Goal: Task Accomplishment & Management: Manage account settings

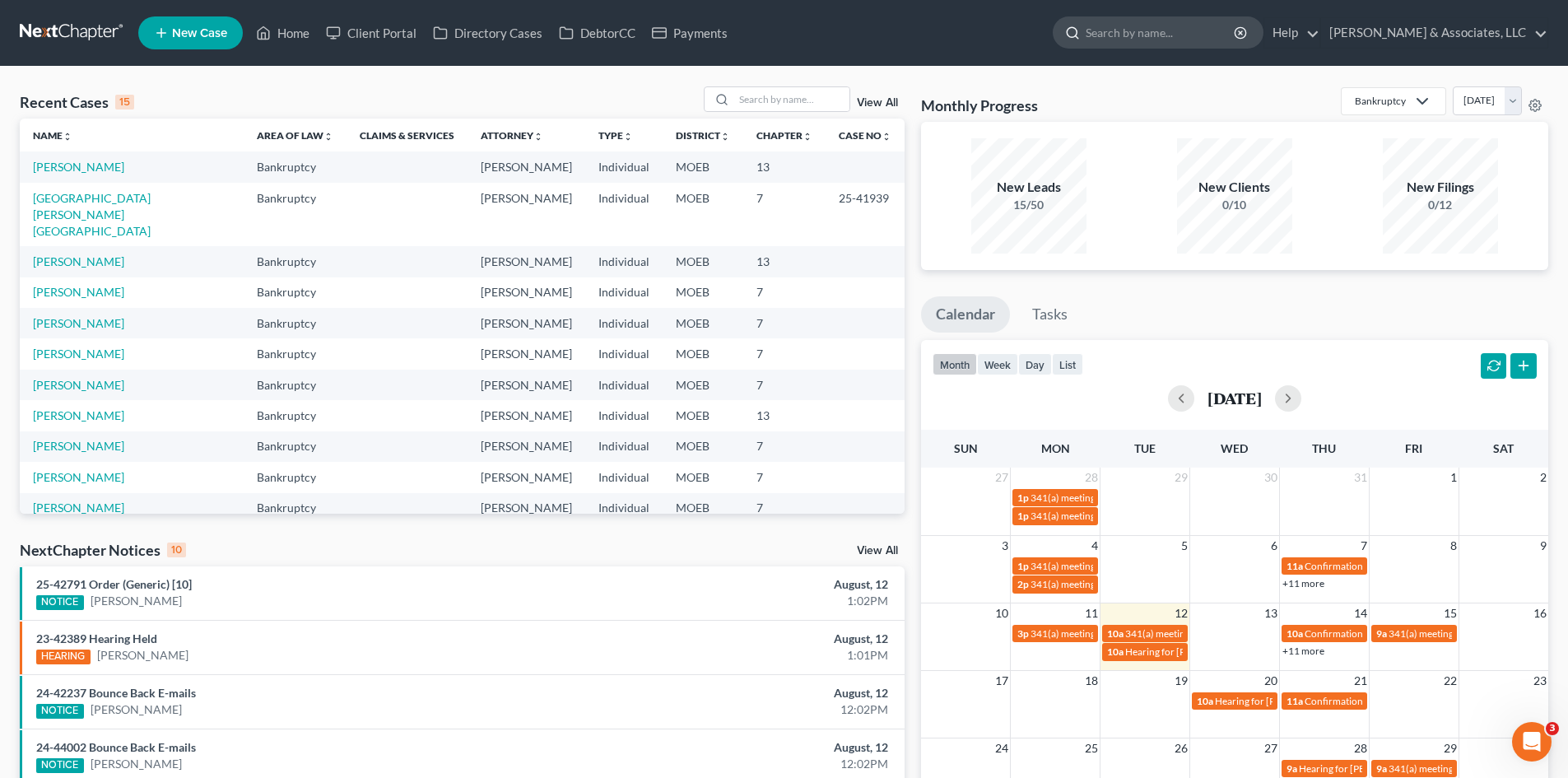
click at [1159, 25] on input "search" at bounding box center [1161, 32] width 150 height 30
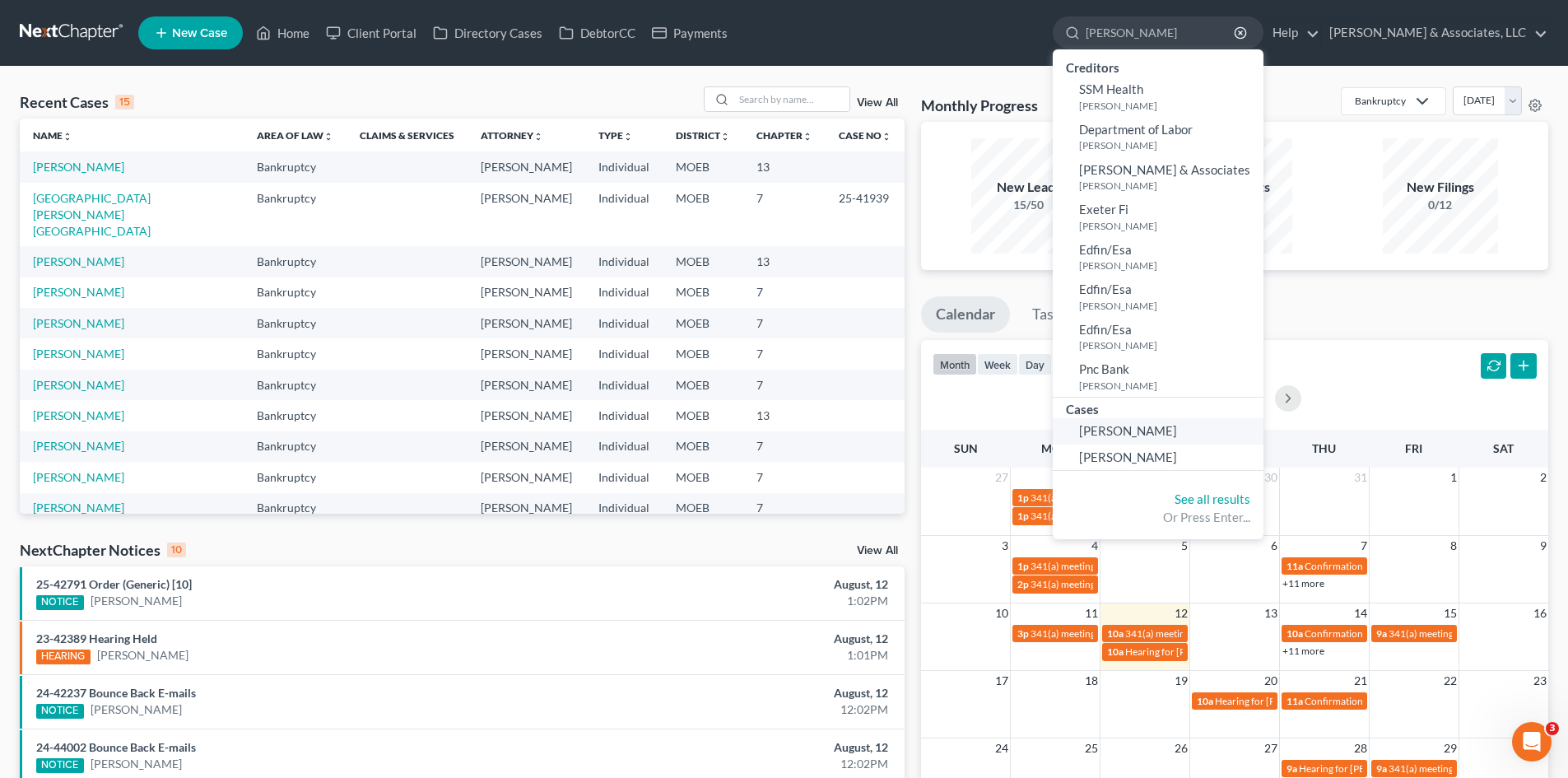
type input "[PERSON_NAME]"
click at [1227, 436] on link "Atkinson, April" at bounding box center [1157, 431] width 210 height 25
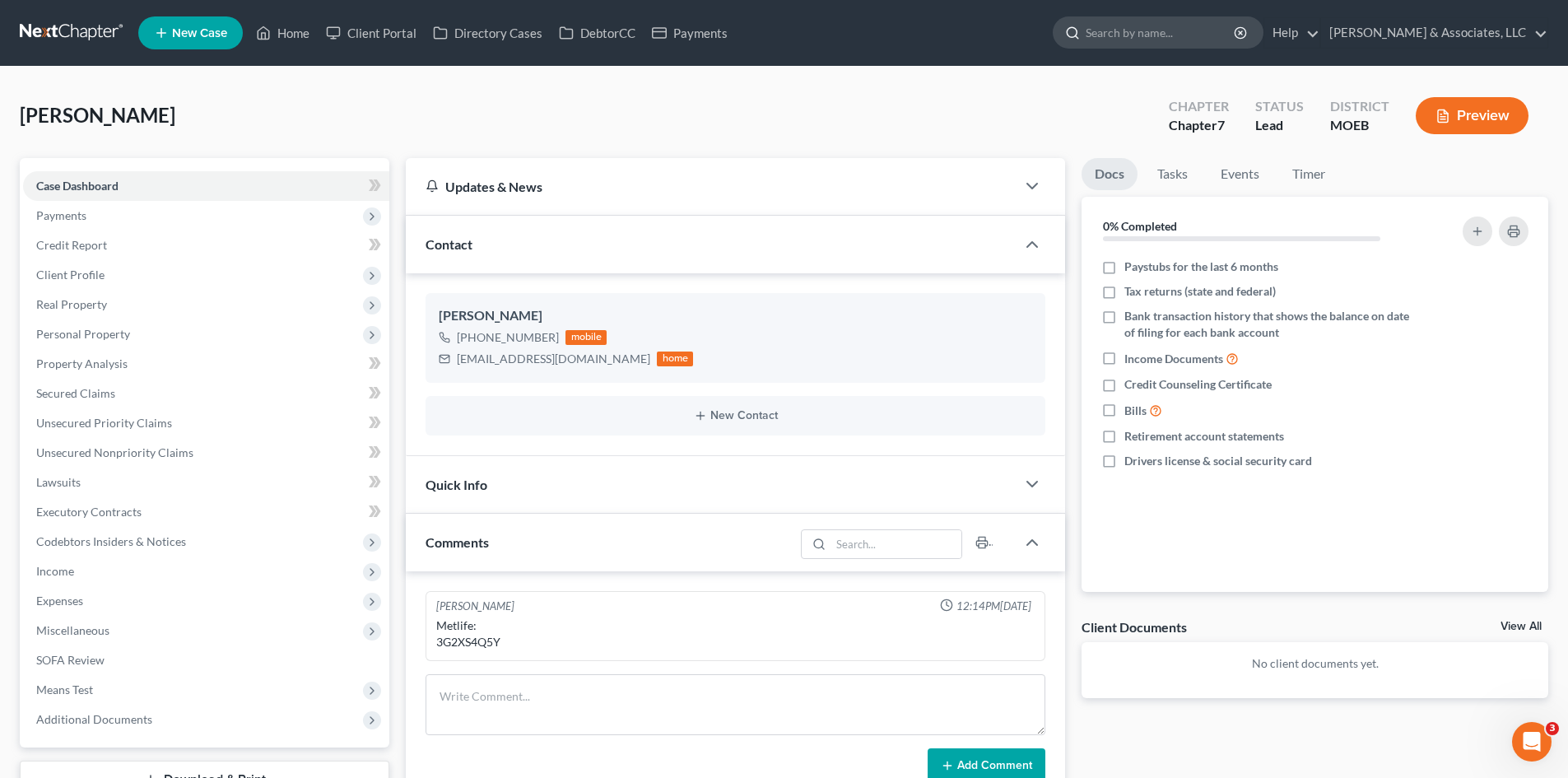
click at [1173, 27] on input "search" at bounding box center [1161, 32] width 150 height 30
type input "becton"
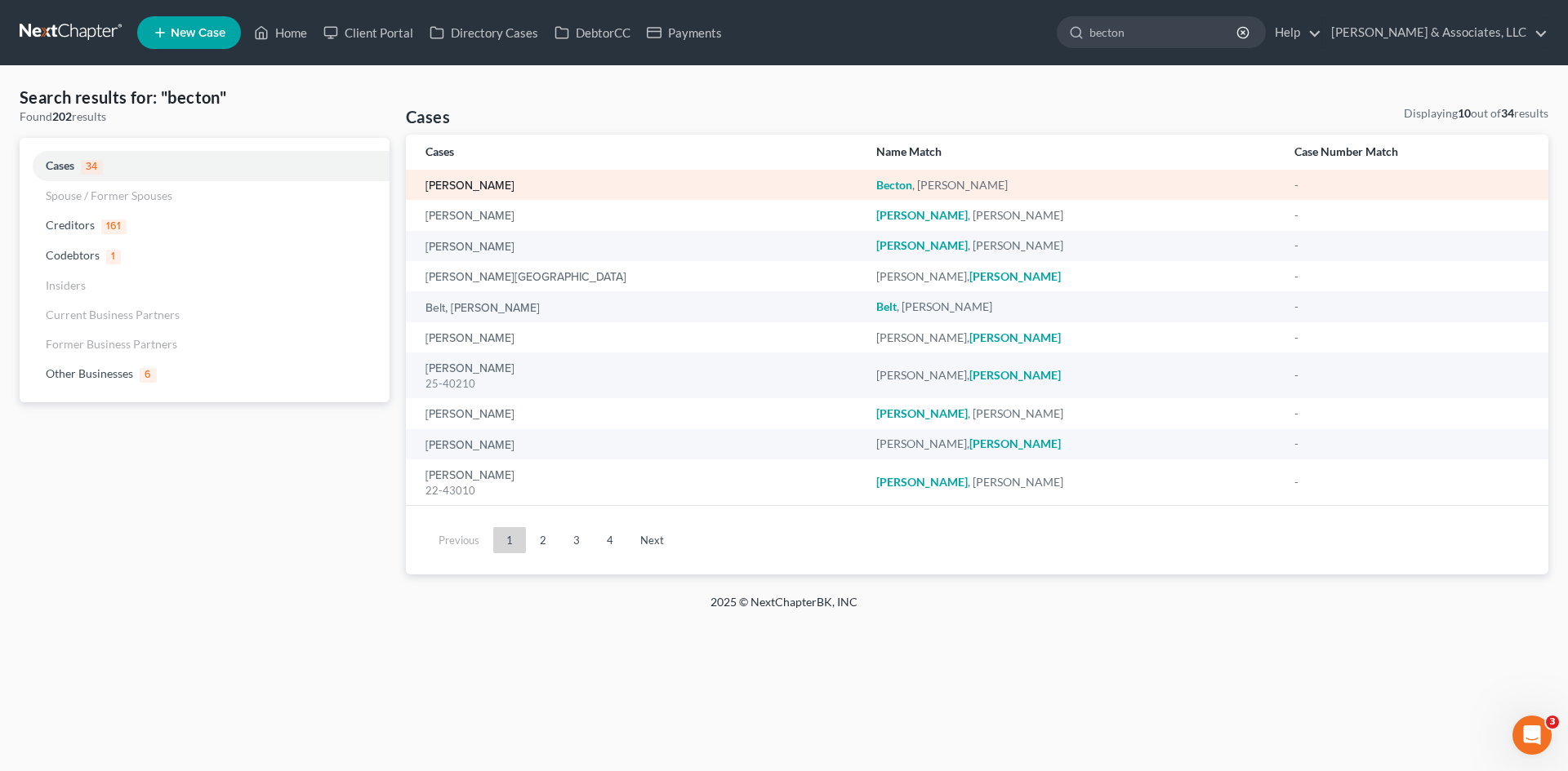
click at [481, 183] on link "Becton, Ashley" at bounding box center [470, 186] width 89 height 12
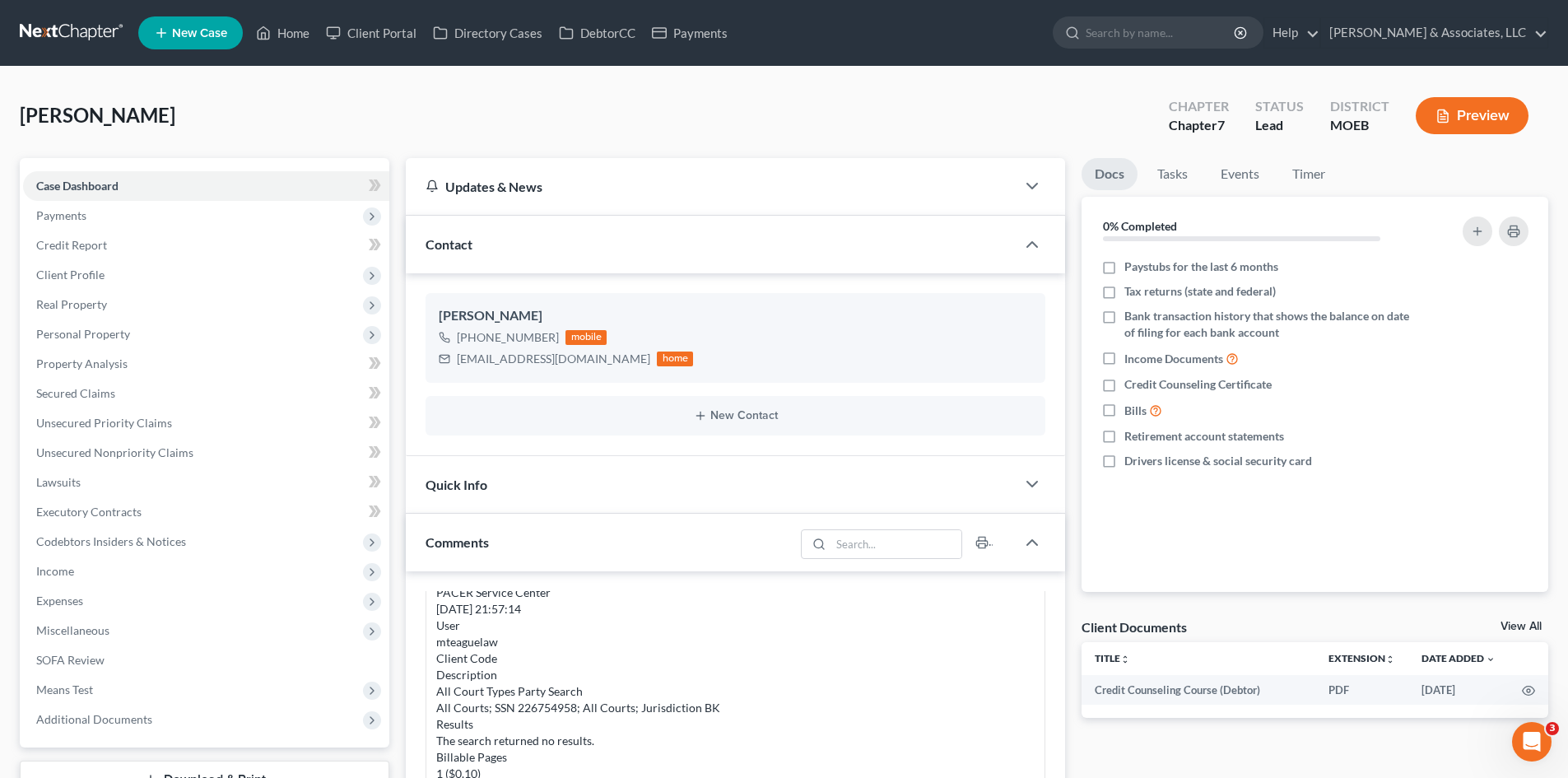
scroll to position [1052, 0]
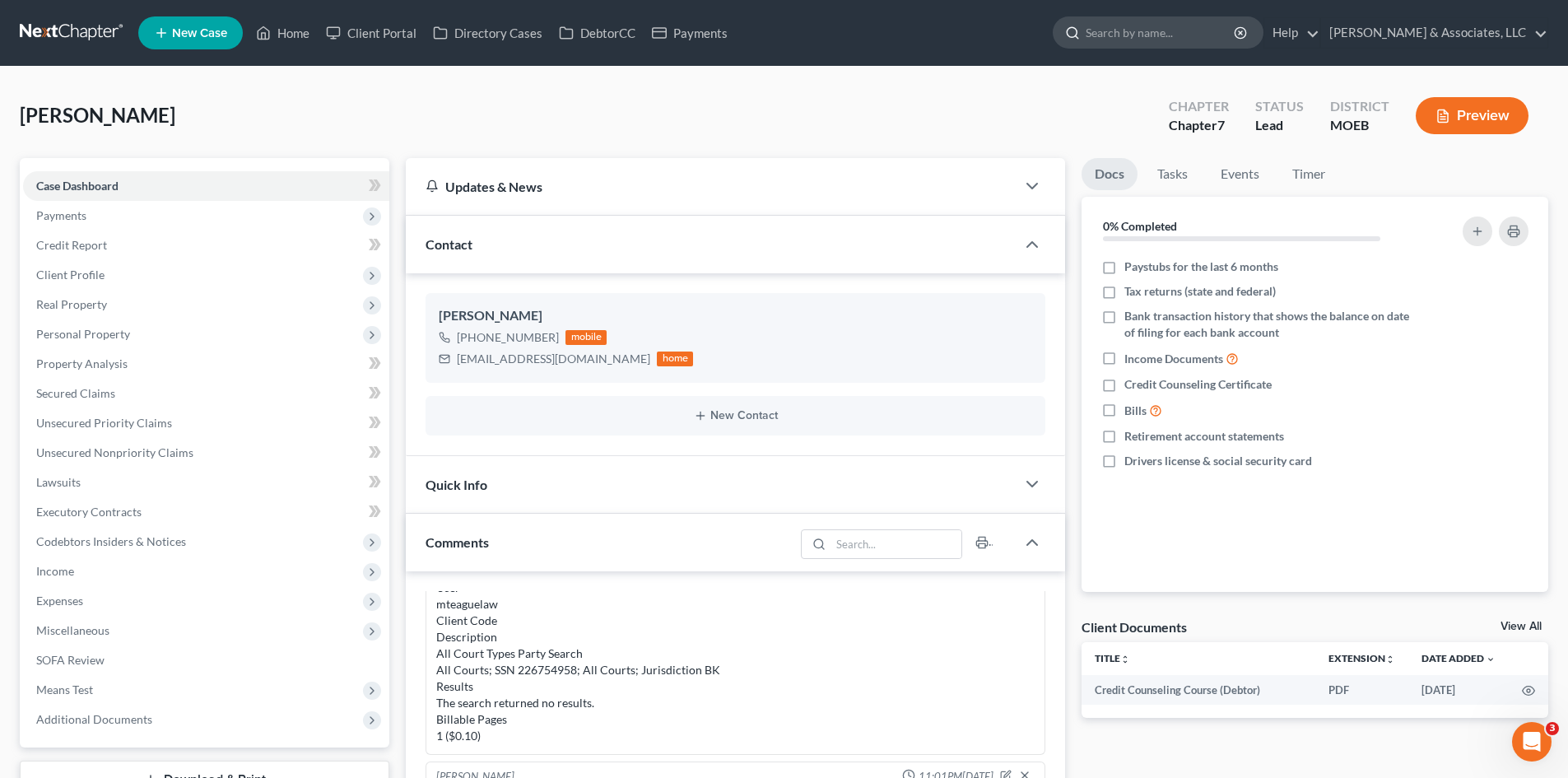
click at [1181, 24] on input "search" at bounding box center [1161, 32] width 150 height 30
type input "wombacher"
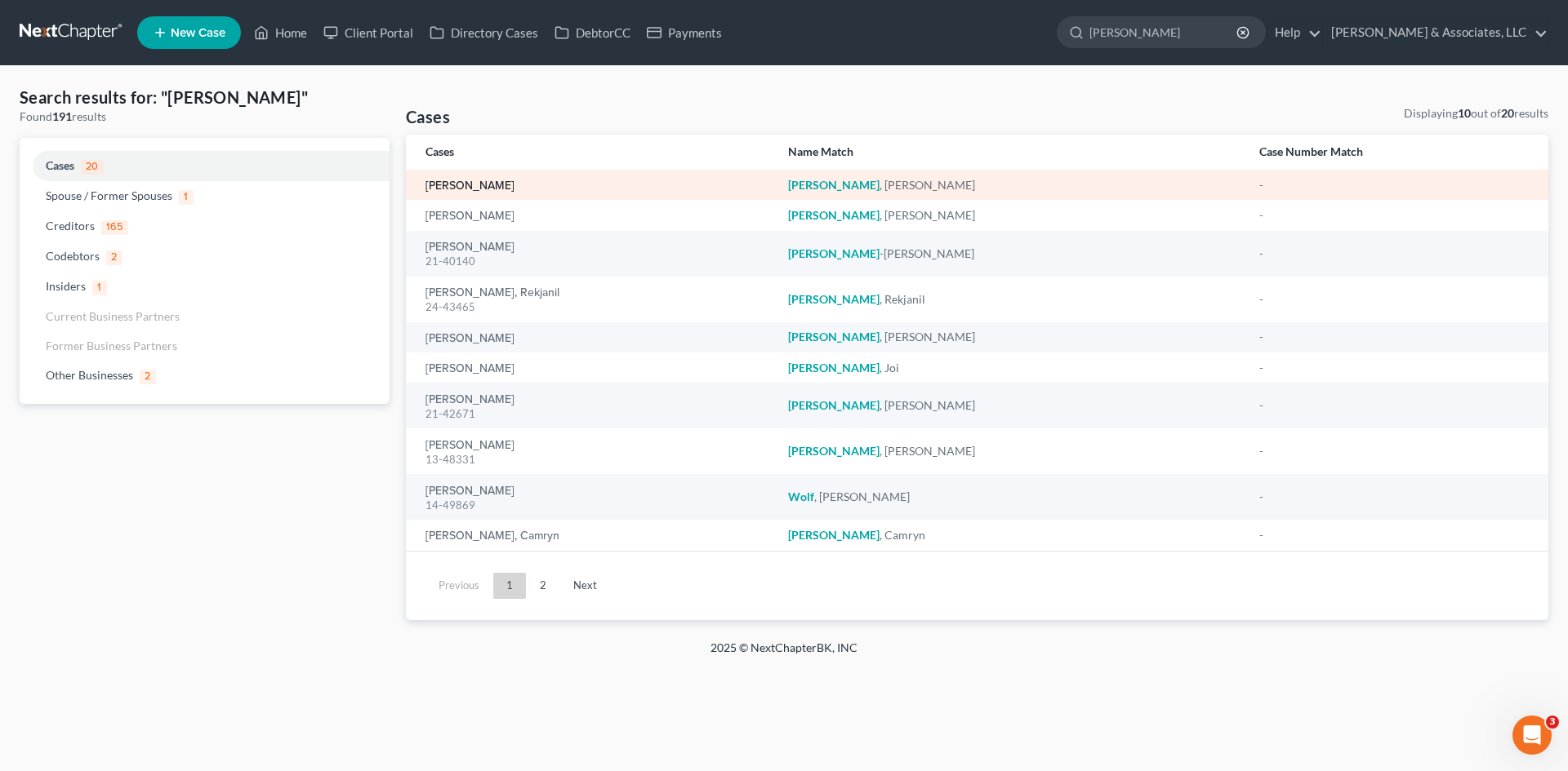
click at [481, 187] on link "Wombacher, Laura" at bounding box center [470, 186] width 89 height 12
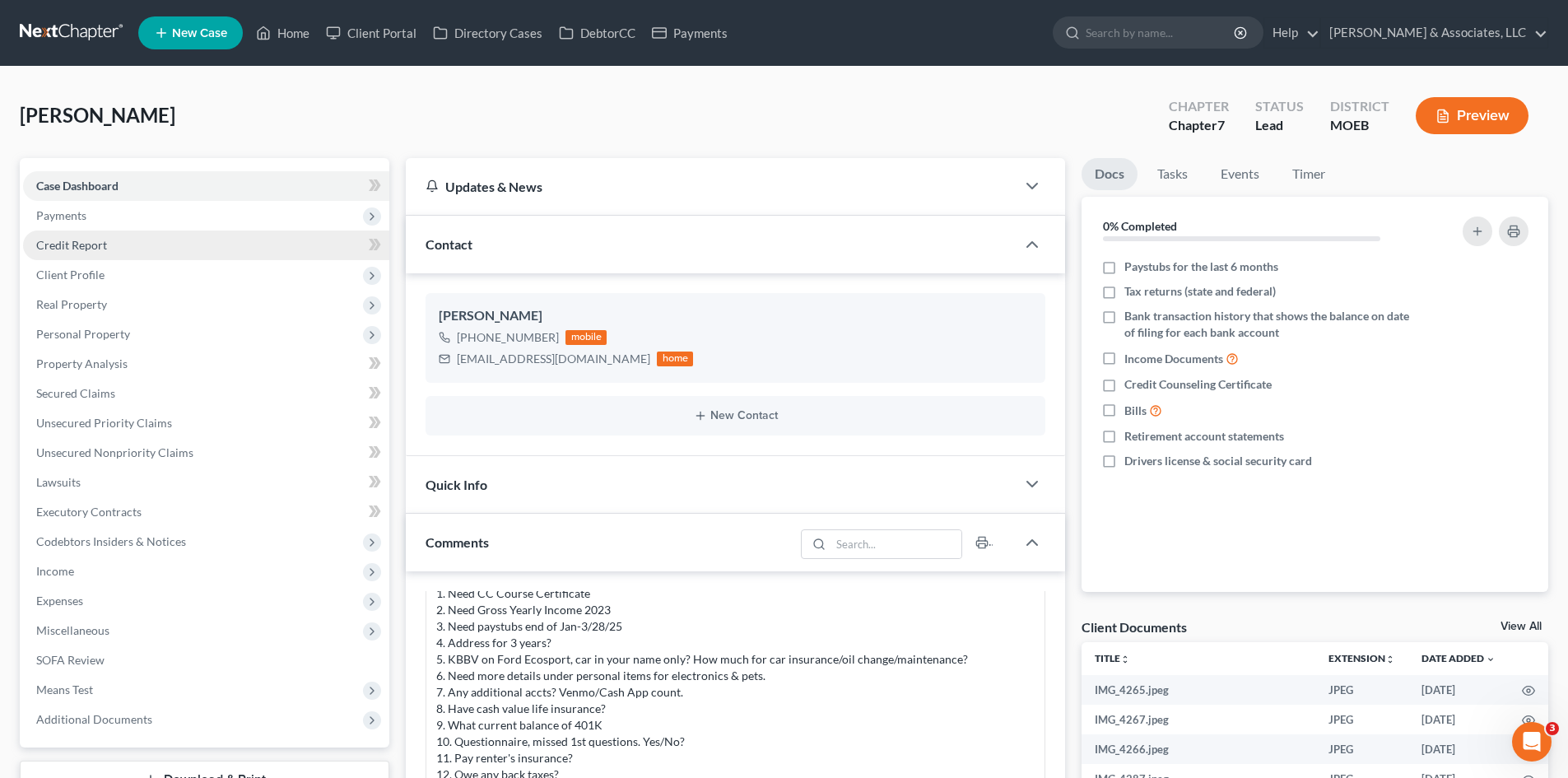
click at [74, 246] on span "Credit Report" at bounding box center [72, 244] width 71 height 14
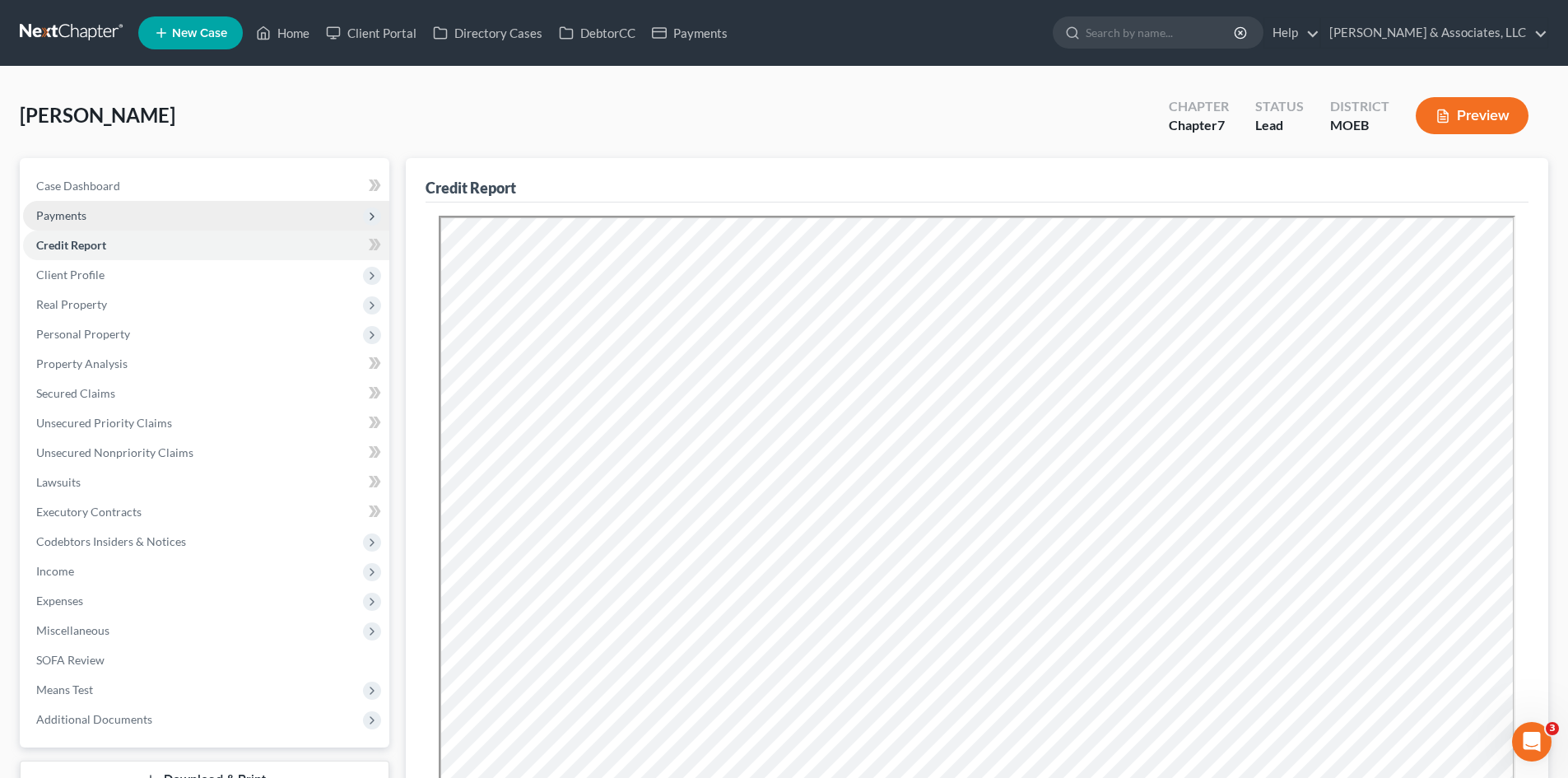
click at [53, 208] on span "Payments" at bounding box center [61, 215] width 50 height 14
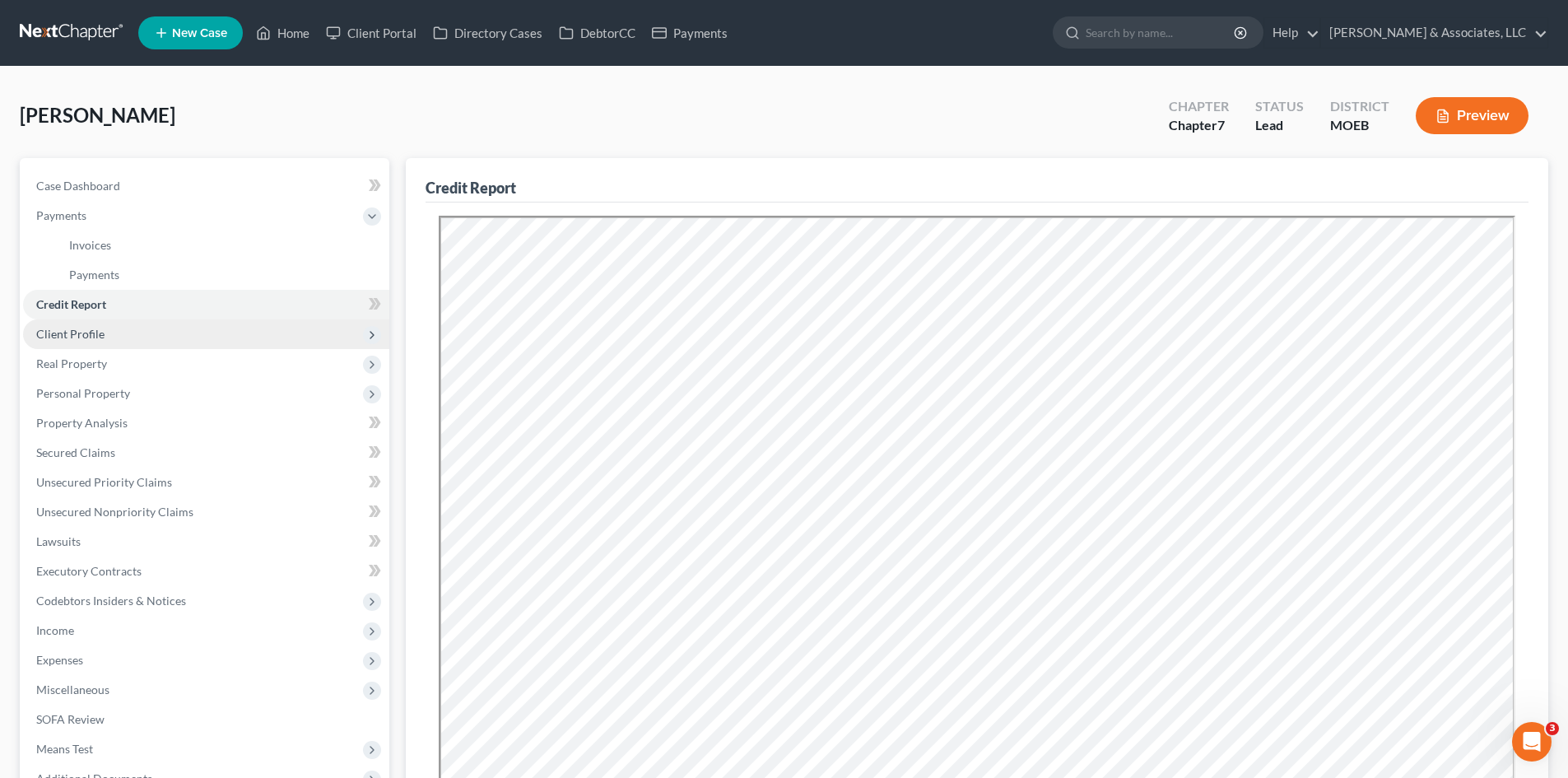
click at [83, 337] on span "Client Profile" at bounding box center [70, 334] width 68 height 14
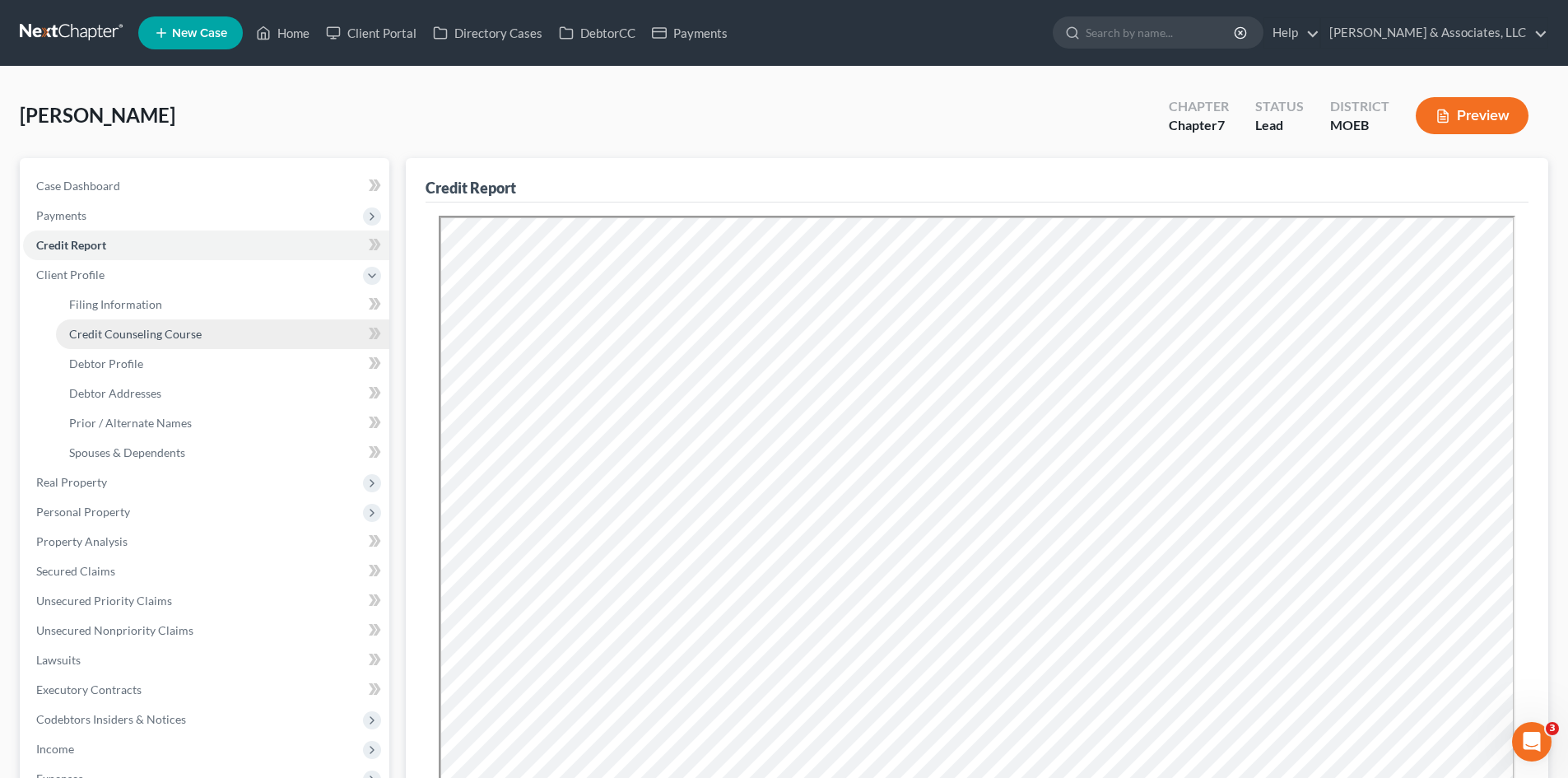
click at [157, 331] on span "Credit Counseling Course" at bounding box center [135, 334] width 133 height 14
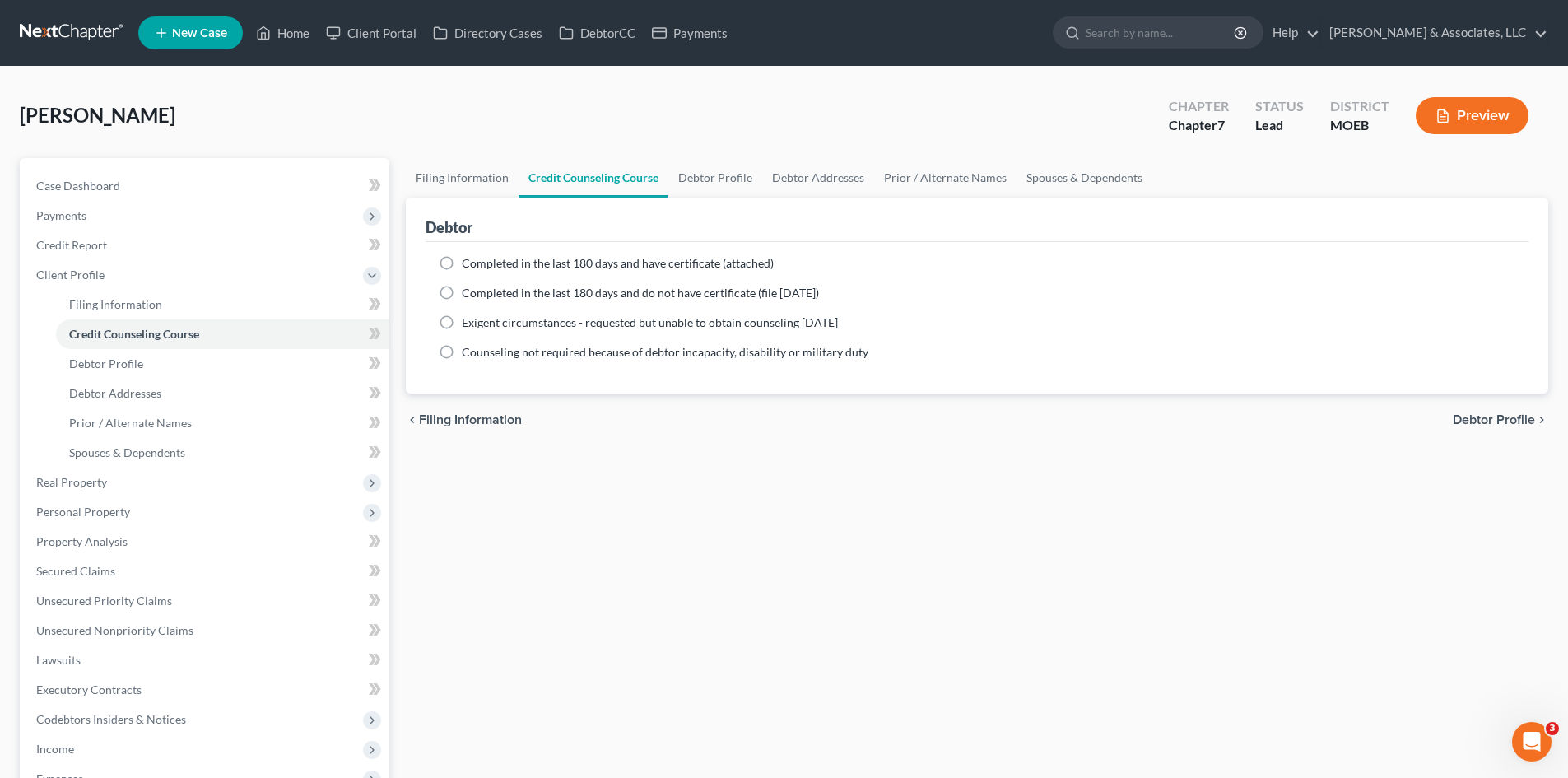
click at [462, 264] on label "Completed in the last 180 days and have certificate (attached)" at bounding box center [617, 263] width 312 height 16
click at [468, 264] on input "Completed in the last 180 days and have certificate (attached)" at bounding box center [473, 260] width 11 height 11
radio input "true"
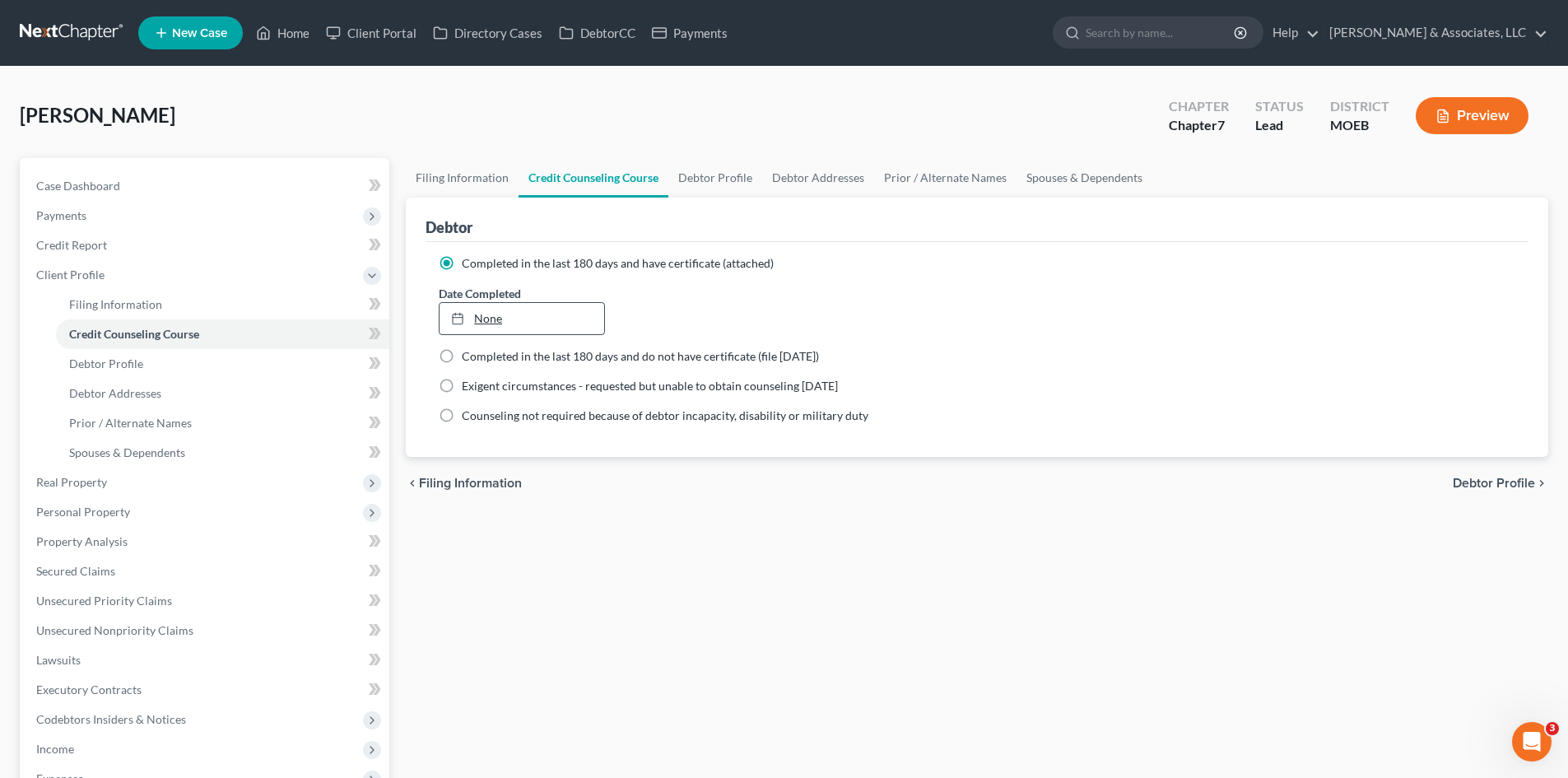
click at [489, 321] on link "None" at bounding box center [522, 318] width 164 height 31
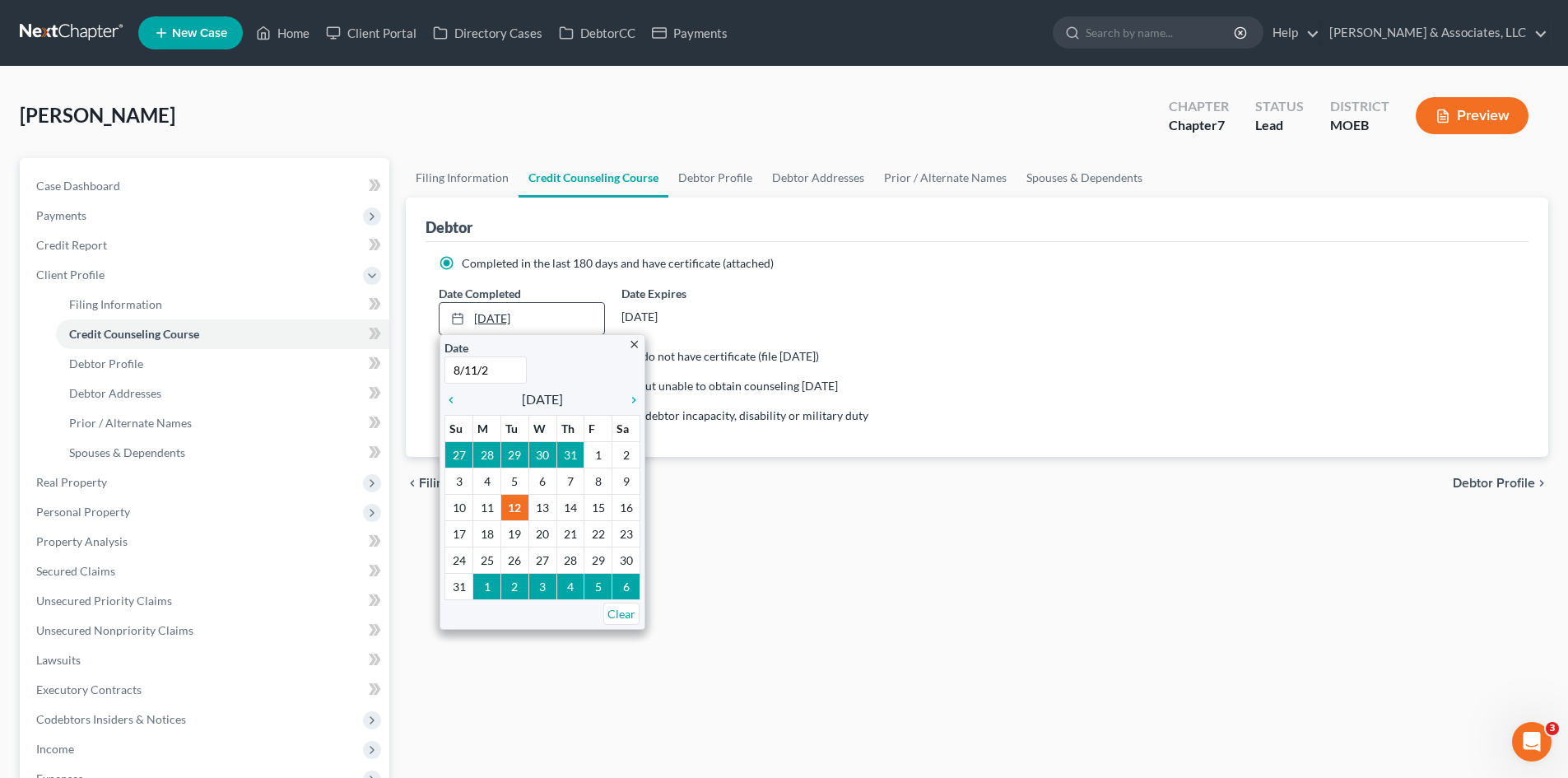
type input "8/11/25"
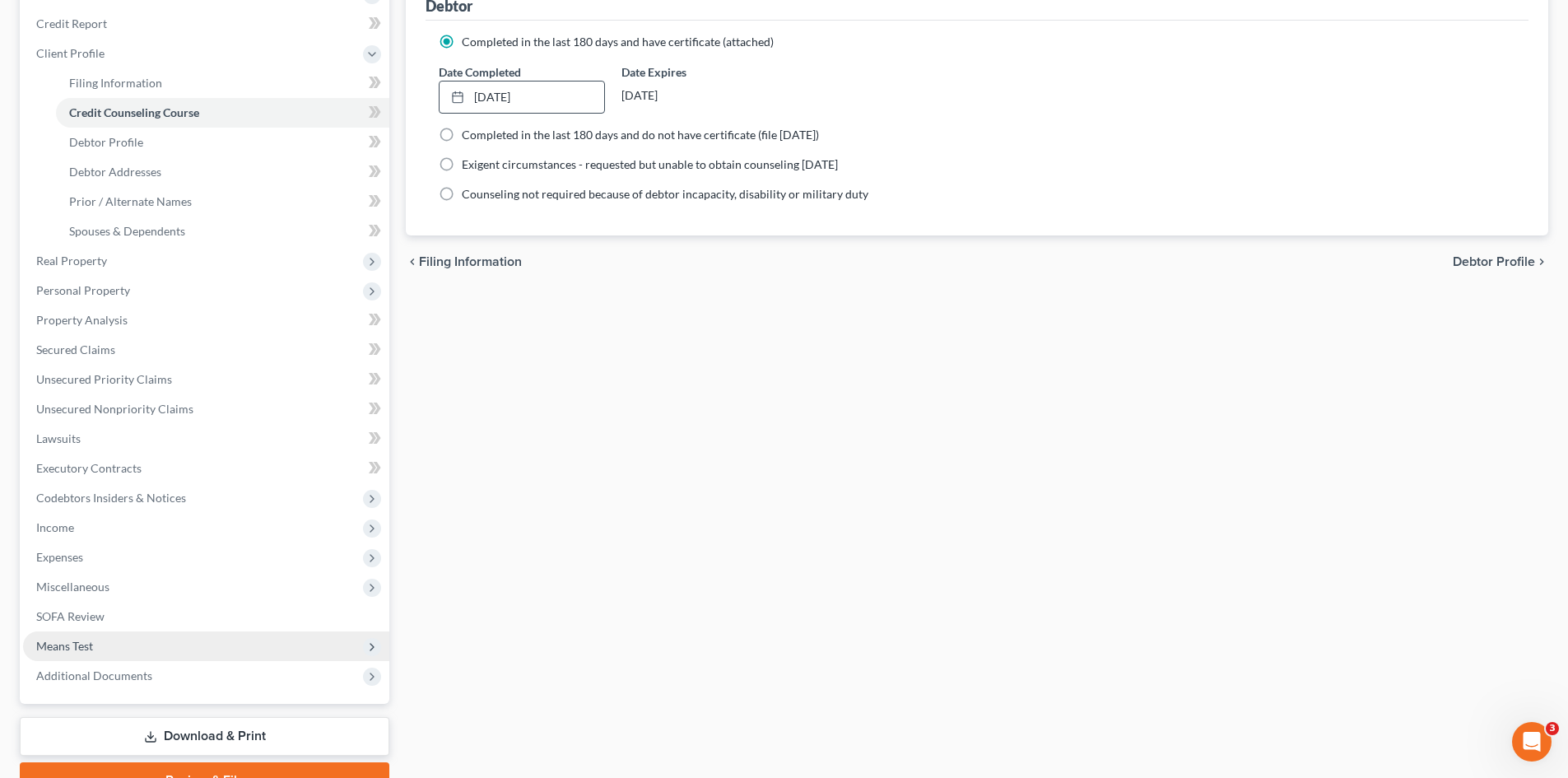
scroll to position [304, 0]
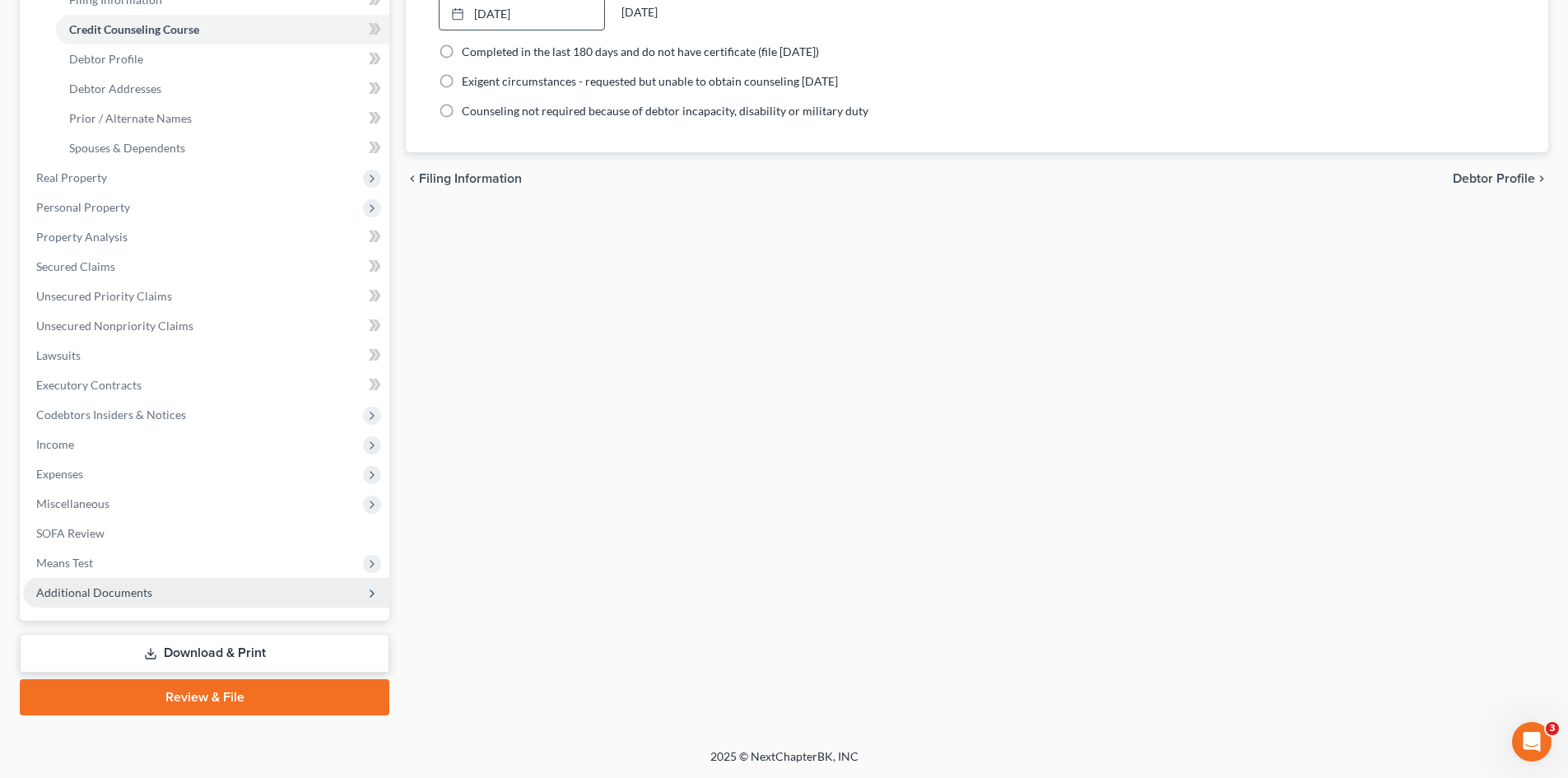
click at [85, 598] on span "Additional Documents" at bounding box center [94, 592] width 116 height 14
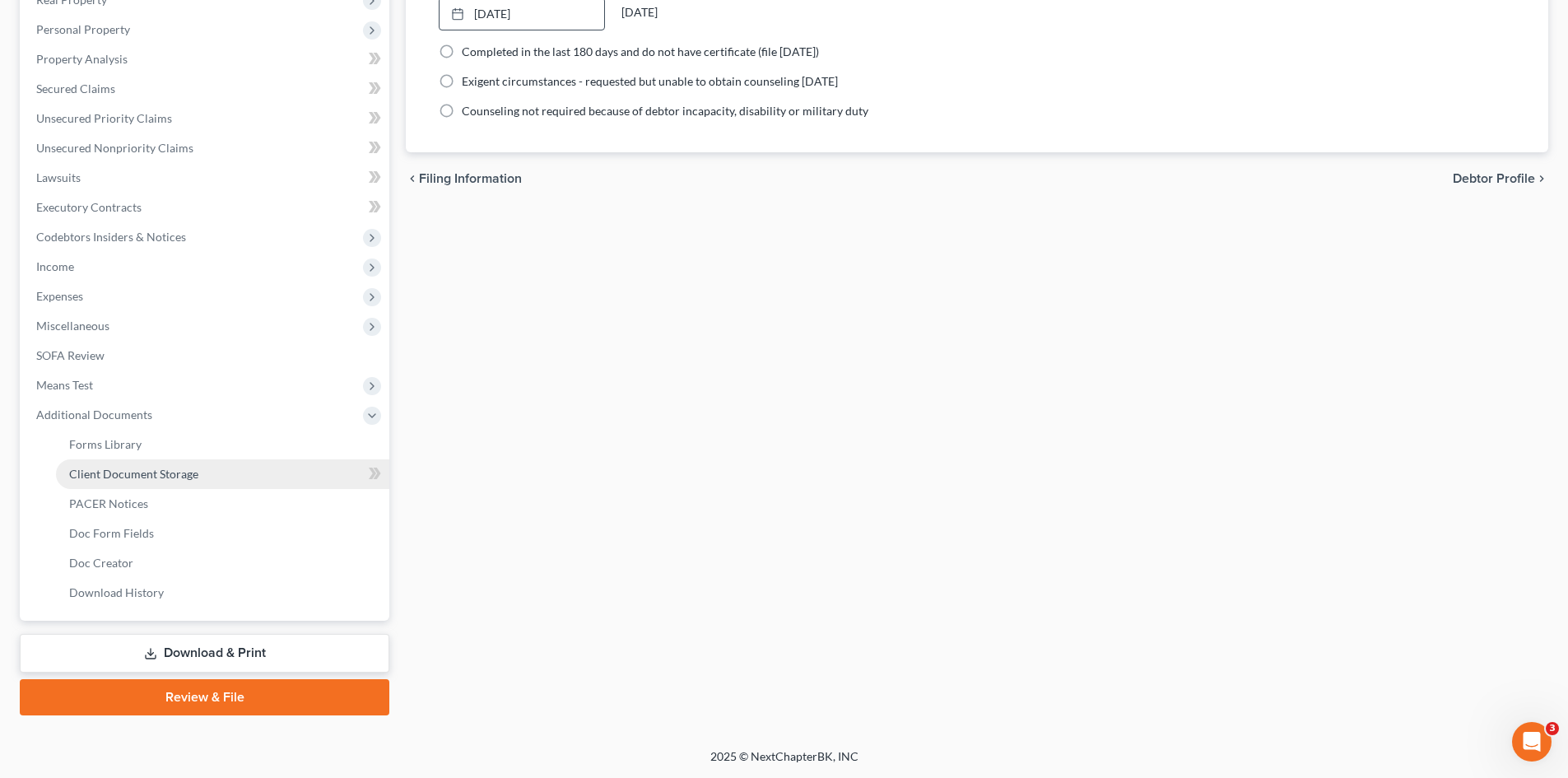
click at [194, 479] on span "Client Document Storage" at bounding box center [134, 474] width 129 height 14
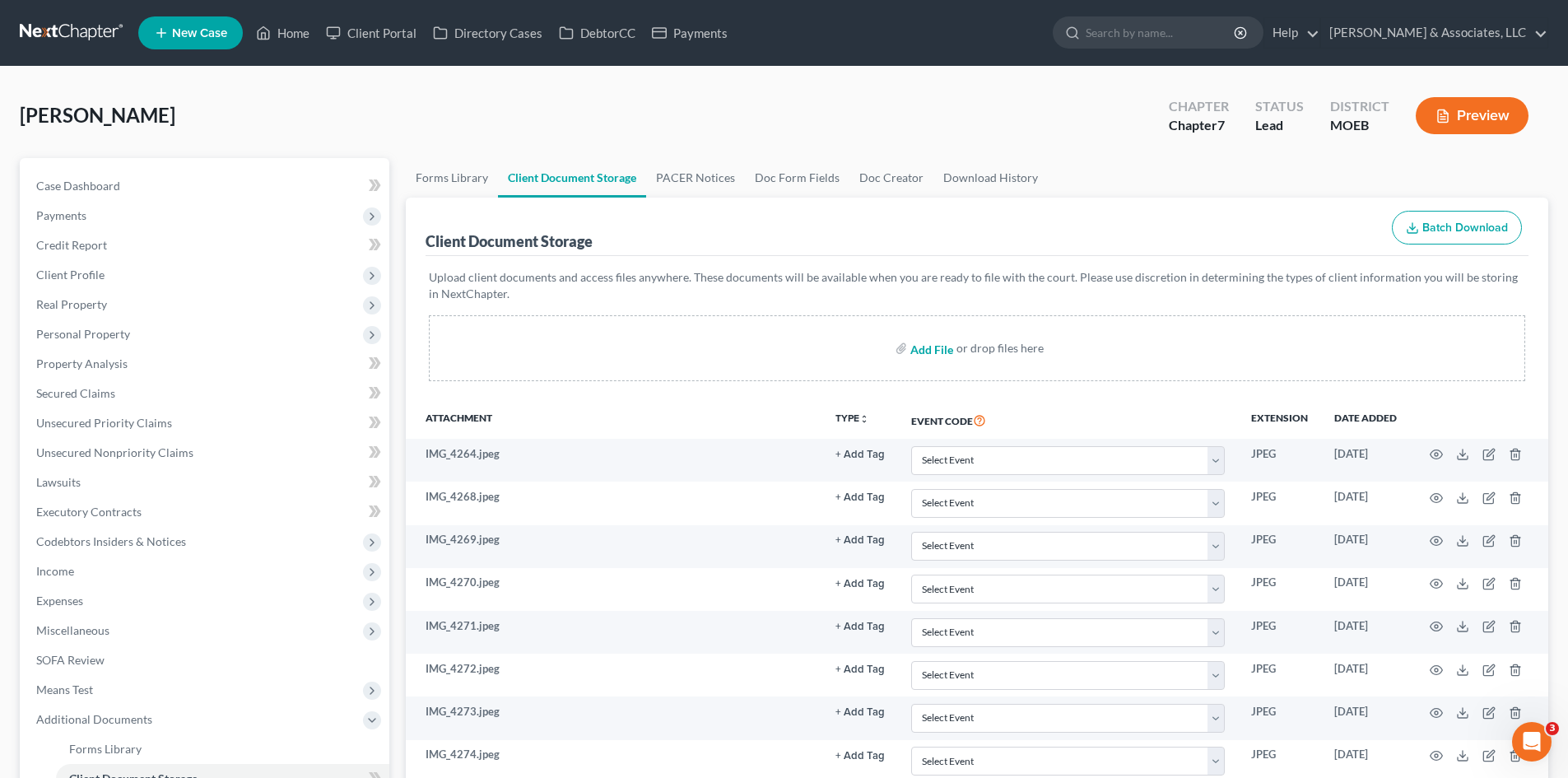
click at [948, 350] on input "file" at bounding box center [930, 348] width 40 height 30
type input "C:\fakepath\Certificate of Credit Counseling.pdf"
click at [1225, 33] on input "search" at bounding box center [1161, 32] width 150 height 30
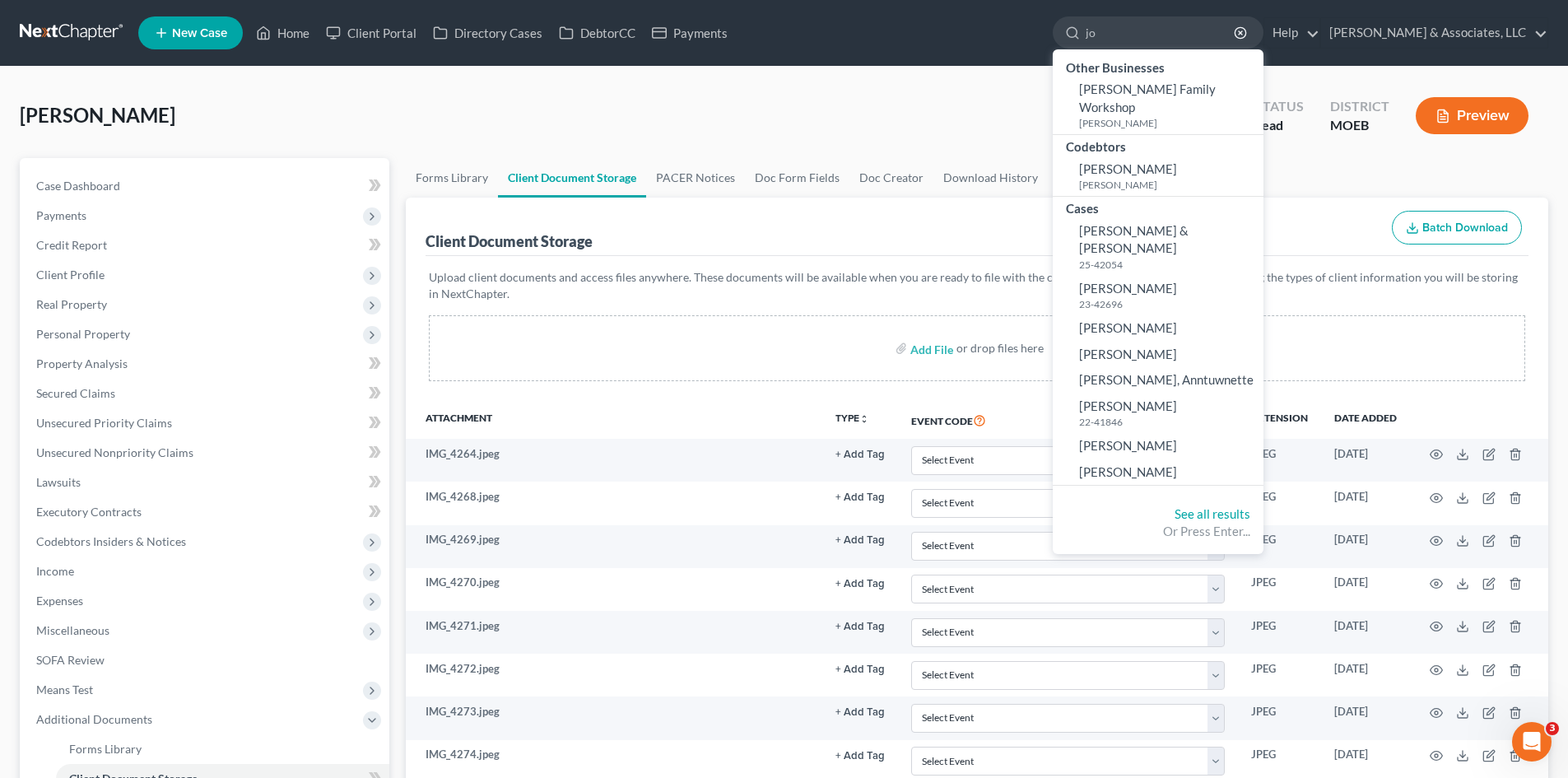
type input "j"
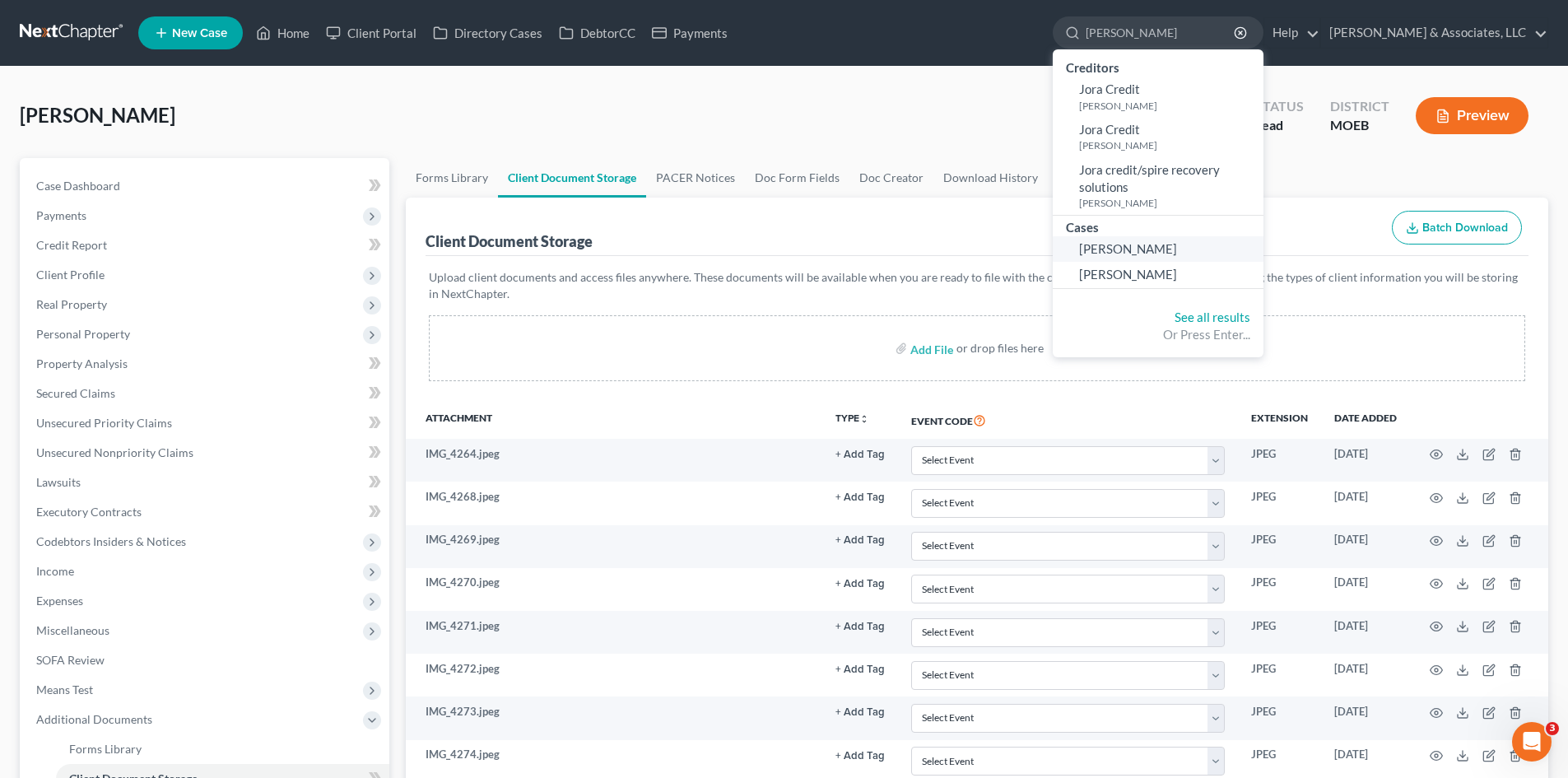
type input "[PERSON_NAME]"
click at [1177, 250] on span "[PERSON_NAME]" at bounding box center [1128, 249] width 98 height 15
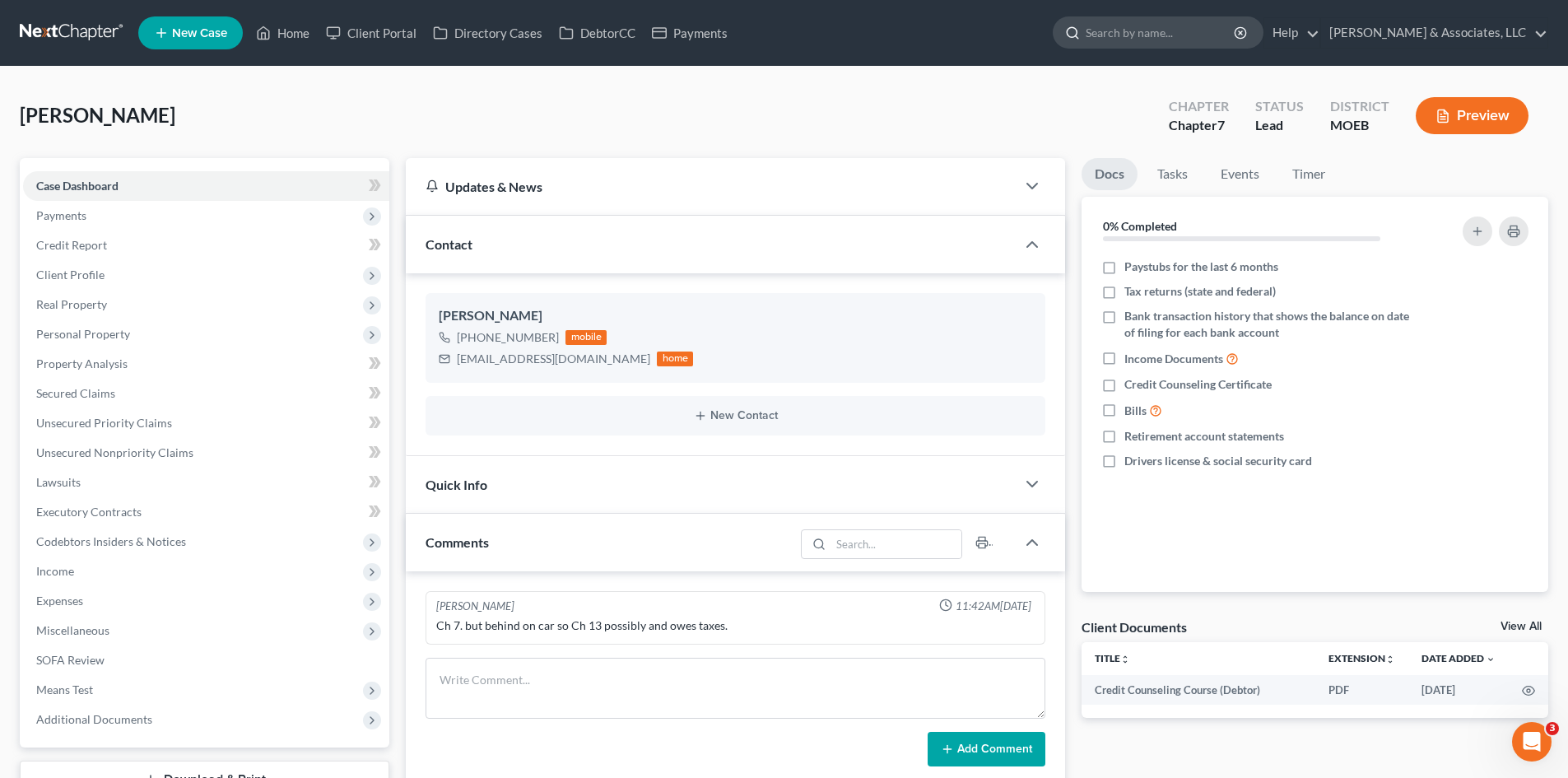
click at [1210, 43] on input "search" at bounding box center [1161, 32] width 150 height 30
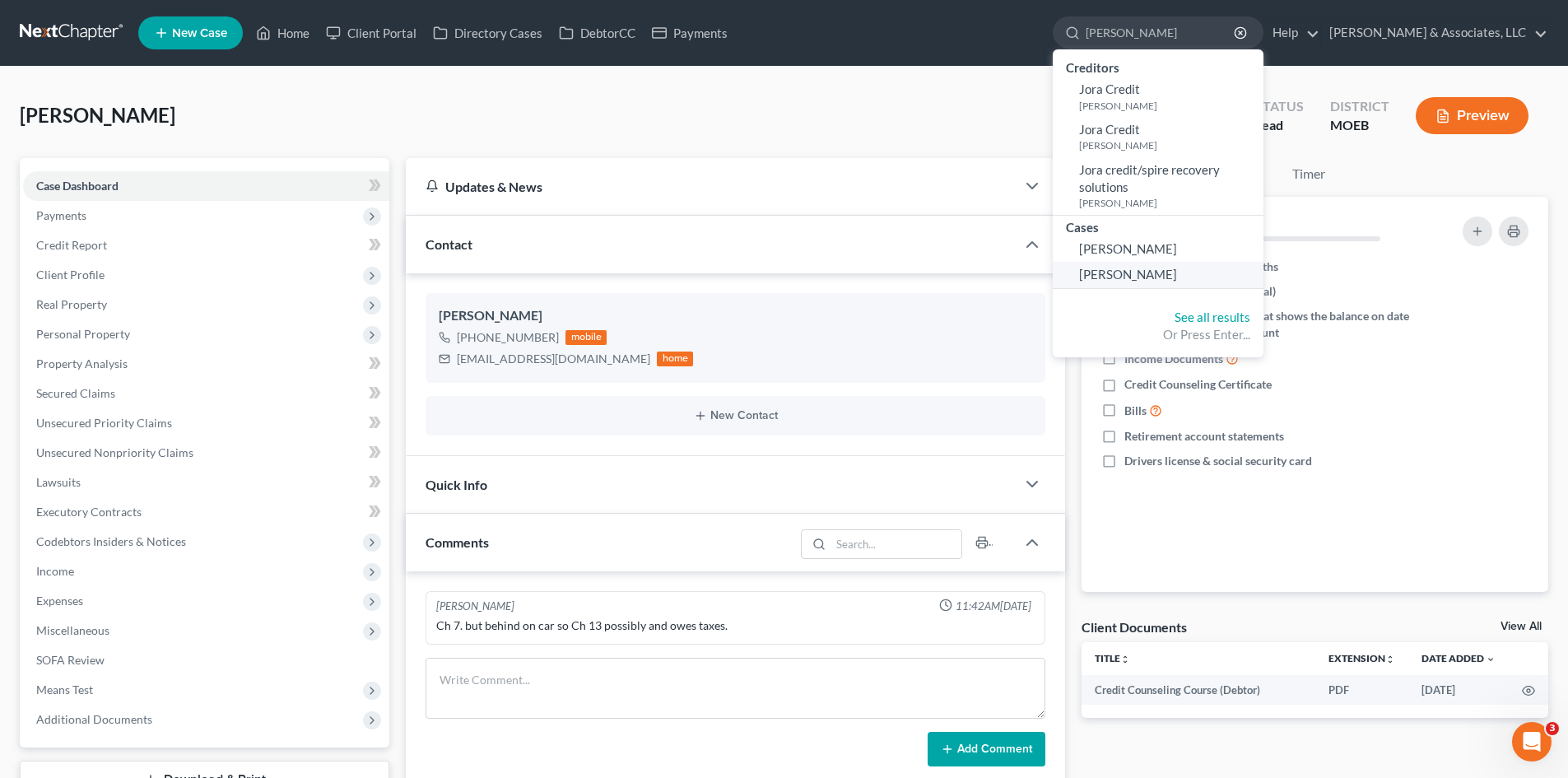
type input "[PERSON_NAME]"
click at [1174, 282] on link "[PERSON_NAME]" at bounding box center [1157, 275] width 210 height 25
click at [1175, 277] on span "[PERSON_NAME]" at bounding box center [1128, 275] width 98 height 15
click at [1250, 319] on link "See all results" at bounding box center [1213, 317] width 76 height 15
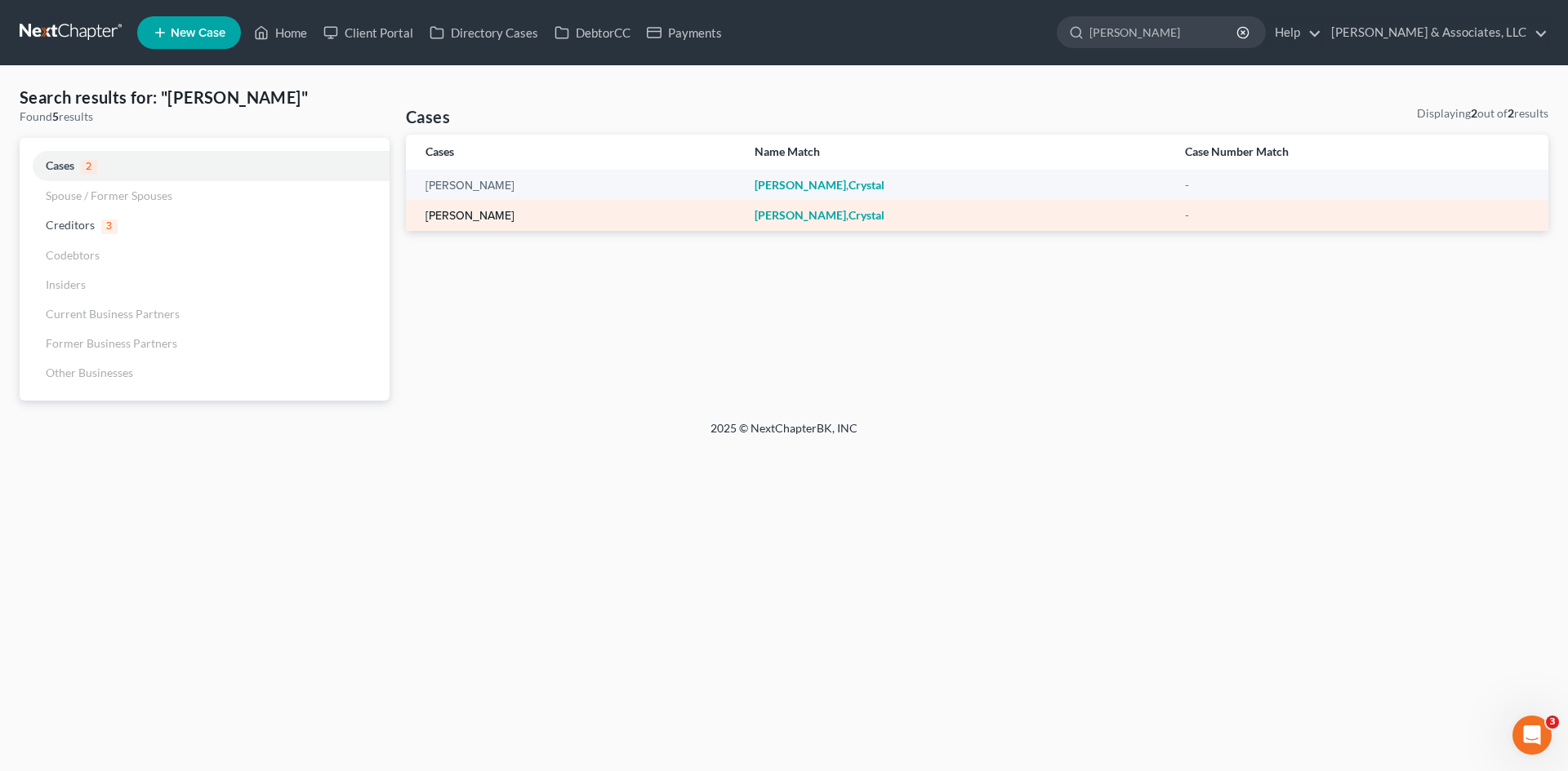
click at [449, 216] on link "[PERSON_NAME]" at bounding box center [470, 216] width 89 height 12
click at [456, 218] on link "[PERSON_NAME]" at bounding box center [470, 216] width 89 height 12
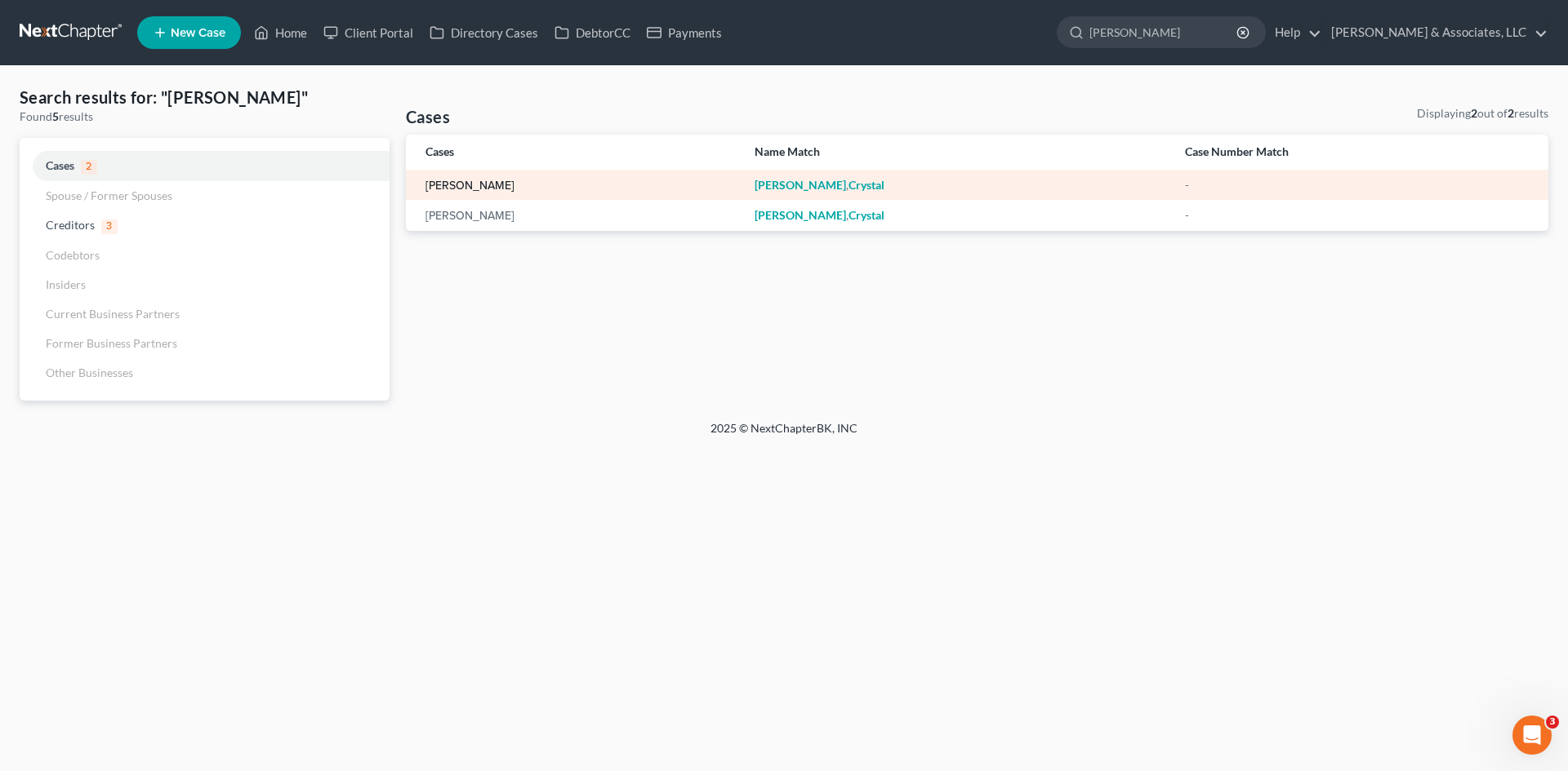
click at [435, 185] on link "[PERSON_NAME]" at bounding box center [470, 186] width 89 height 12
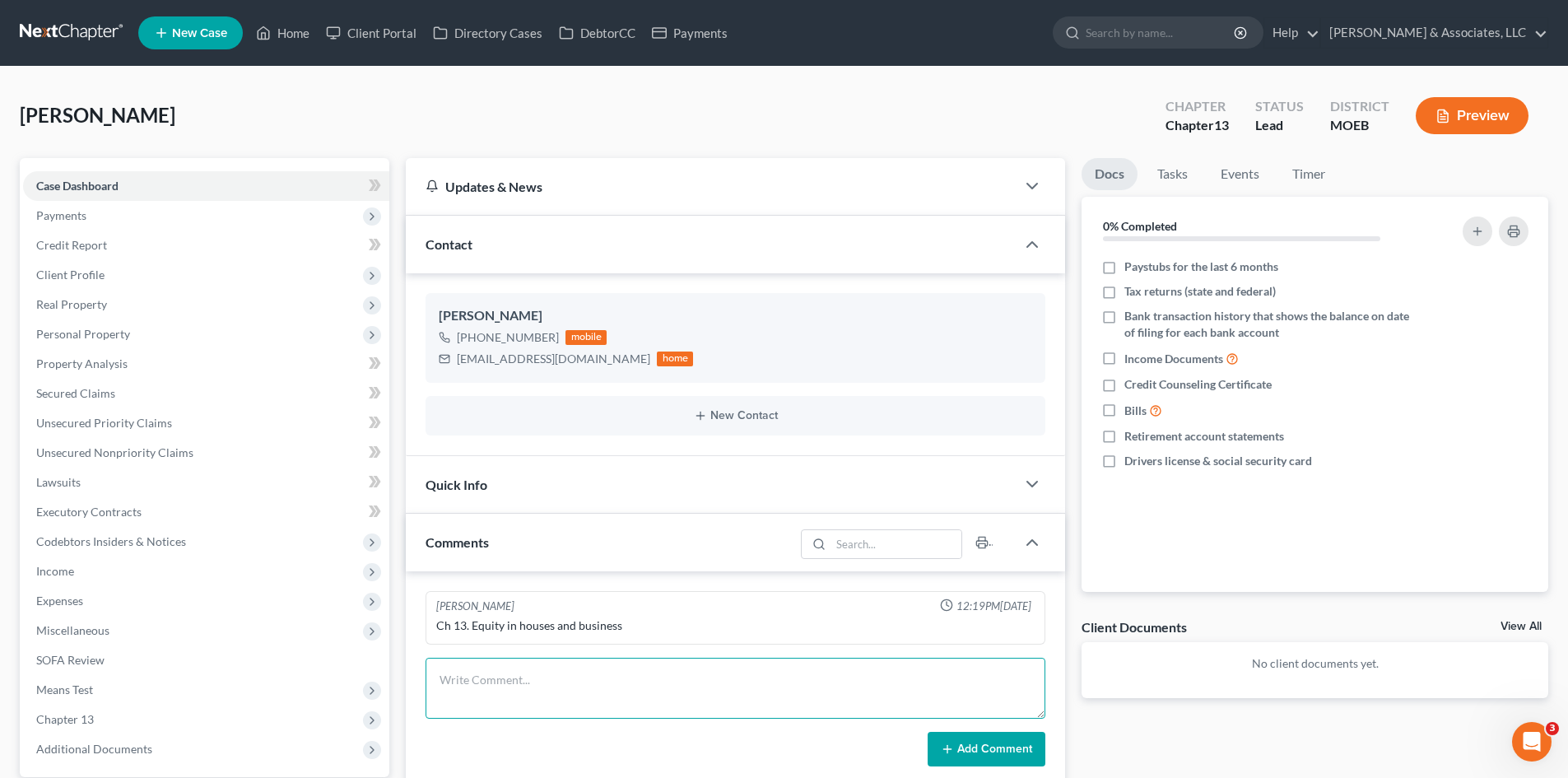
click at [555, 684] on textarea at bounding box center [735, 688] width 620 height 61
click at [378, 36] on link "Client Portal" at bounding box center [371, 32] width 107 height 30
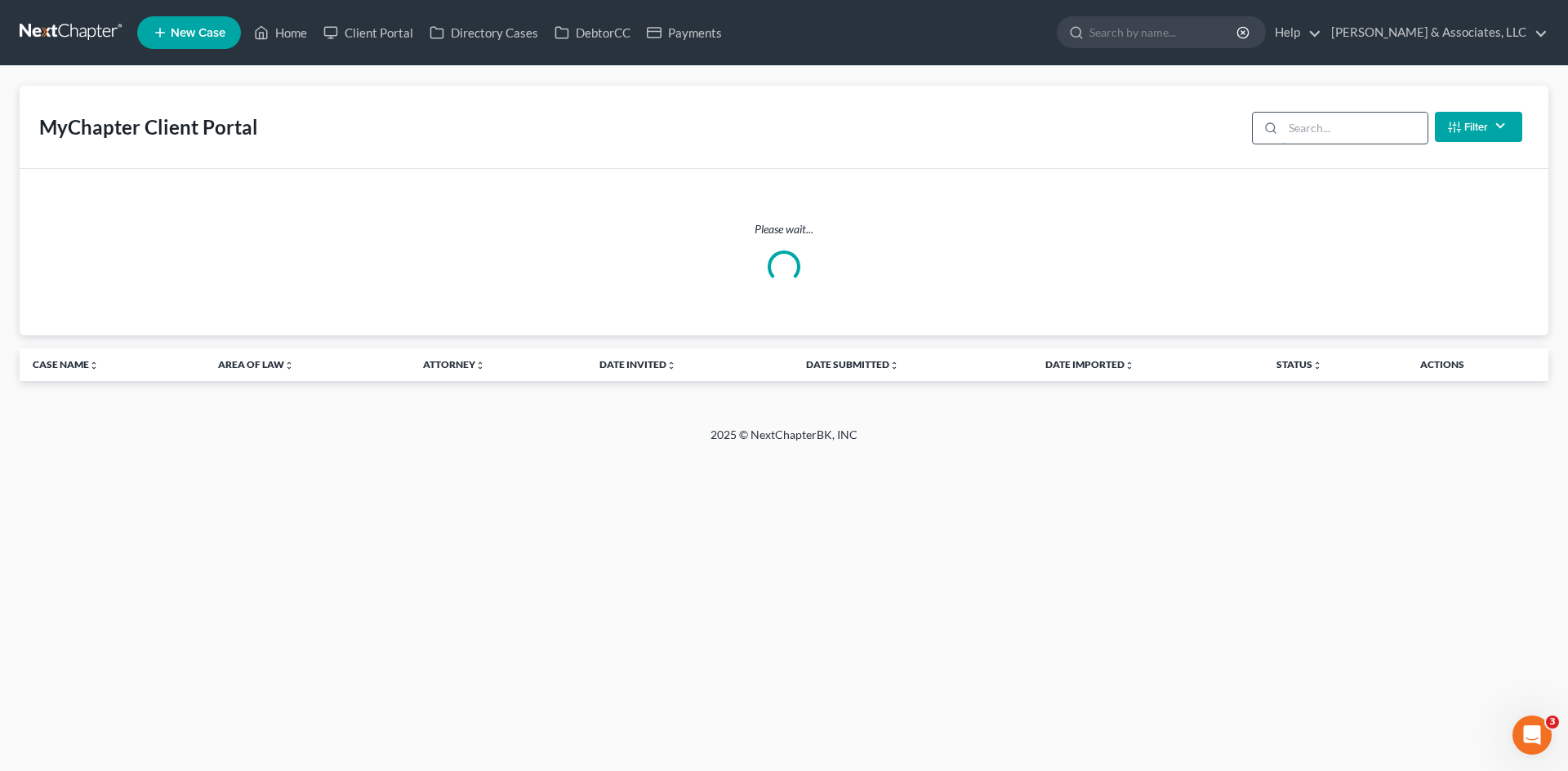
click at [1290, 132] on input "search" at bounding box center [1355, 127] width 144 height 31
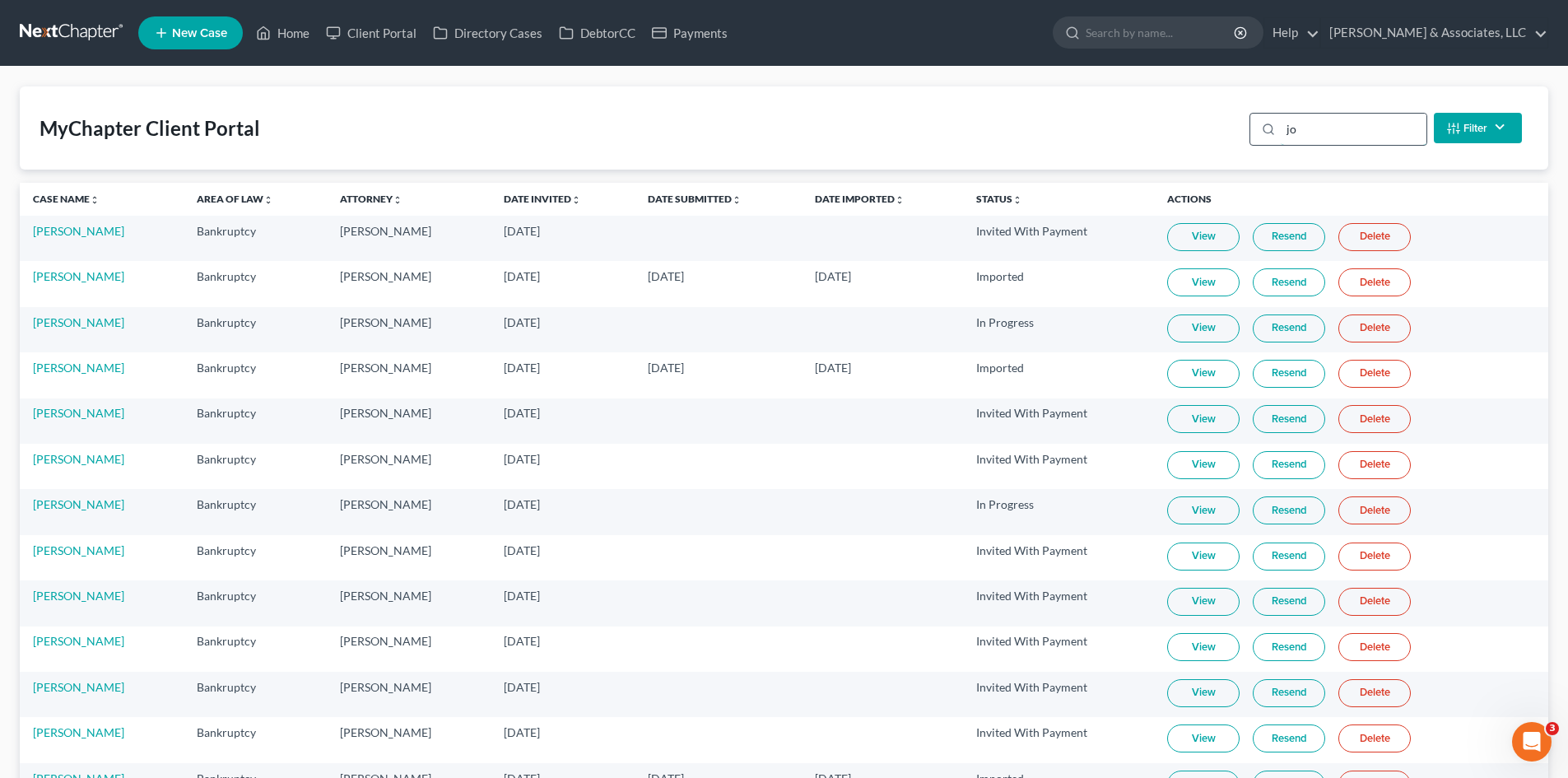
type input "j"
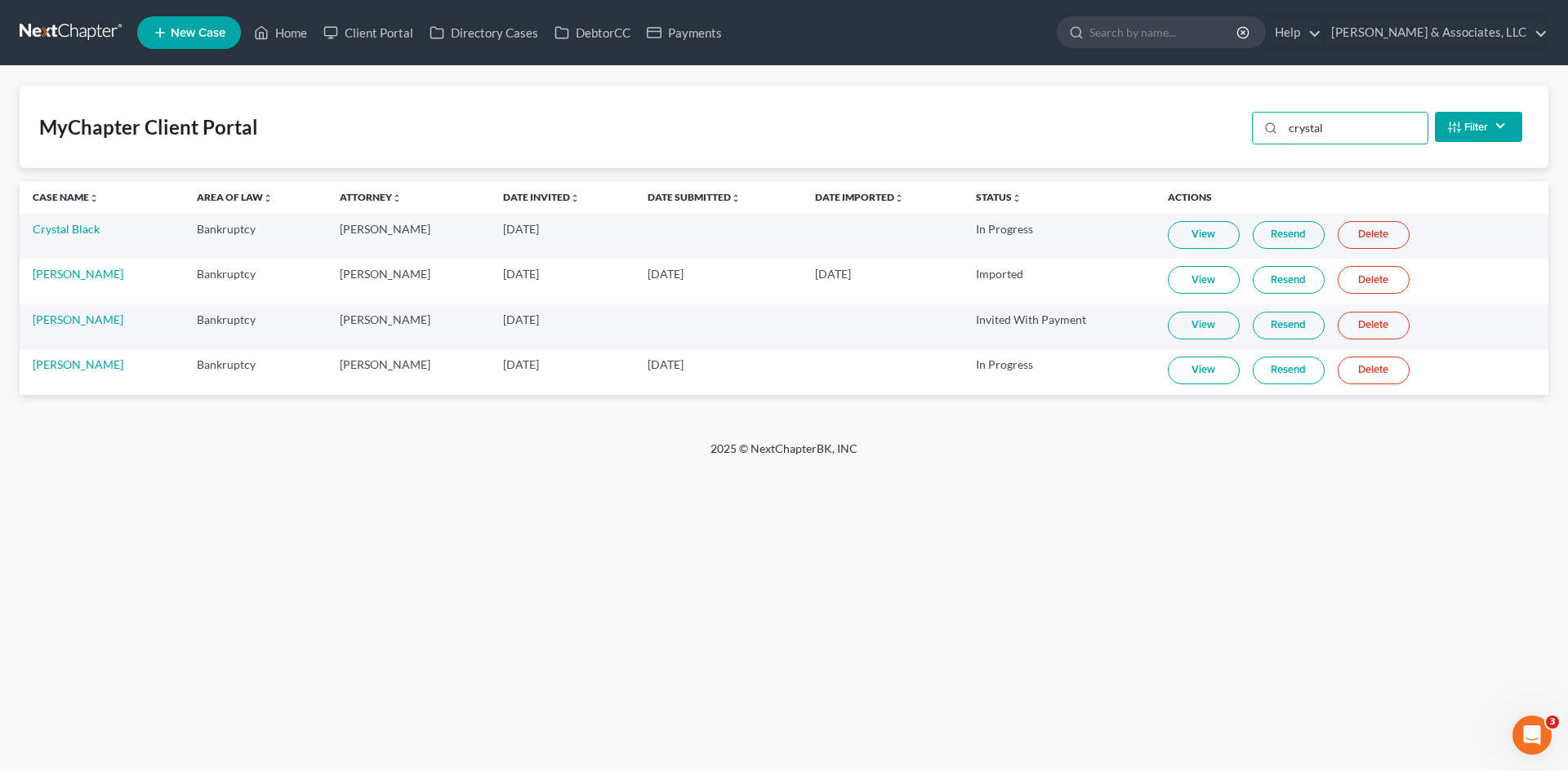
type input "crystal"
click at [1206, 372] on link "View" at bounding box center [1204, 370] width 72 height 28
click at [1224, 35] on input "search" at bounding box center [1164, 32] width 149 height 30
click at [1218, 34] on input "search" at bounding box center [1164, 32] width 149 height 30
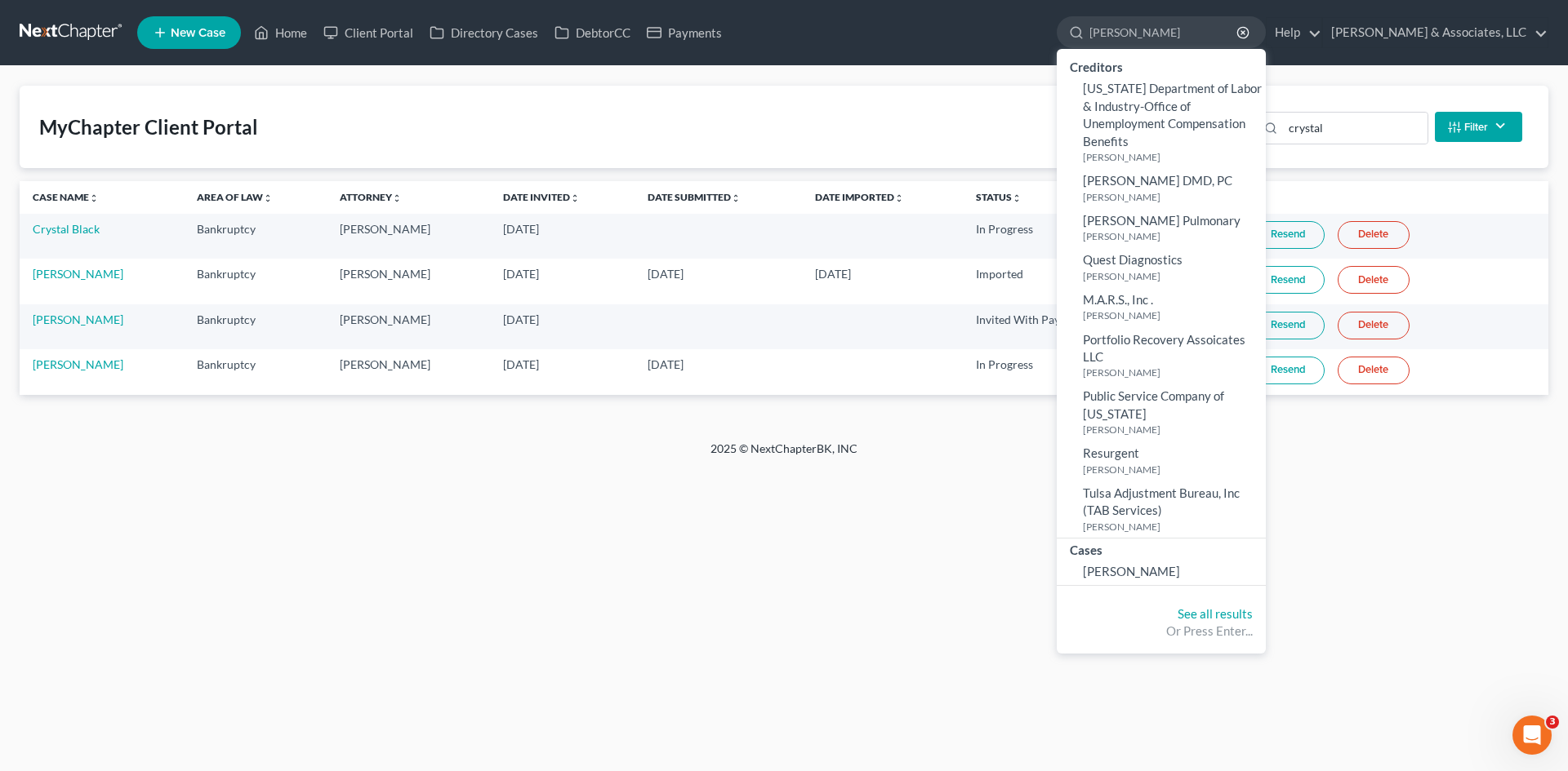
type input "sheron"
click at [1238, 32] on input "sheron" at bounding box center [1164, 32] width 149 height 30
click at [1180, 575] on span "[PERSON_NAME]" at bounding box center [1131, 572] width 97 height 15
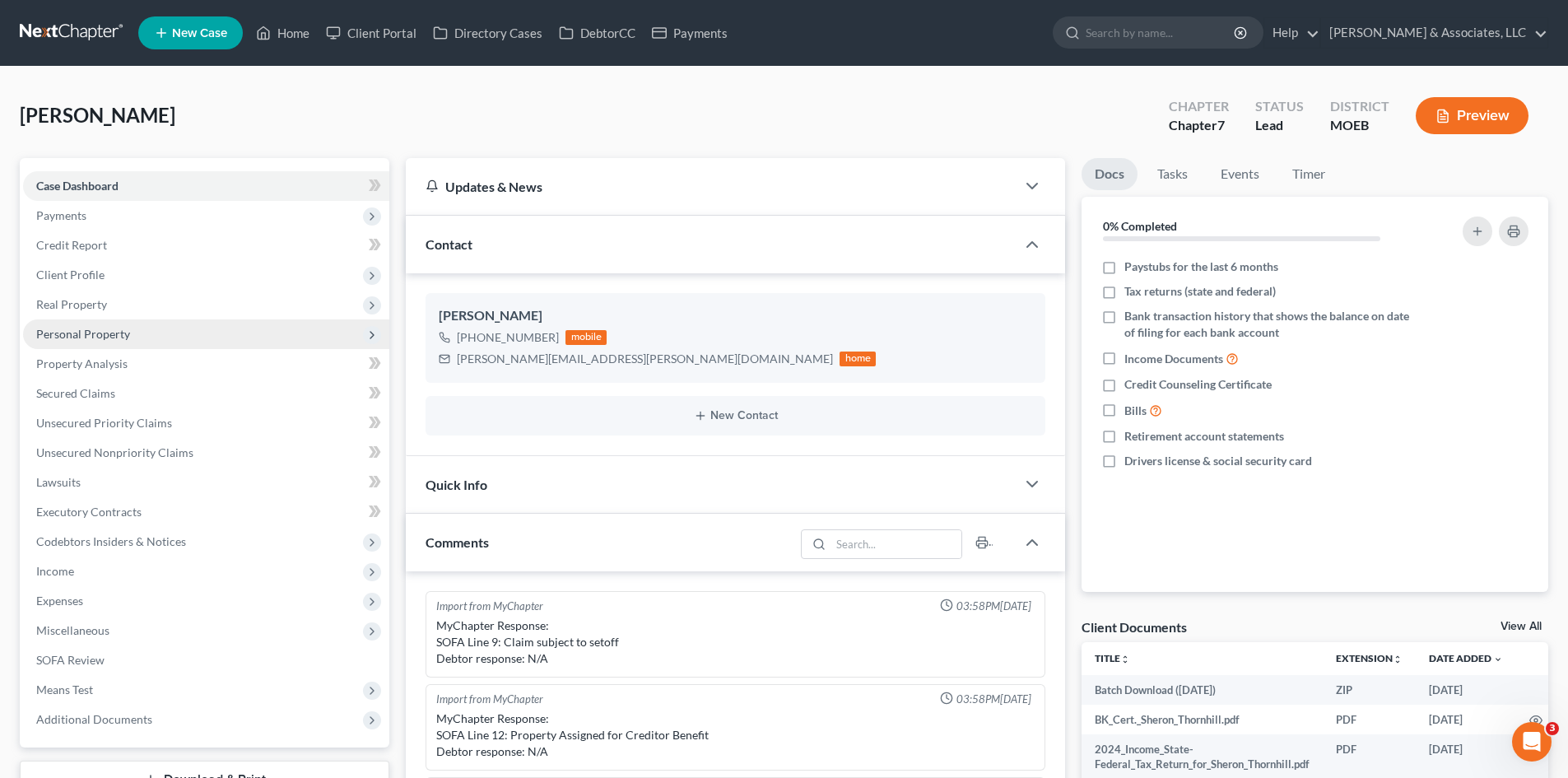
scroll to position [880, 0]
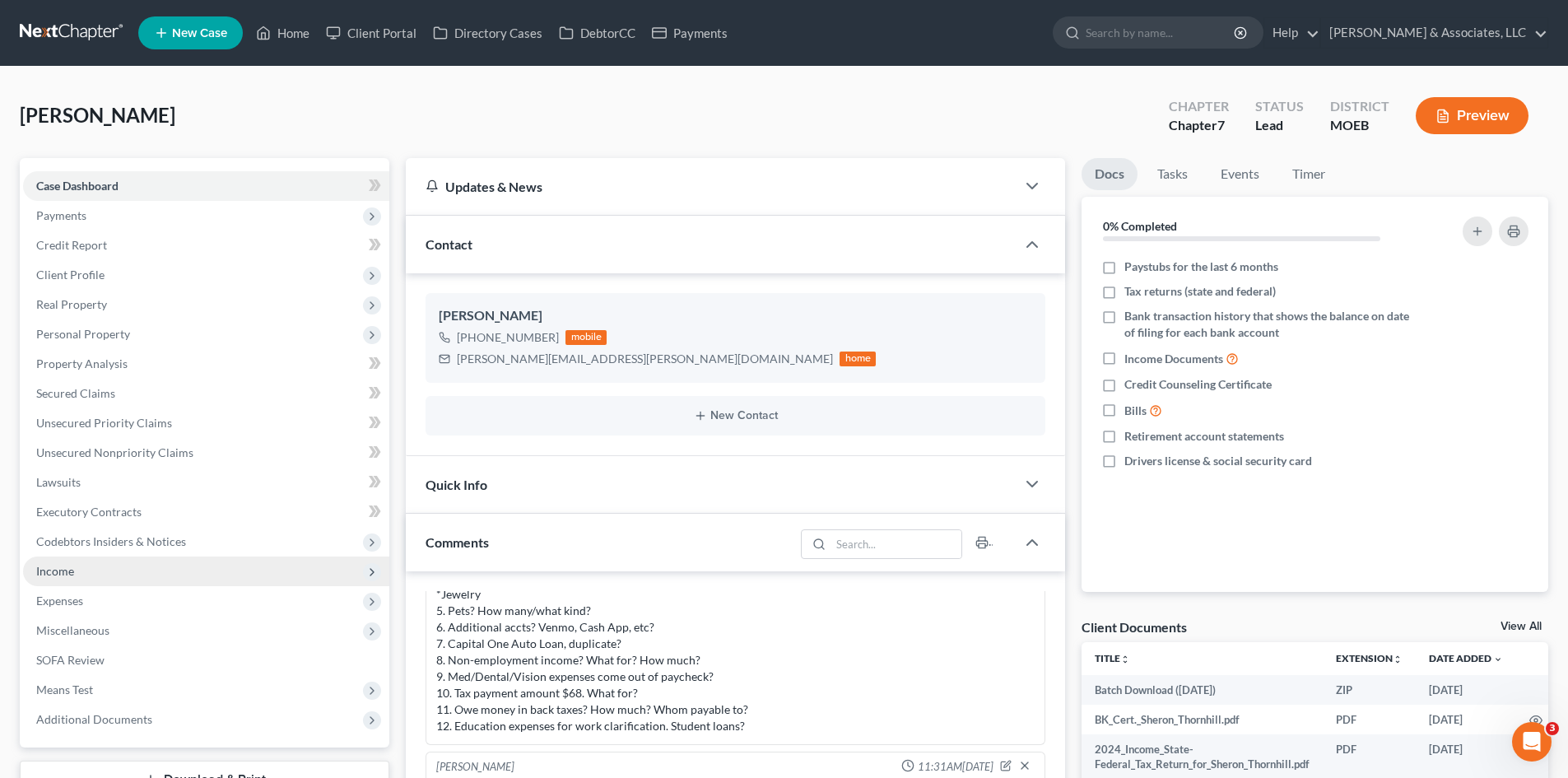
click at [75, 573] on span "Income" at bounding box center [205, 571] width 366 height 30
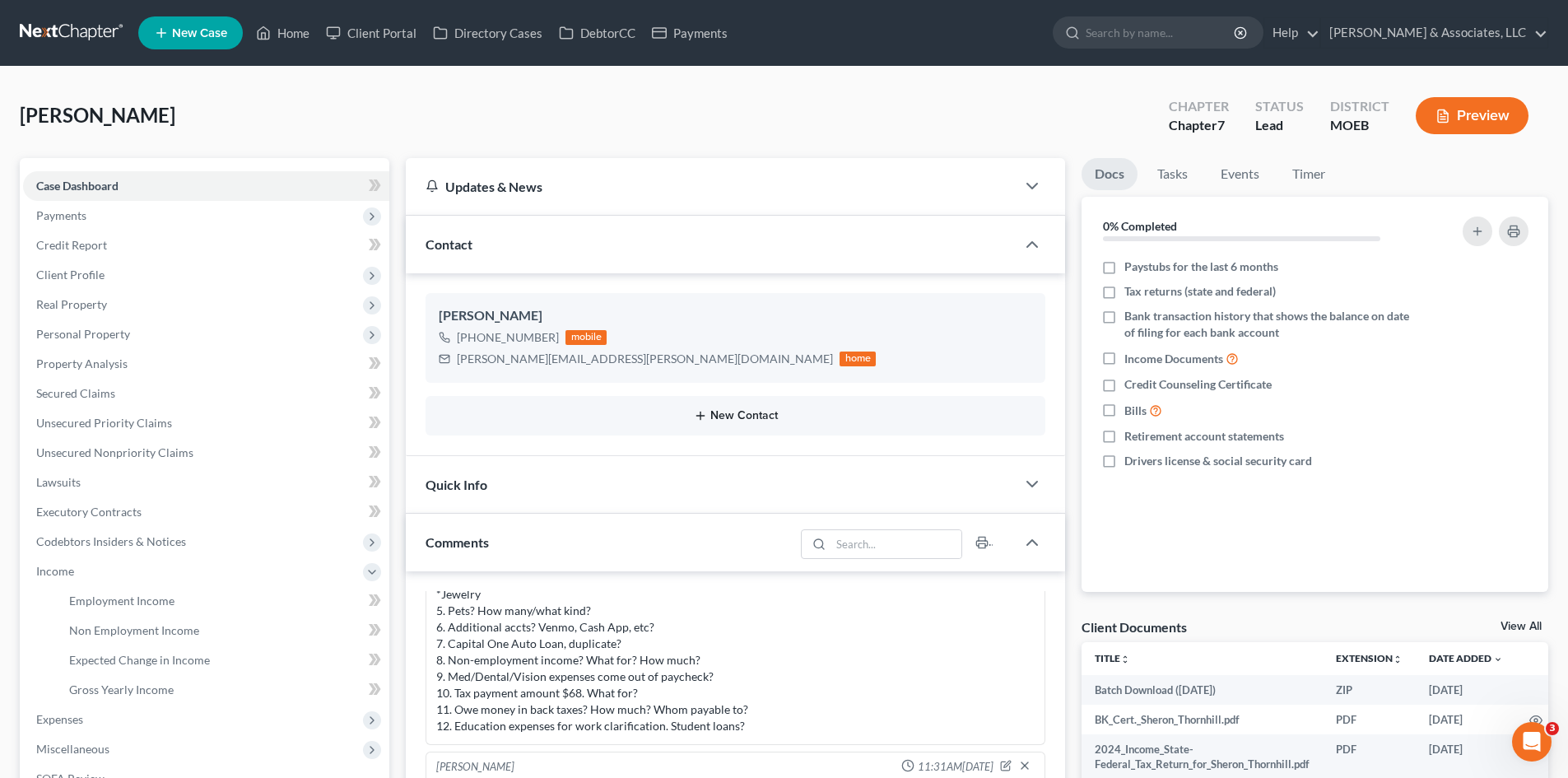
scroll to position [82, 0]
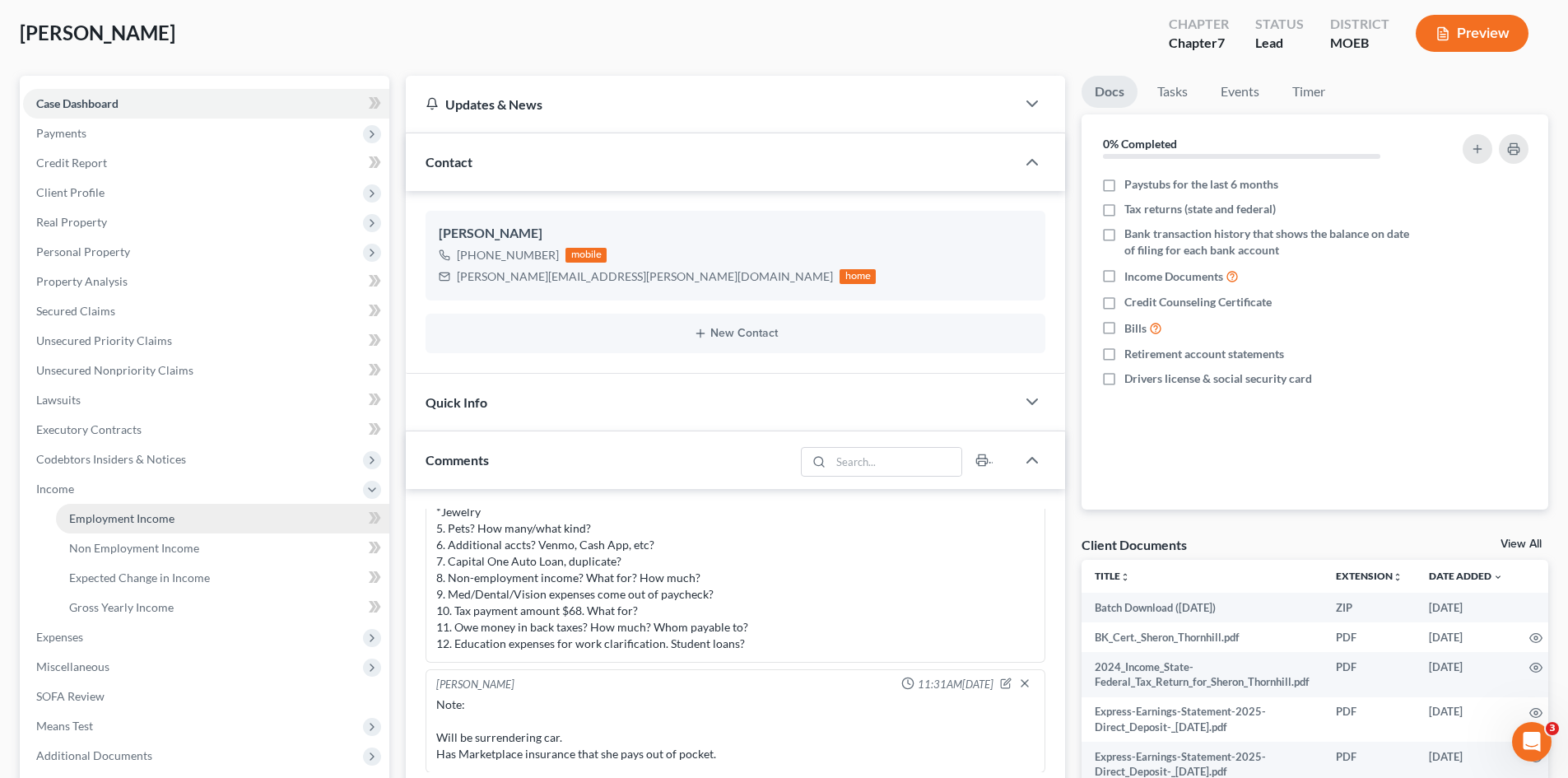
drag, startPoint x: 120, startPoint y: 520, endPoint x: 128, endPoint y: 518, distance: 8.2
click at [121, 519] on span "Employment Income" at bounding box center [122, 518] width 106 height 14
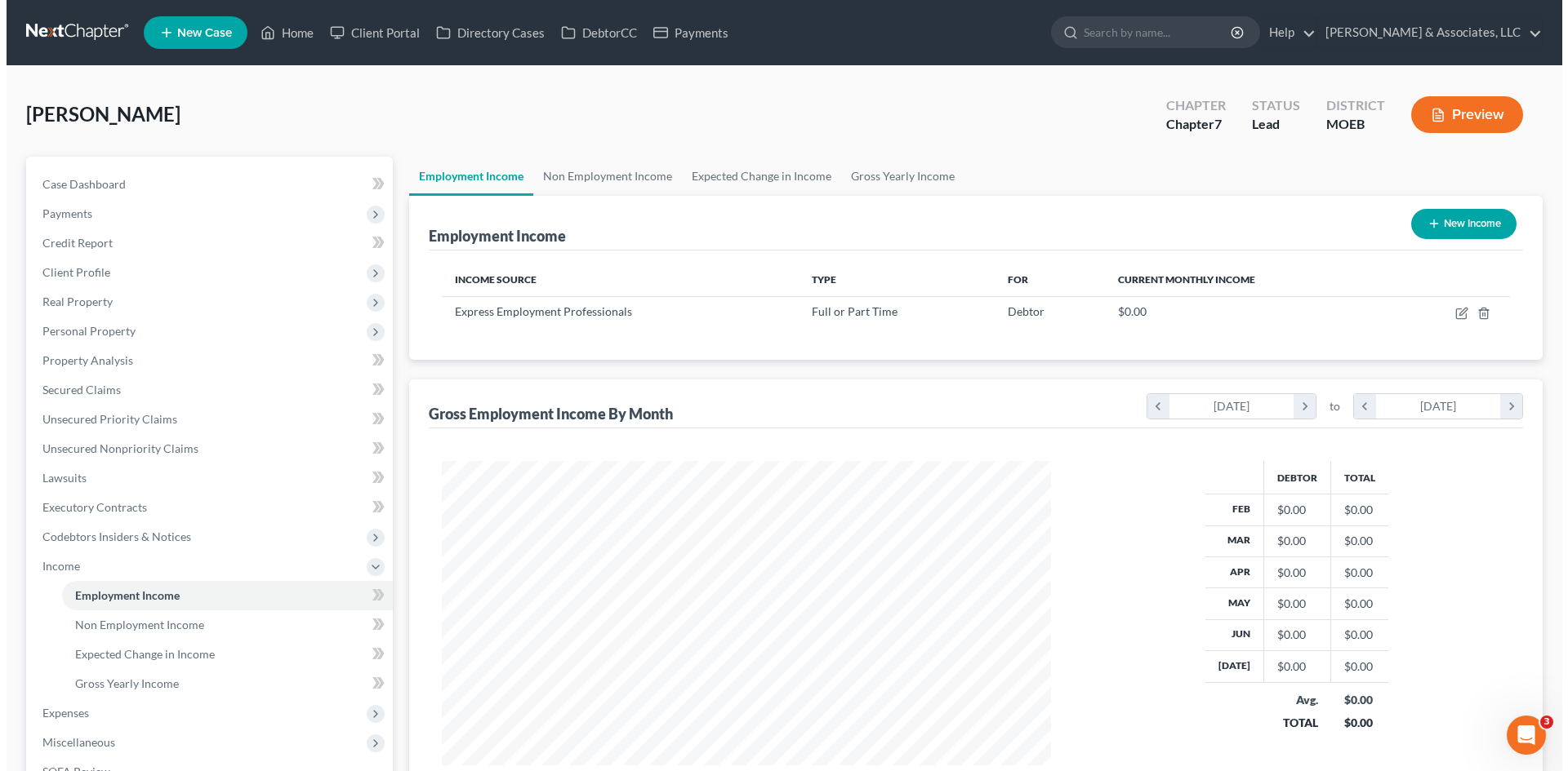
scroll to position [304, 641]
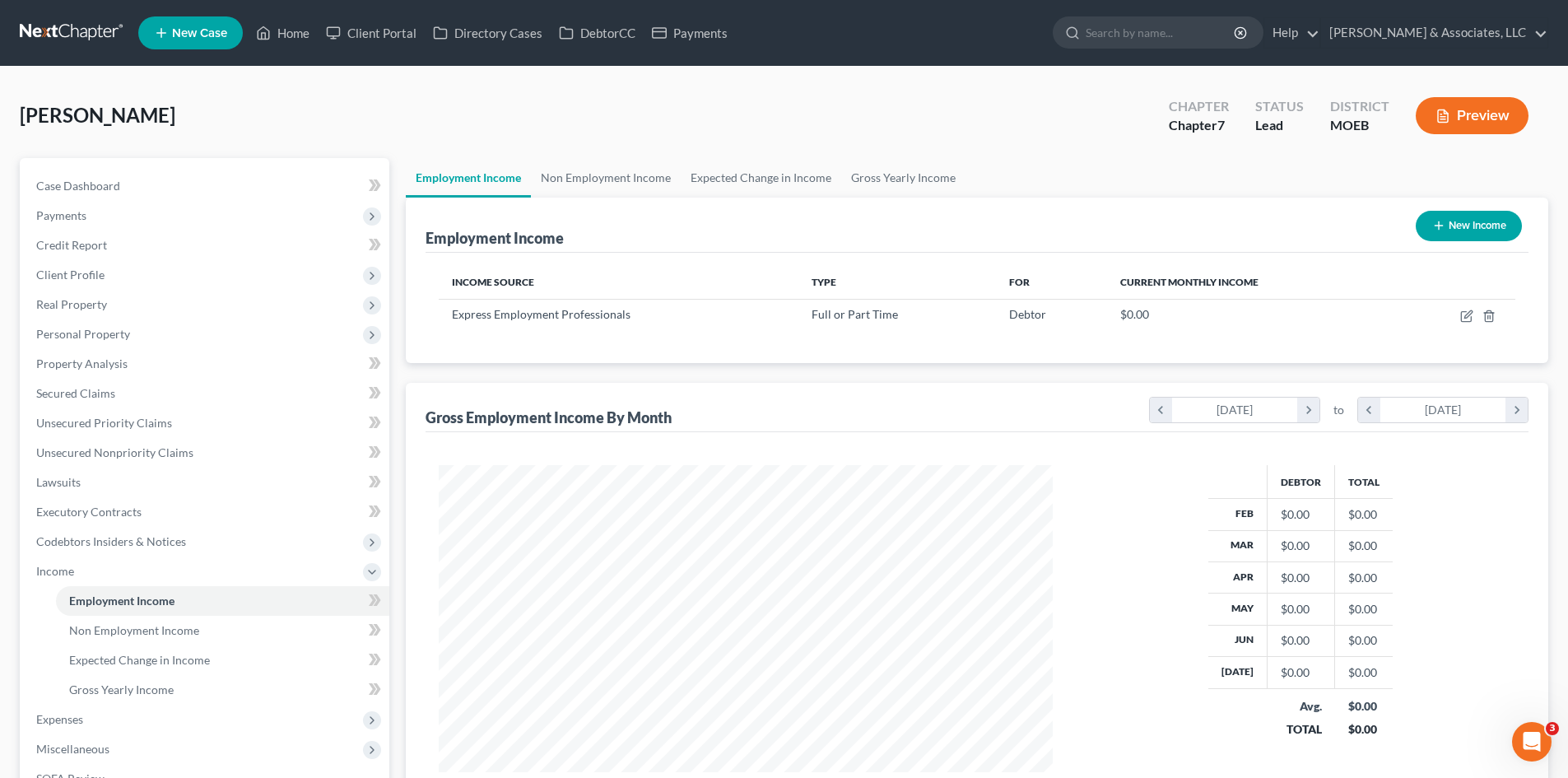
click at [1471, 223] on button "New Income" at bounding box center [1469, 226] width 107 height 30
select select "0"
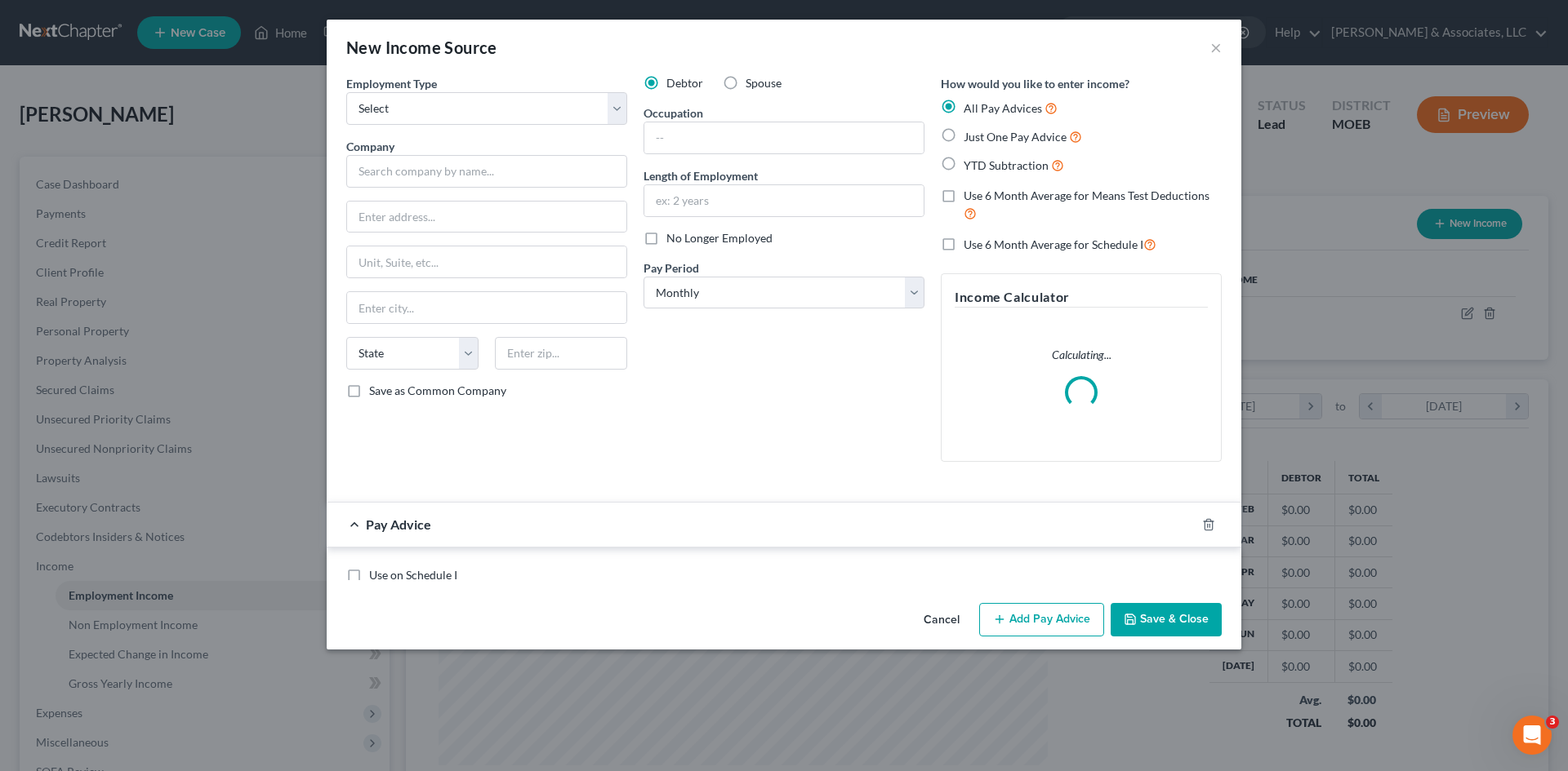
scroll to position [307, 647]
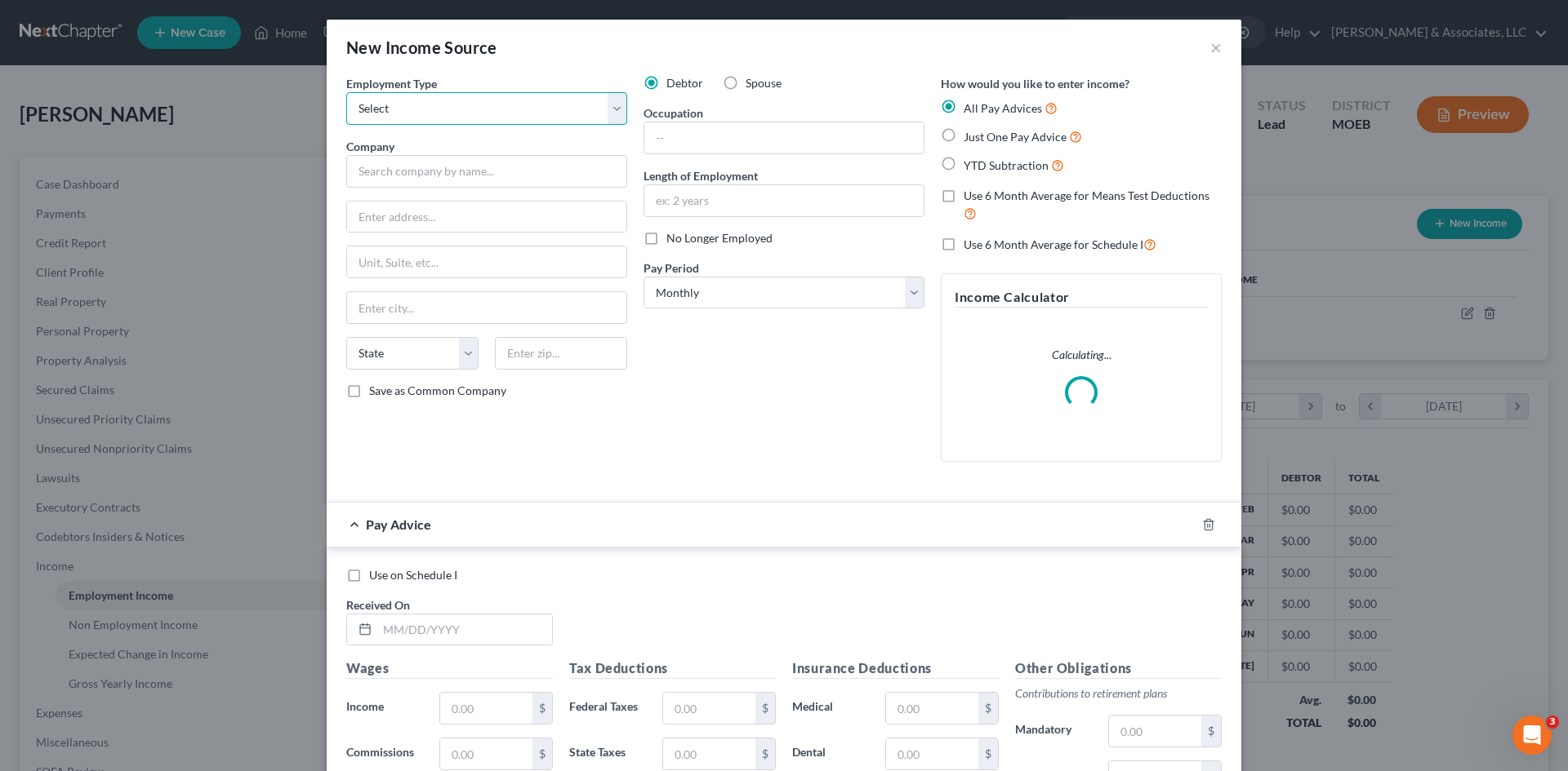
click at [393, 116] on select "Select Full or Part Time Employment Self Employment" at bounding box center [486, 108] width 281 height 33
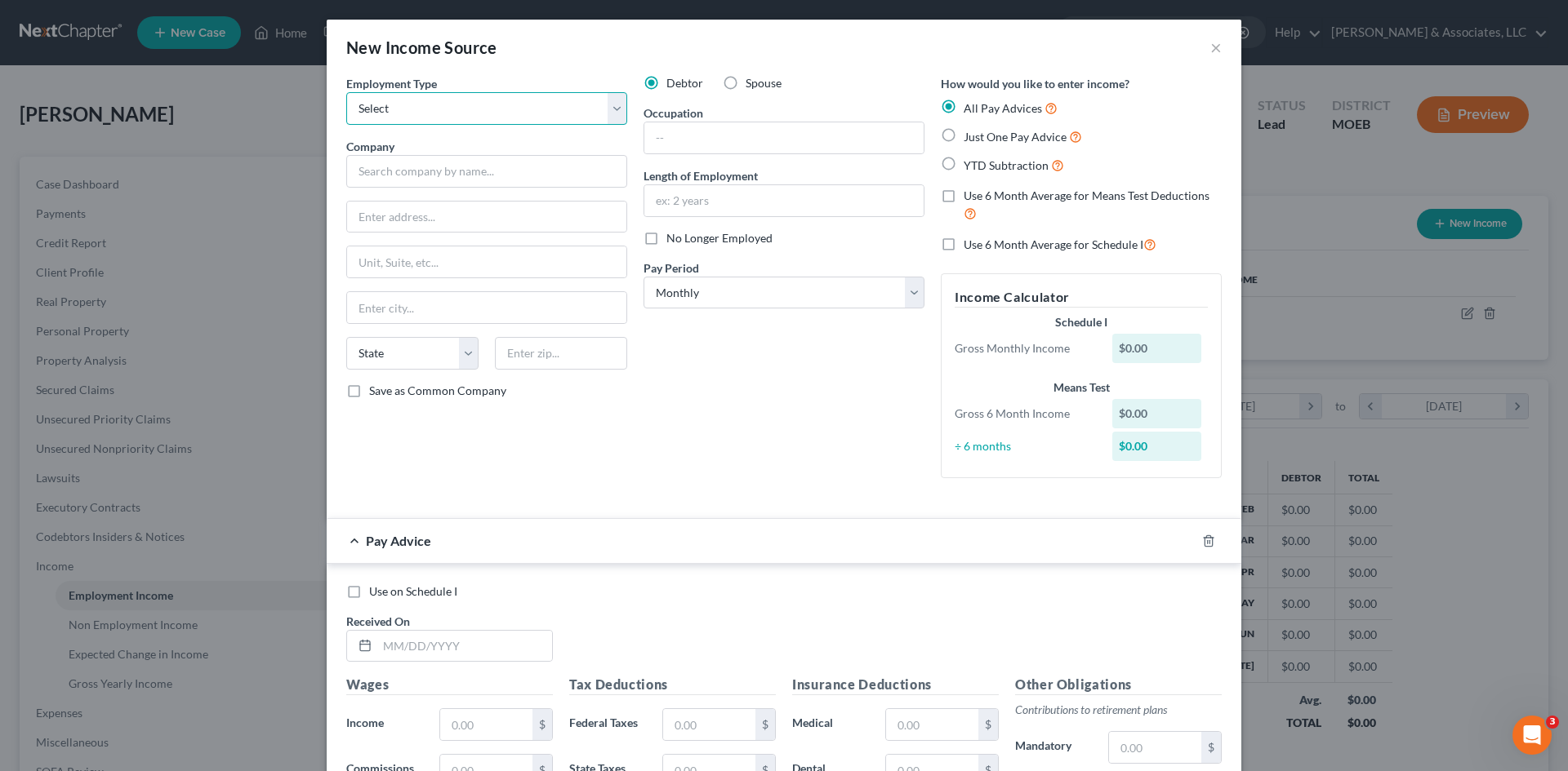
select select "0"
click at [346, 92] on select "Select Full or Part Time Employment Self Employment" at bounding box center [486, 108] width 281 height 33
click at [404, 167] on input "text" at bounding box center [486, 171] width 281 height 33
type input "First Followers Credit Union"
click at [658, 144] on input "text" at bounding box center [783, 137] width 279 height 31
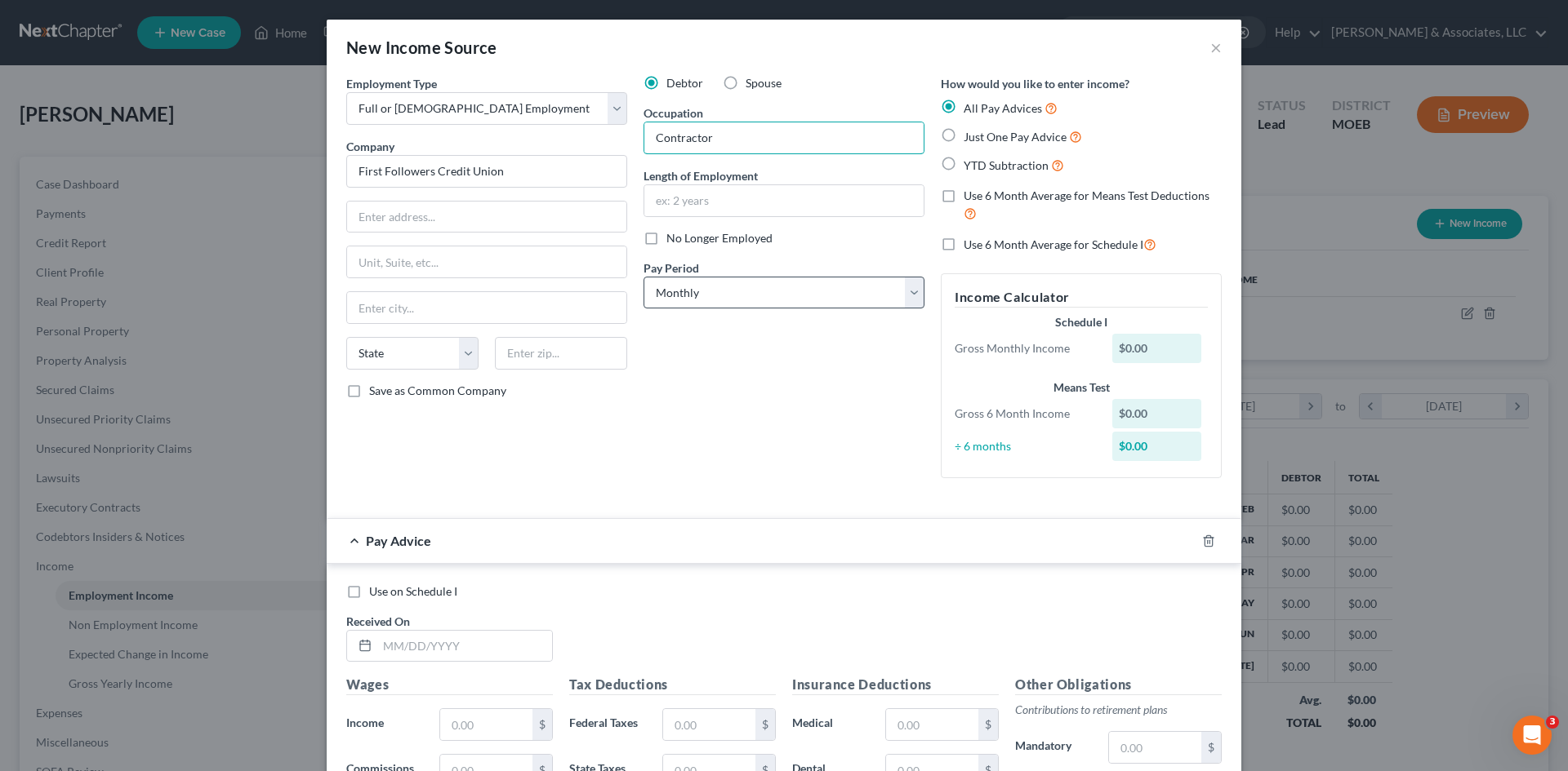
type input "Contractor"
click at [707, 300] on select "Select Monthly Twice Monthly Every Other Week Weekly" at bounding box center [783, 292] width 281 height 33
click at [643, 277] on select "Select Monthly Twice Monthly Every Other Week Weekly" at bounding box center [783, 292] width 281 height 33
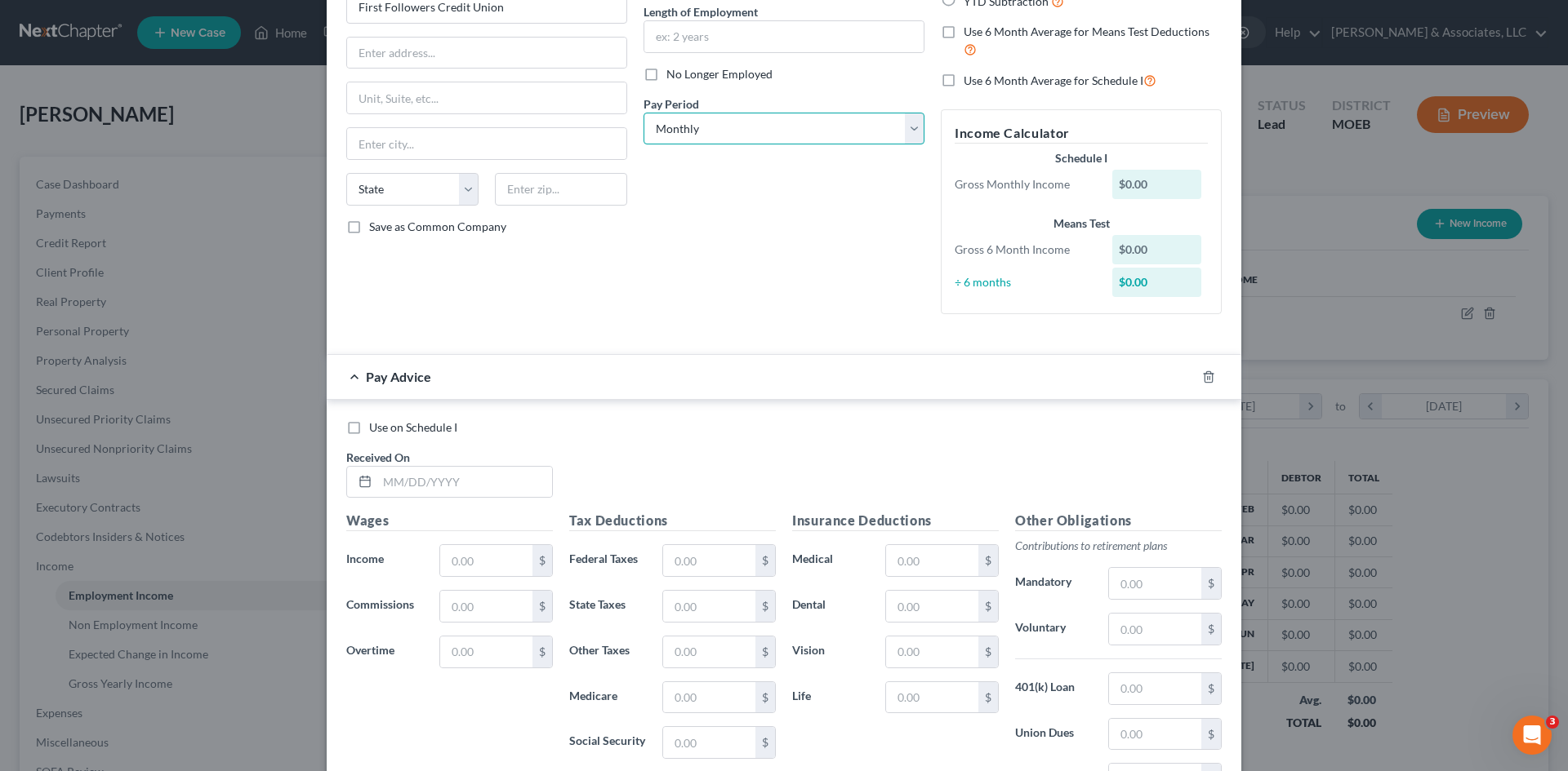
scroll to position [163, 0]
click at [380, 383] on span "Pay Advice" at bounding box center [398, 377] width 65 height 16
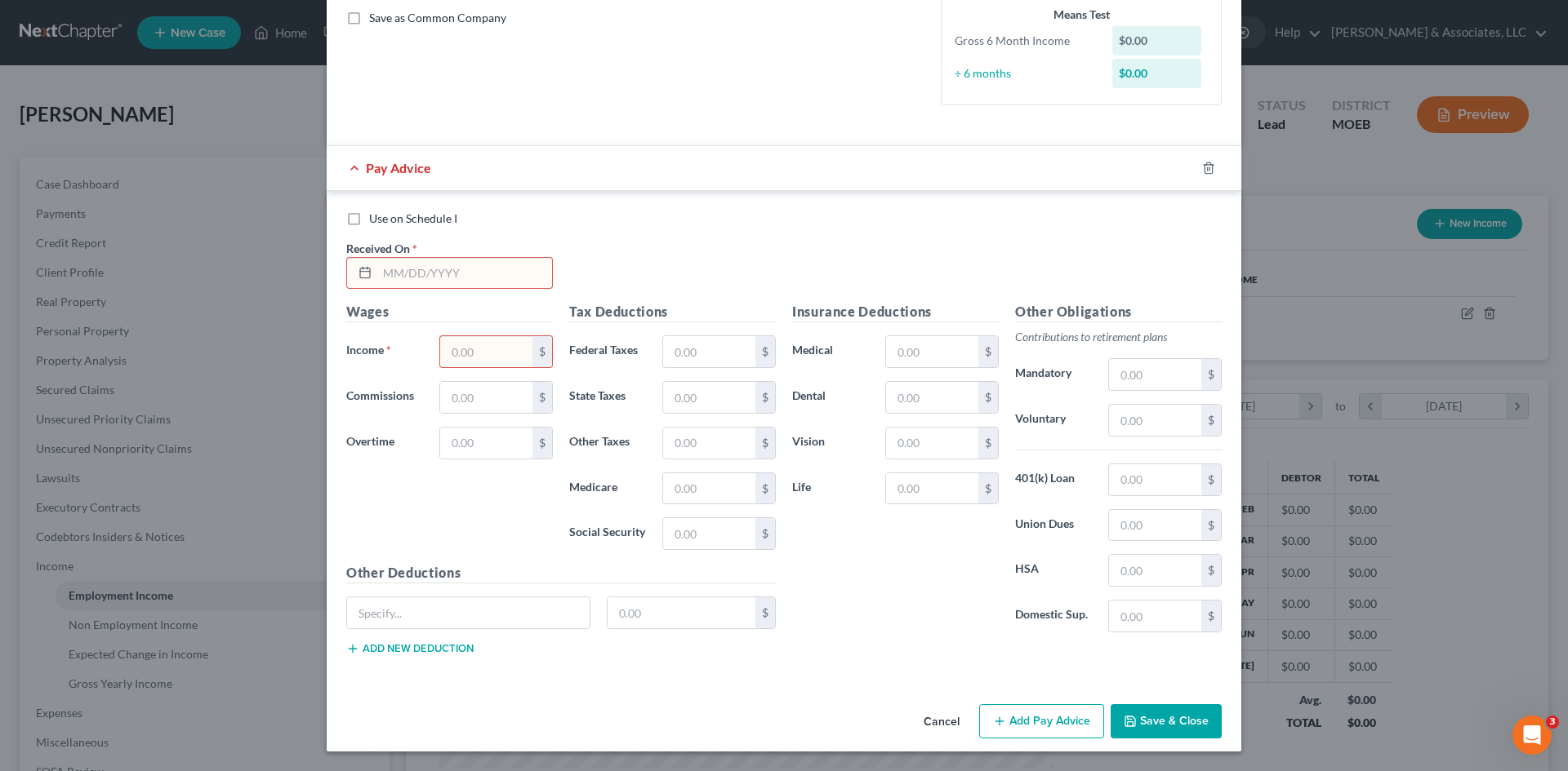
scroll to position [0, 0]
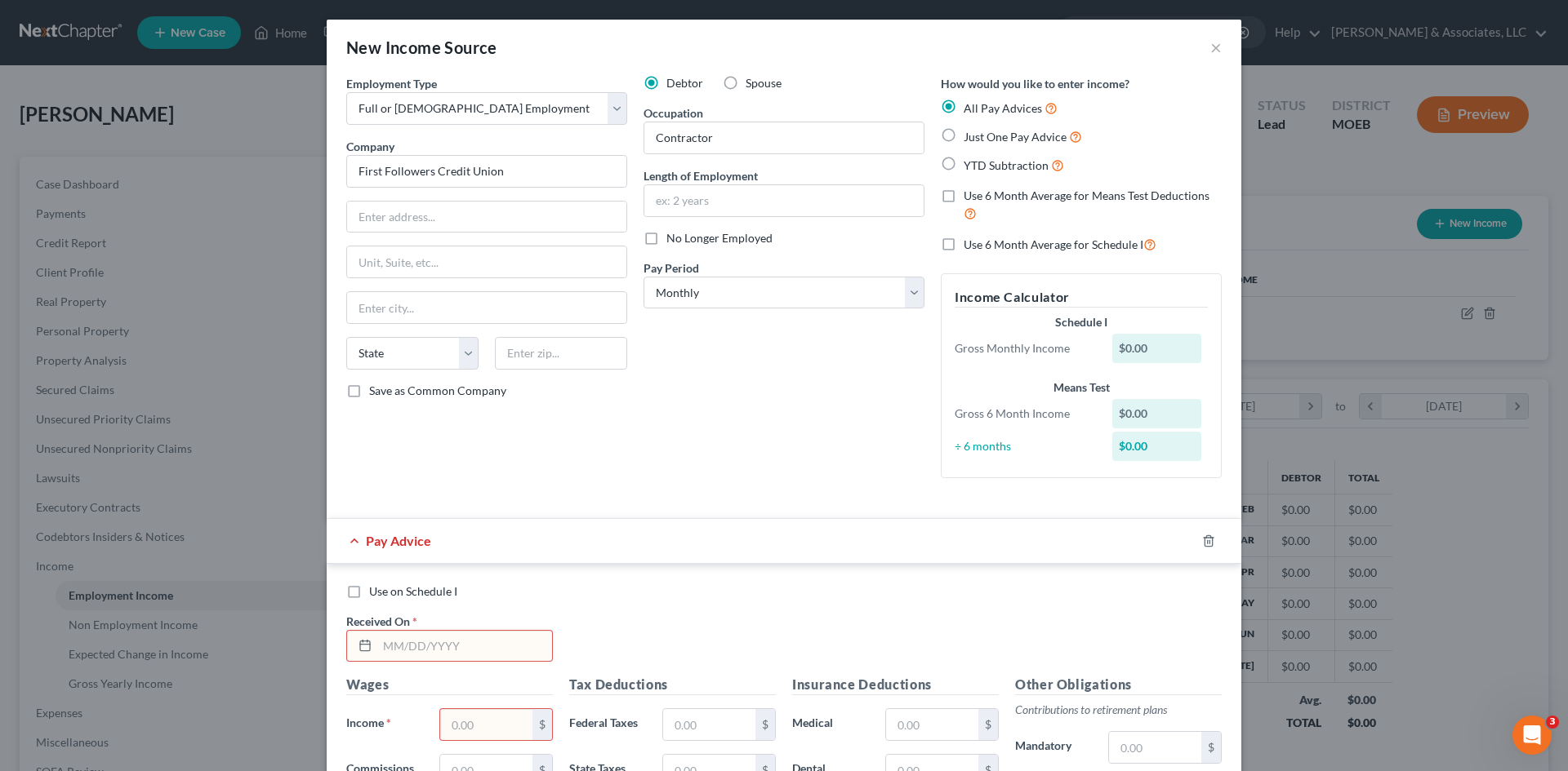
click at [963, 134] on label "Just One Pay Advice" at bounding box center [1022, 137] width 118 height 18
click at [970, 134] on input "Just One Pay Advice" at bounding box center [975, 132] width 11 height 11
radio input "true"
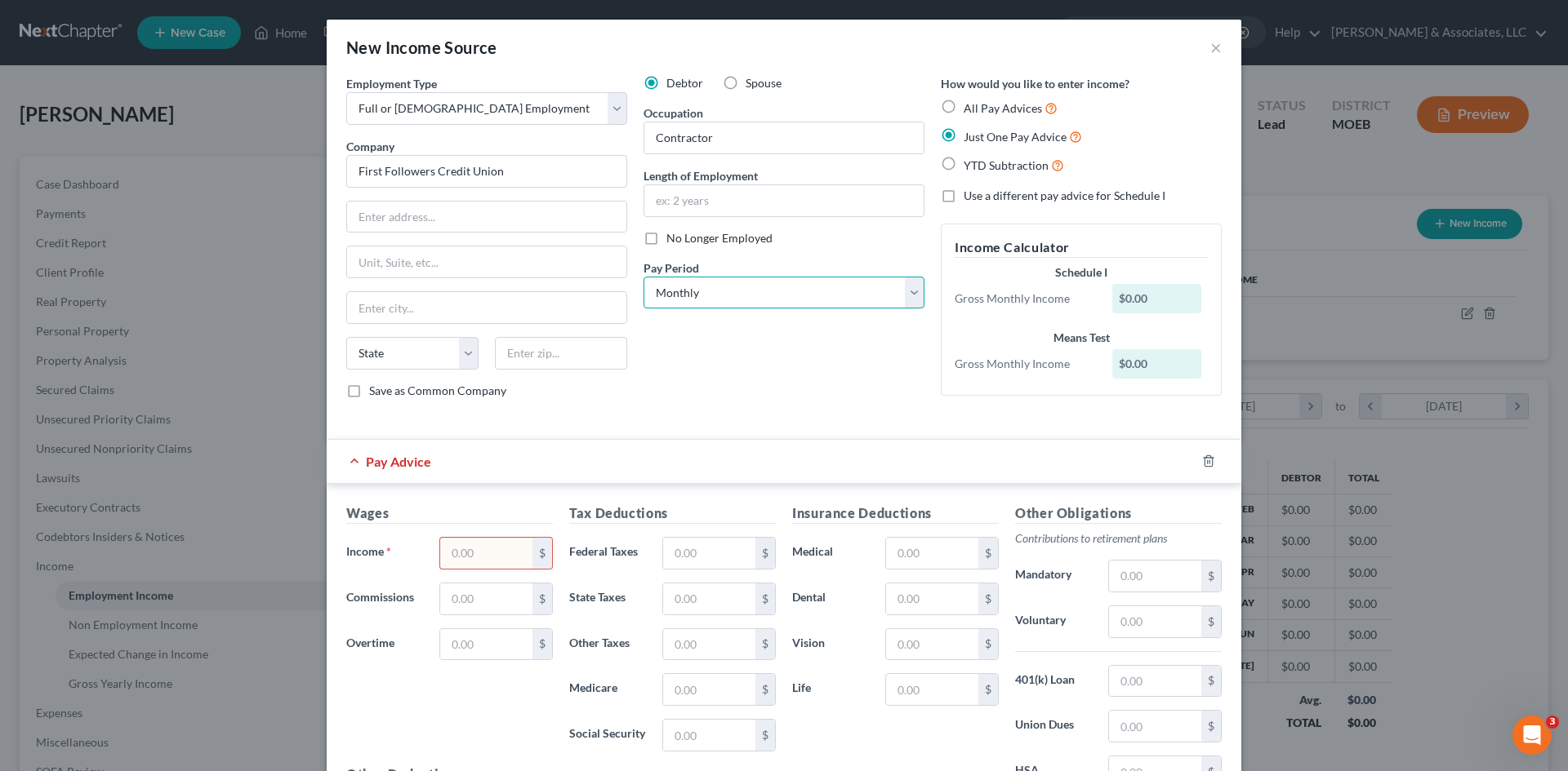
click at [729, 296] on select "Select Monthly Twice Monthly Every Other Week Weekly" at bounding box center [783, 292] width 281 height 33
click at [643, 277] on select "Select Monthly Twice Monthly Every Other Week Weekly" at bounding box center [783, 292] width 281 height 33
click at [963, 107] on span "All Pay Advices" at bounding box center [1002, 108] width 78 height 14
click at [970, 107] on input "All Pay Advices" at bounding box center [975, 104] width 11 height 11
radio input "true"
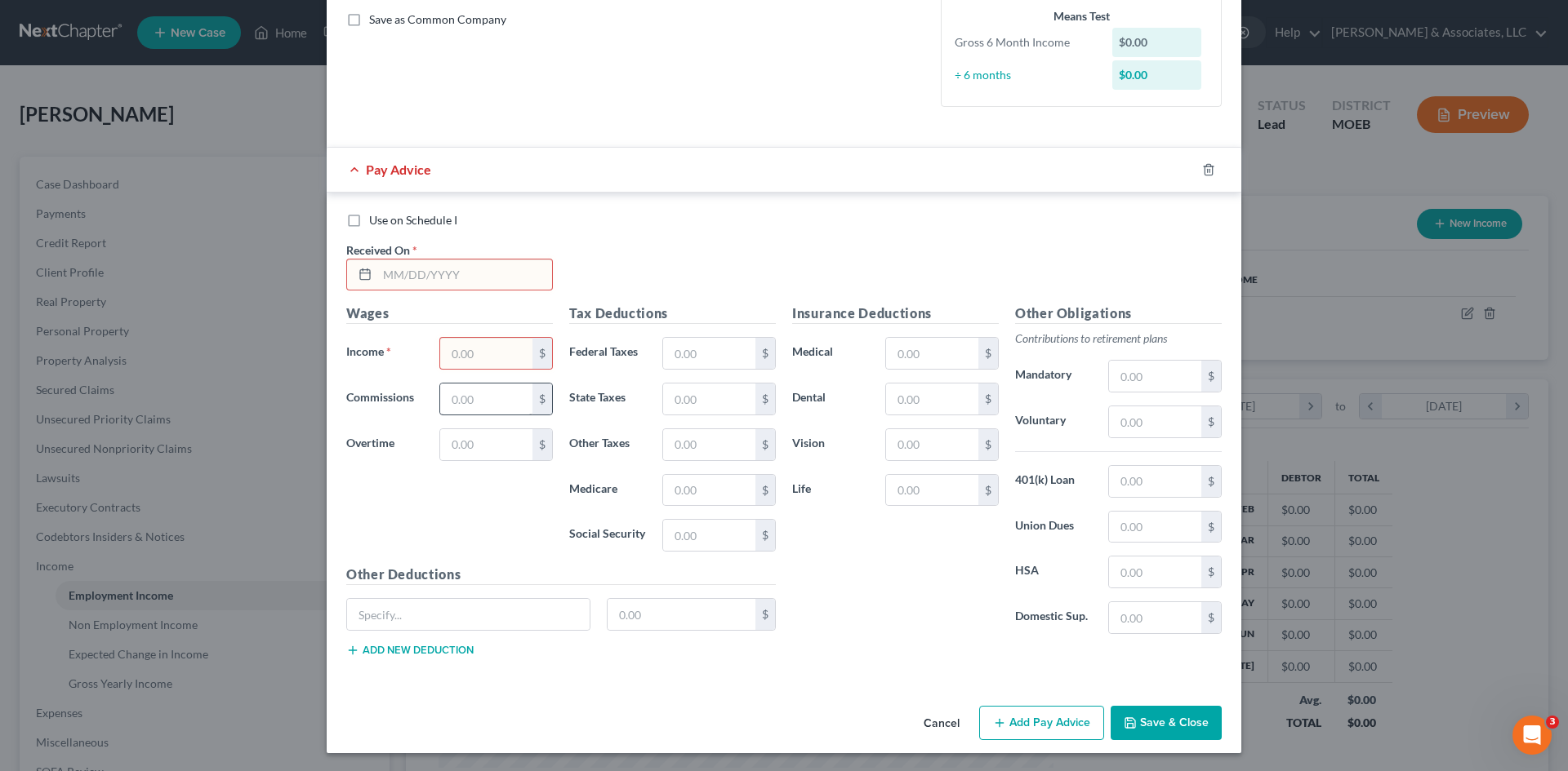
scroll to position [373, 0]
click at [420, 270] on input "text" at bounding box center [465, 273] width 174 height 31
click at [435, 272] on input "text" at bounding box center [465, 273] width 174 height 31
type input "07/15/25"
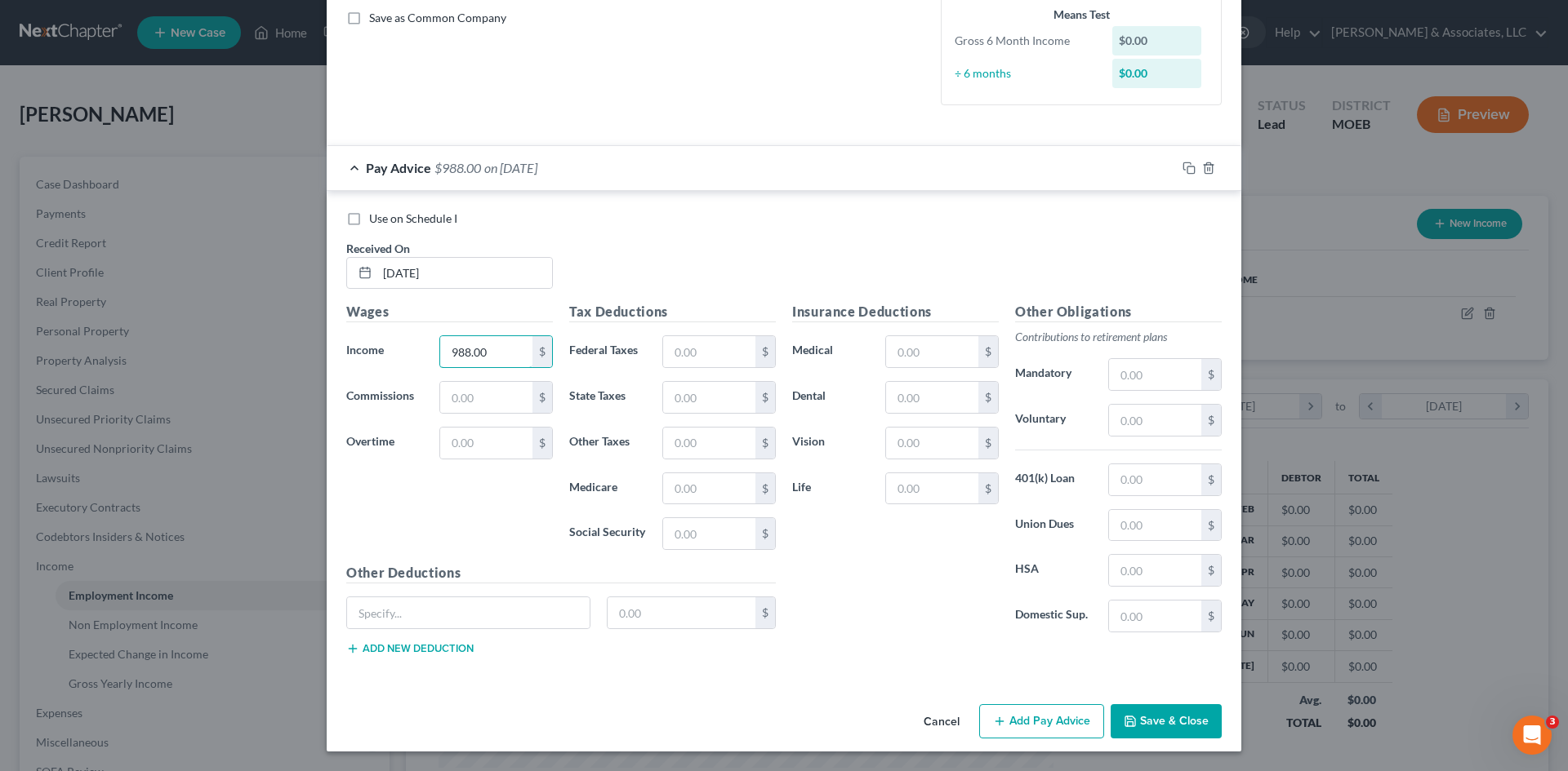
type input "988.00"
click at [1035, 721] on button "Add Pay Advice" at bounding box center [1041, 721] width 125 height 34
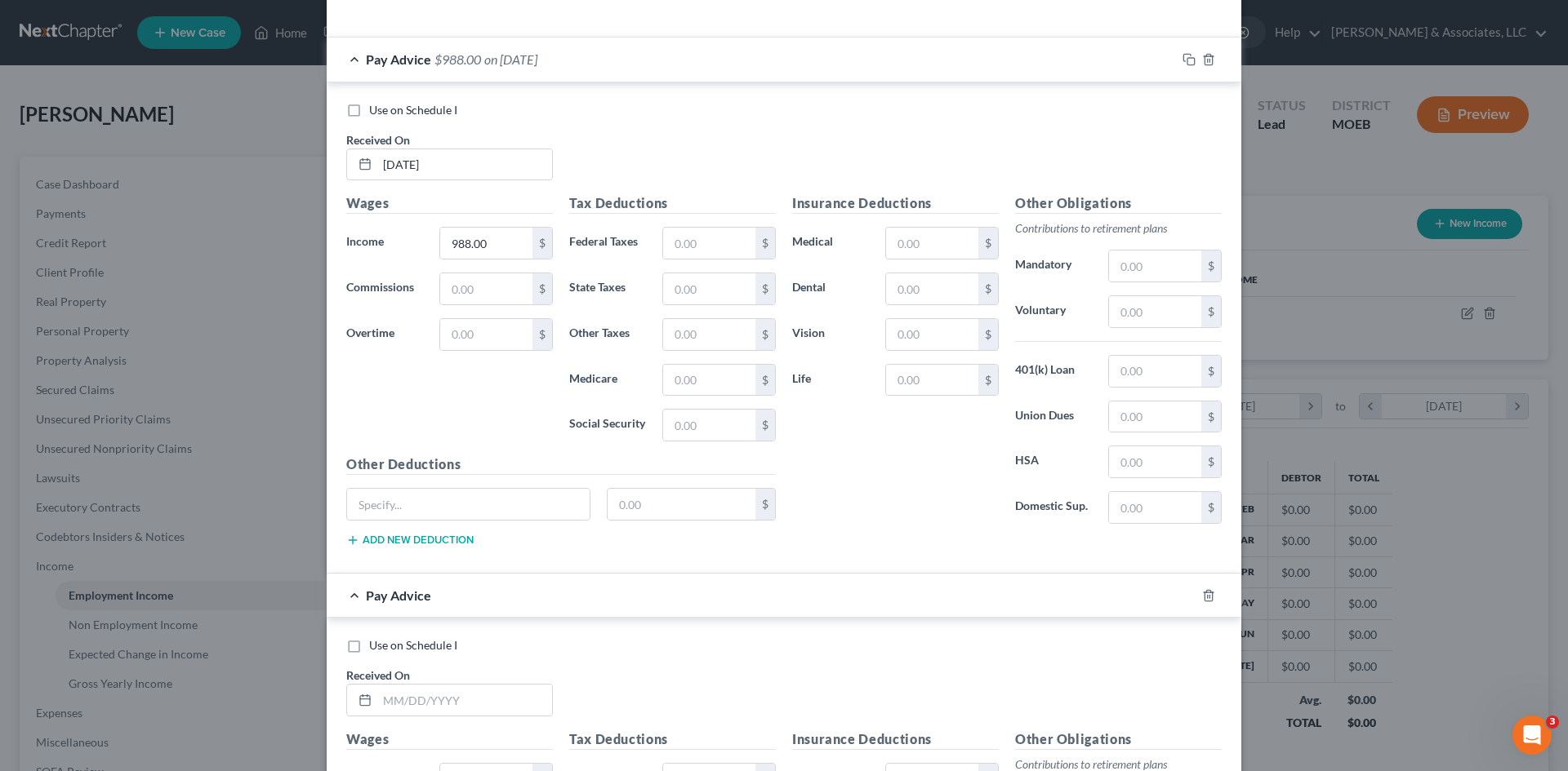
scroll to position [536, 0]
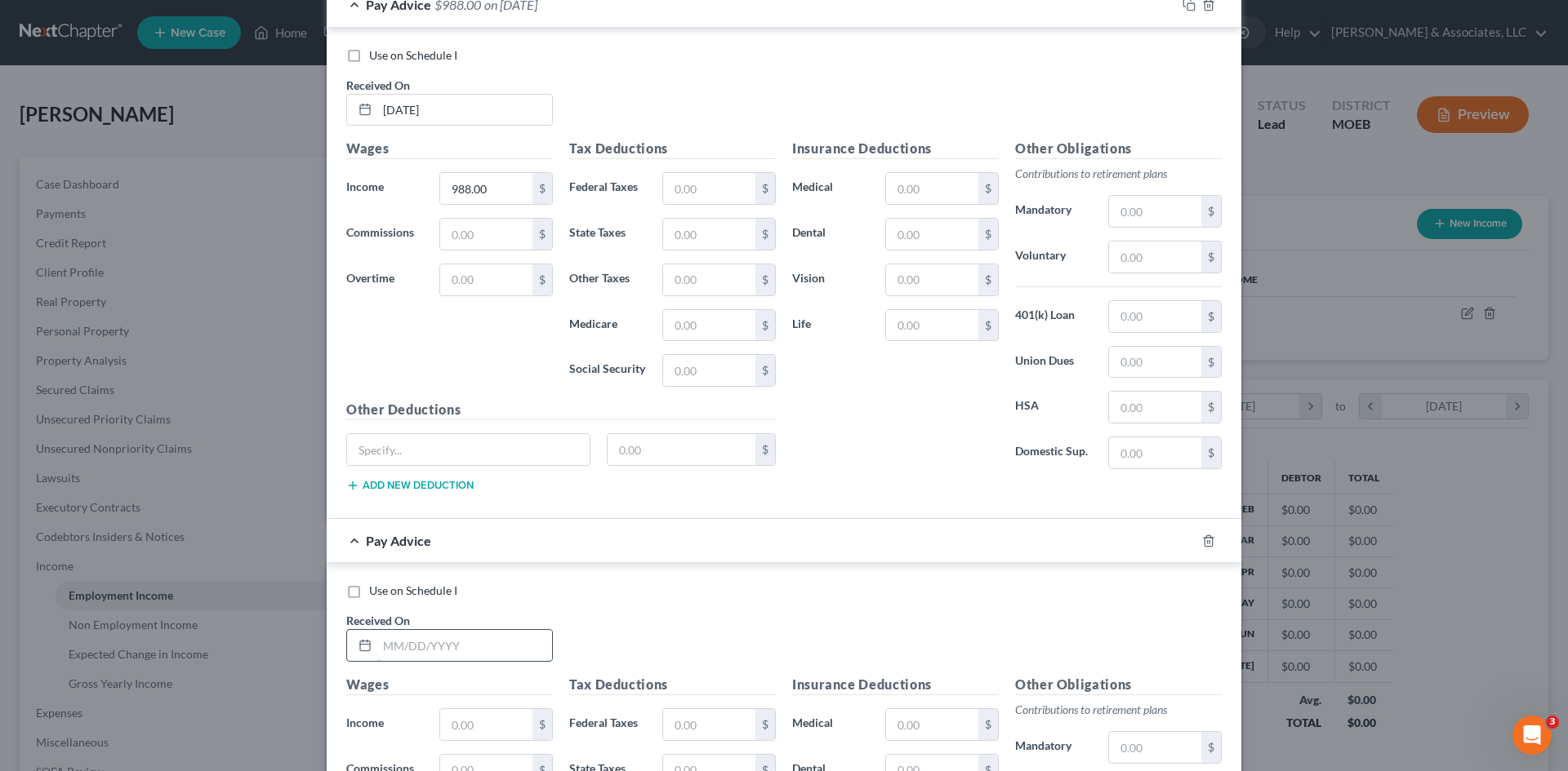
click at [429, 644] on input "text" at bounding box center [465, 645] width 174 height 31
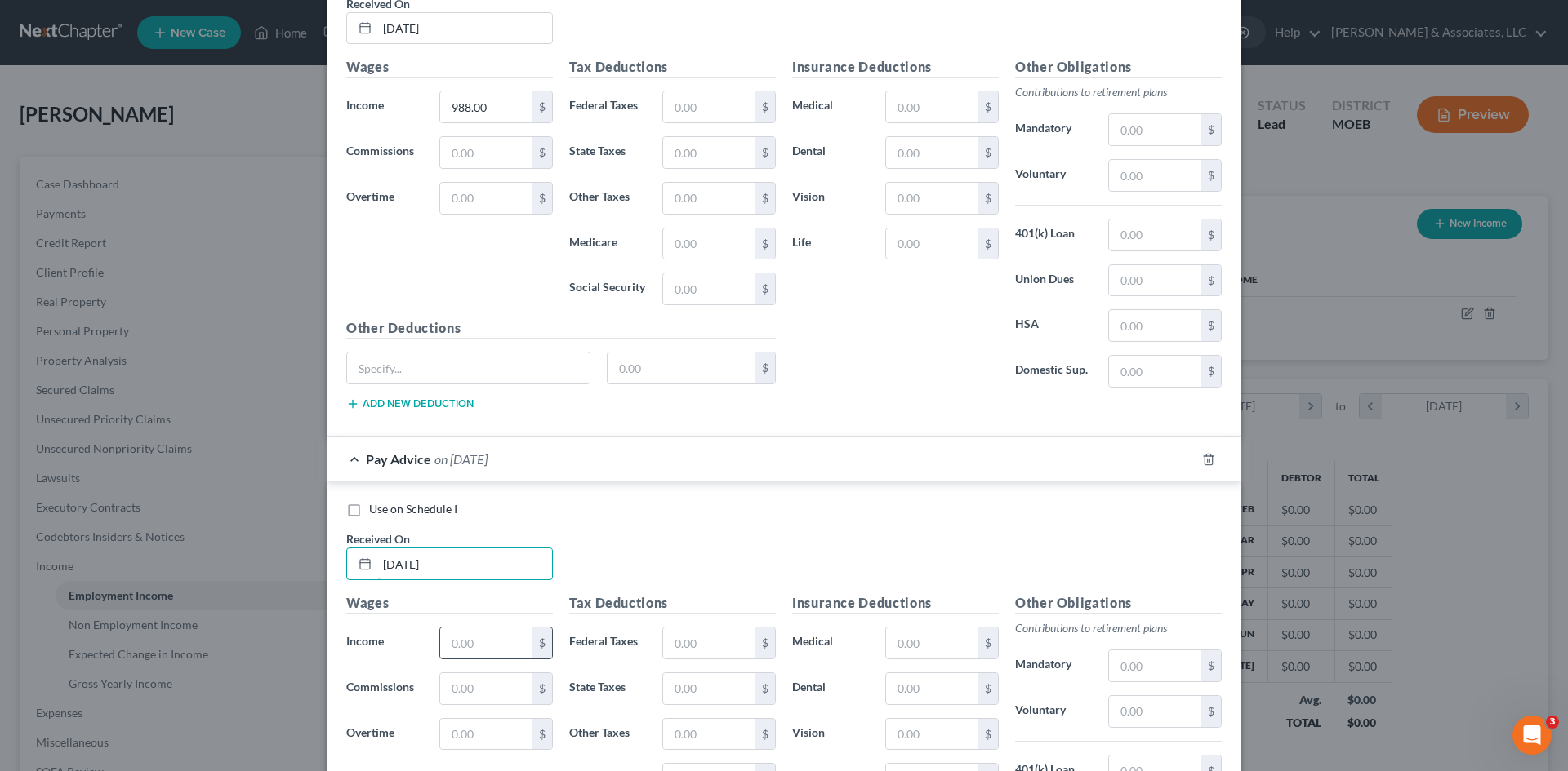
type input "05/02/25"
click at [464, 649] on input "text" at bounding box center [486, 643] width 92 height 31
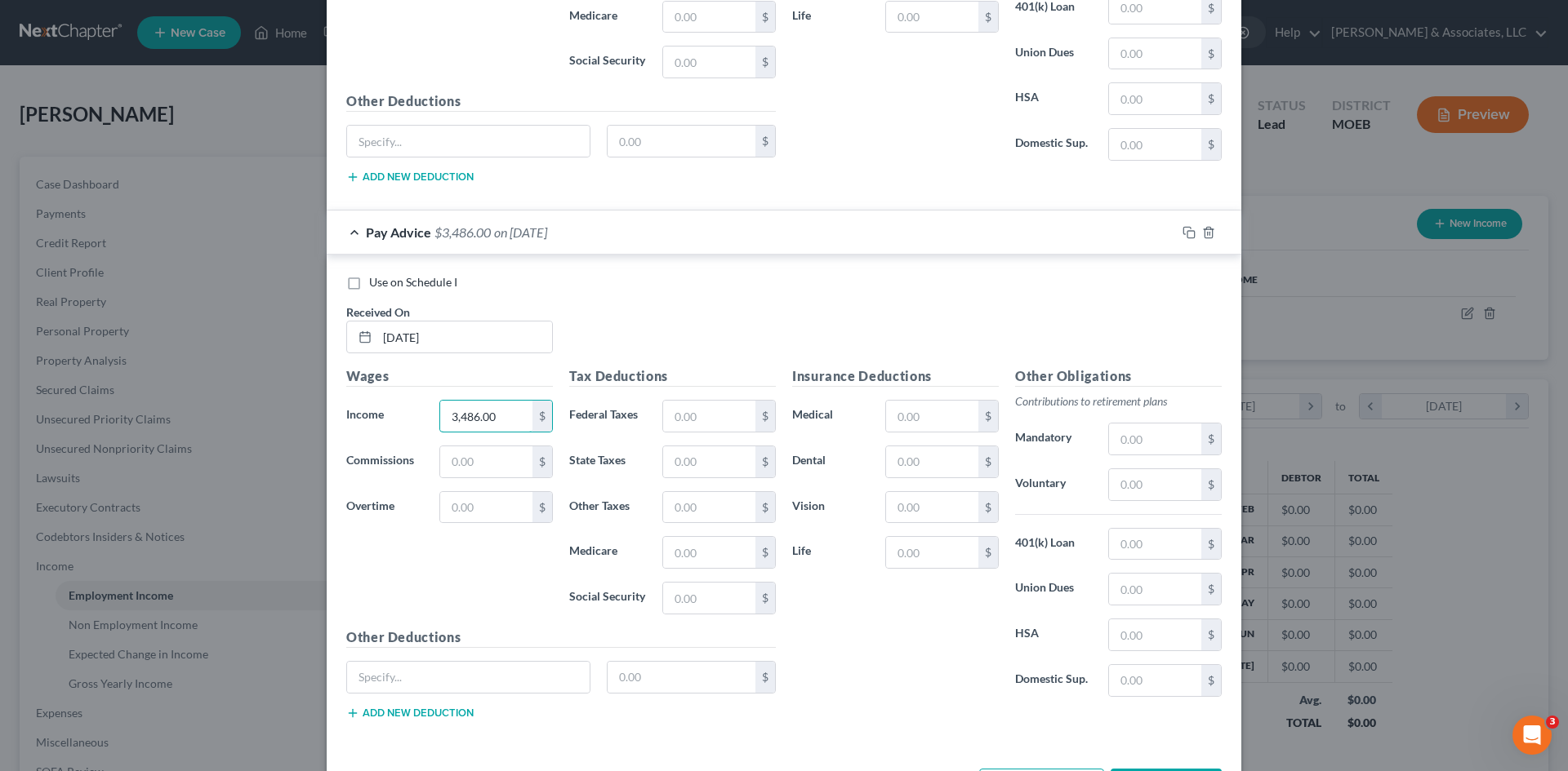
scroll to position [862, 0]
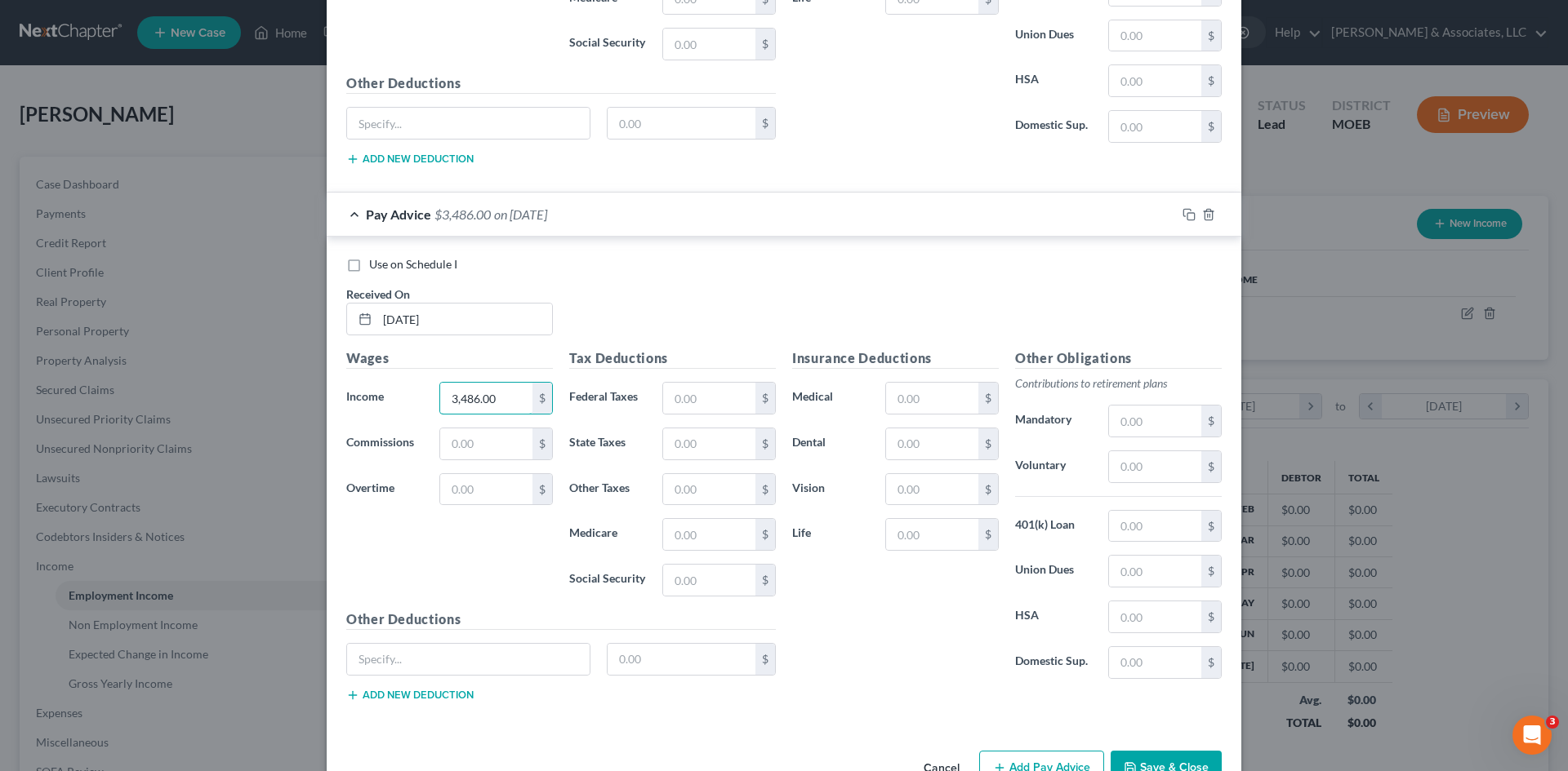
drag, startPoint x: 515, startPoint y: 391, endPoint x: 385, endPoint y: 417, distance: 132.6
click at [385, 417] on div "Wages Income * 3,486.00 $ Commissions $ Overtime $" at bounding box center [449, 479] width 223 height 261
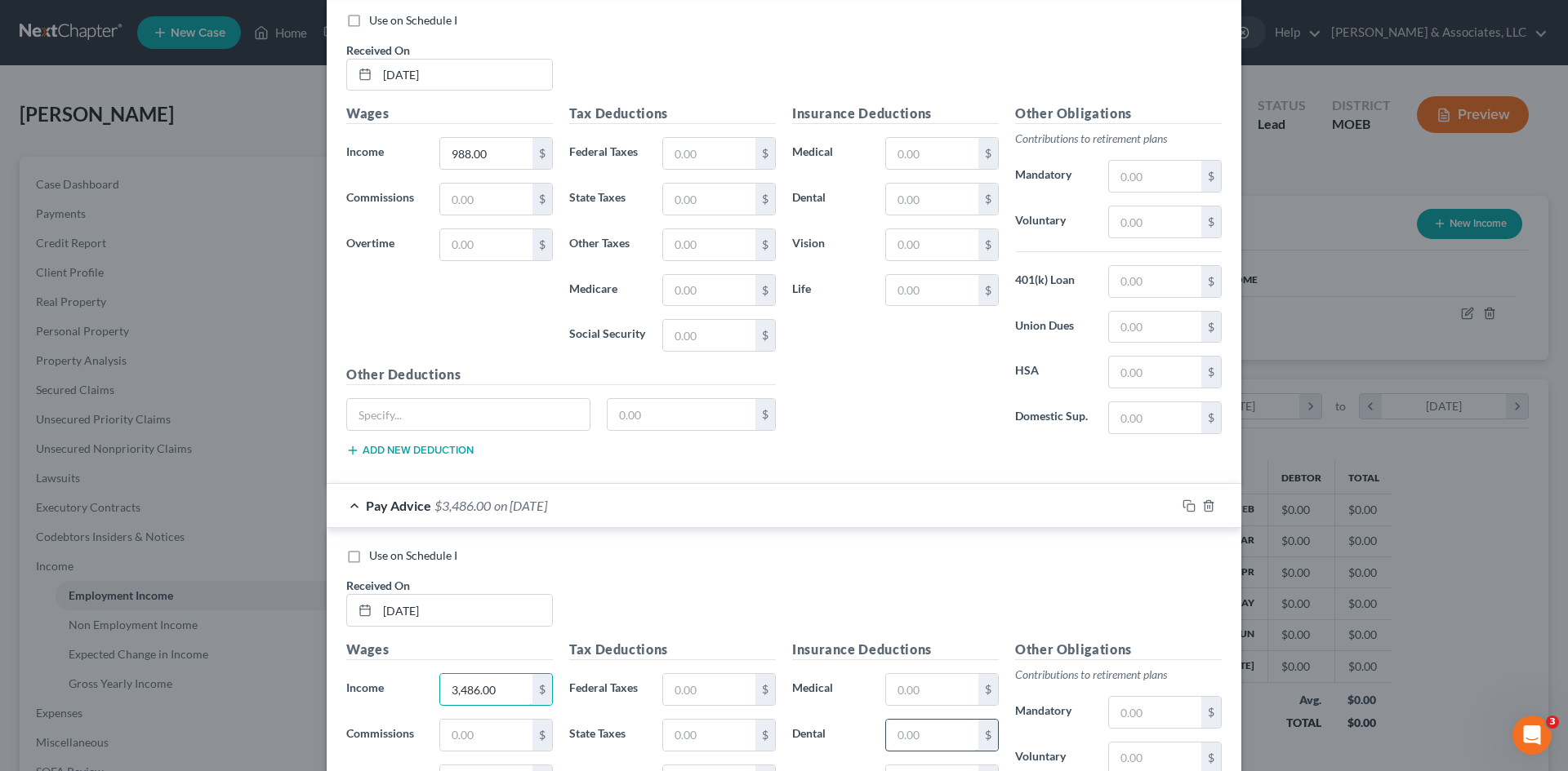
scroll to position [816, 0]
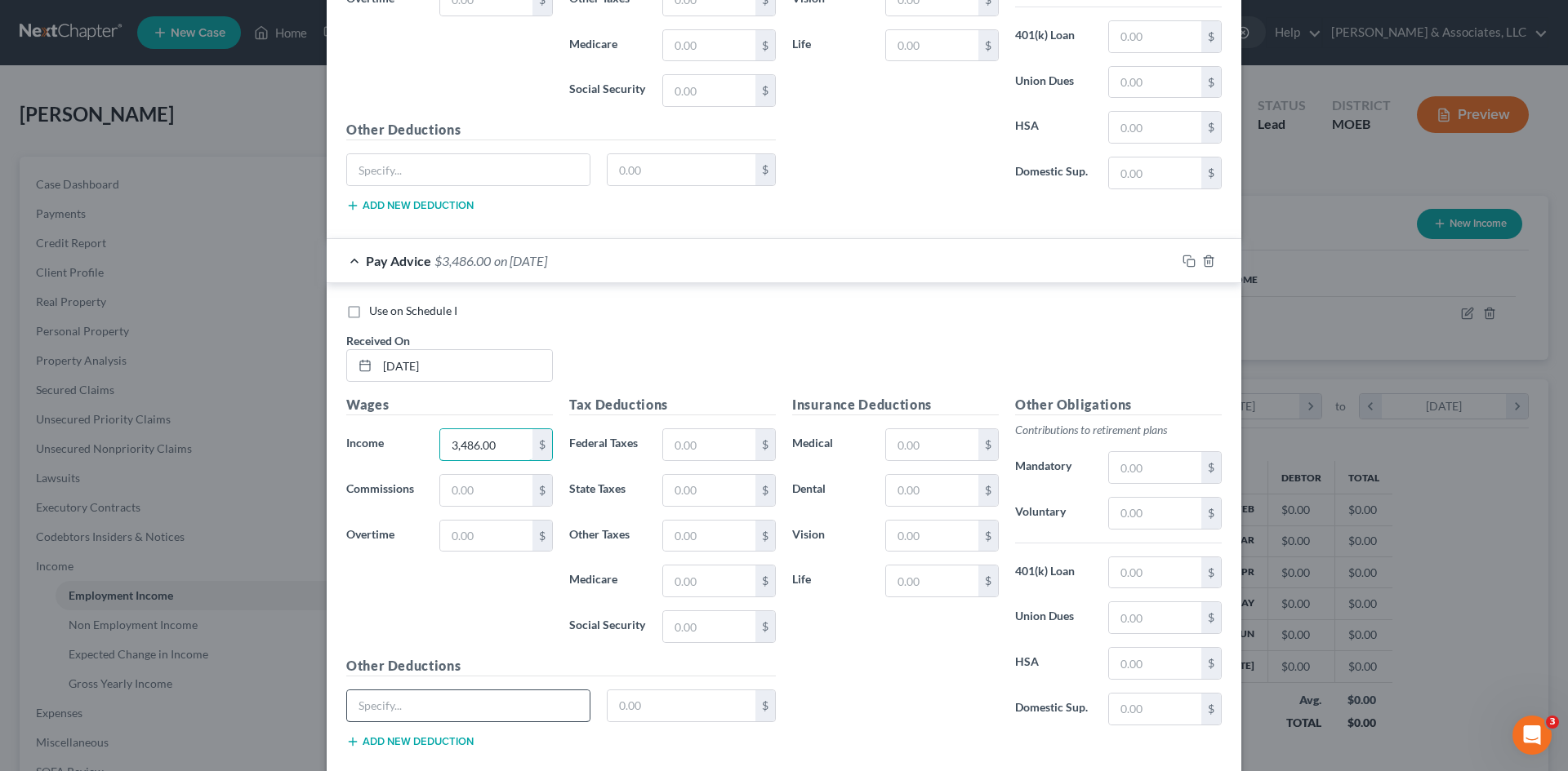
type input "3,486.00"
click at [454, 710] on input "text" at bounding box center [468, 706] width 242 height 31
type input "04/01/25"
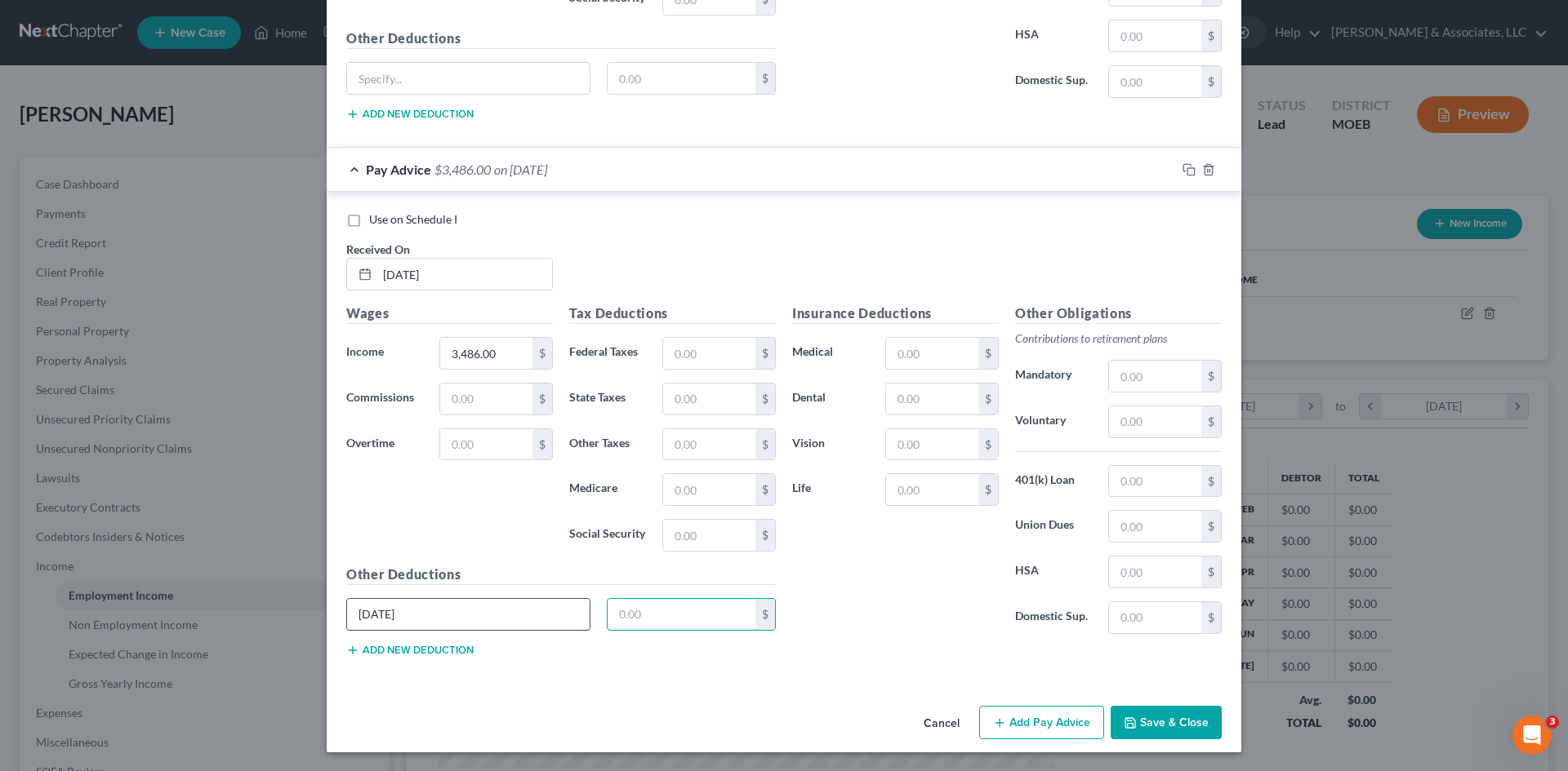
scroll to position [908, 0]
drag, startPoint x: 437, startPoint y: 614, endPoint x: 278, endPoint y: 627, distance: 159.5
click at [278, 627] on div "New Income Source × Employment Type * Select Full or Part Time Employment Self …" at bounding box center [784, 386] width 1568 height 771
click at [1061, 727] on button "Add Pay Advice" at bounding box center [1041, 722] width 125 height 34
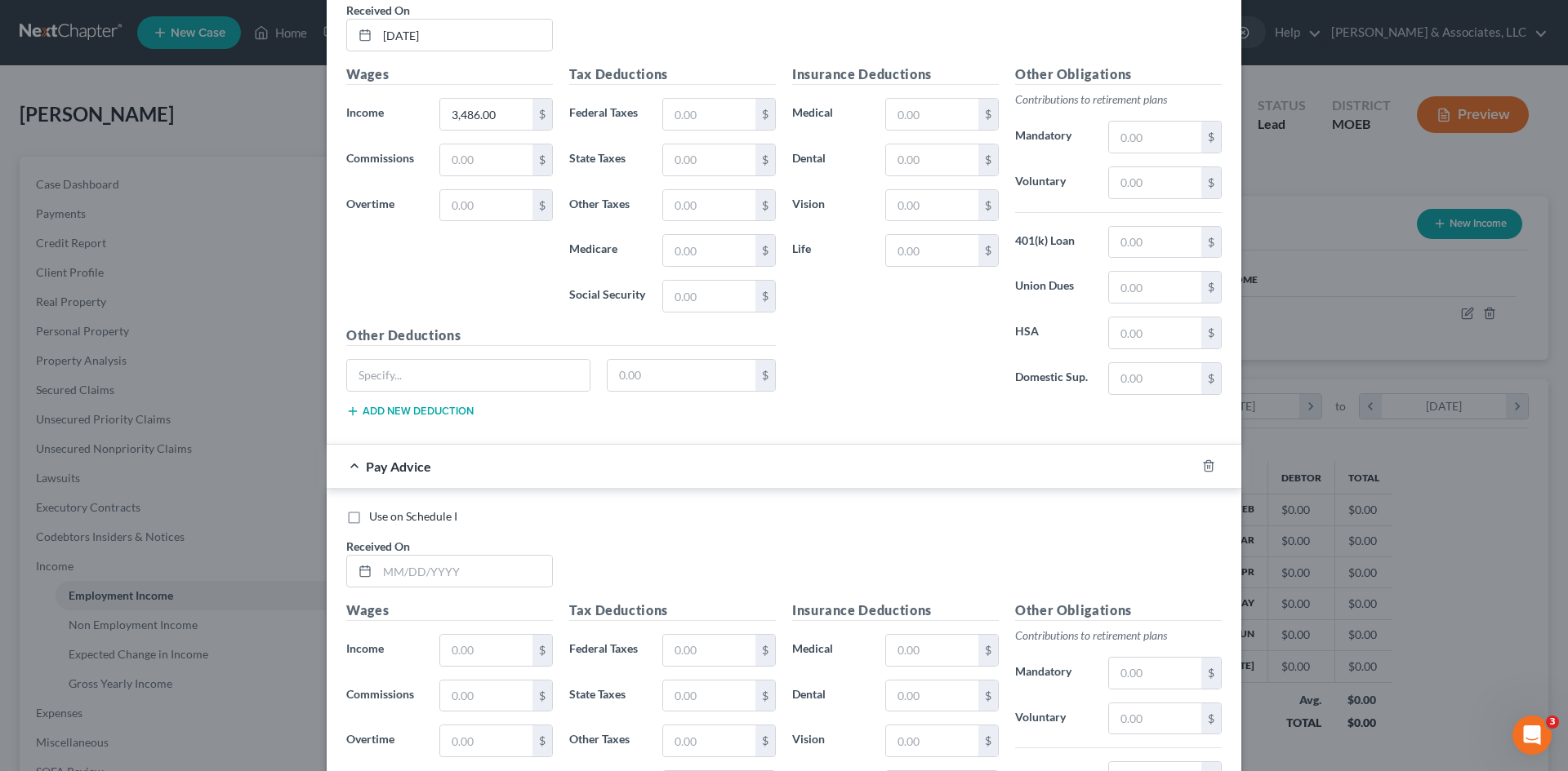
scroll to position [1153, 0]
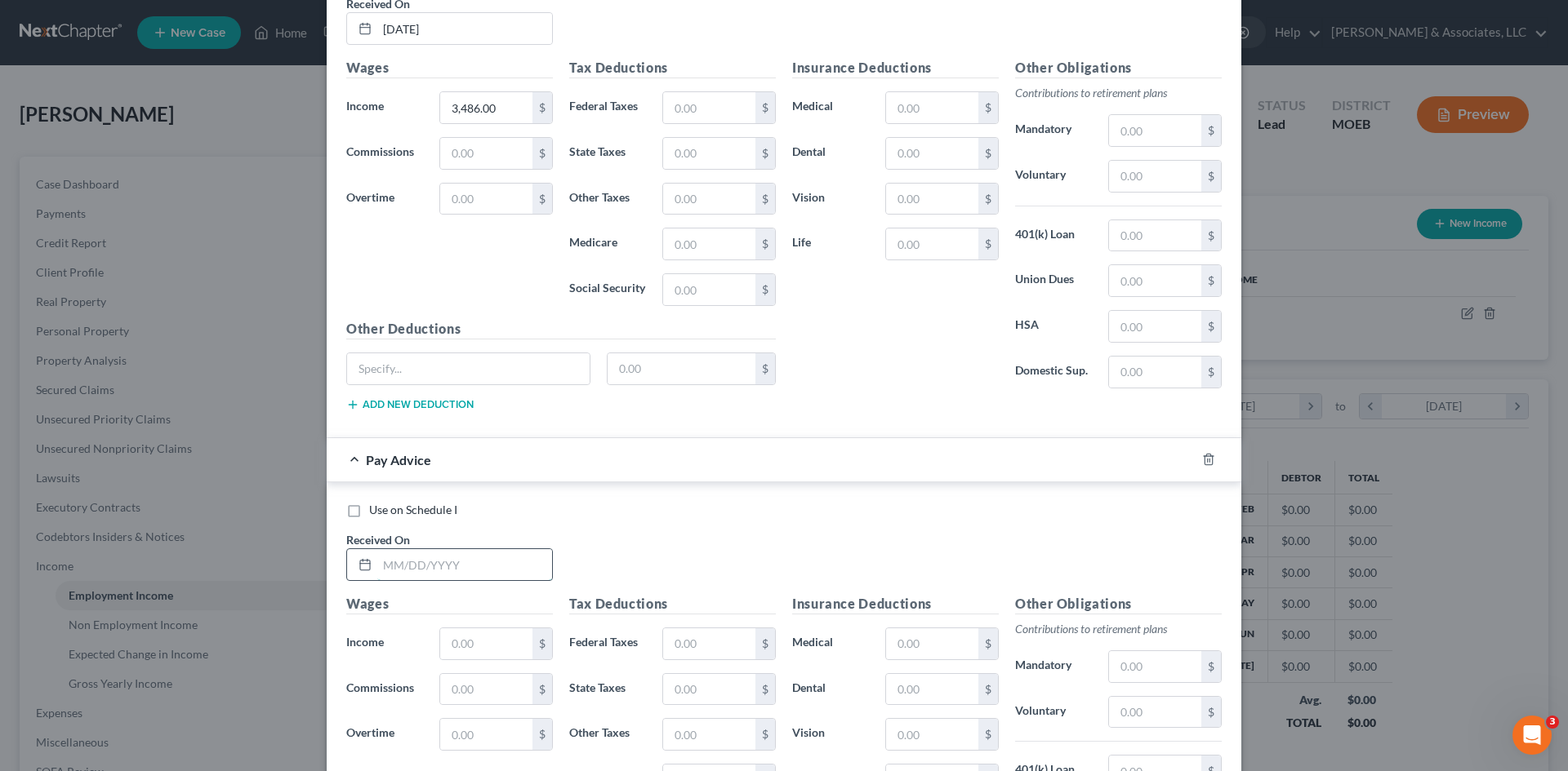
click at [424, 571] on input "text" at bounding box center [465, 564] width 174 height 31
type input "04/01/25"
type input "3,750.00"
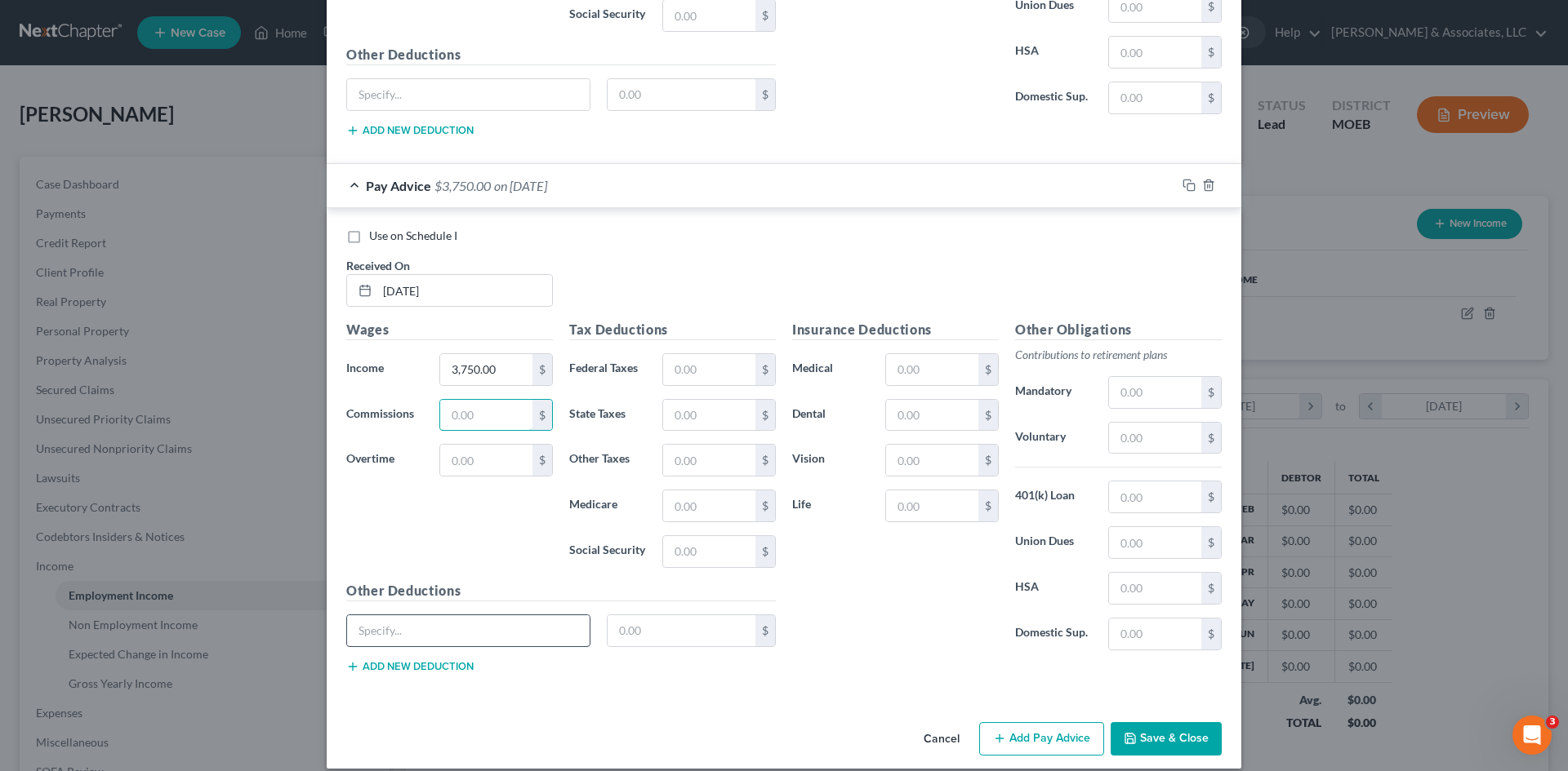
scroll to position [1445, 0]
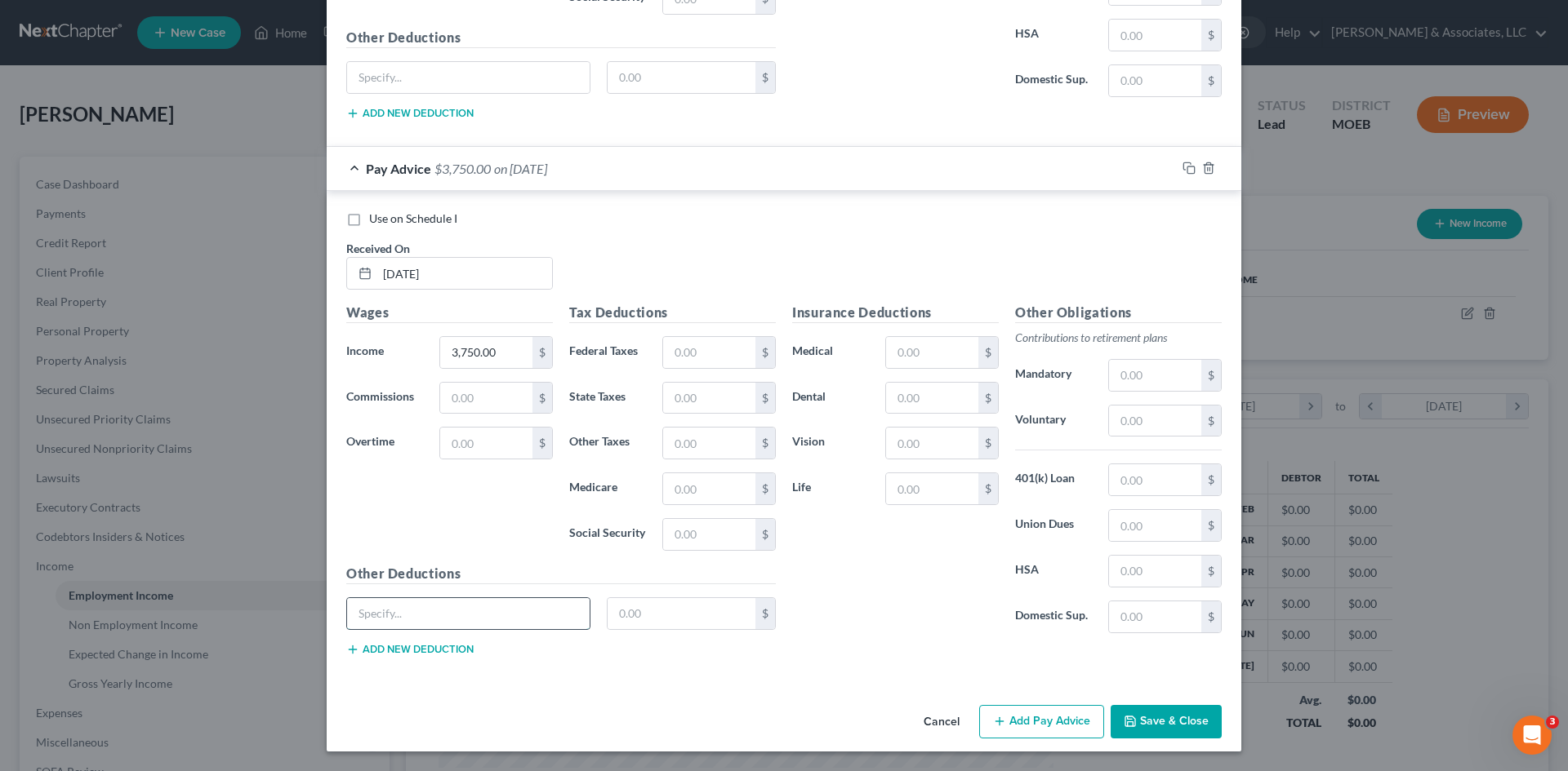
click at [449, 611] on input "text" at bounding box center [468, 613] width 242 height 31
type input "02/28/25"
drag, startPoint x: 316, startPoint y: 624, endPoint x: 283, endPoint y: 629, distance: 33.4
click at [283, 628] on div "New Income Source × Employment Type * Select Full or Part Time Employment Self …" at bounding box center [784, 386] width 1568 height 771
click at [1064, 720] on button "Add Pay Advice" at bounding box center [1041, 722] width 125 height 34
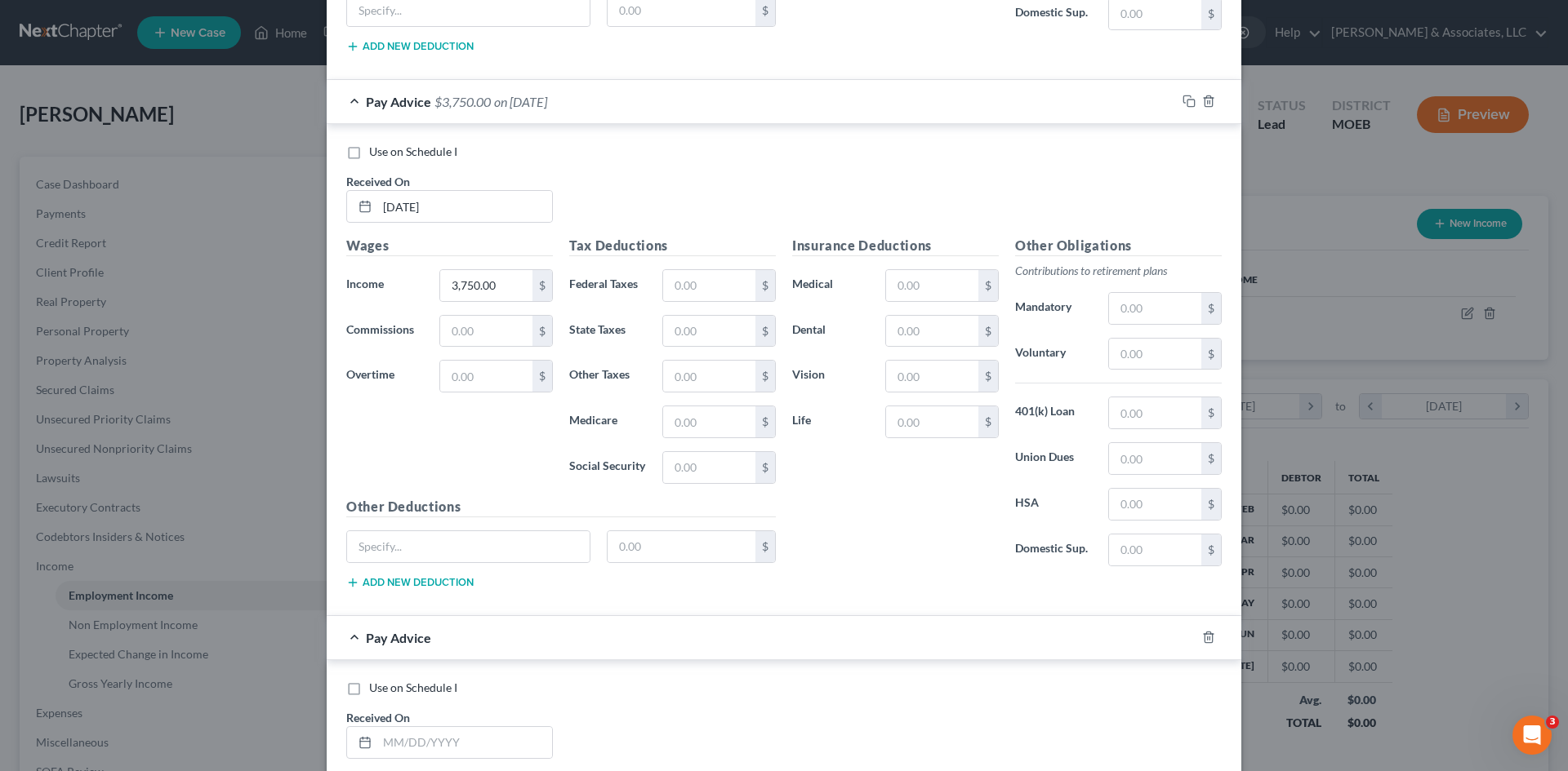
scroll to position [1607, 0]
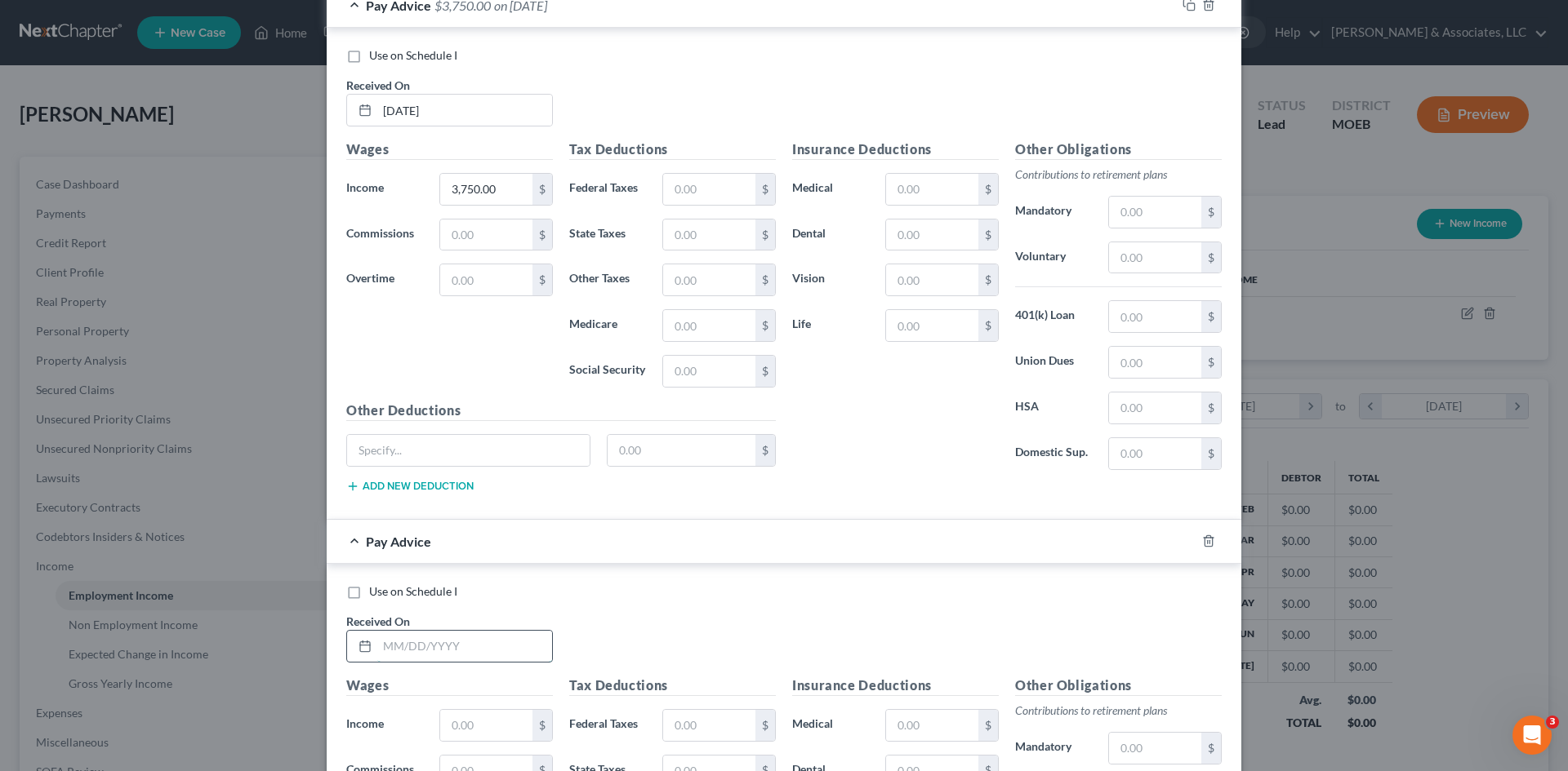
click at [408, 650] on input "text" at bounding box center [465, 646] width 174 height 31
type input "02/28/25"
type input "3,750"
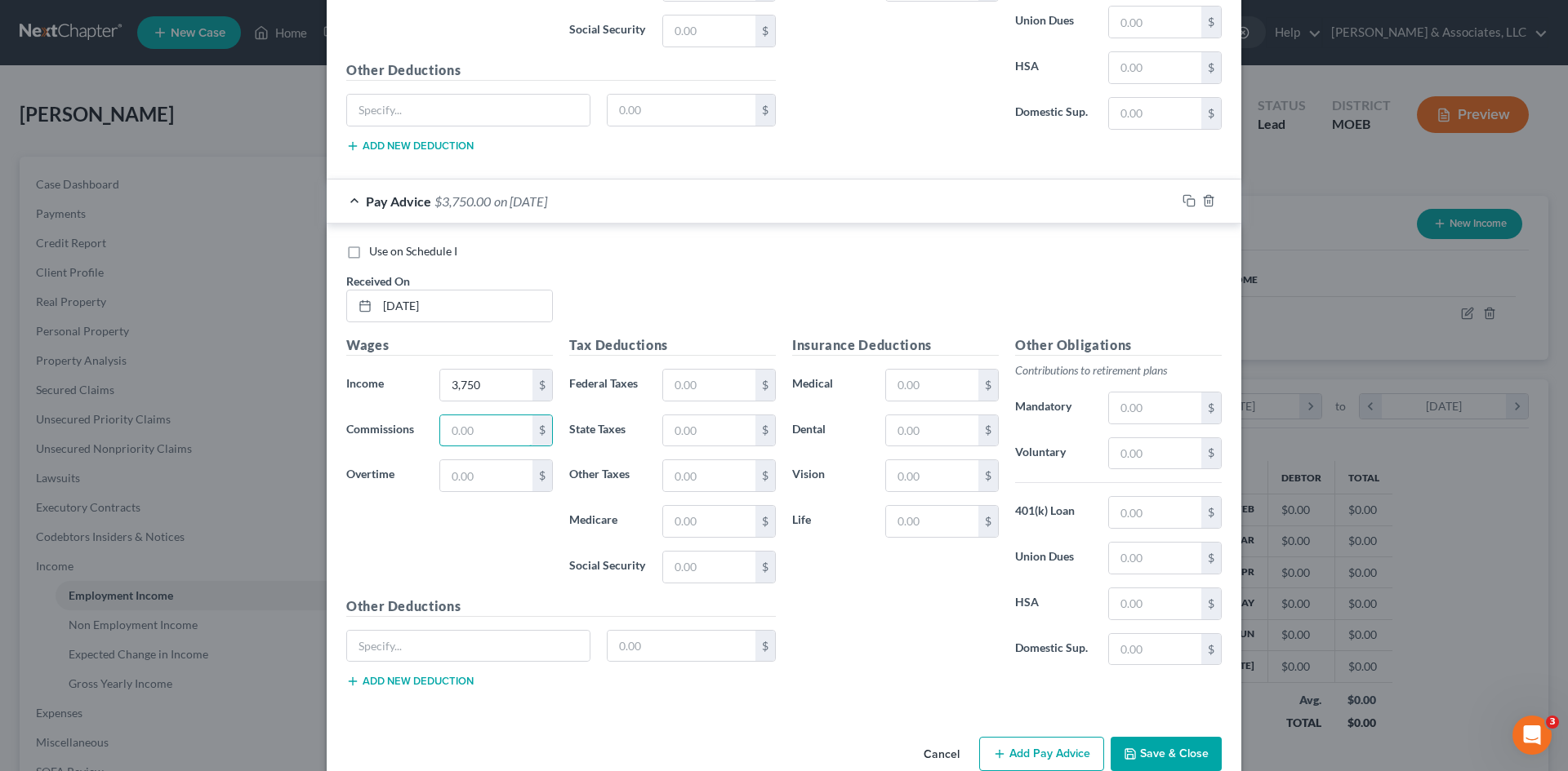
scroll to position [1948, 0]
click at [1028, 753] on button "Add Pay Advice" at bounding box center [1041, 753] width 125 height 34
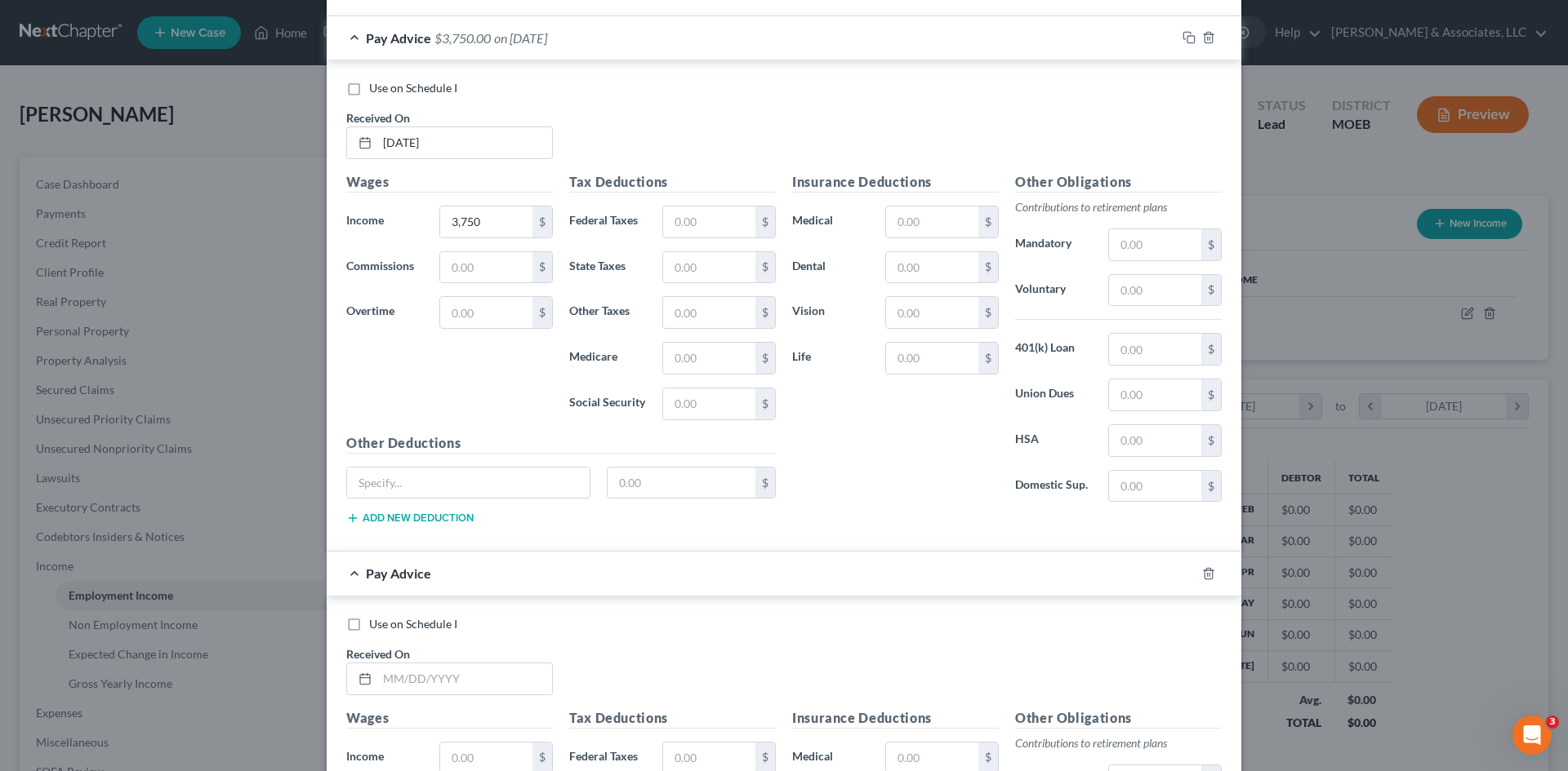
scroll to position [2112, 0]
click at [382, 678] on input "text" at bounding box center [465, 678] width 174 height 31
click at [668, 618] on div "Use on Schedule I" at bounding box center [784, 623] width 875 height 16
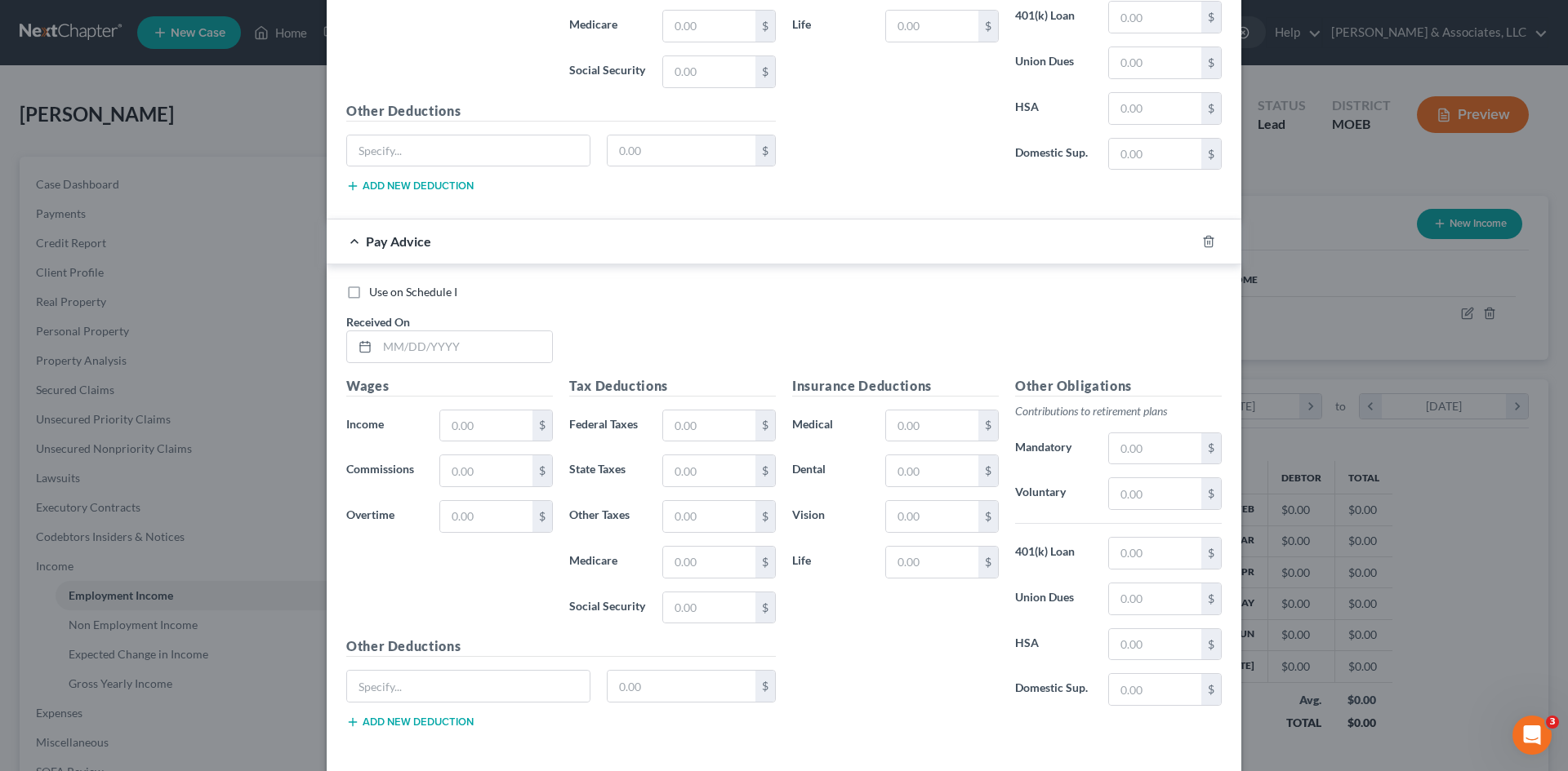
scroll to position [2517, 0]
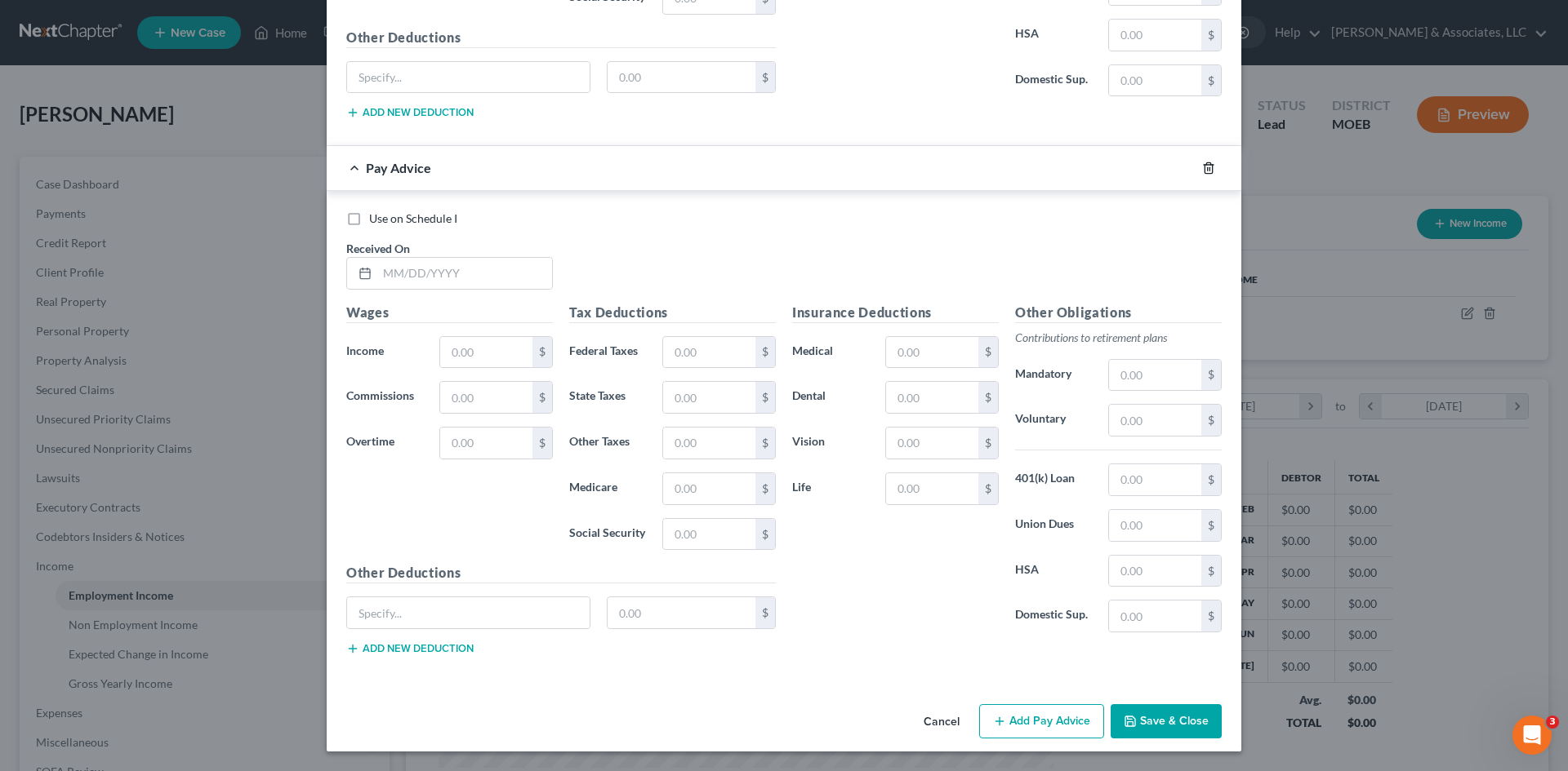
click at [1202, 174] on icon "button" at bounding box center [1208, 168] width 13 height 13
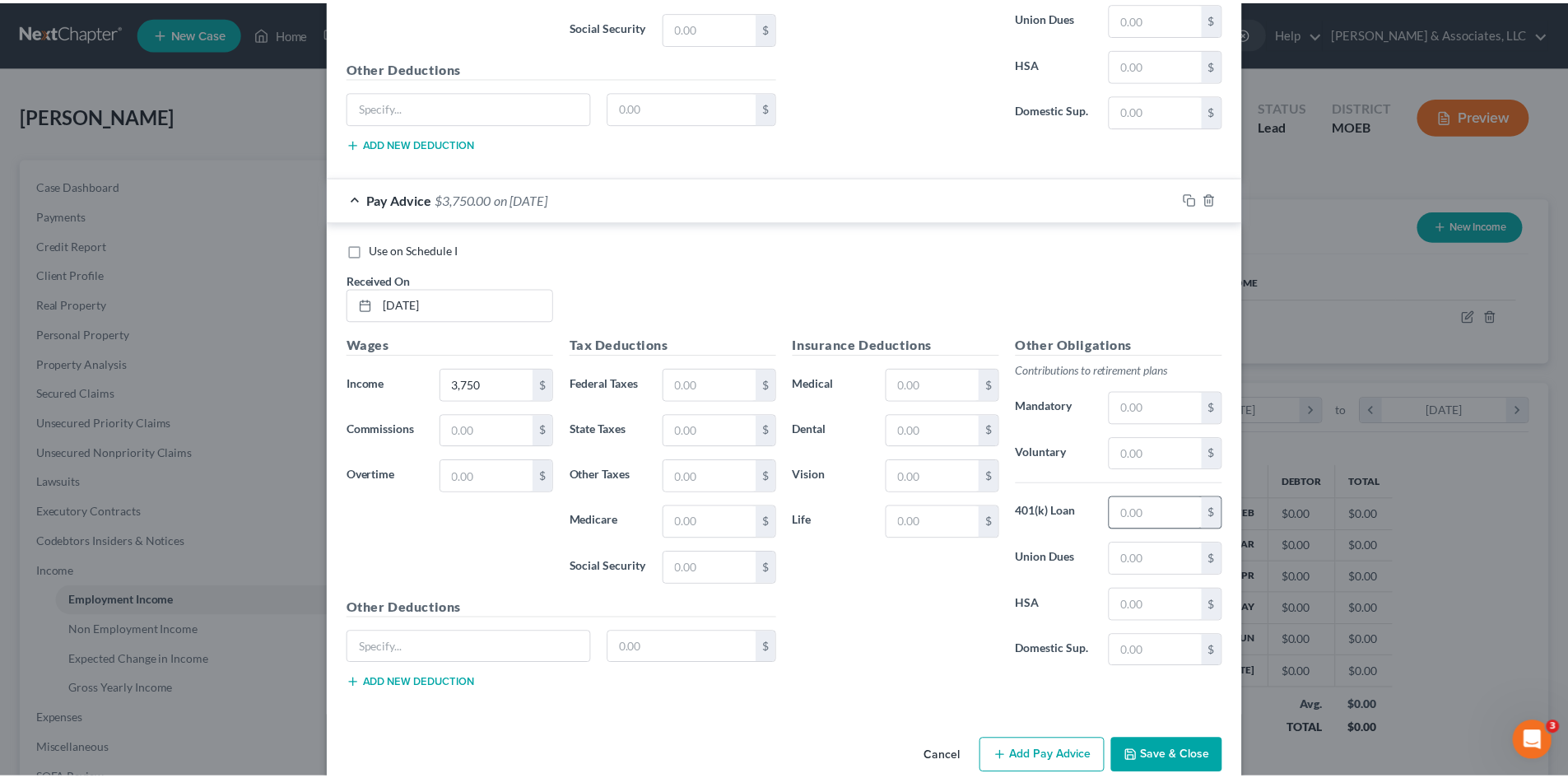
scroll to position [1998, 0]
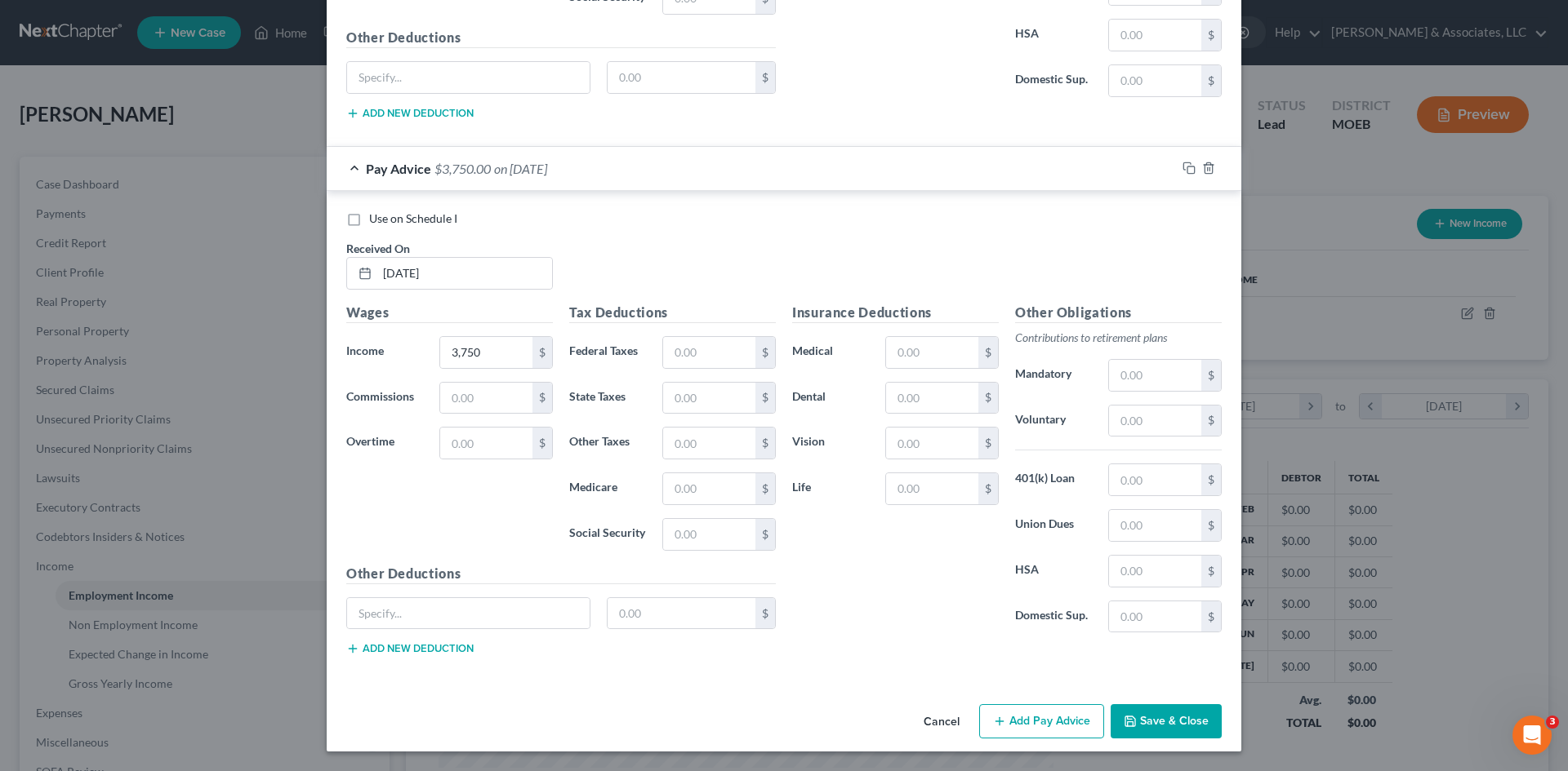
click at [1144, 719] on button "Save & Close" at bounding box center [1166, 721] width 111 height 34
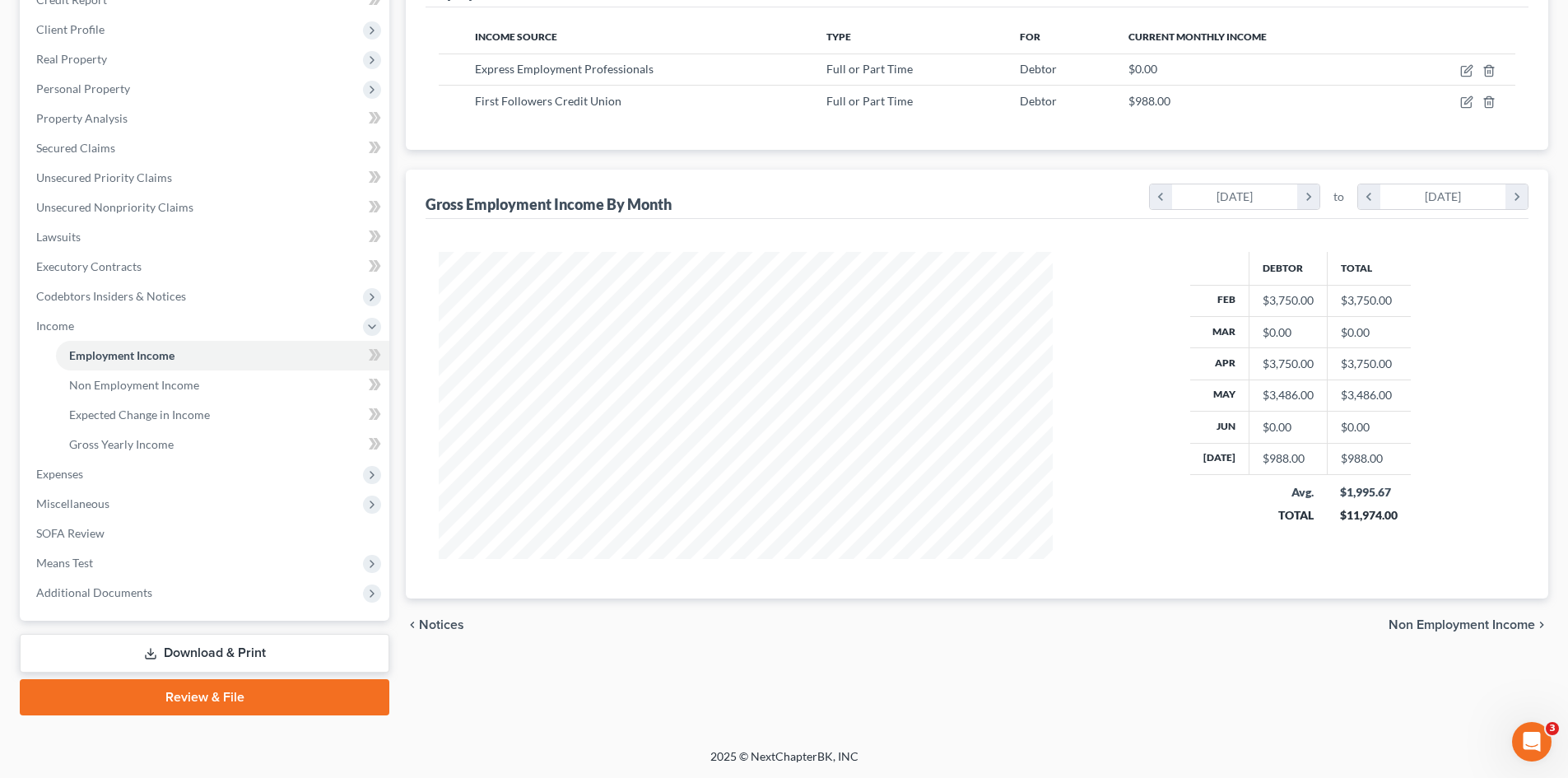
scroll to position [0, 0]
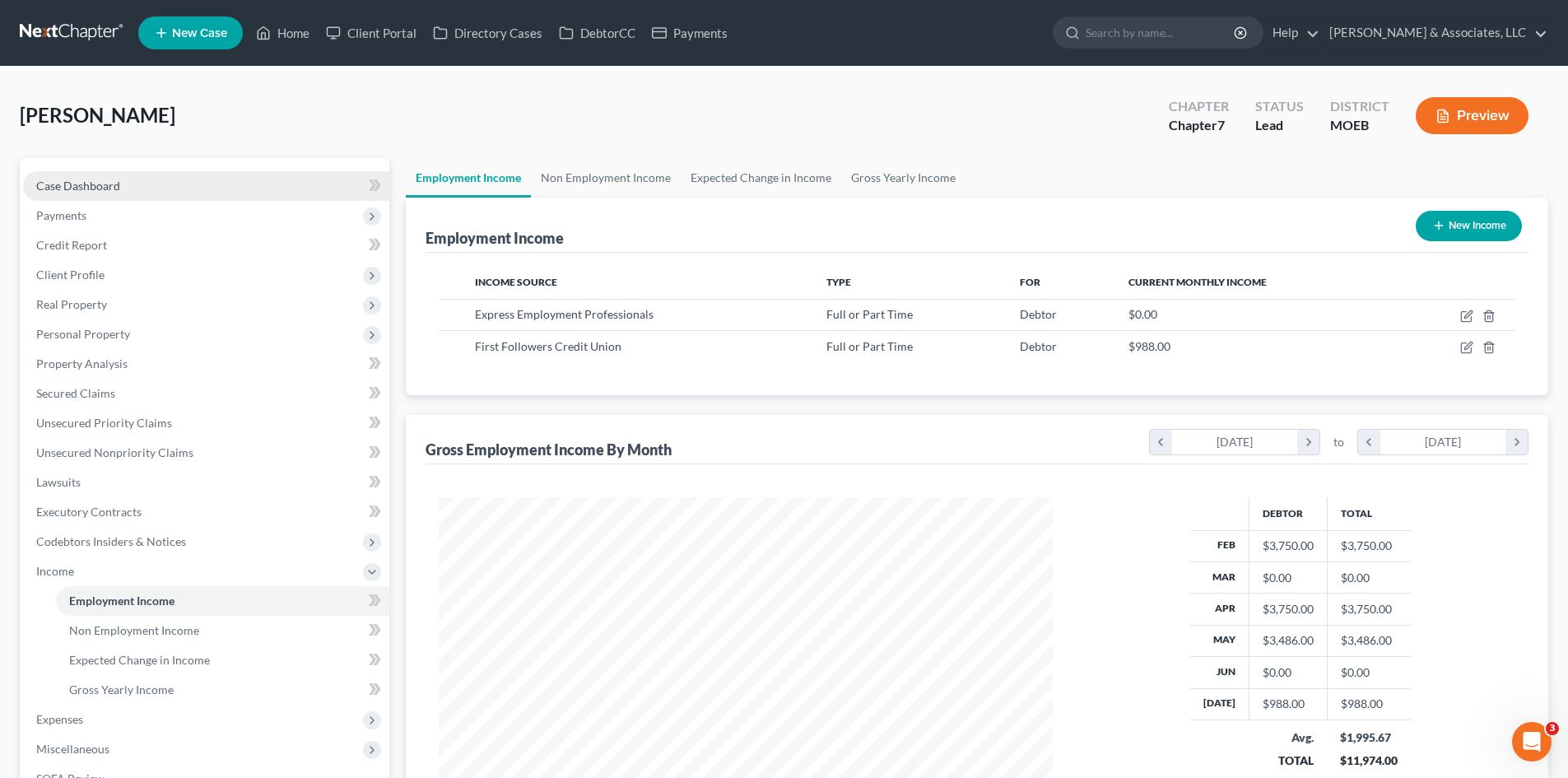
click at [94, 183] on span "Case Dashboard" at bounding box center [78, 185] width 84 height 14
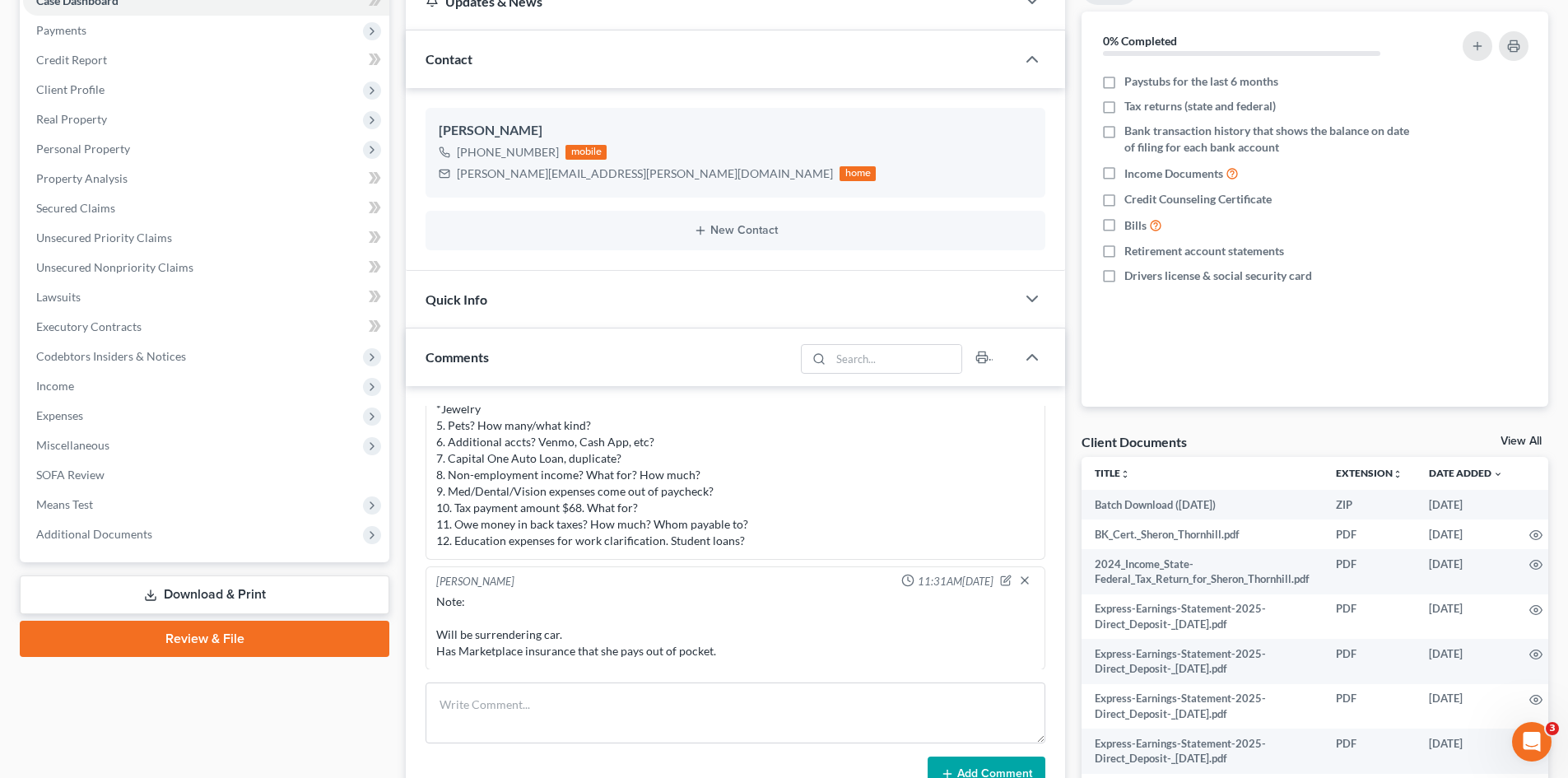
scroll to position [412, 0]
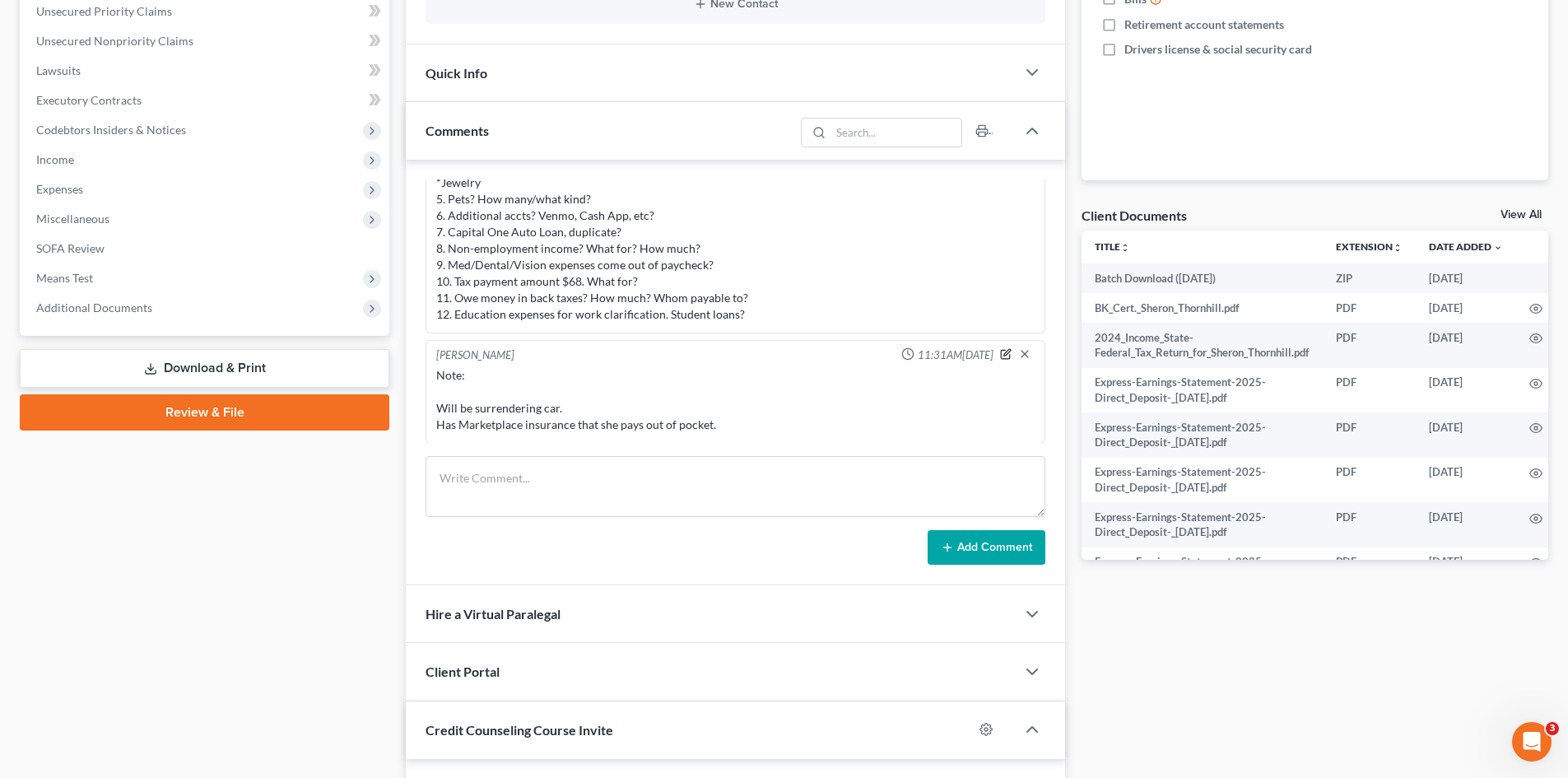
click at [1000, 353] on icon "button" at bounding box center [1006, 354] width 12 height 12
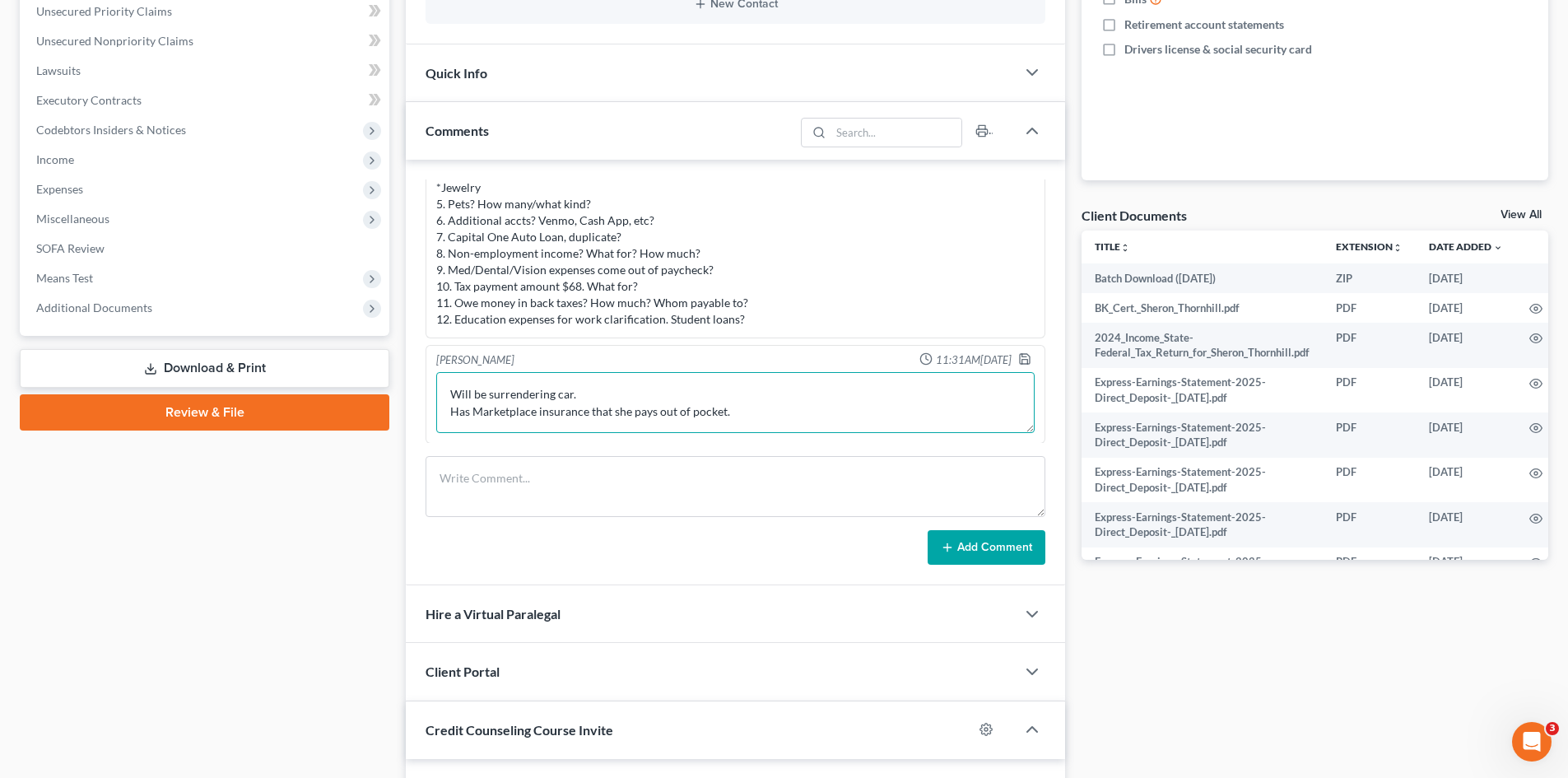
click at [737, 415] on textarea "Note: Will be surrendering car. Has Marketplace insurance that she pays out of …" at bounding box center [735, 403] width 598 height 61
type textarea "Note: Will be surrendering car. Has Marketplace insurance that she pays out of …"
click at [1019, 353] on icon "button" at bounding box center [1025, 359] width 14 height 14
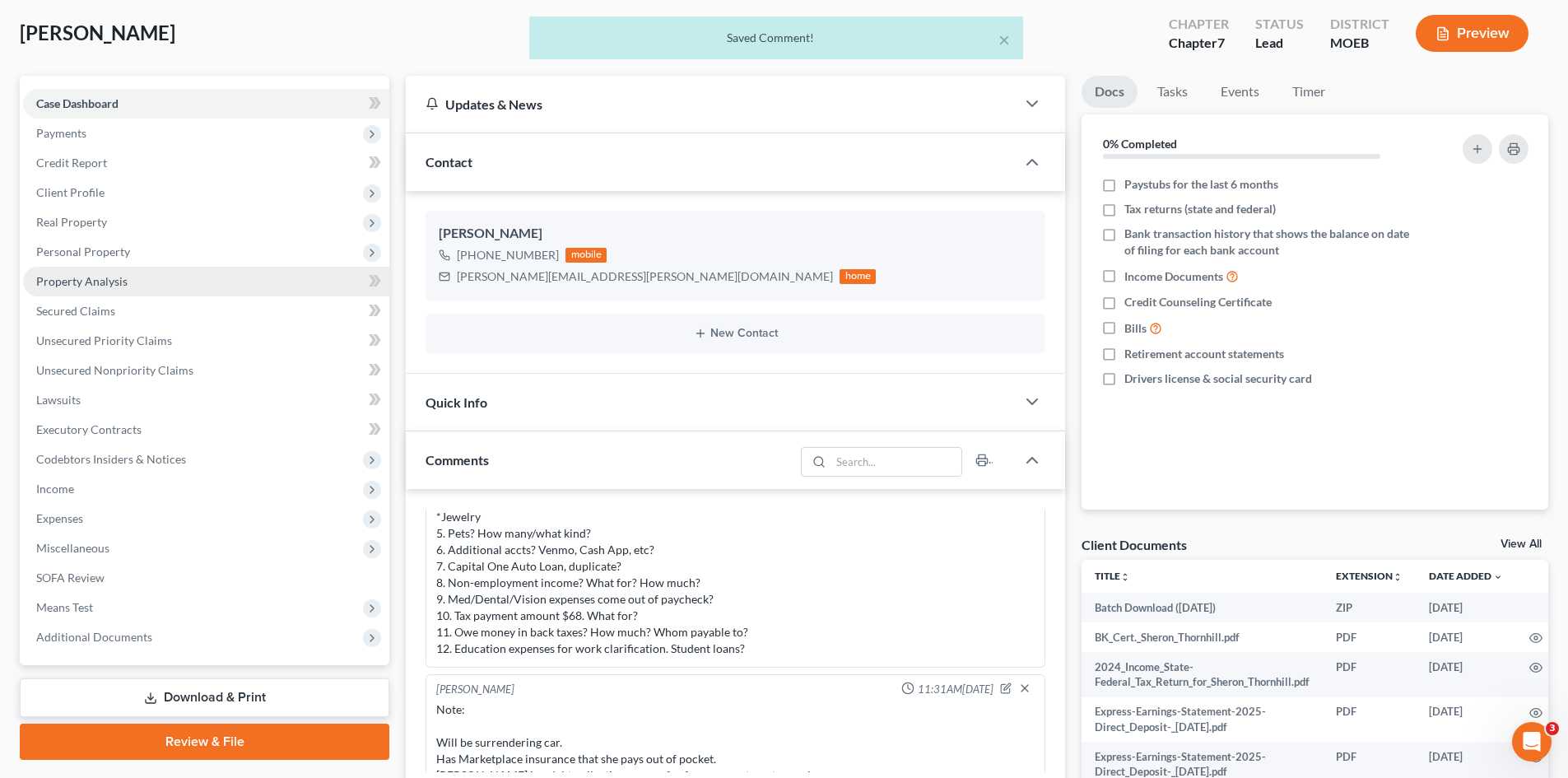
scroll to position [896, 0]
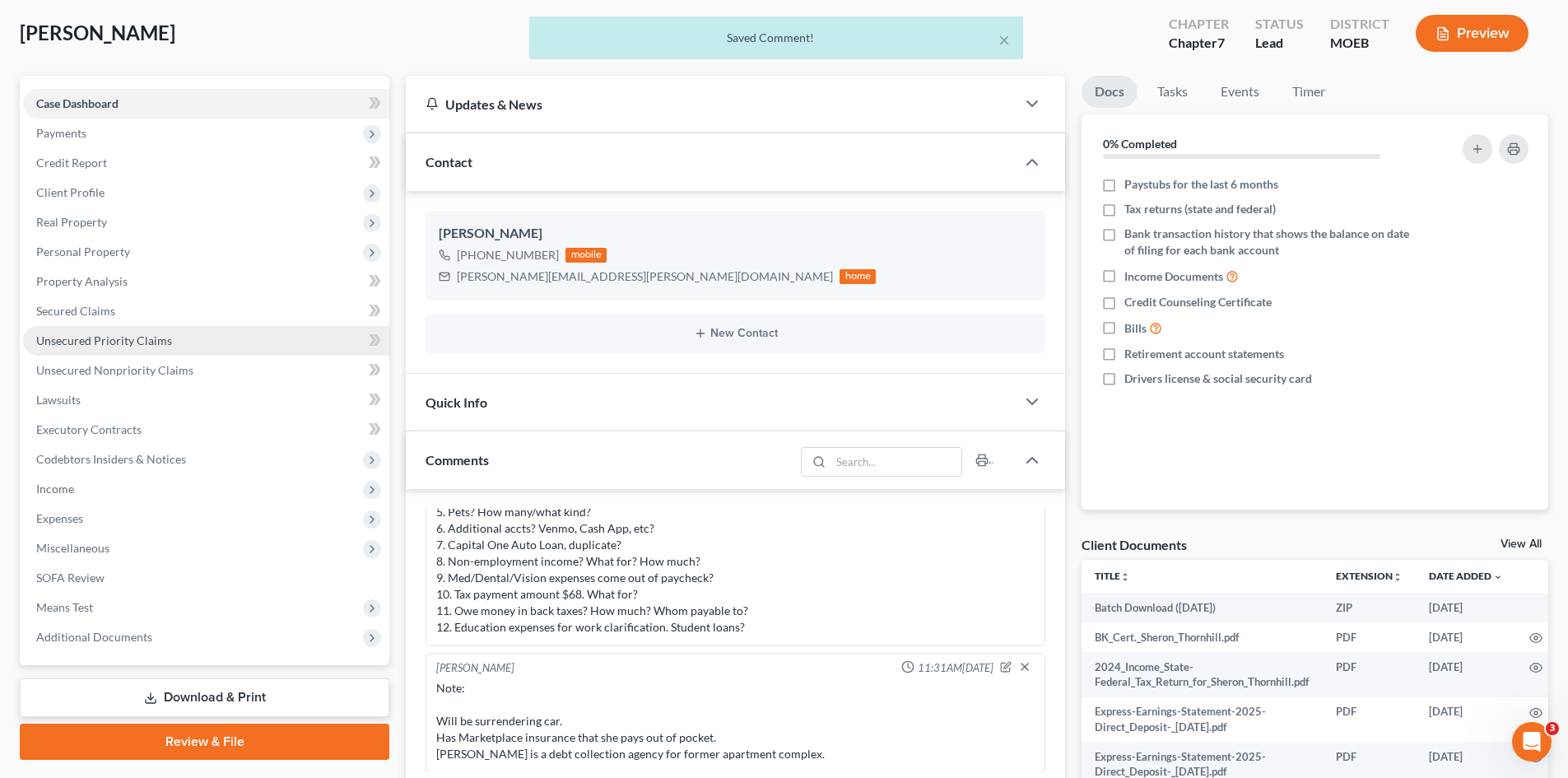
click at [91, 340] on span "Unsecured Priority Claims" at bounding box center [104, 340] width 136 height 14
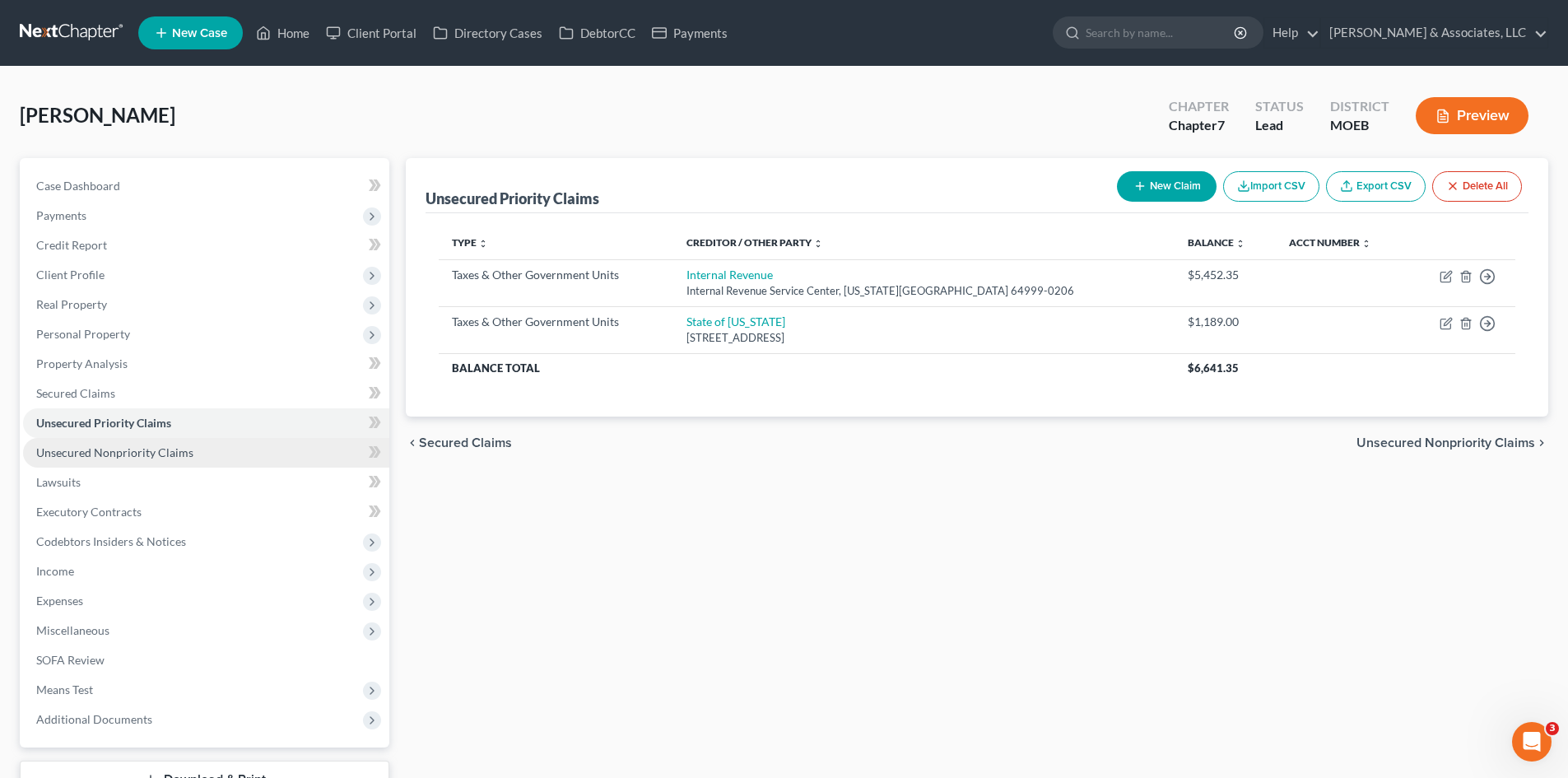
click at [143, 451] on span "Unsecured Nonpriority Claims" at bounding box center [115, 452] width 157 height 14
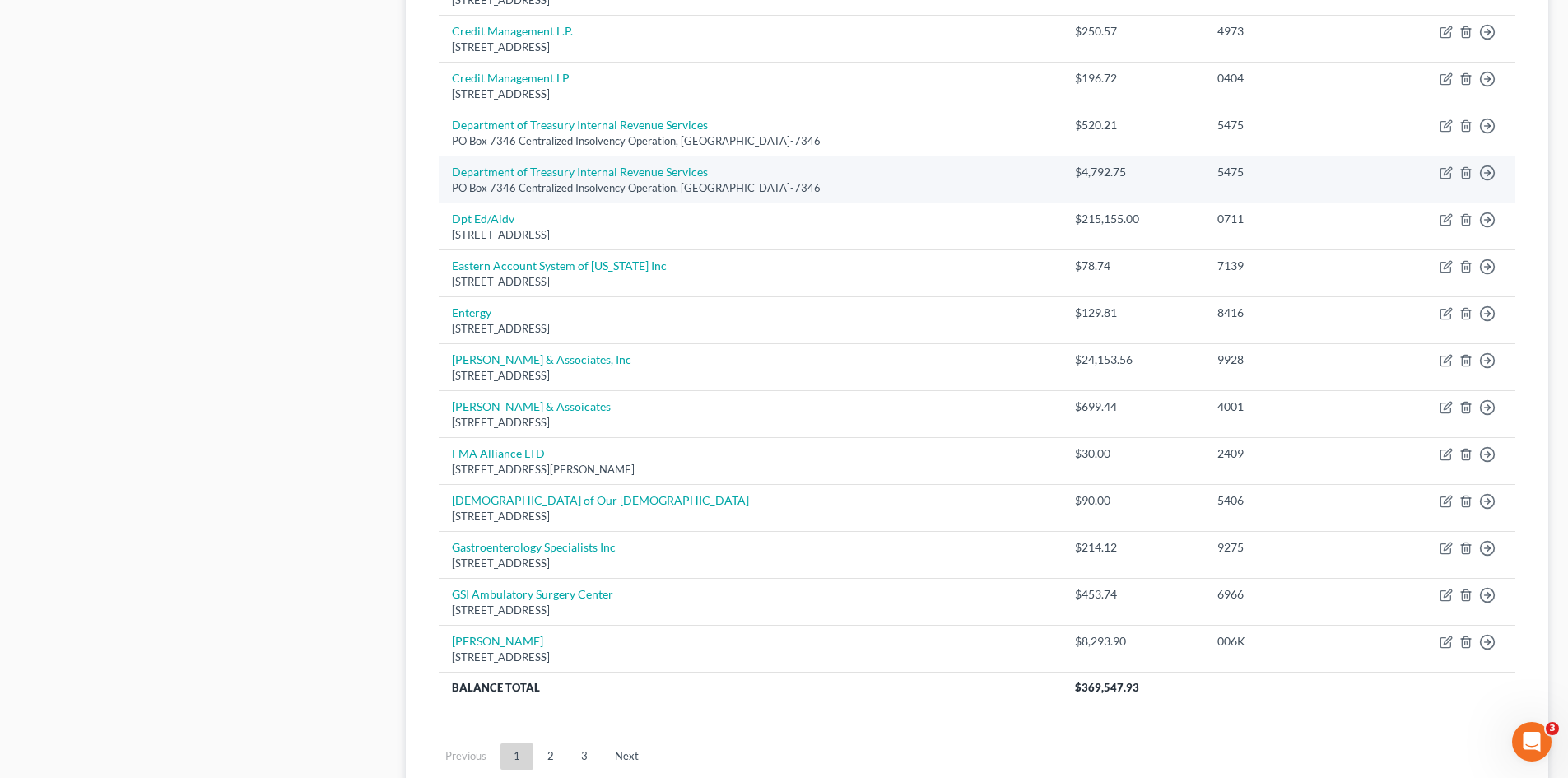
scroll to position [1123, 0]
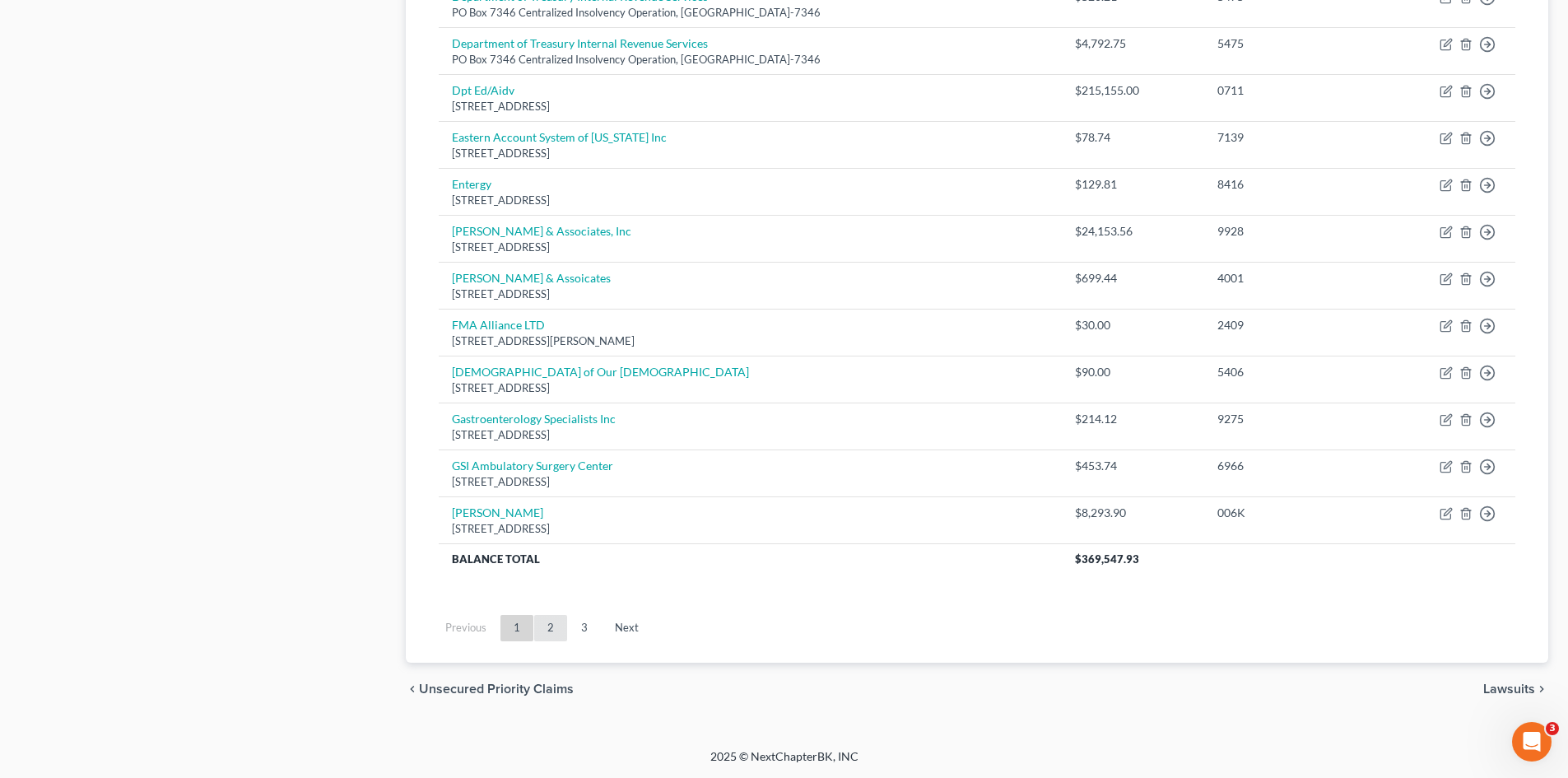
click at [560, 624] on link "2" at bounding box center [550, 627] width 33 height 26
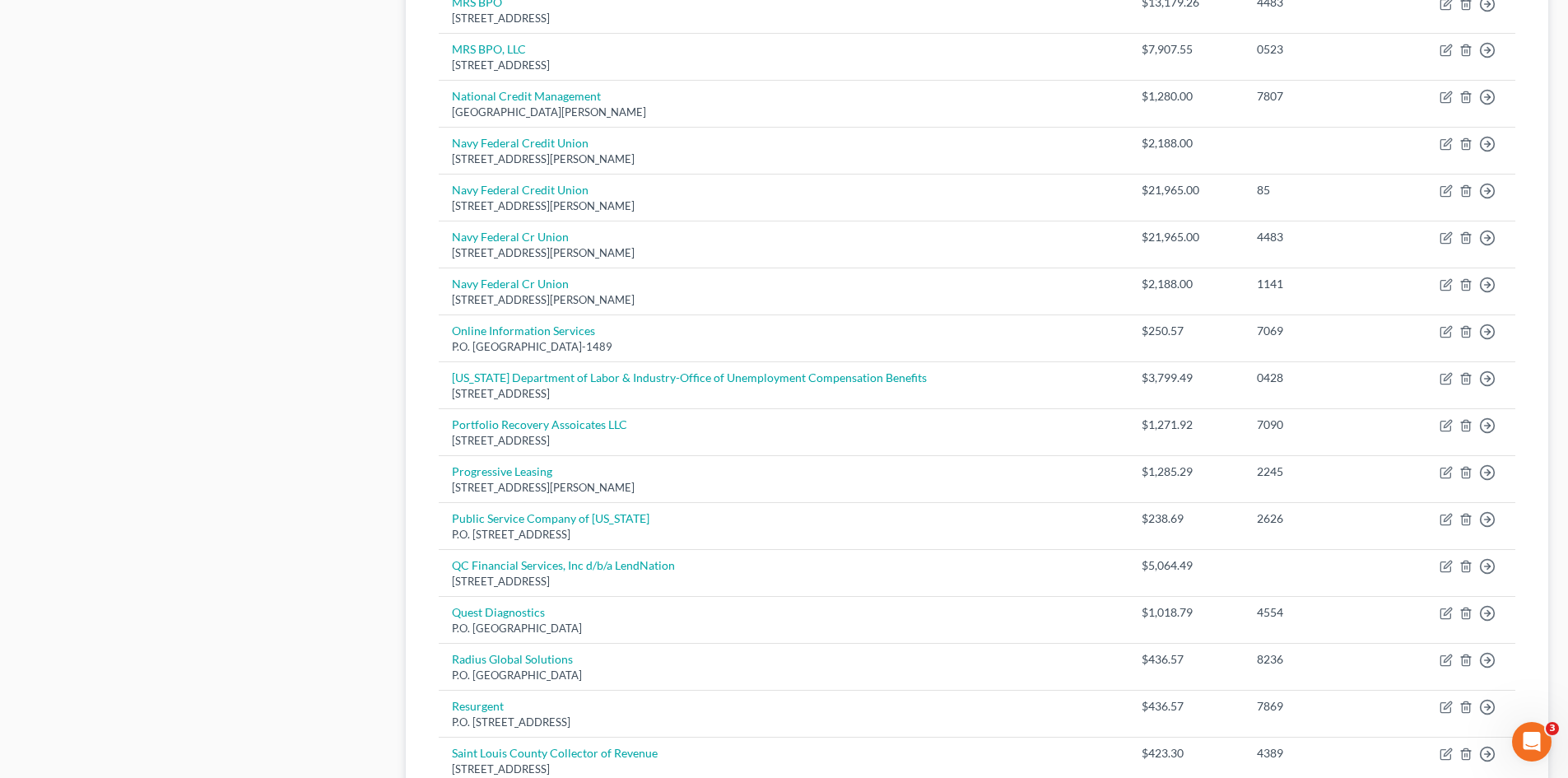
scroll to position [876, 0]
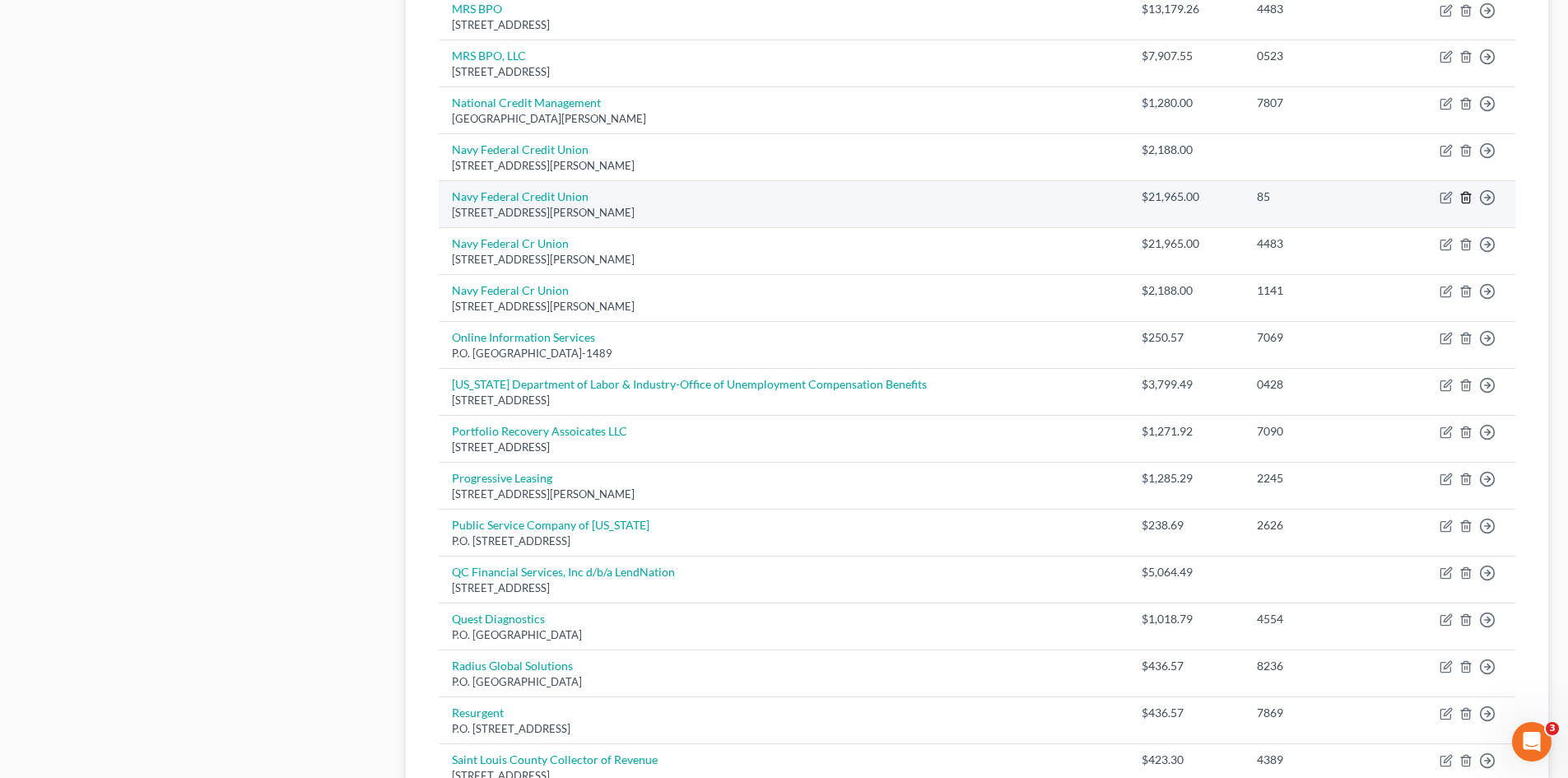
click at [1466, 199] on icon "button" at bounding box center [1467, 198] width 14 height 14
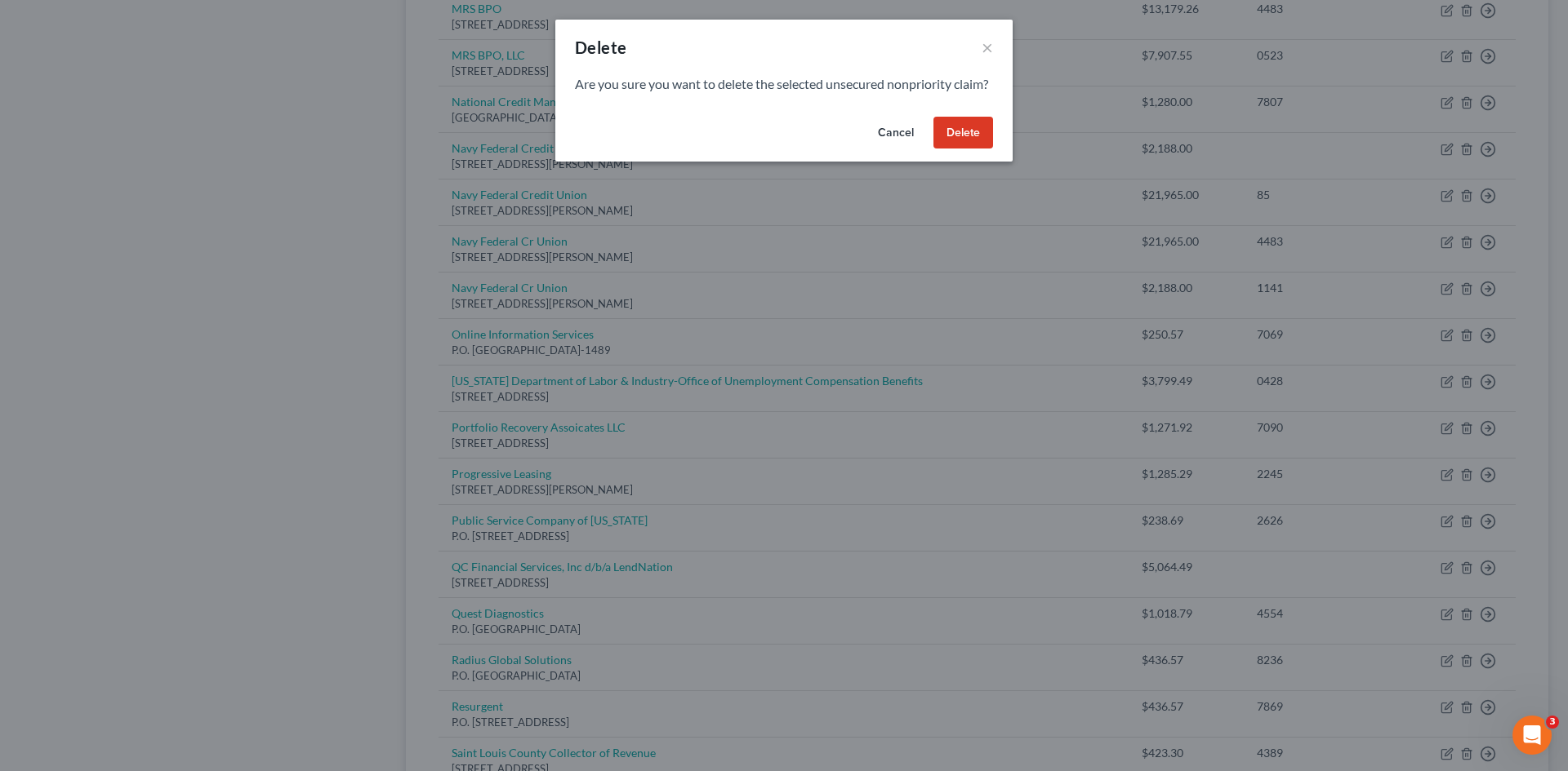
click at [974, 149] on button "Delete" at bounding box center [963, 132] width 60 height 33
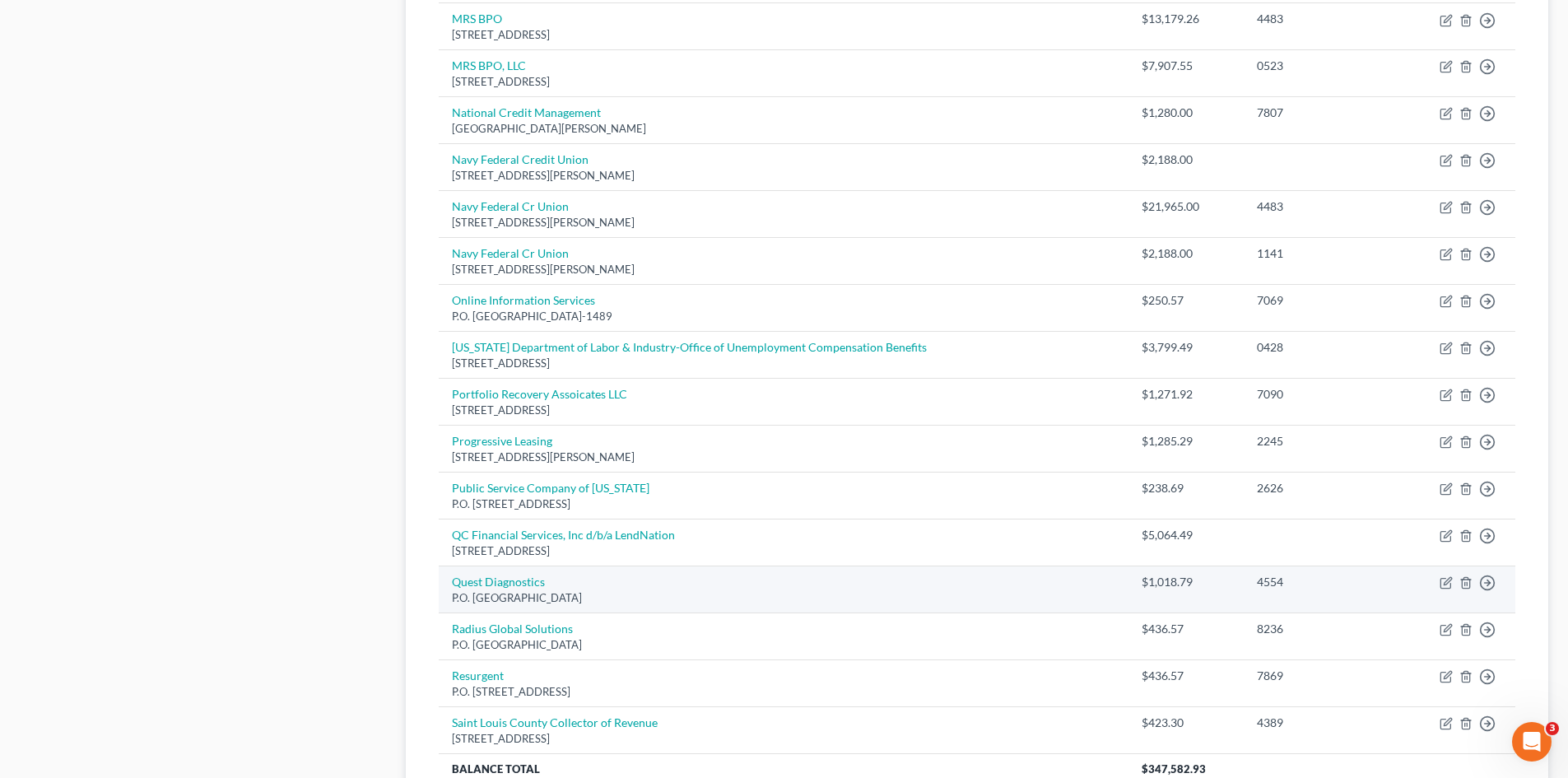
scroll to position [1077, 0]
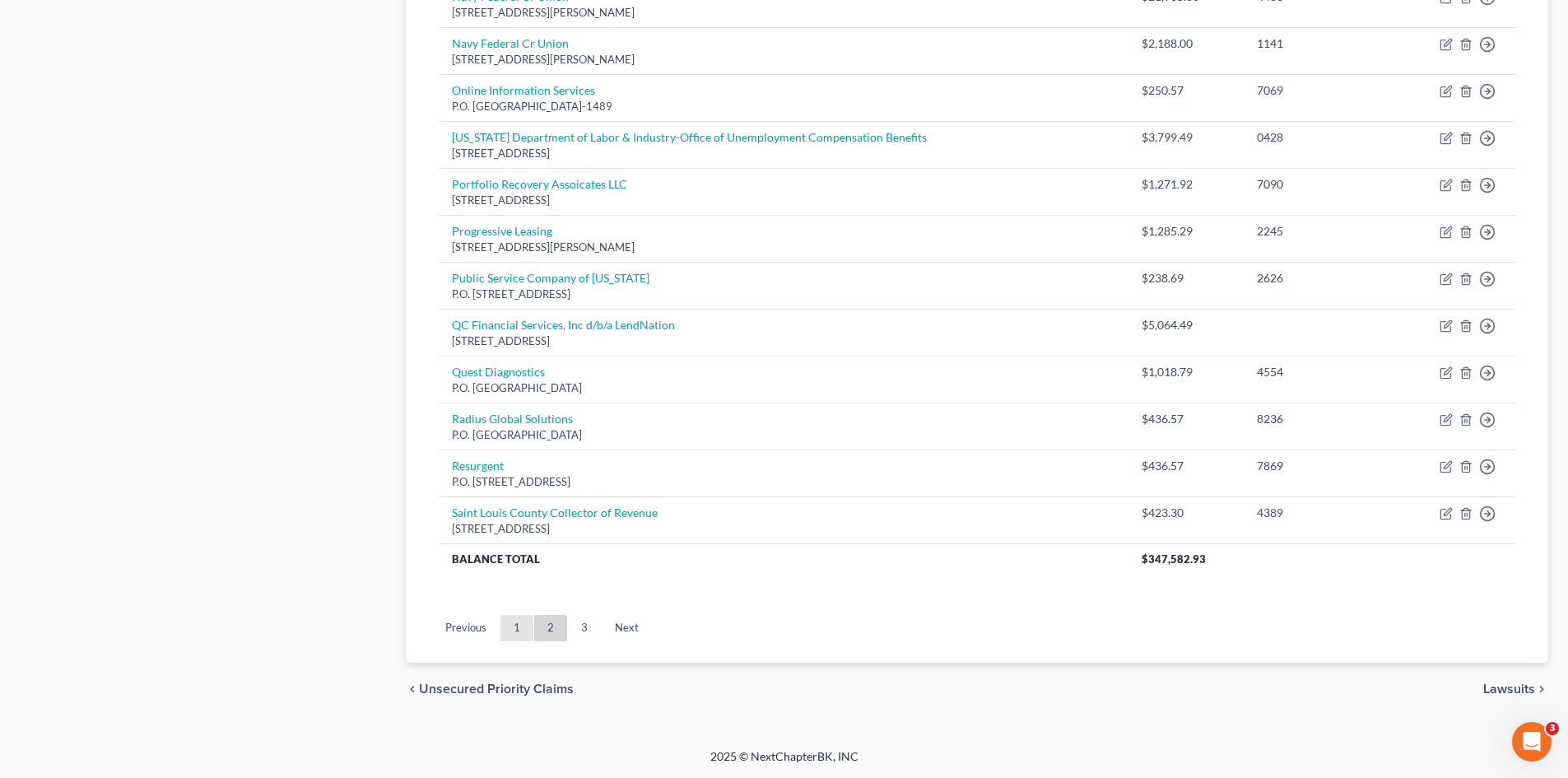
click at [509, 624] on link "1" at bounding box center [516, 627] width 33 height 26
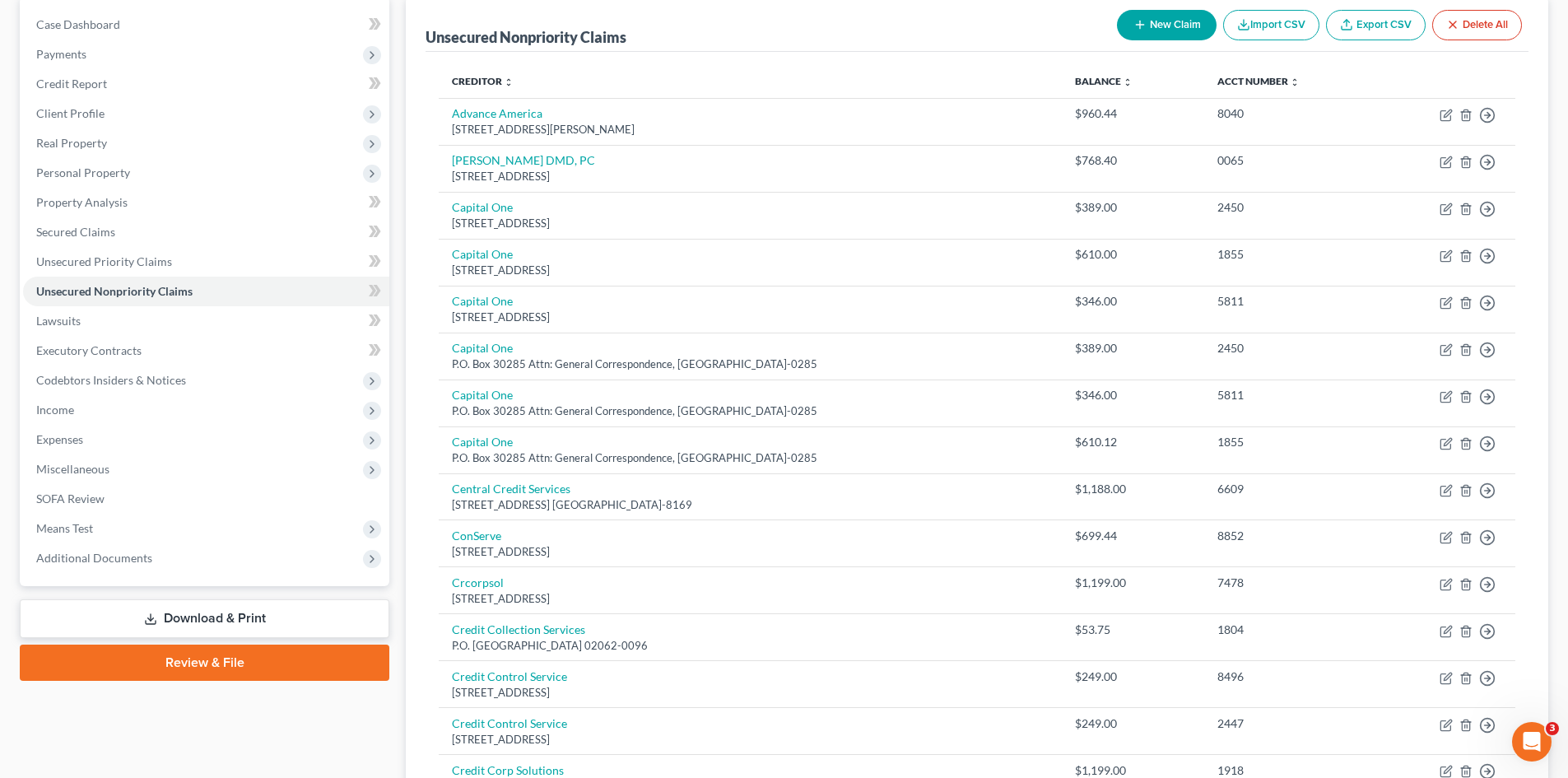
scroll to position [0, 0]
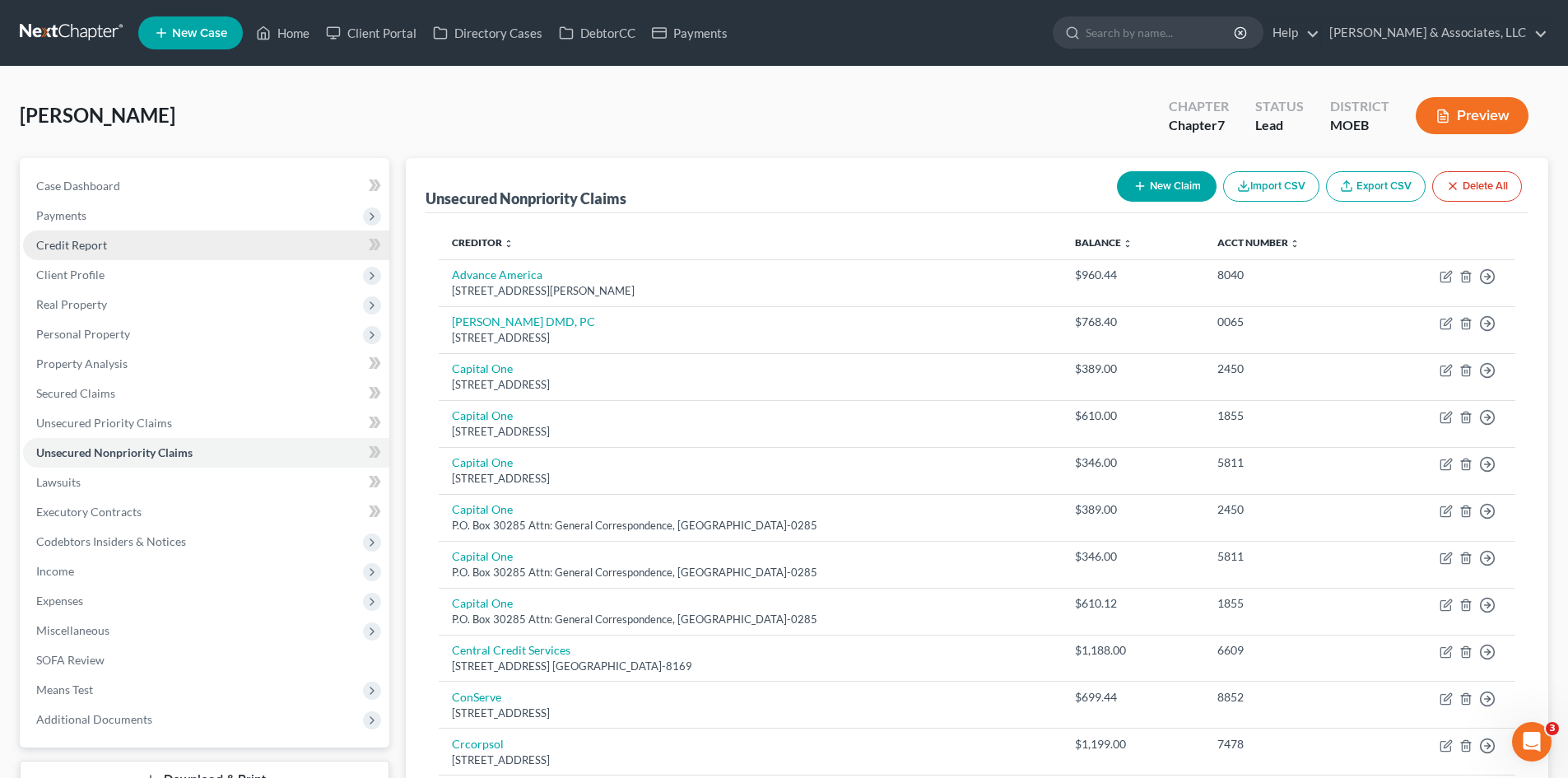
click at [94, 238] on span "Credit Report" at bounding box center [72, 244] width 71 height 14
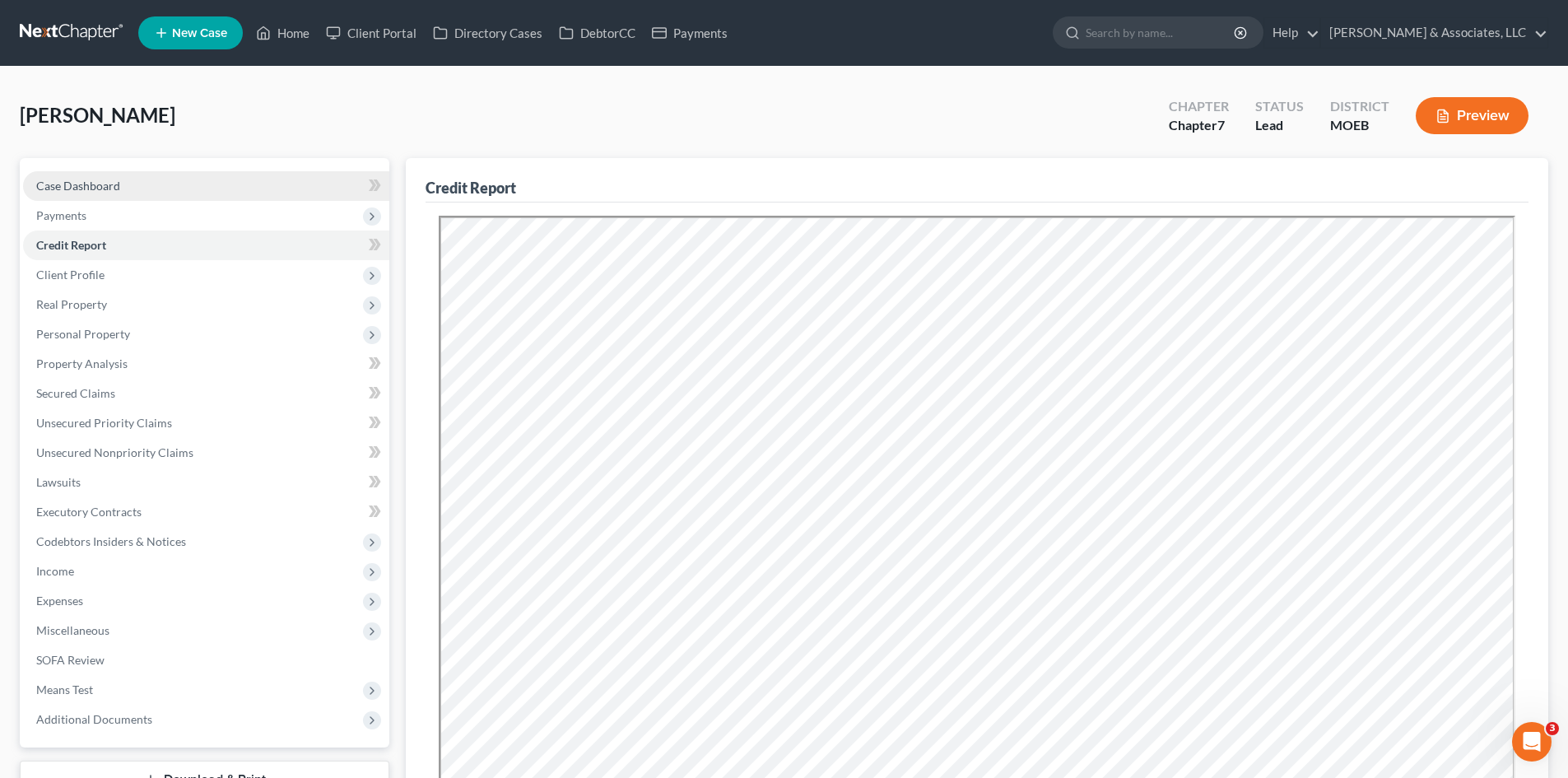
click at [179, 184] on link "Case Dashboard" at bounding box center [205, 186] width 366 height 30
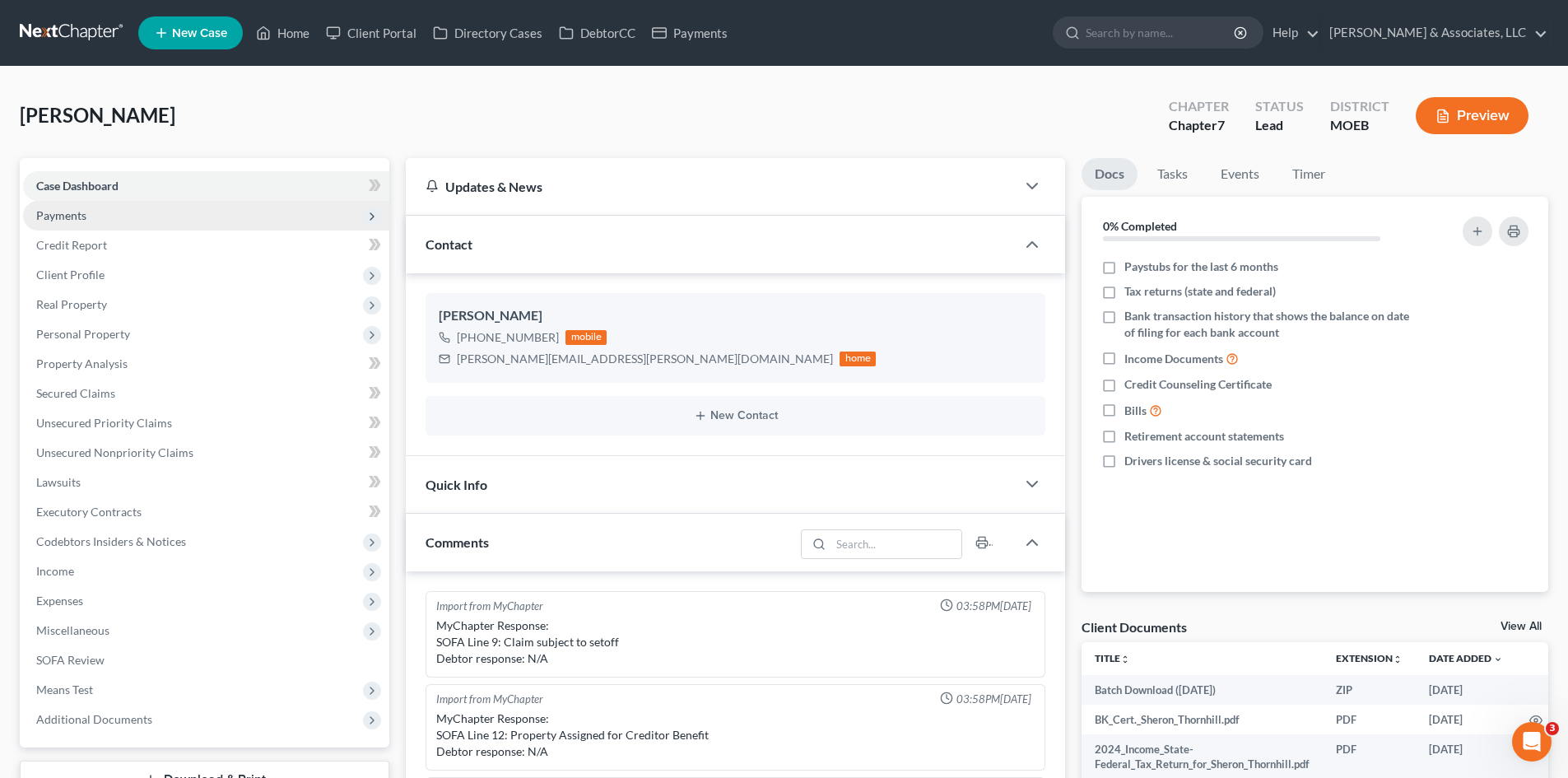
scroll to position [896, 0]
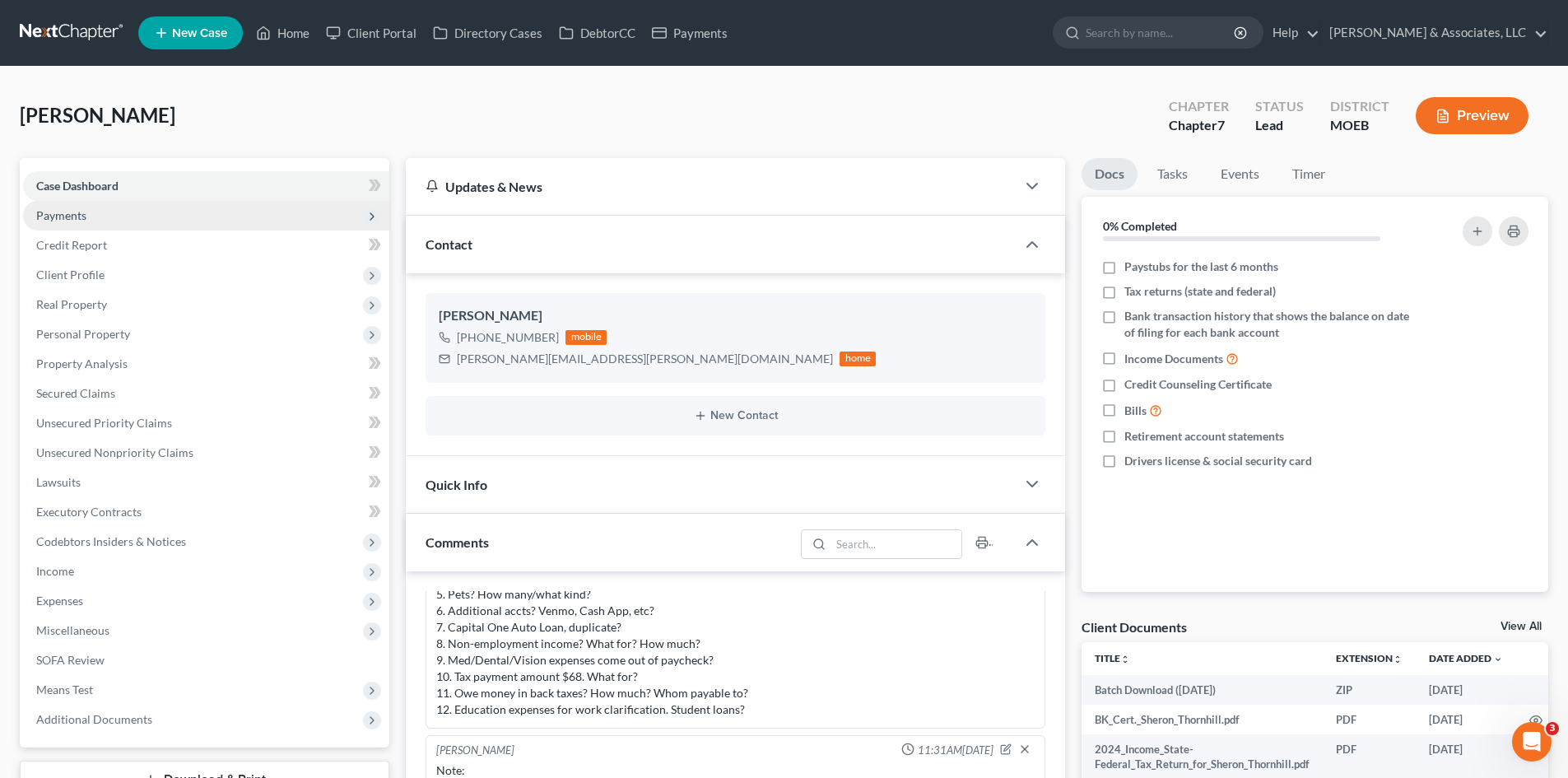
click at [117, 214] on span "Payments" at bounding box center [205, 216] width 366 height 30
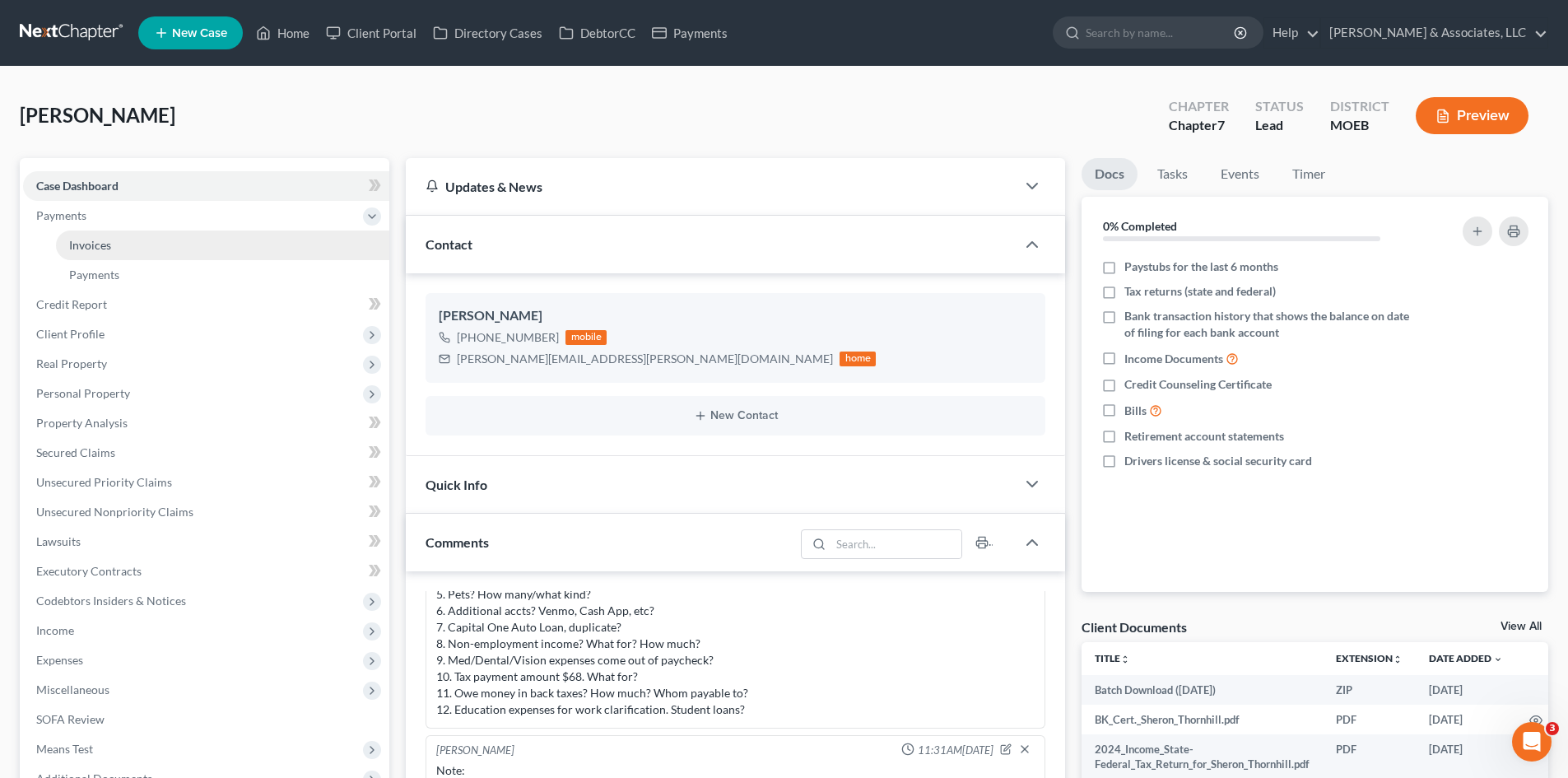
click at [120, 242] on link "Invoices" at bounding box center [222, 245] width 333 height 30
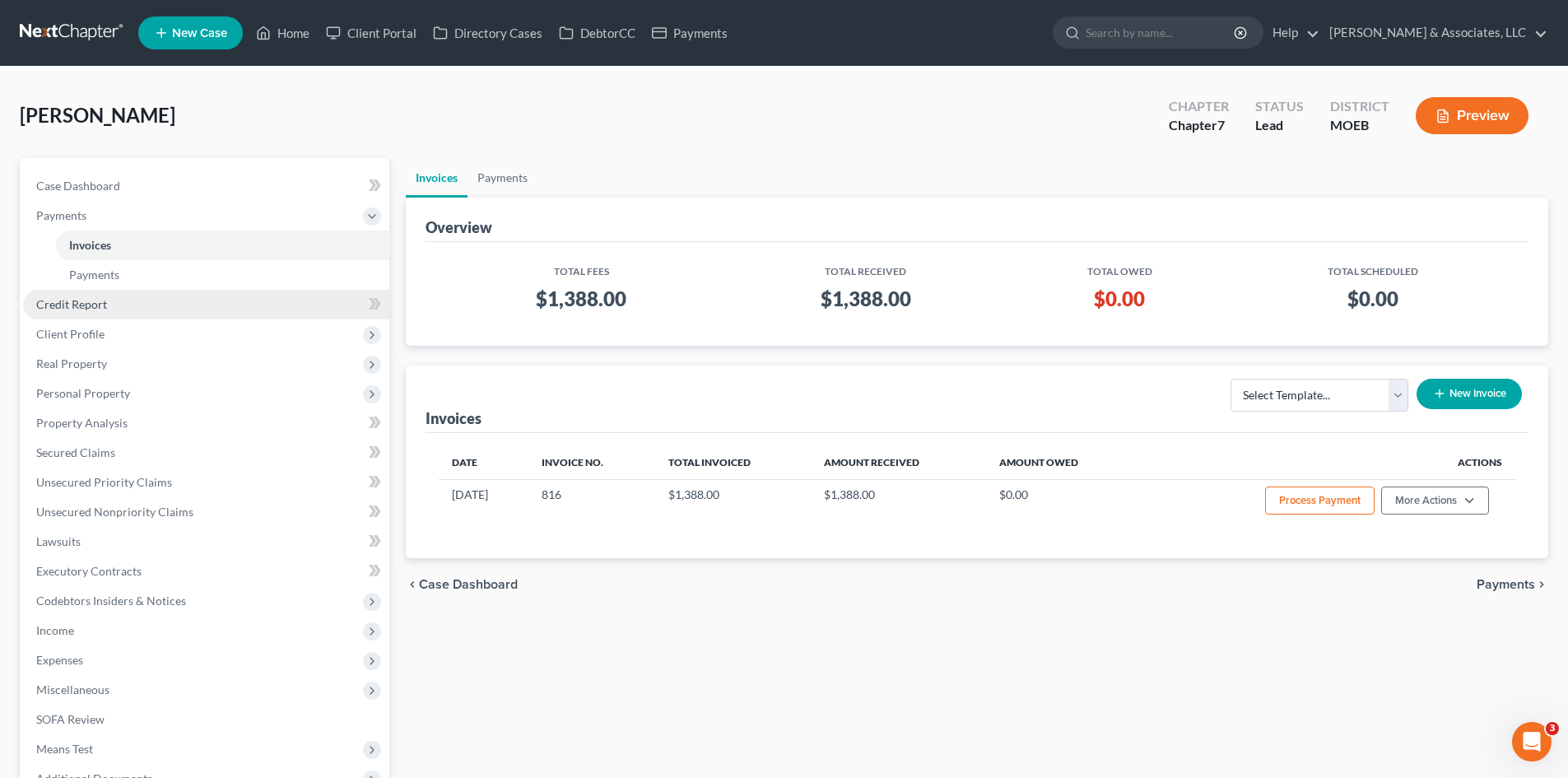
click at [89, 305] on span "Credit Report" at bounding box center [72, 304] width 71 height 14
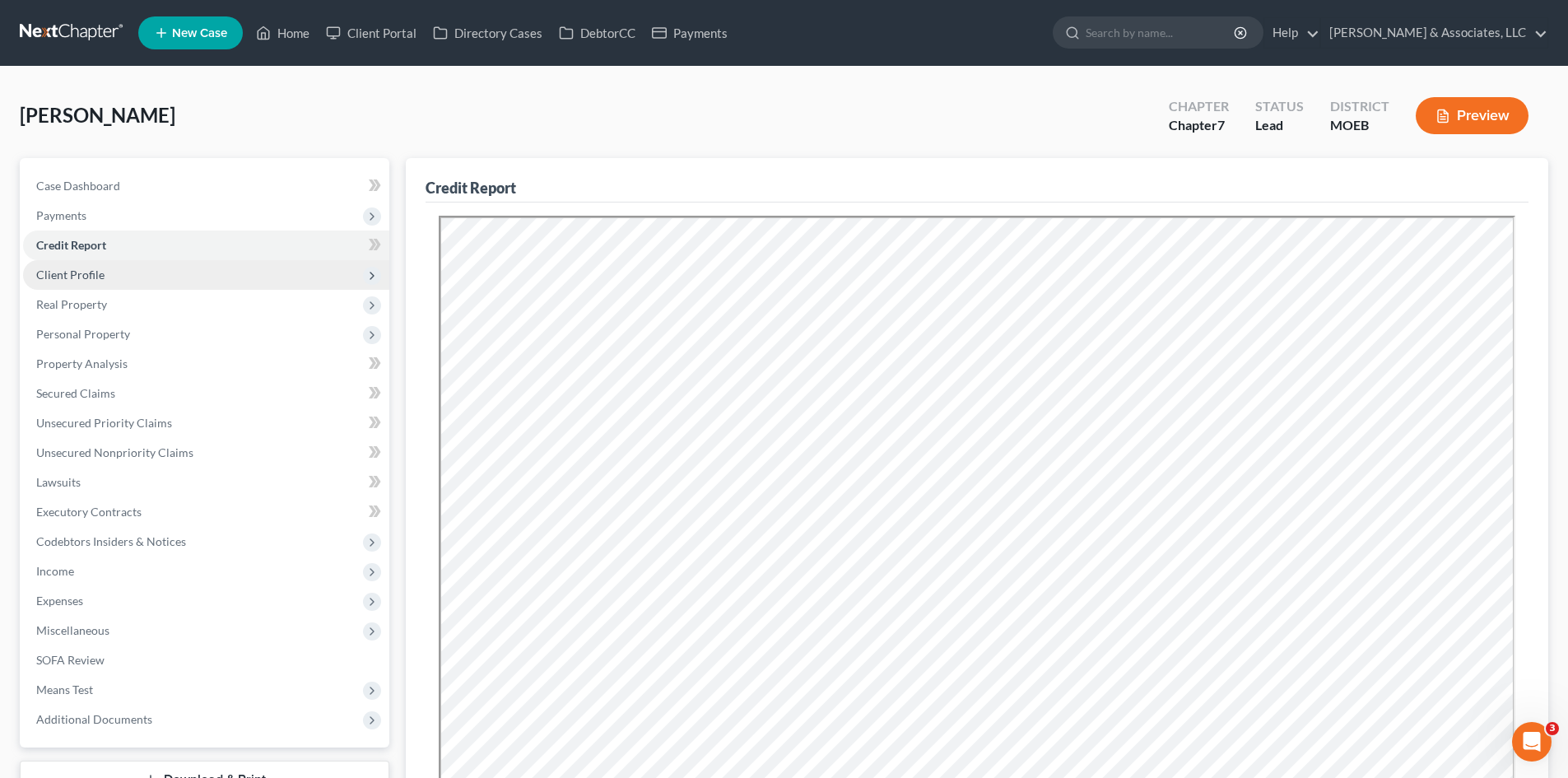
click at [79, 273] on span "Client Profile" at bounding box center [70, 274] width 68 height 14
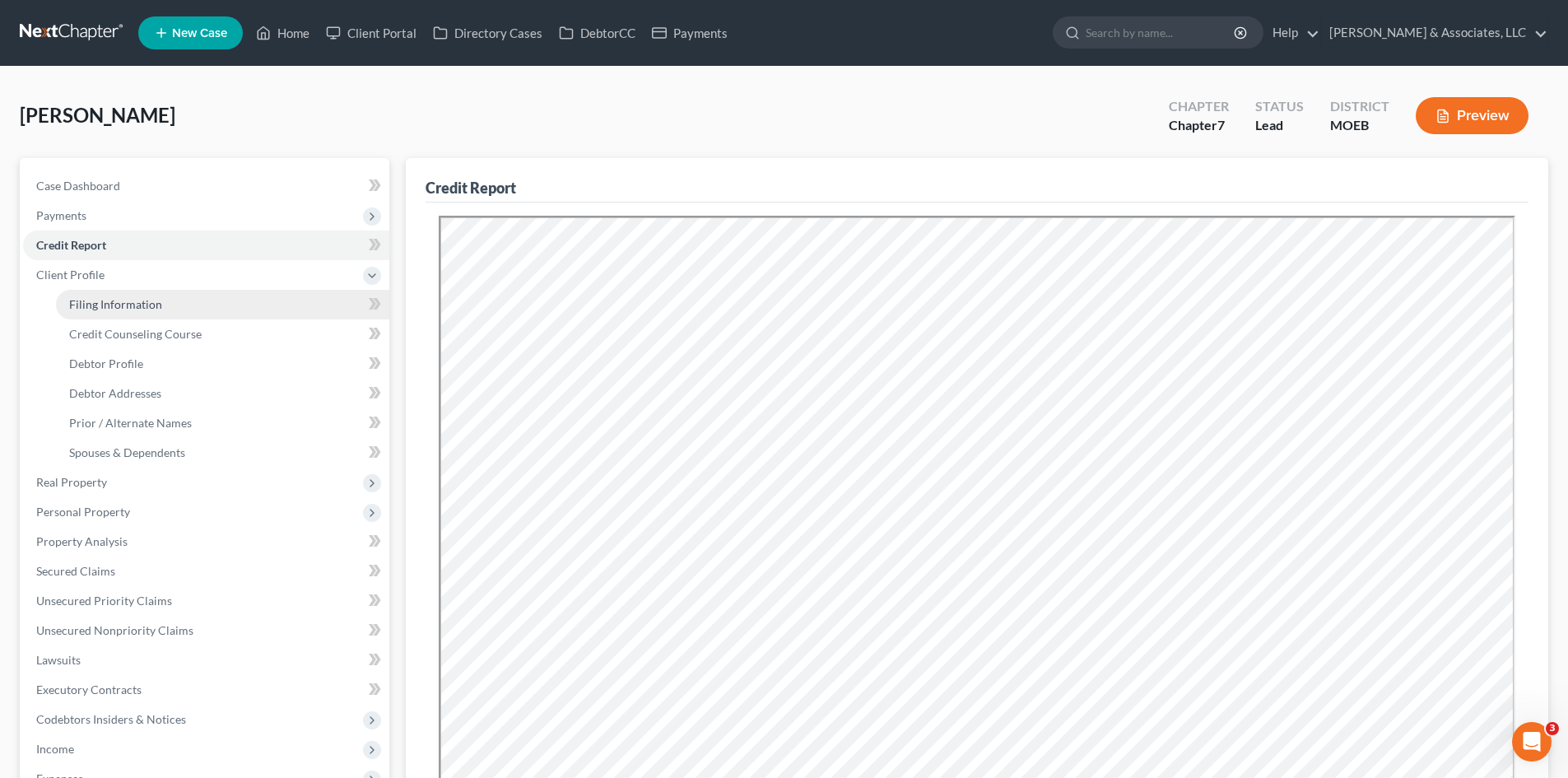
click at [110, 304] on span "Filing Information" at bounding box center [116, 304] width 93 height 14
select select "1"
select select "0"
select select "26"
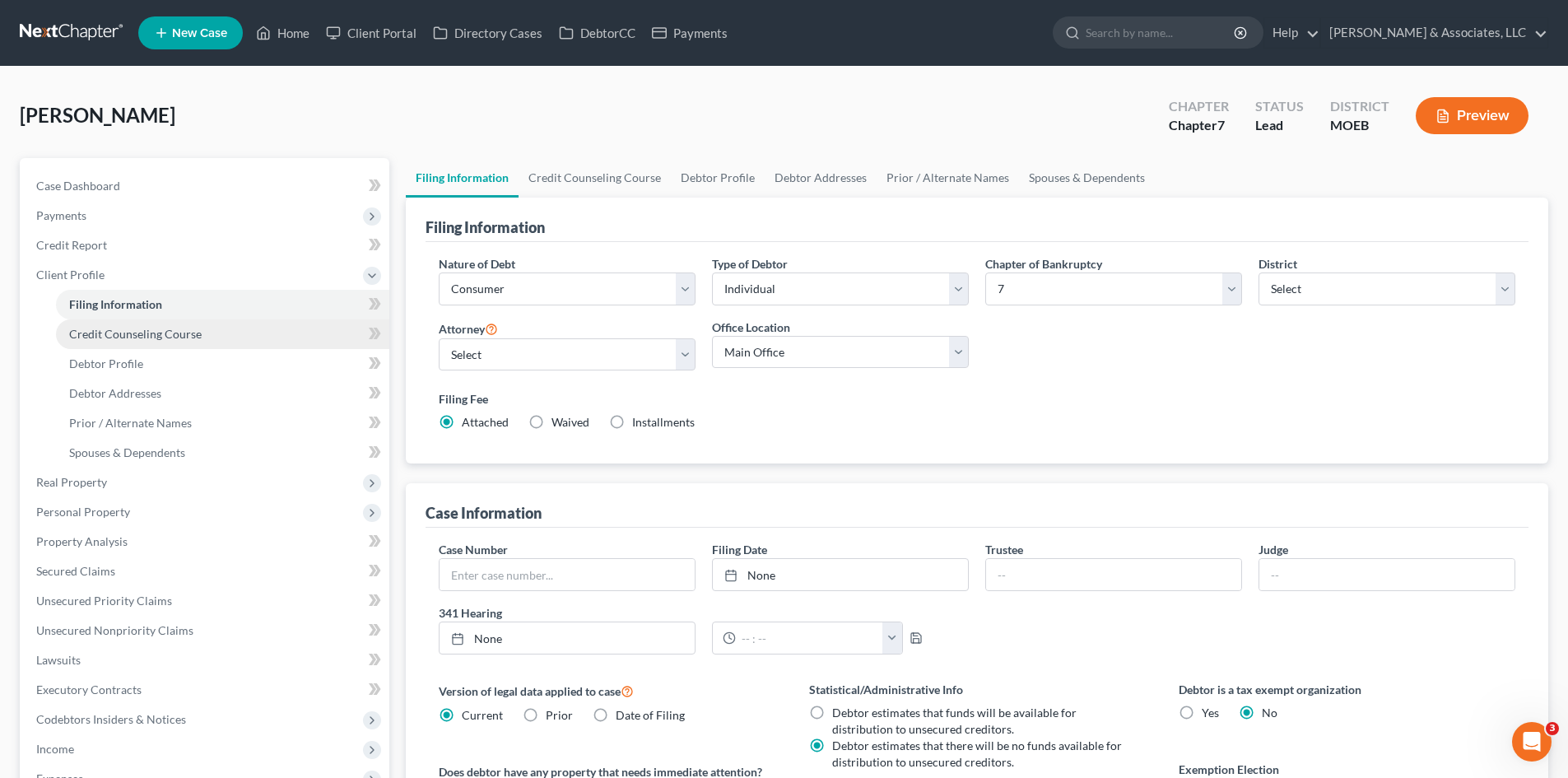
click at [132, 331] on span "Credit Counseling Course" at bounding box center [135, 334] width 133 height 14
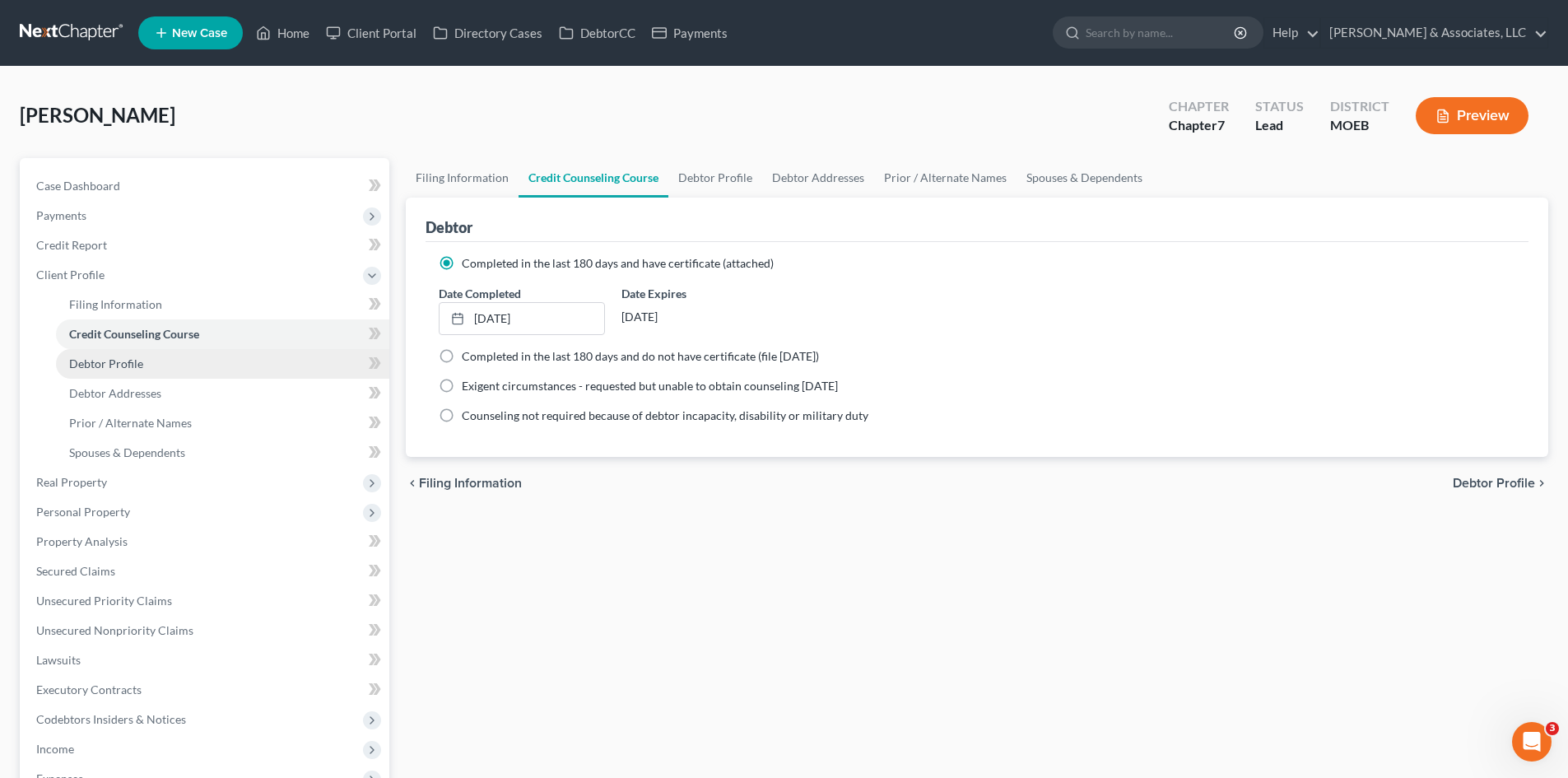
click at [130, 361] on span "Debtor Profile" at bounding box center [107, 364] width 74 height 14
select select "0"
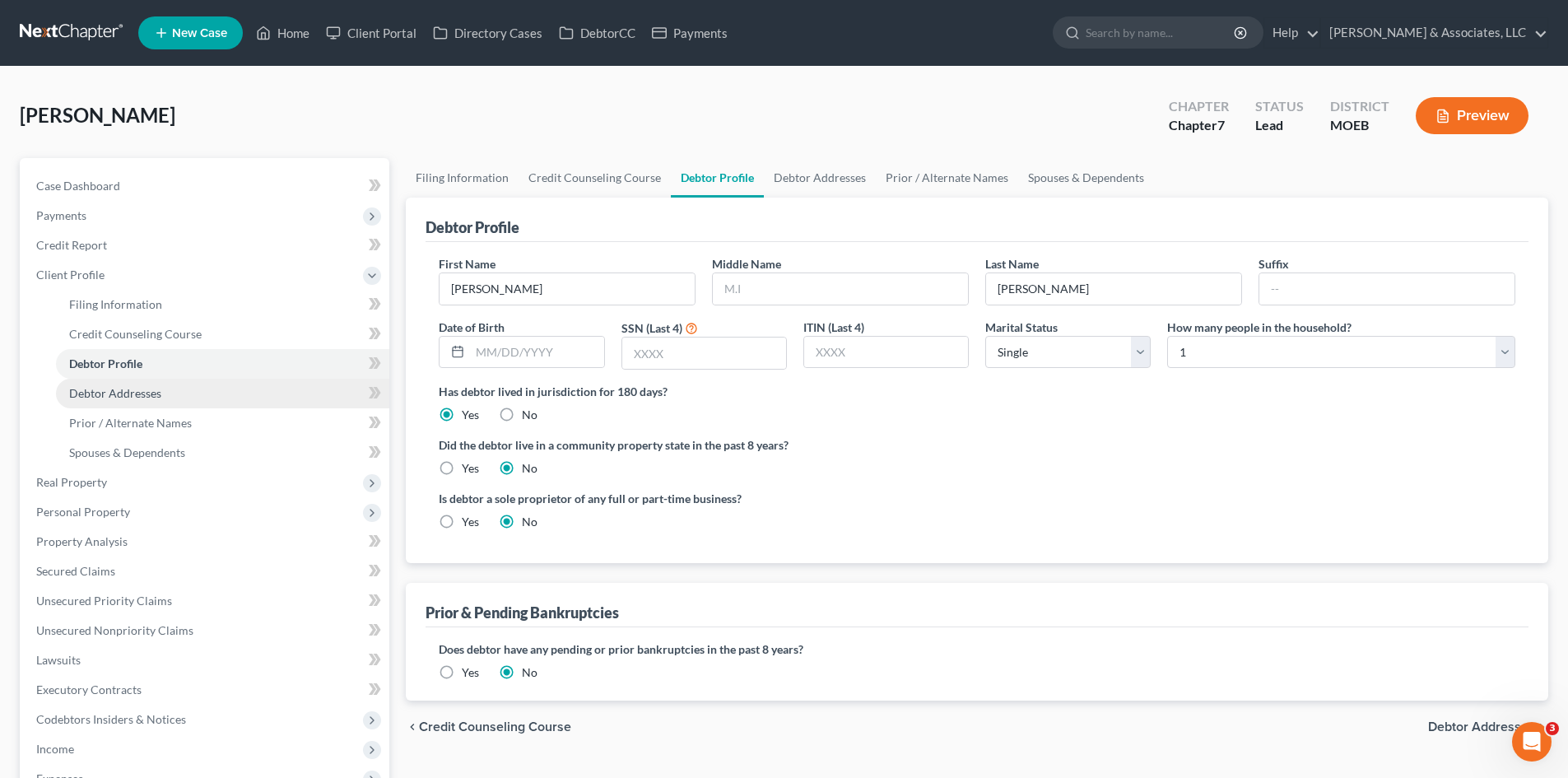
click at [130, 393] on span "Debtor Addresses" at bounding box center [115, 393] width 92 height 14
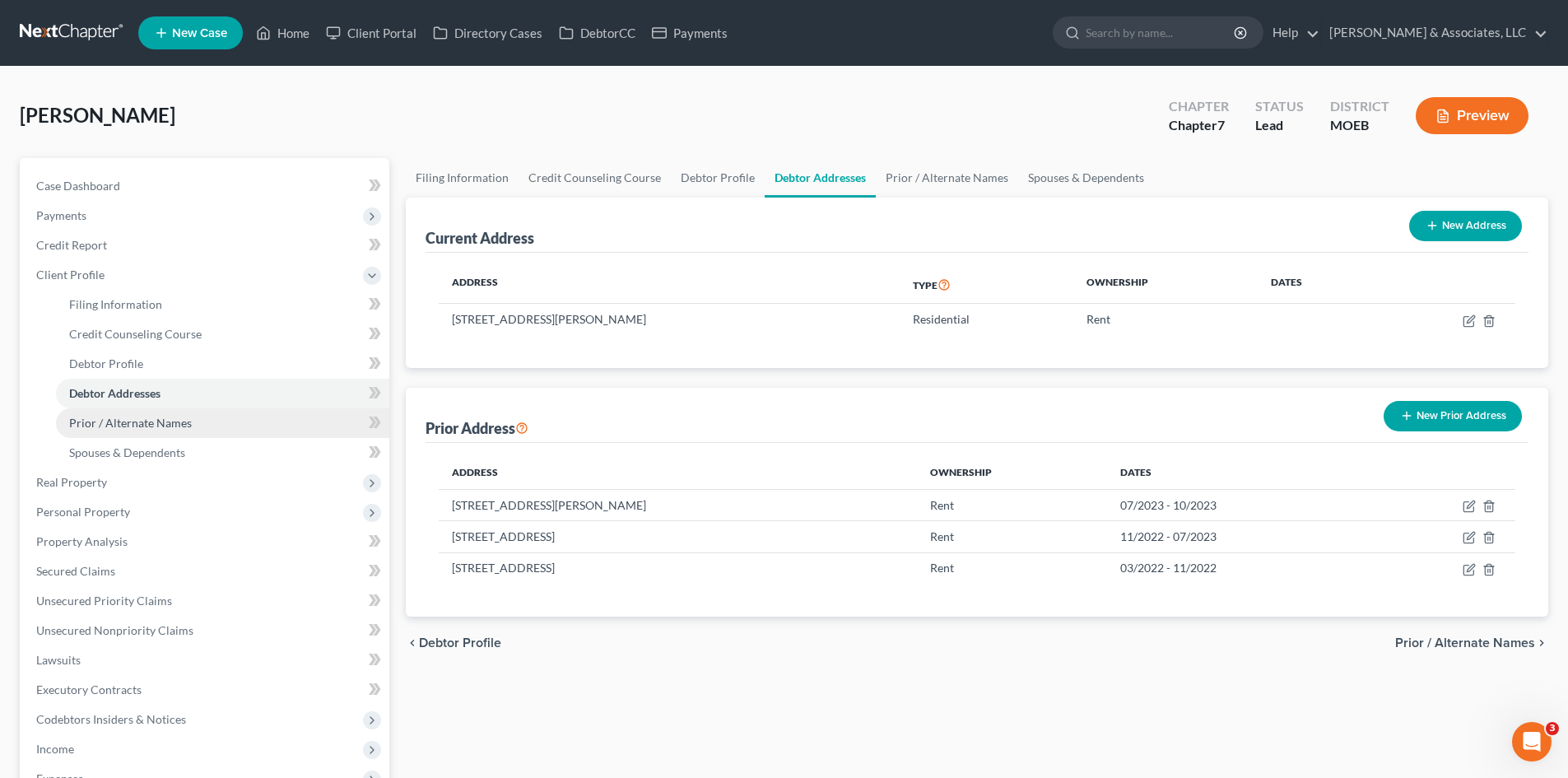
click at [123, 423] on span "Prior / Alternate Names" at bounding box center [130, 423] width 123 height 14
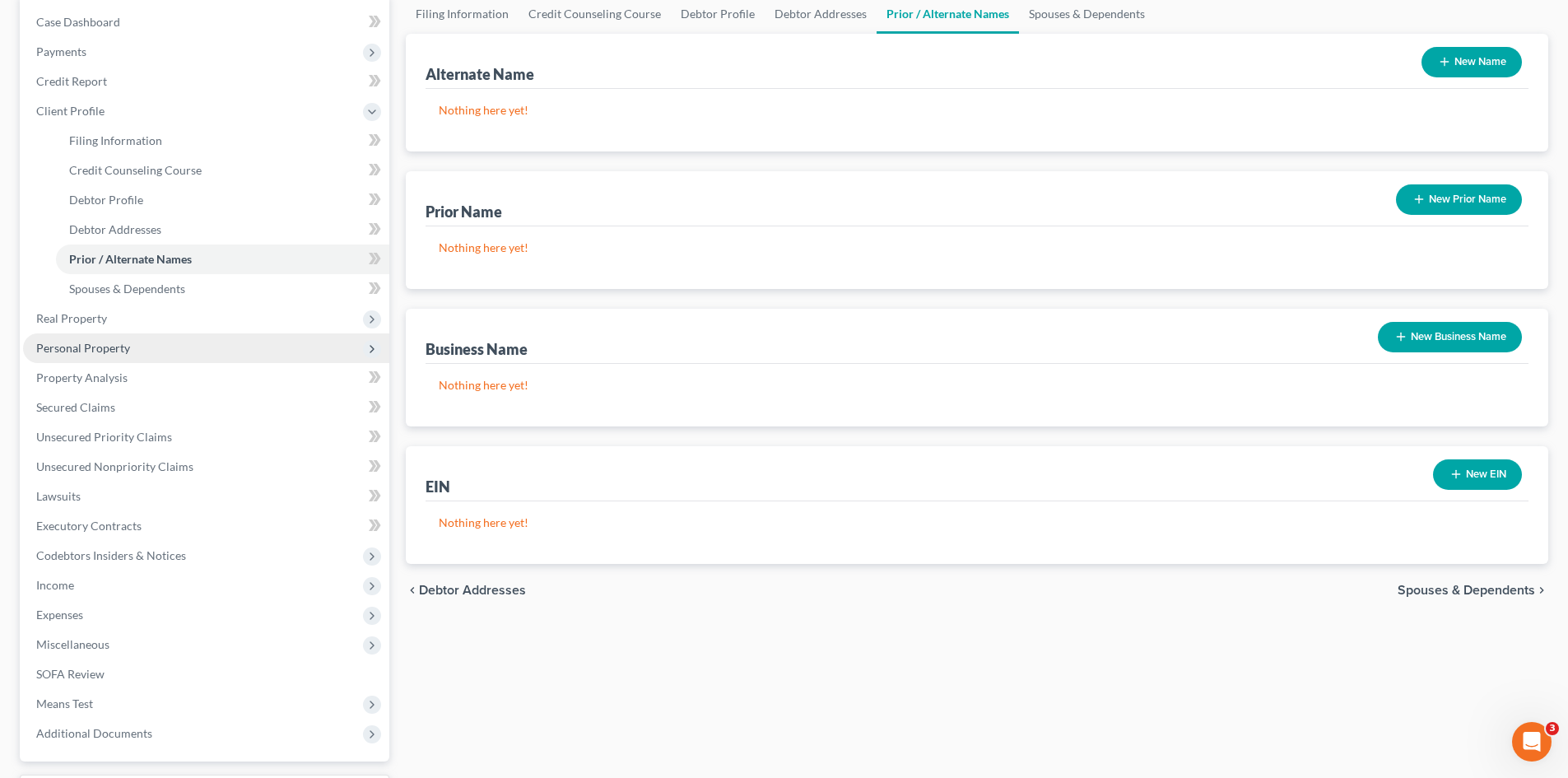
scroll to position [165, 0]
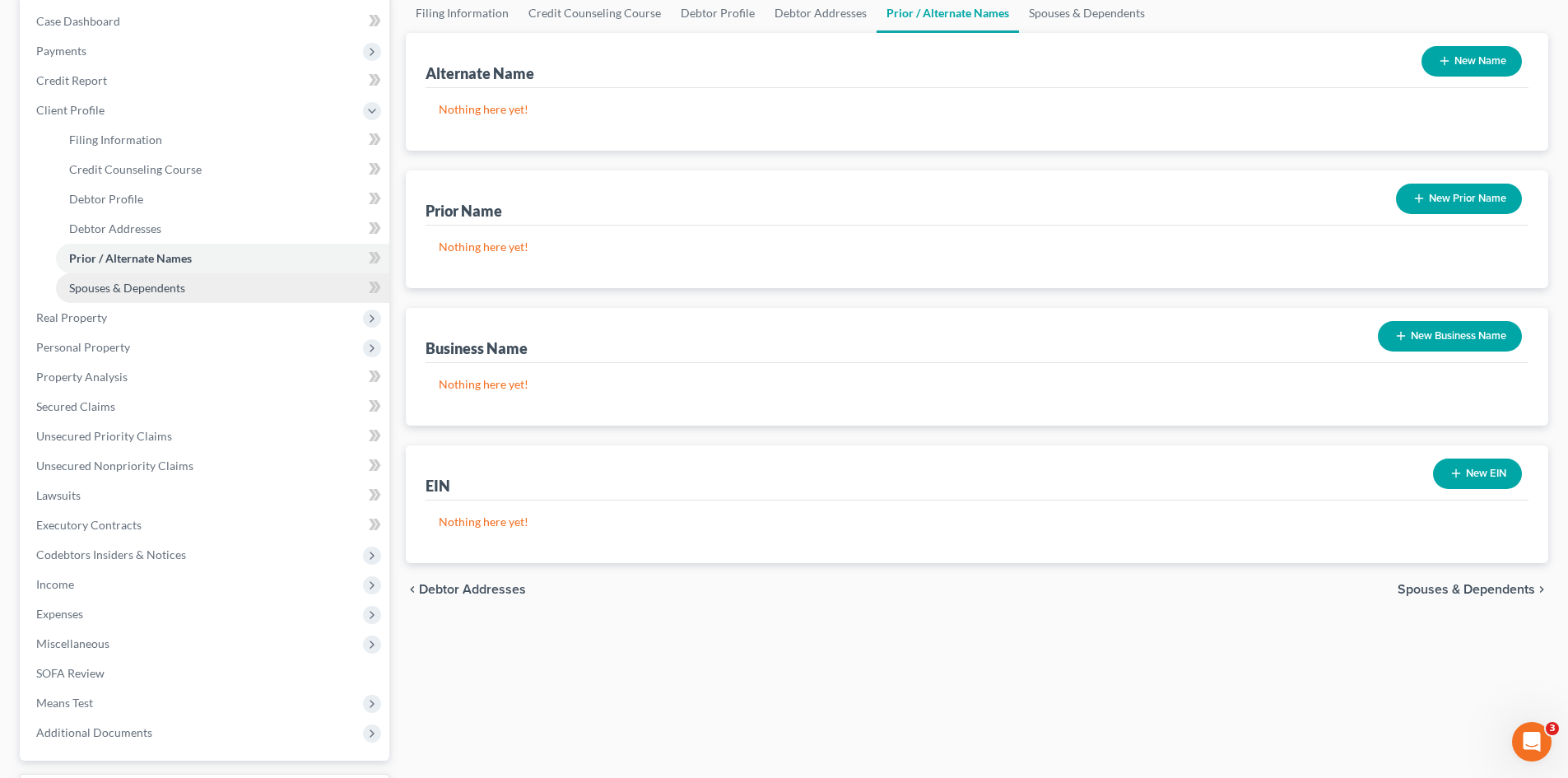
click at [145, 289] on span "Spouses & Dependents" at bounding box center [127, 288] width 116 height 14
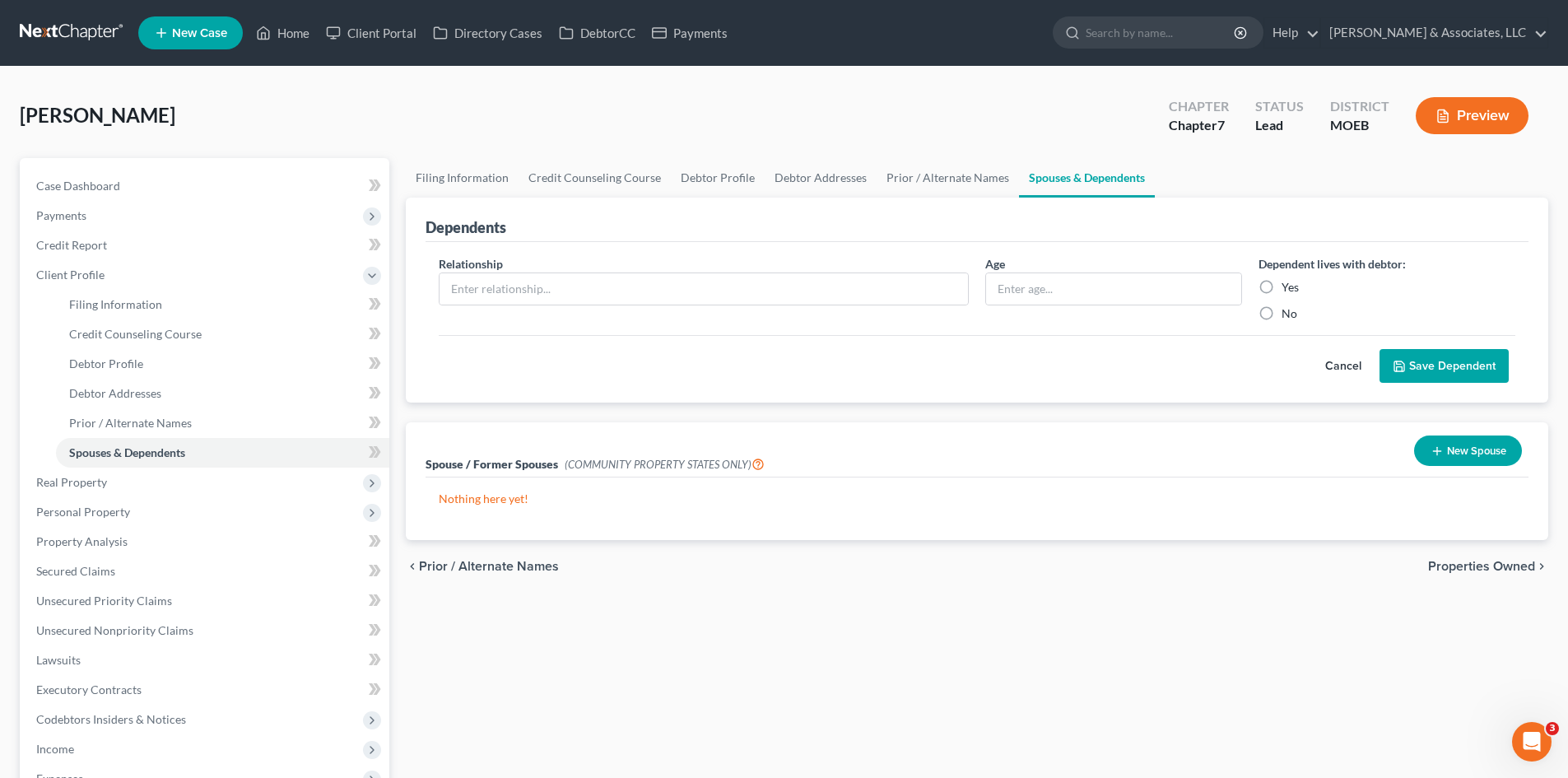
click at [1336, 367] on button "Cancel" at bounding box center [1343, 366] width 73 height 33
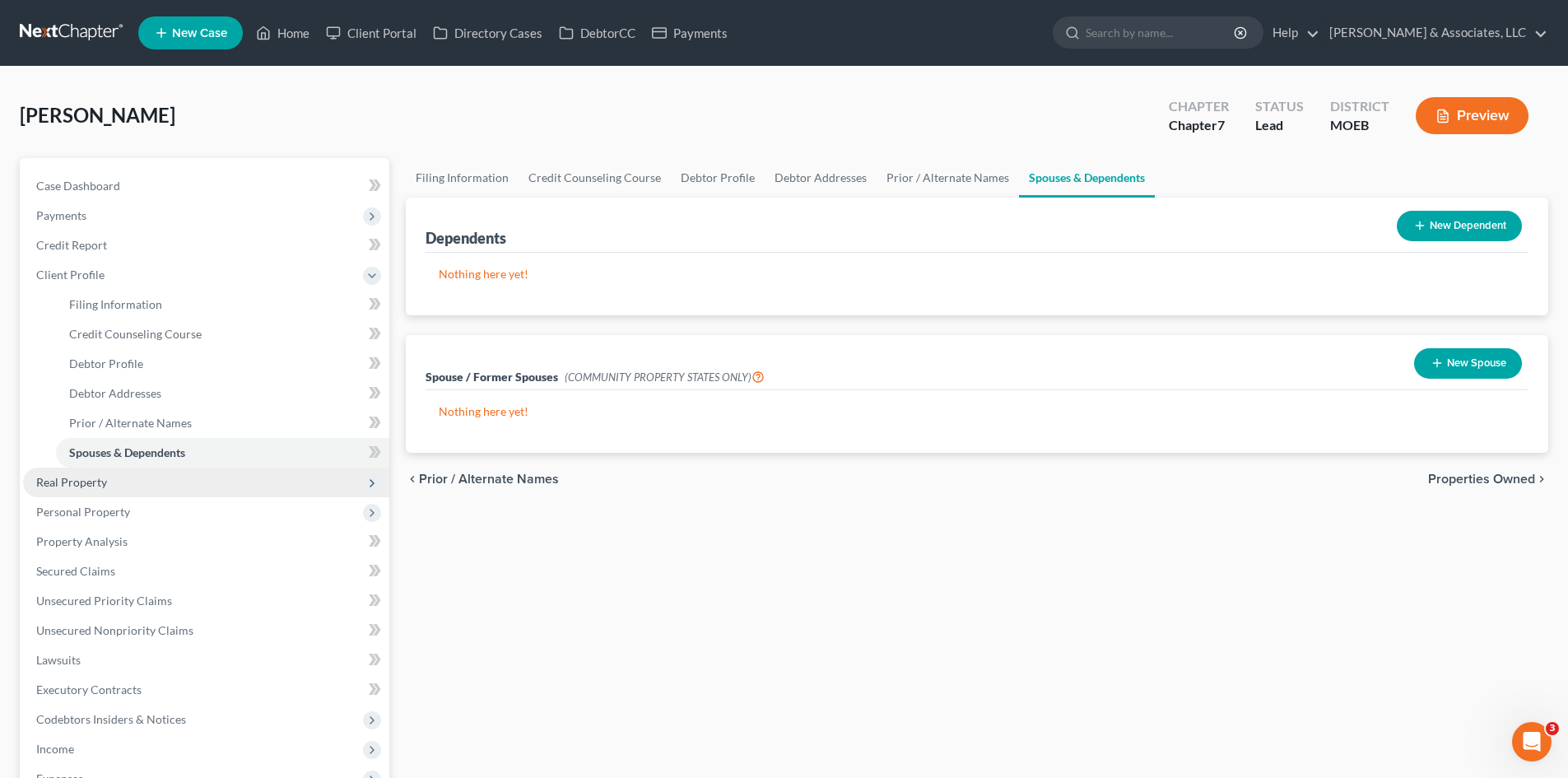
click at [74, 484] on span "Real Property" at bounding box center [72, 482] width 71 height 14
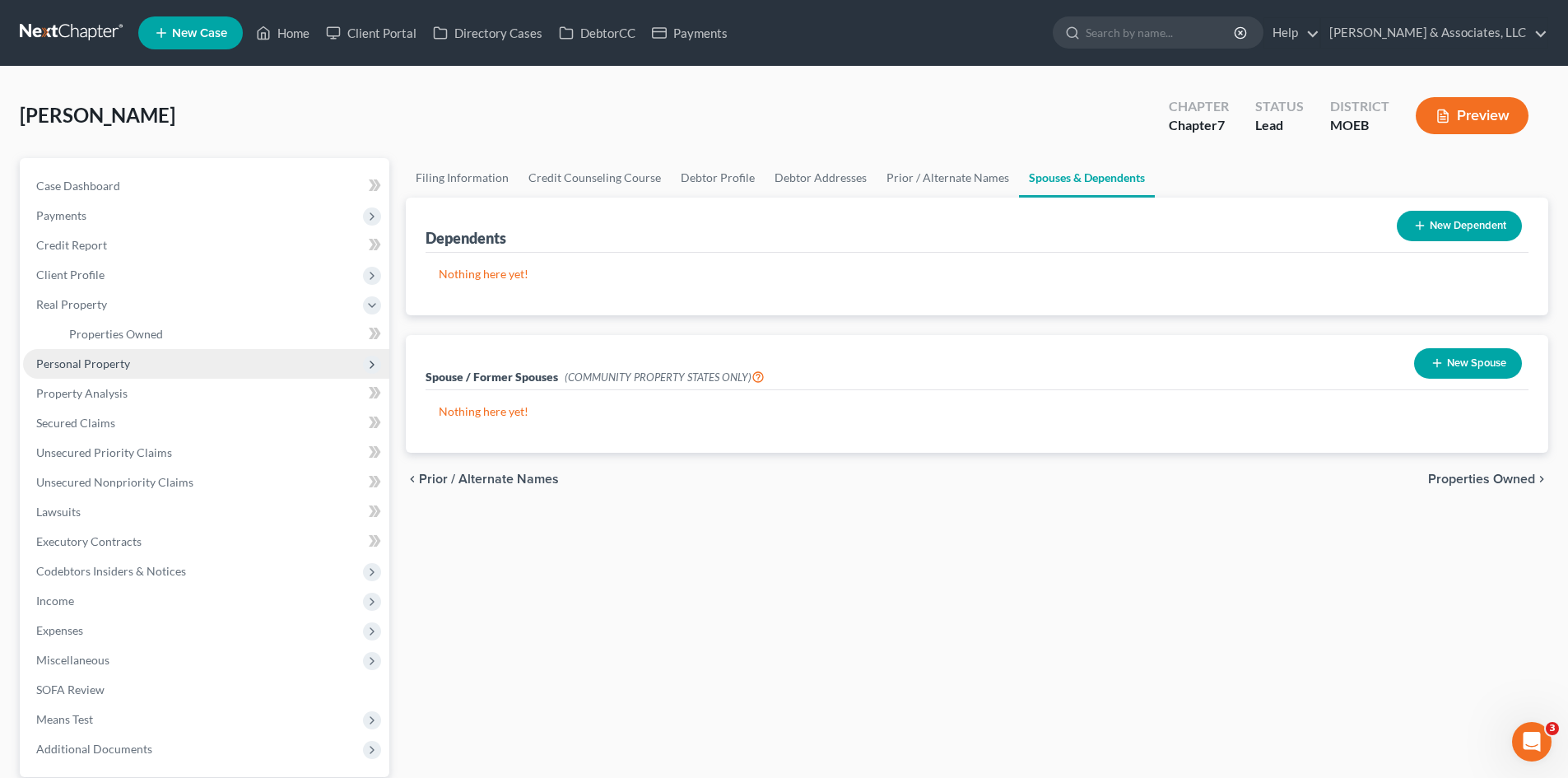
click at [90, 368] on span "Personal Property" at bounding box center [83, 364] width 94 height 14
click at [138, 368] on span "Vehicles Owned" at bounding box center [110, 364] width 82 height 14
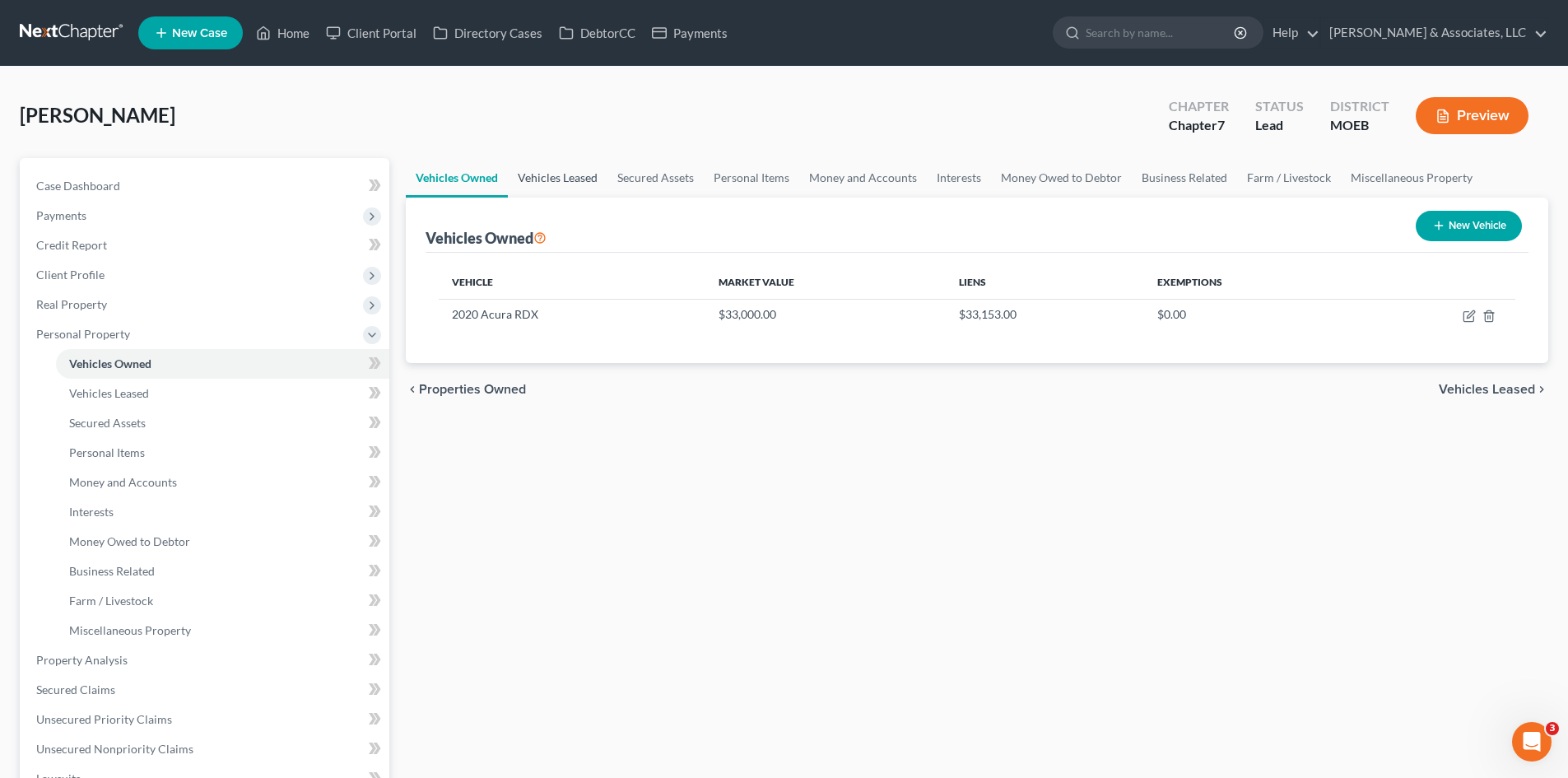
click at [563, 178] on link "Vehicles Leased" at bounding box center [558, 178] width 100 height 40
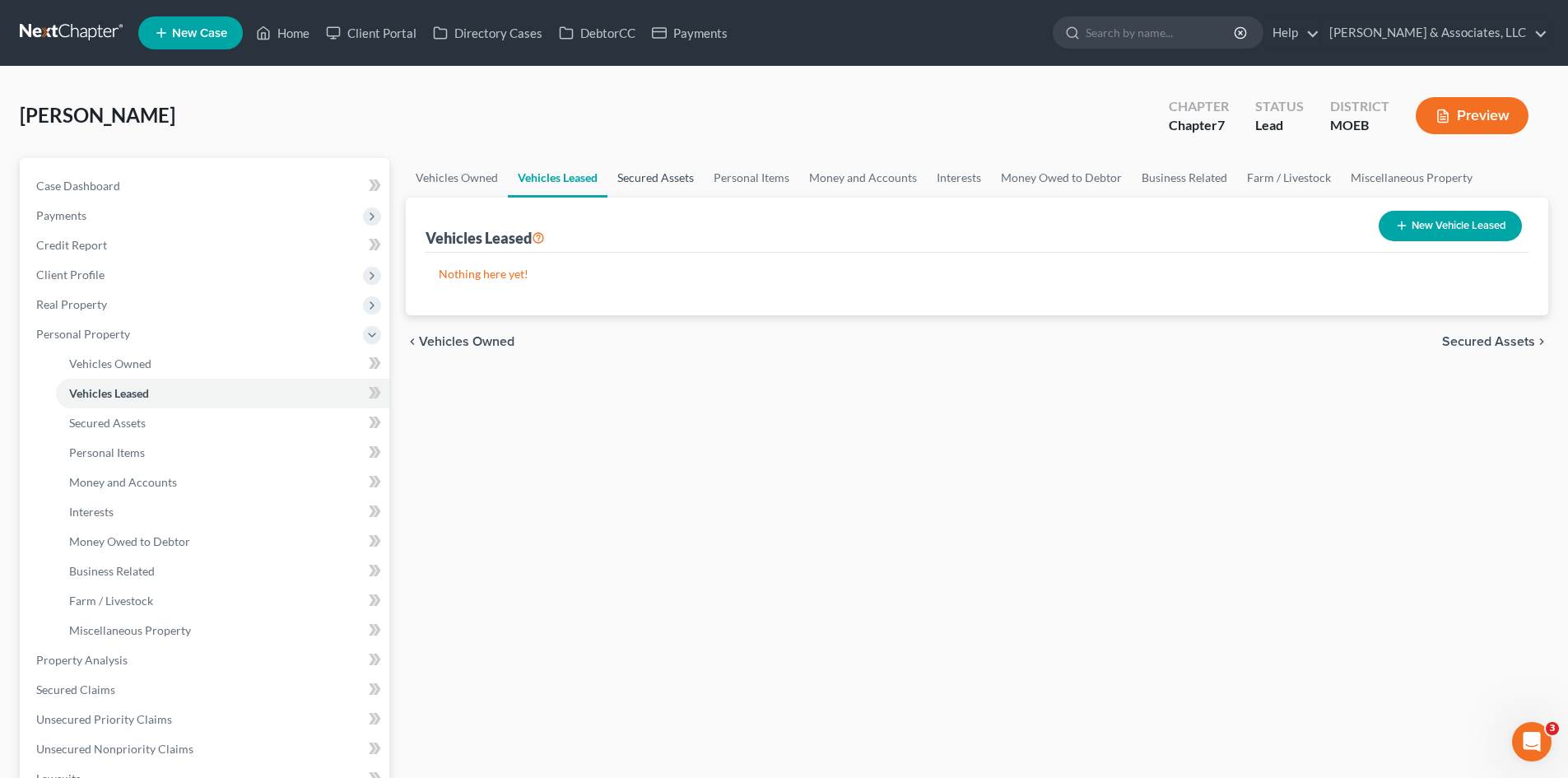
click at [642, 181] on link "Secured Assets" at bounding box center [656, 178] width 96 height 40
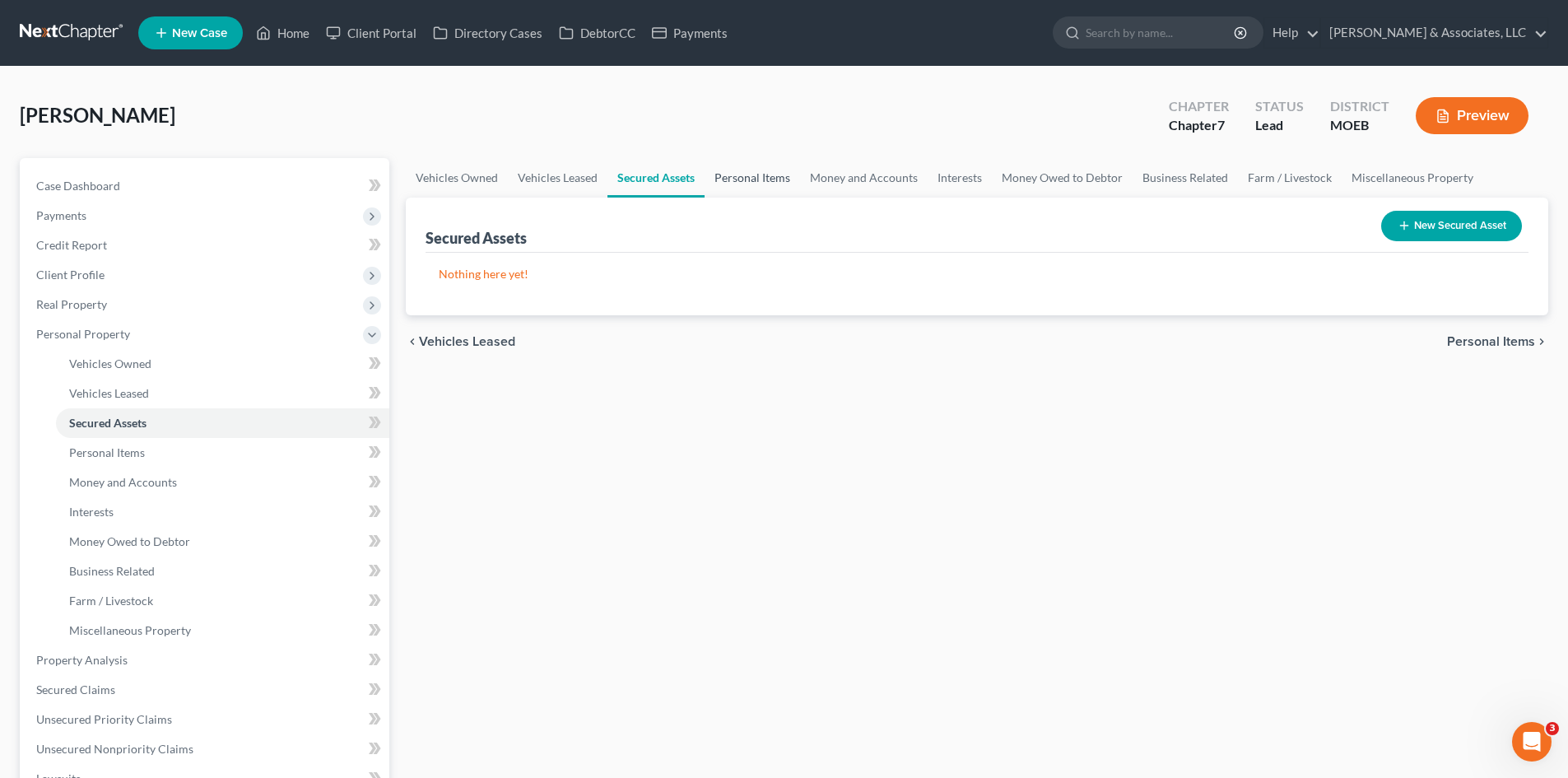
click at [749, 183] on link "Personal Items" at bounding box center [752, 178] width 96 height 40
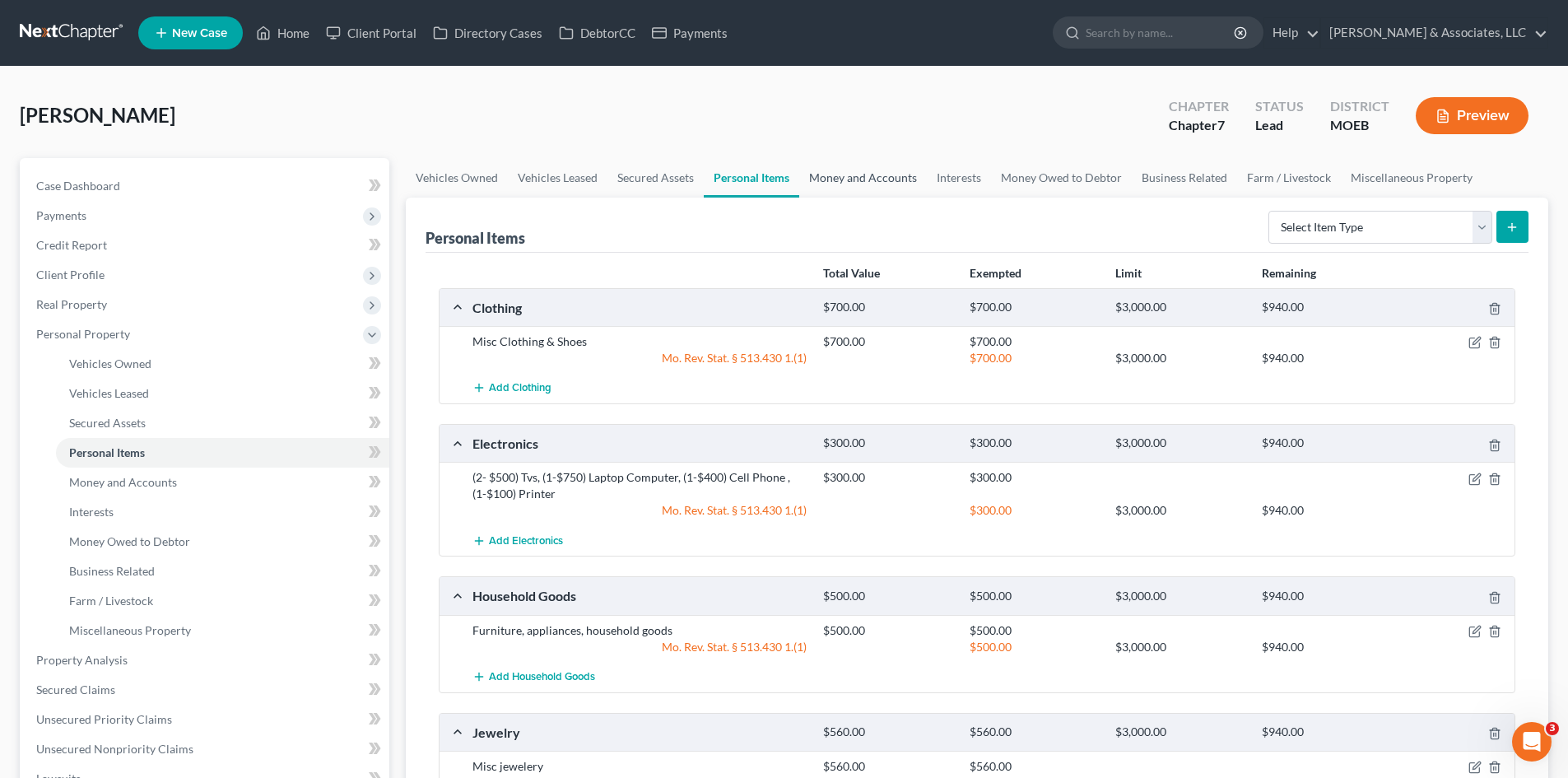
click at [881, 173] on link "Money and Accounts" at bounding box center [863, 178] width 128 height 40
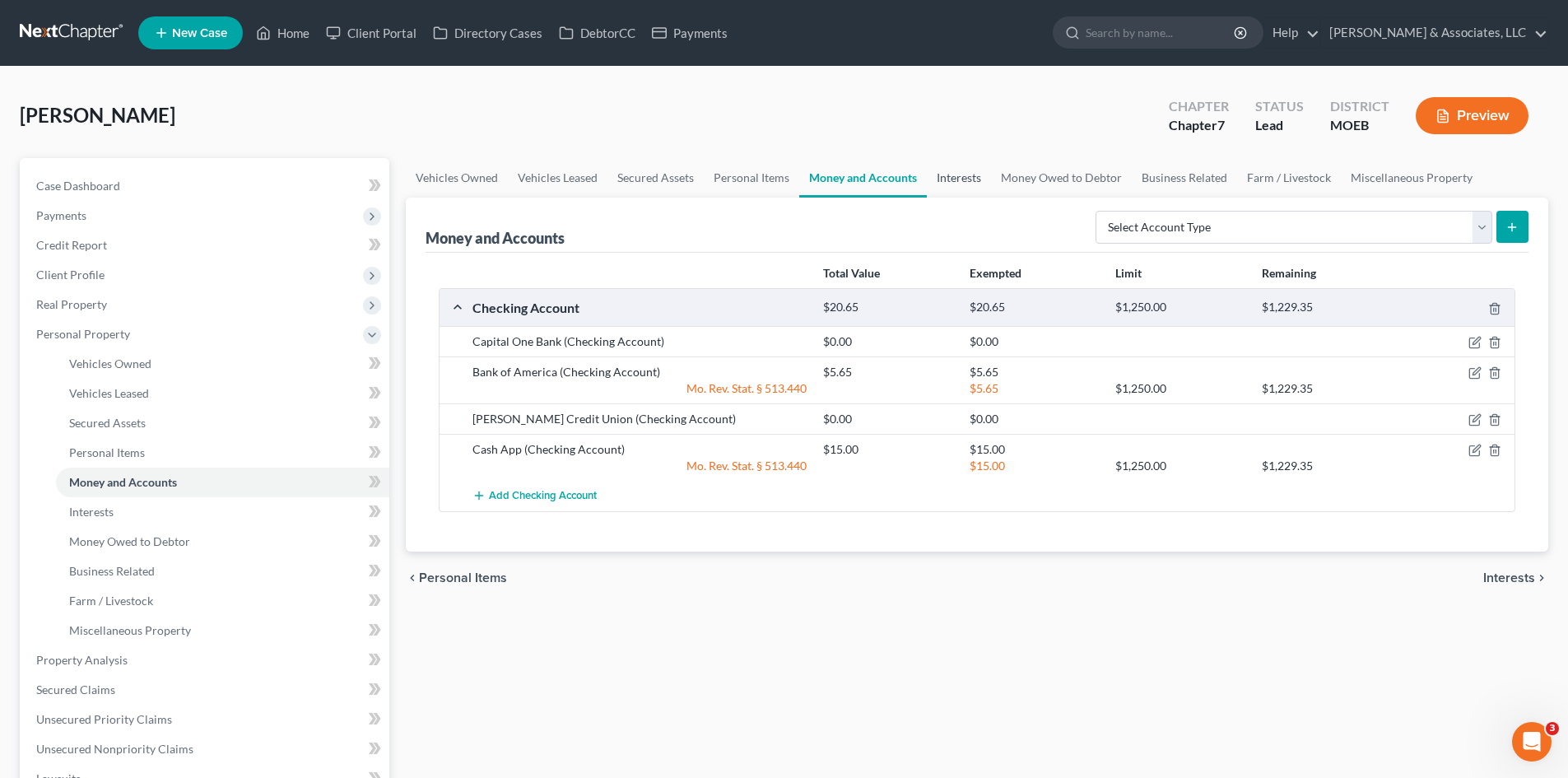
click at [961, 173] on link "Interests" at bounding box center [959, 178] width 64 height 40
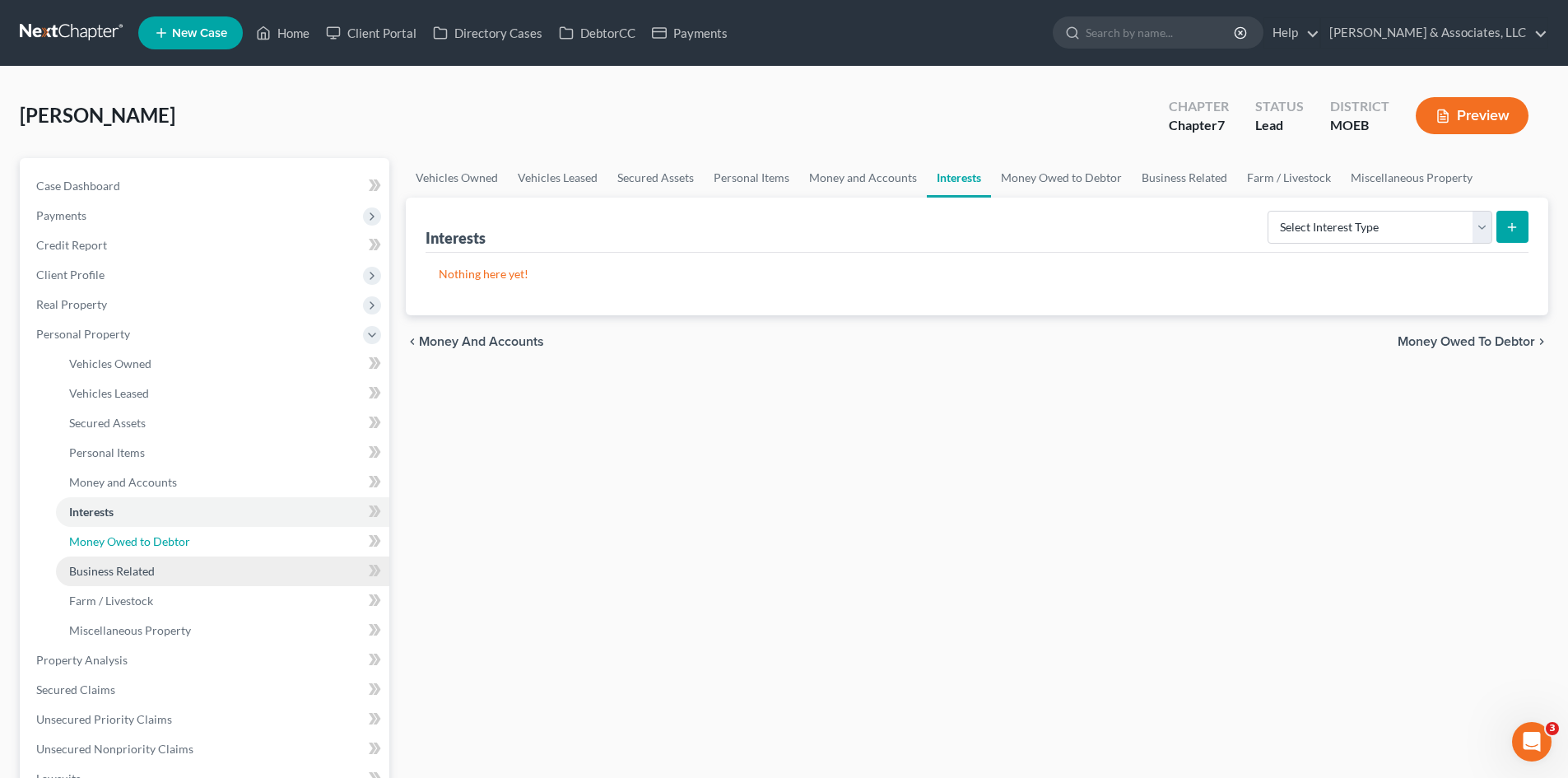
drag, startPoint x: 117, startPoint y: 543, endPoint x: 123, endPoint y: 560, distance: 18.0
click at [117, 543] on span "Money Owed to Debtor" at bounding box center [129, 541] width 121 height 14
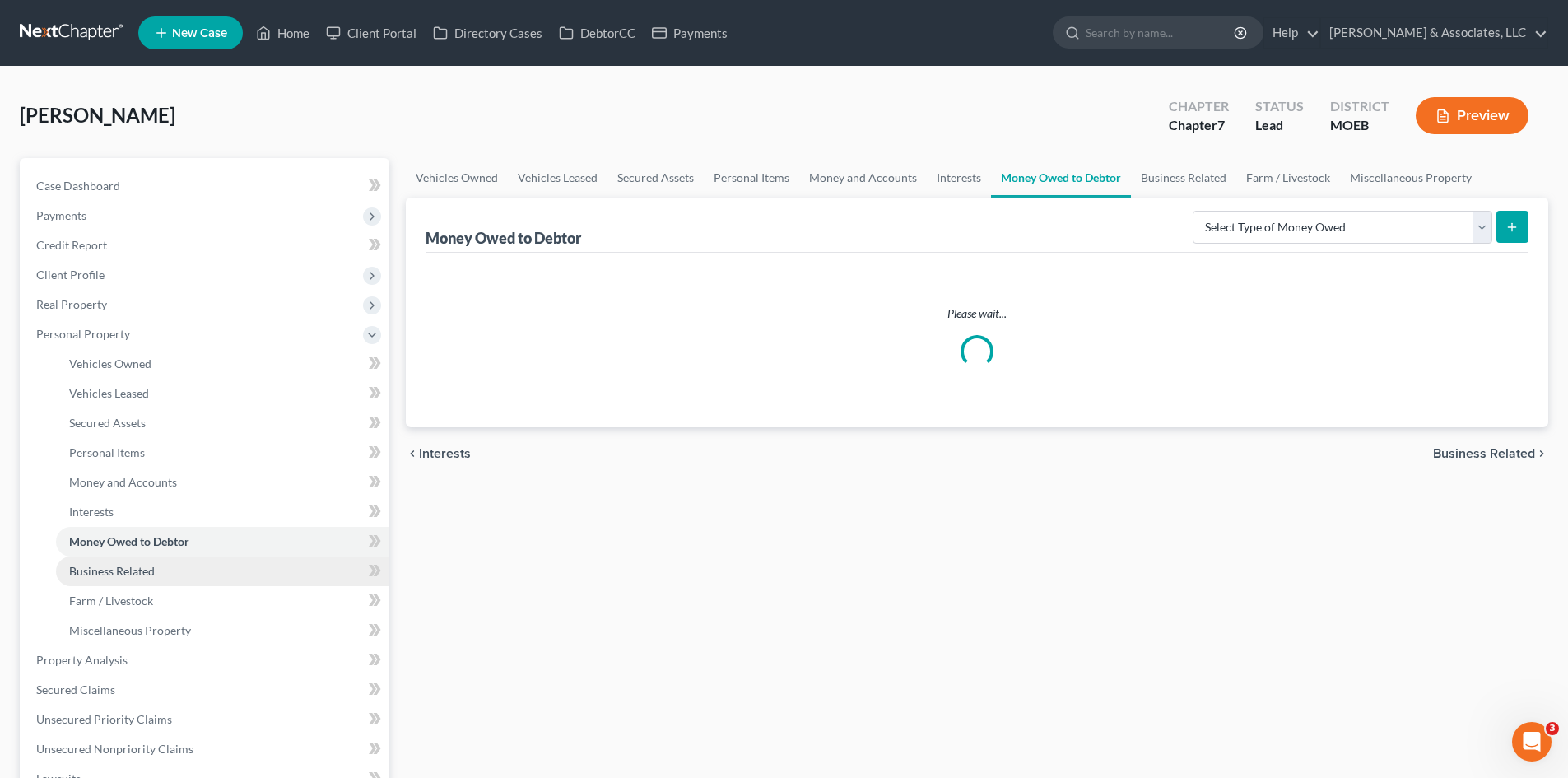
click at [125, 573] on span "Business Related" at bounding box center [112, 571] width 85 height 14
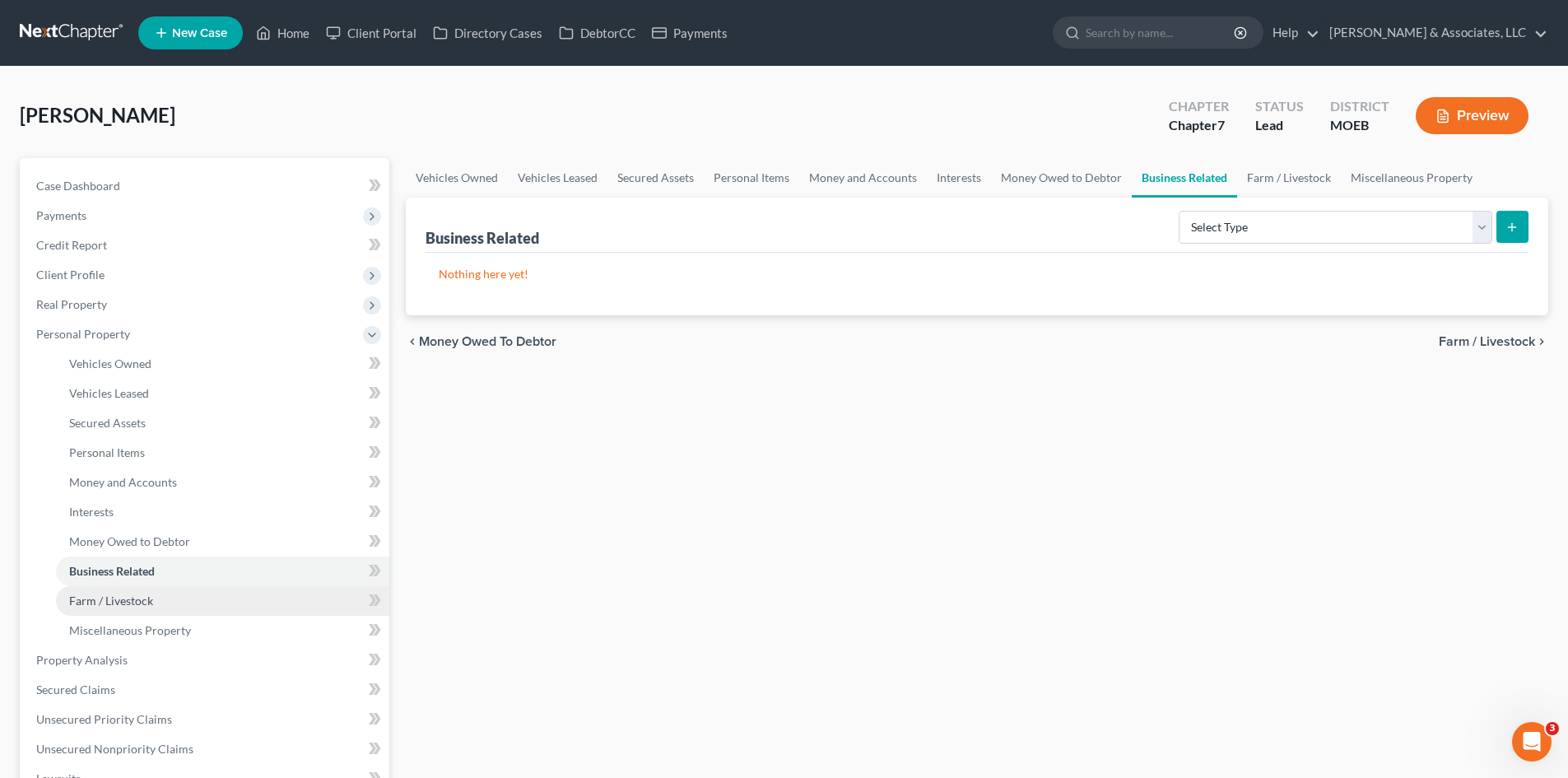
click at [125, 602] on span "Farm / Livestock" at bounding box center [111, 600] width 84 height 14
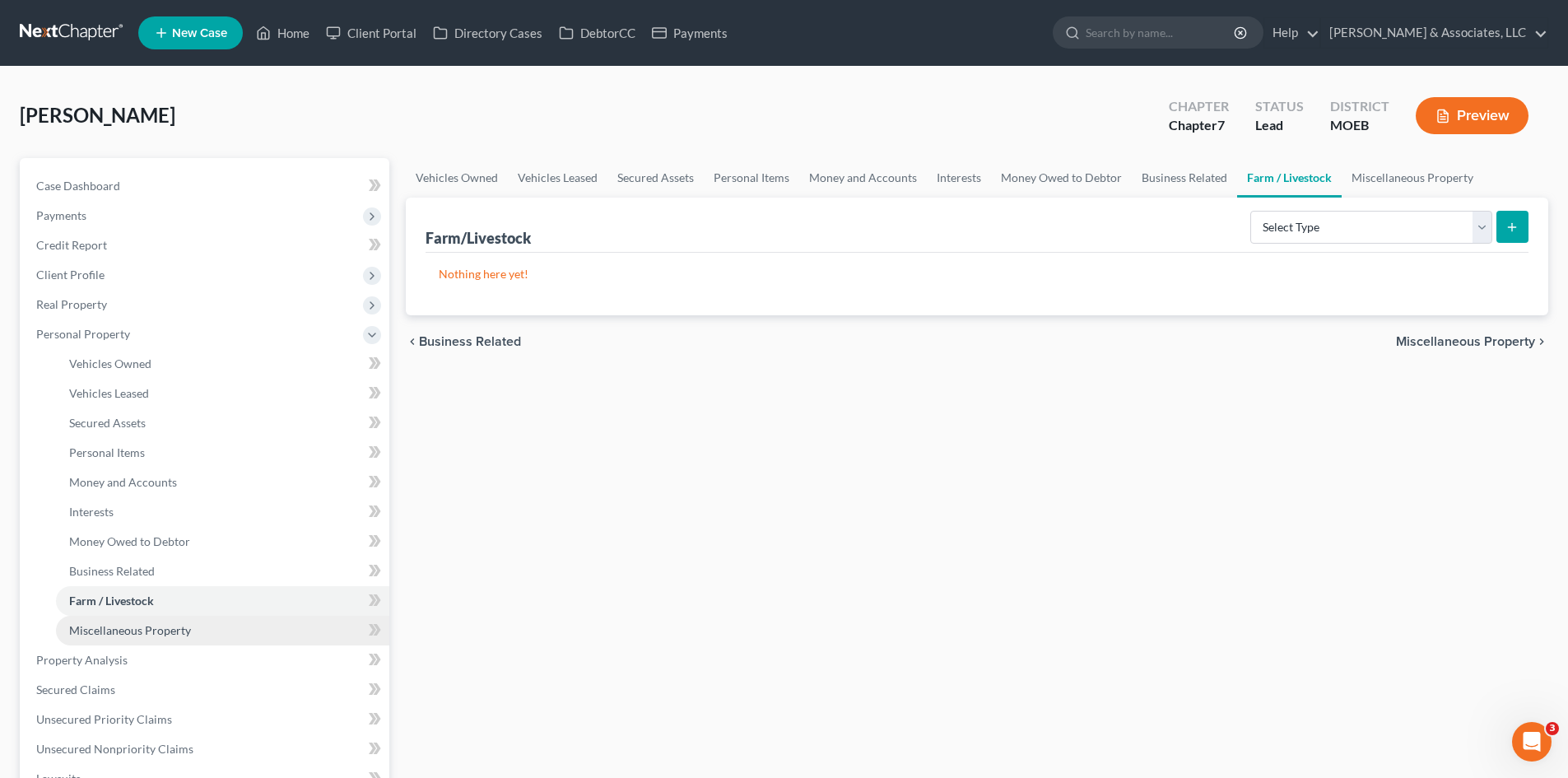
click at [125, 632] on span "Miscellaneous Property" at bounding box center [130, 630] width 122 height 14
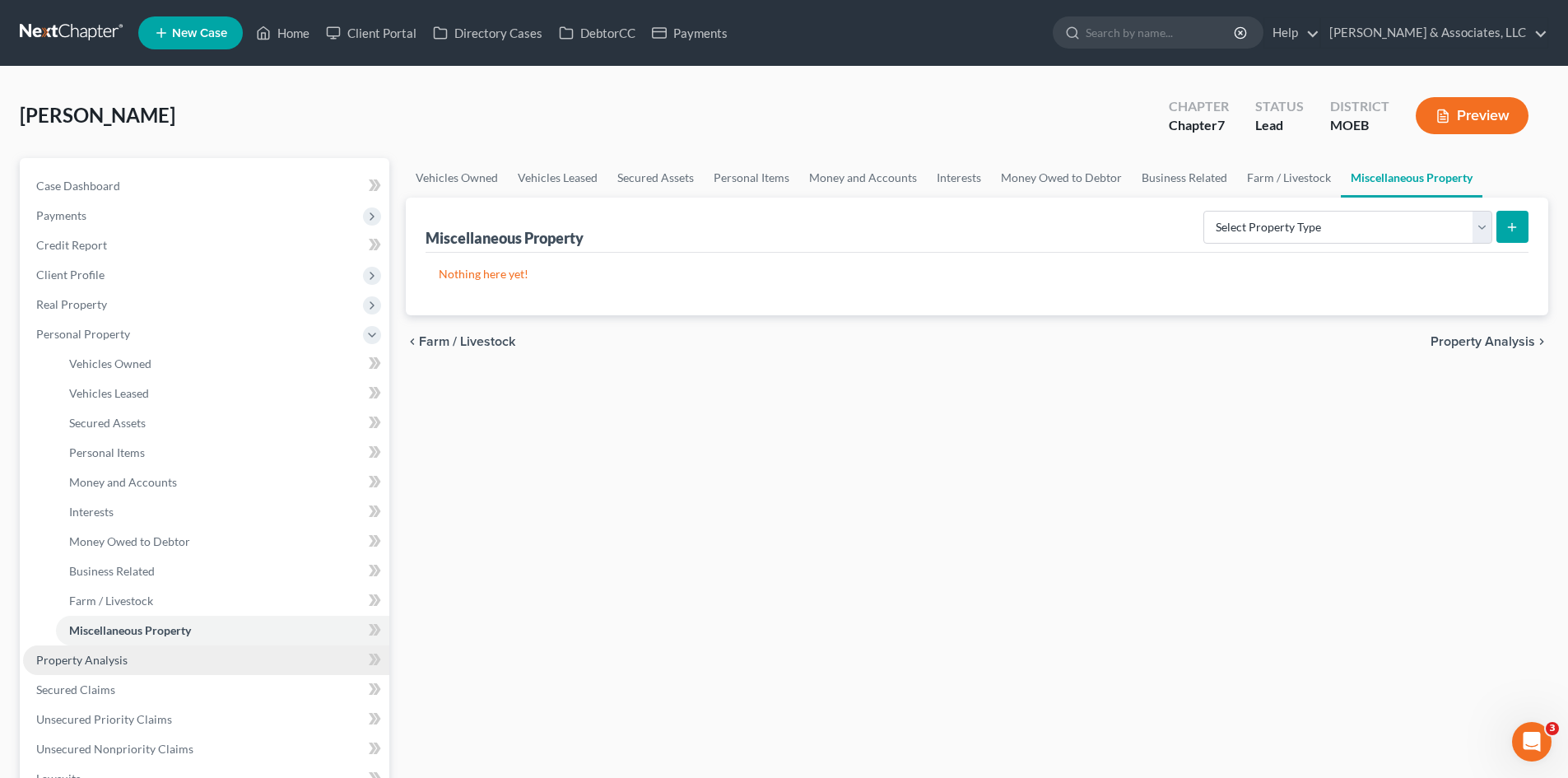
click at [87, 665] on span "Property Analysis" at bounding box center [82, 660] width 91 height 14
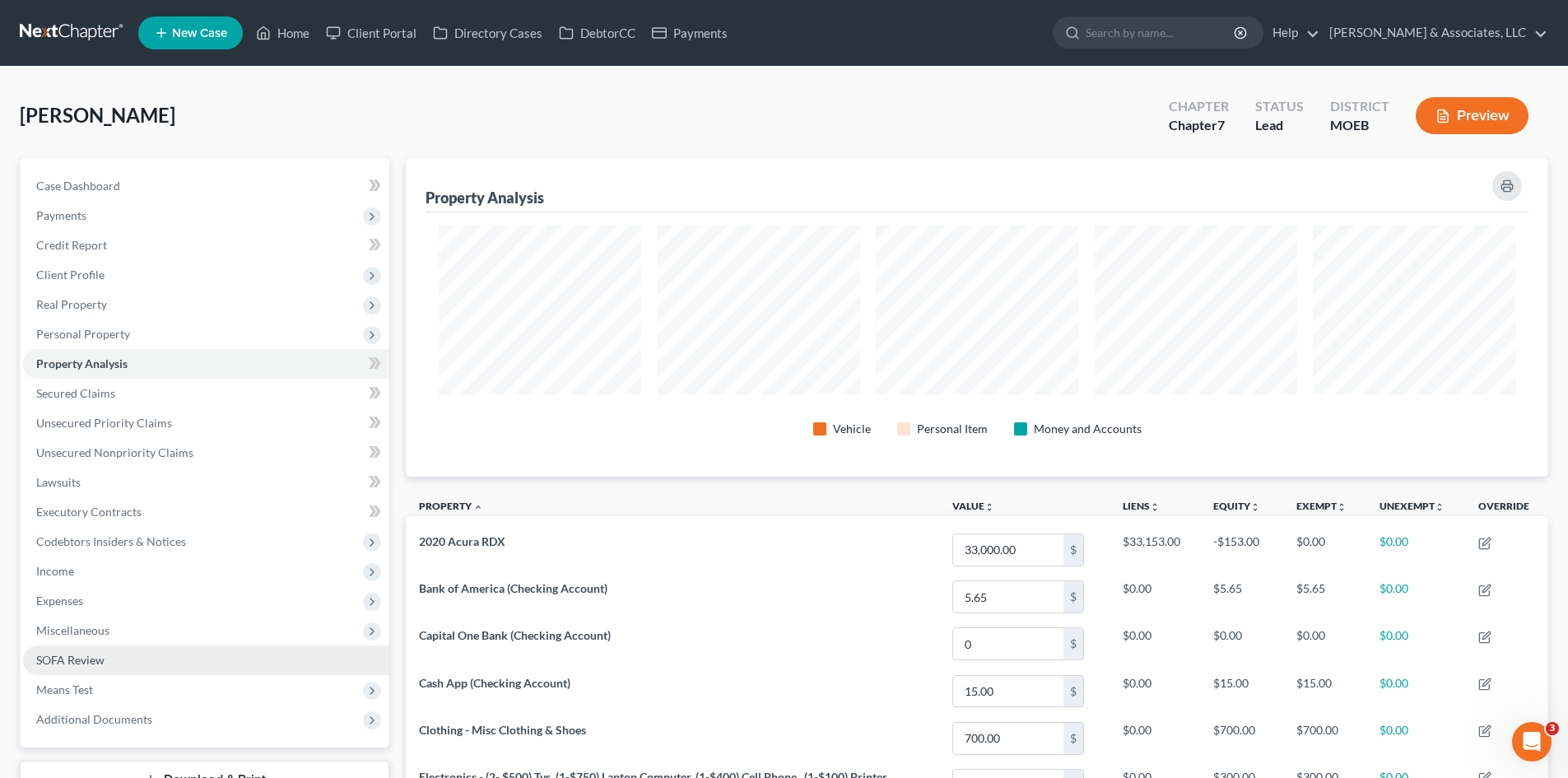
scroll to position [319, 1143]
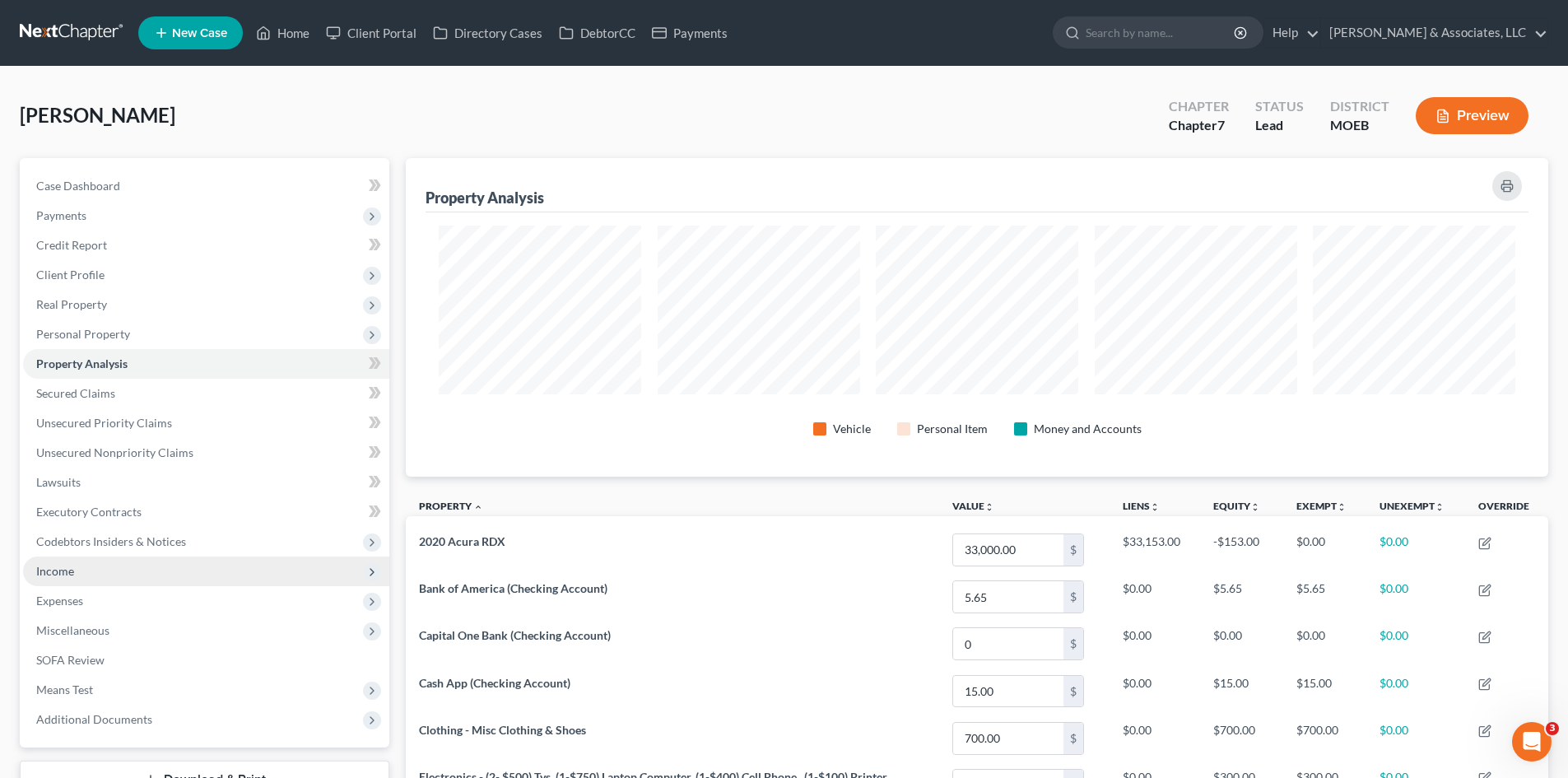
click at [81, 572] on span "Income" at bounding box center [205, 571] width 366 height 30
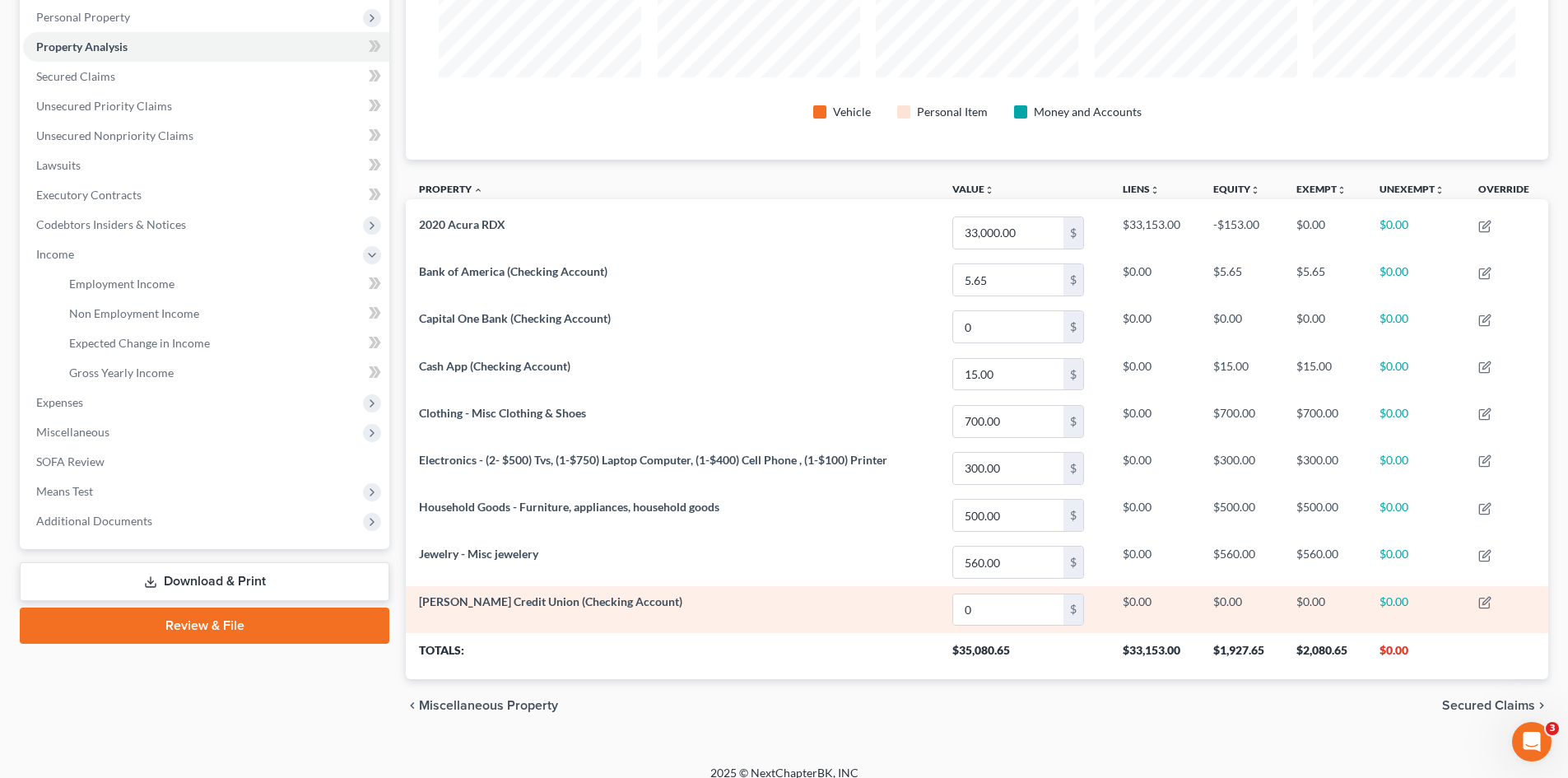
scroll to position [330, 0]
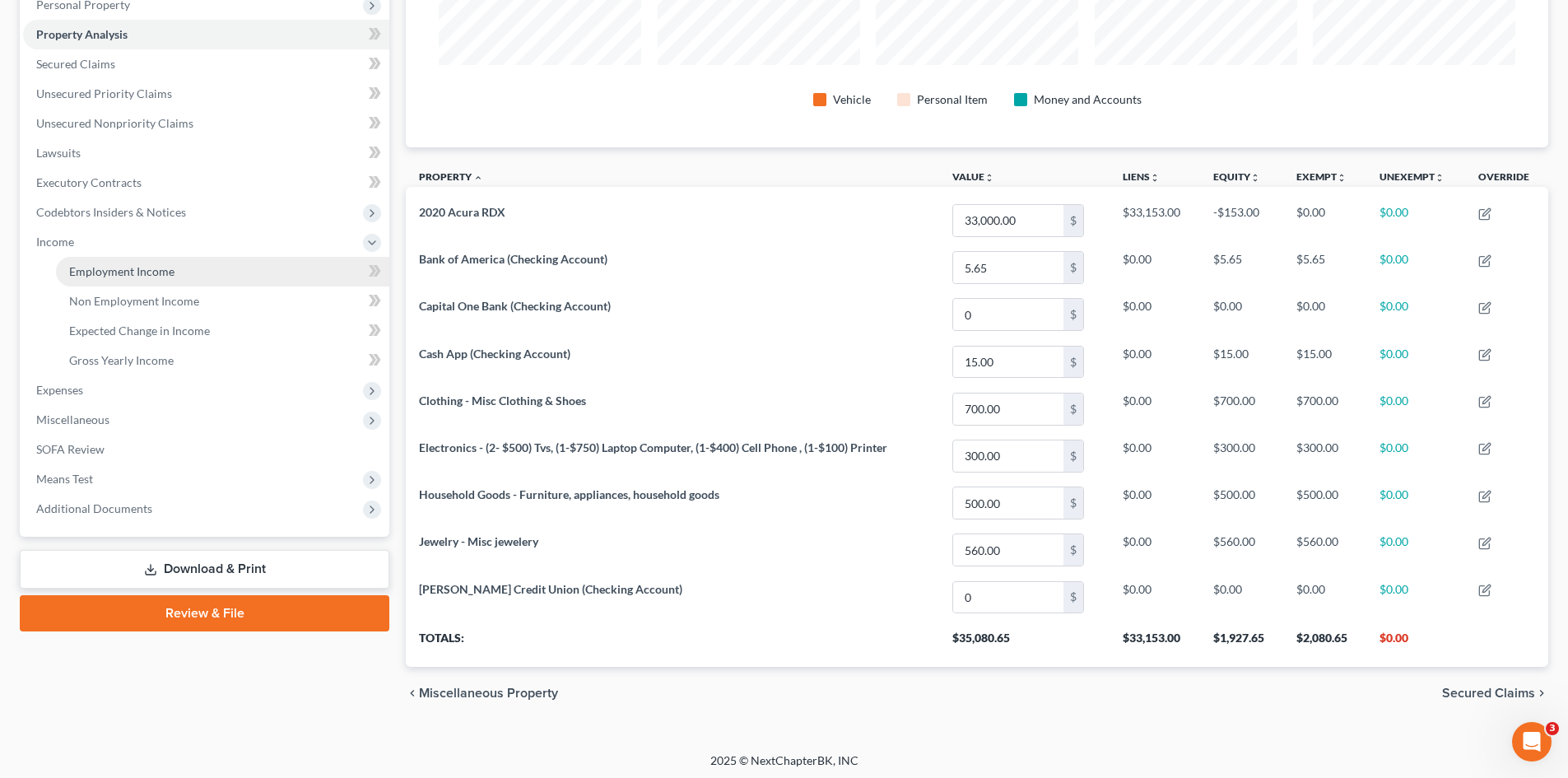
click at [106, 275] on span "Employment Income" at bounding box center [122, 271] width 106 height 14
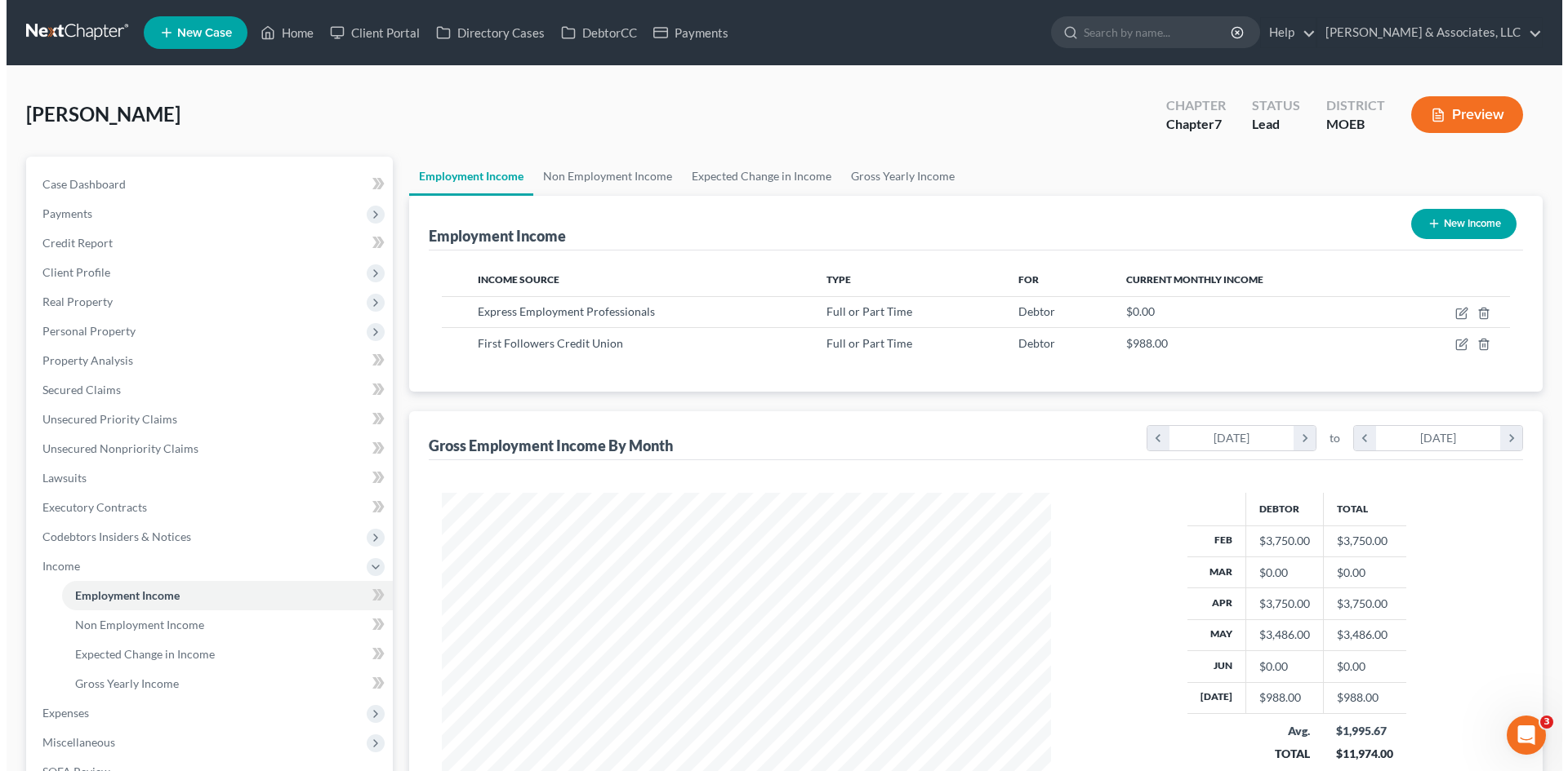
scroll to position [304, 641]
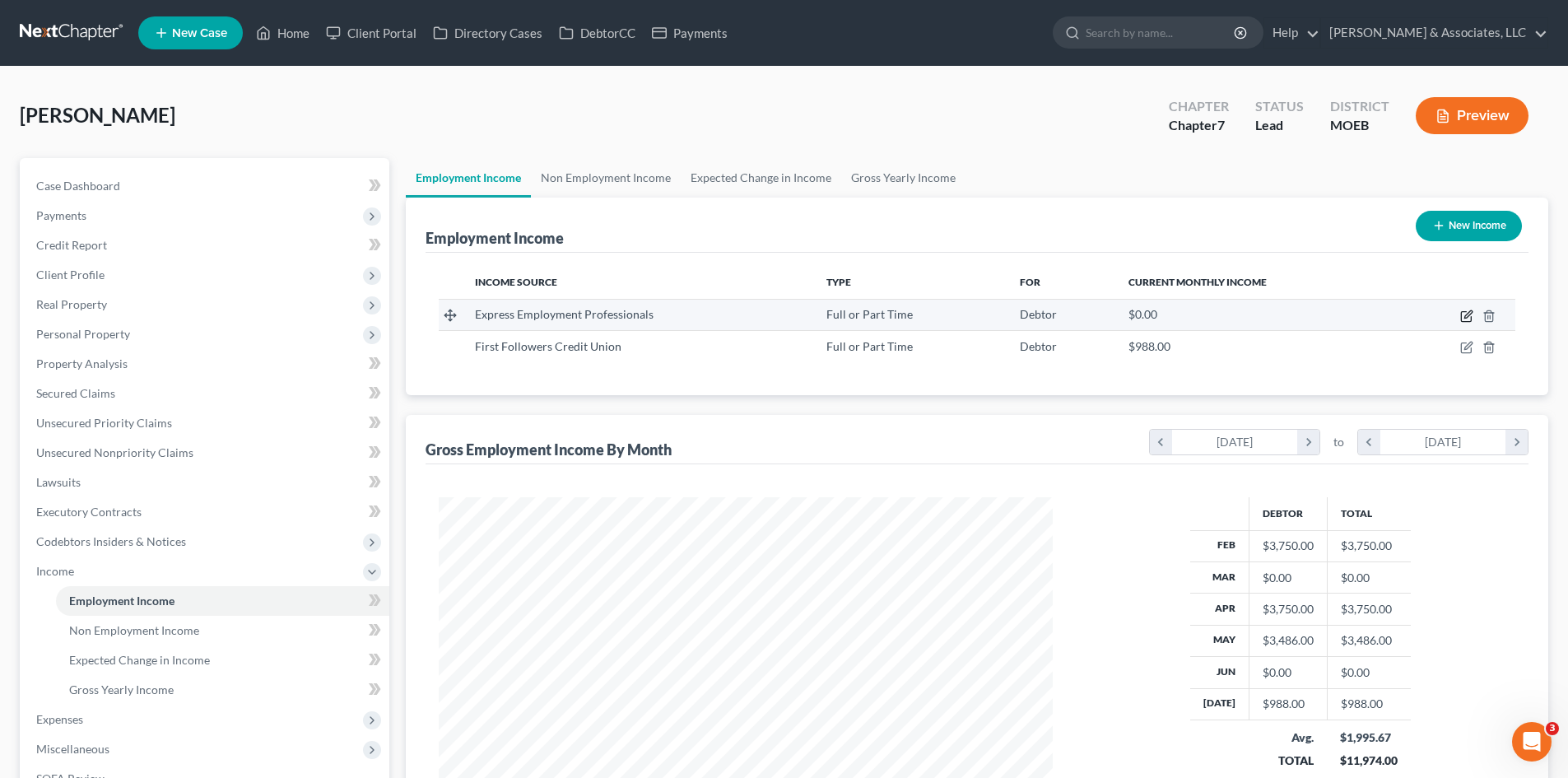
click at [1464, 315] on icon "button" at bounding box center [1467, 316] width 14 height 14
select select "0"
select select "26"
select select "3"
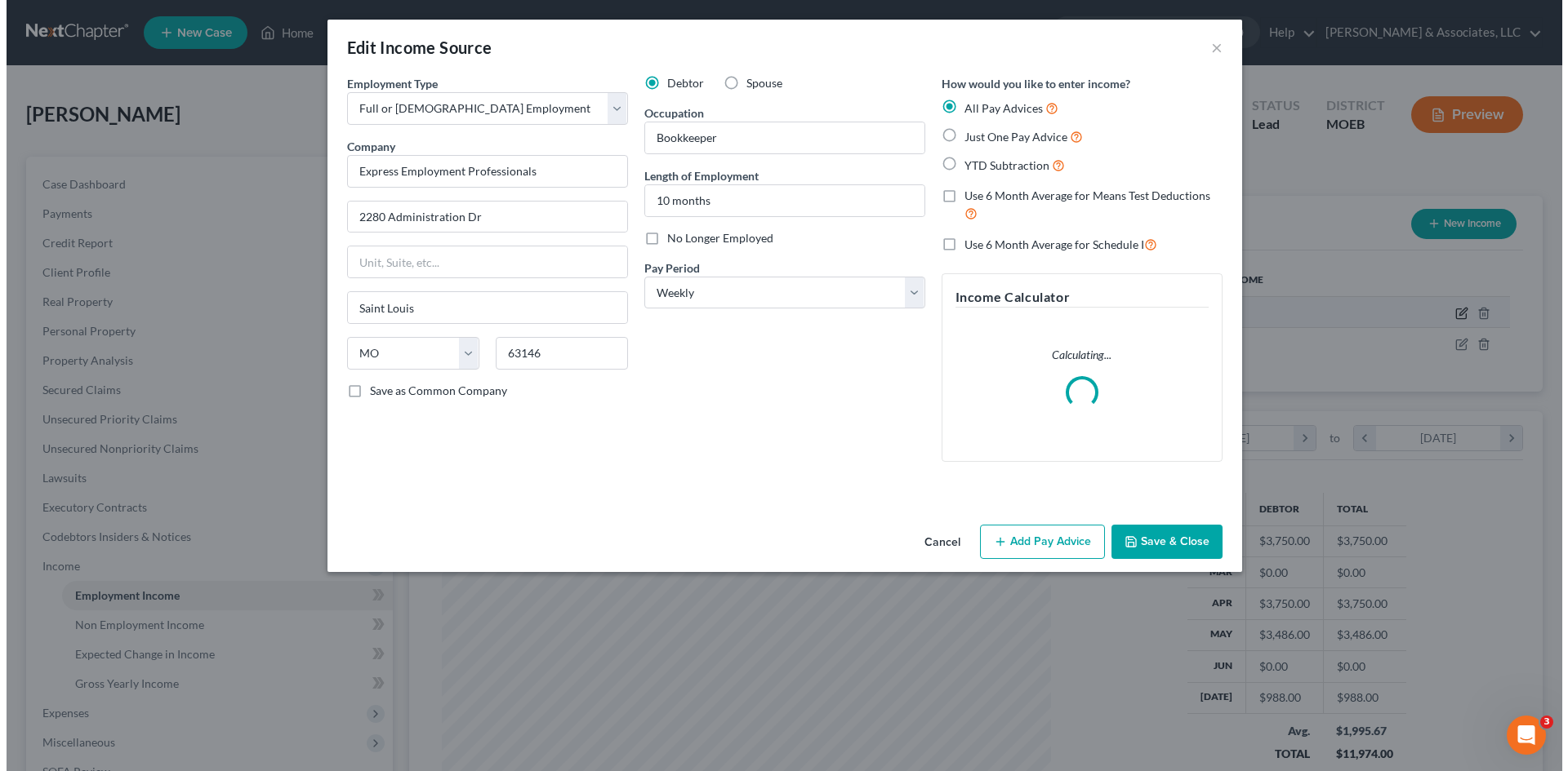
scroll to position [307, 647]
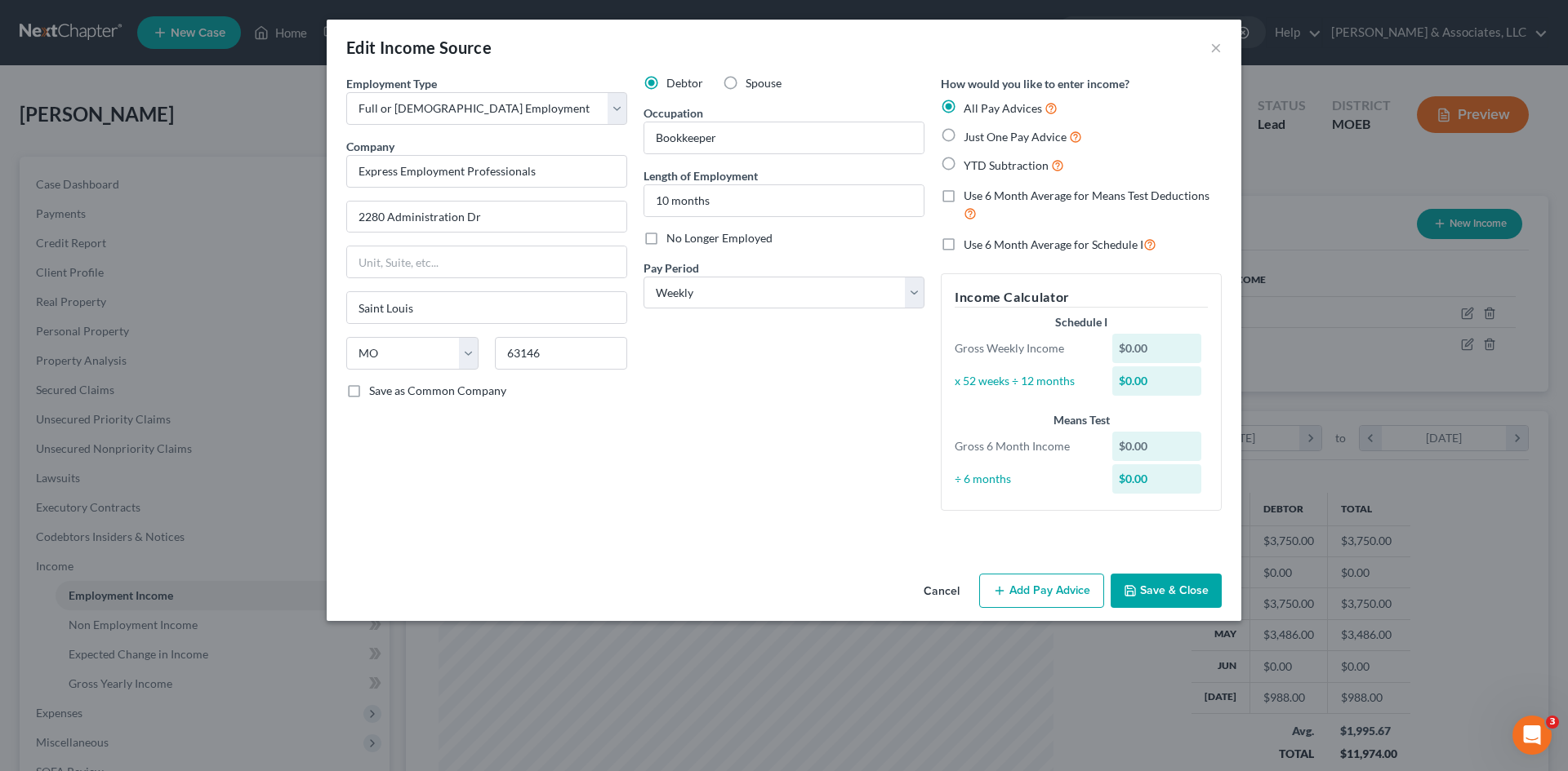
click at [963, 164] on label "YTD Subtraction" at bounding box center [1014, 165] width 101 height 18
click at [970, 164] on input "YTD Subtraction" at bounding box center [975, 161] width 11 height 11
radio input "true"
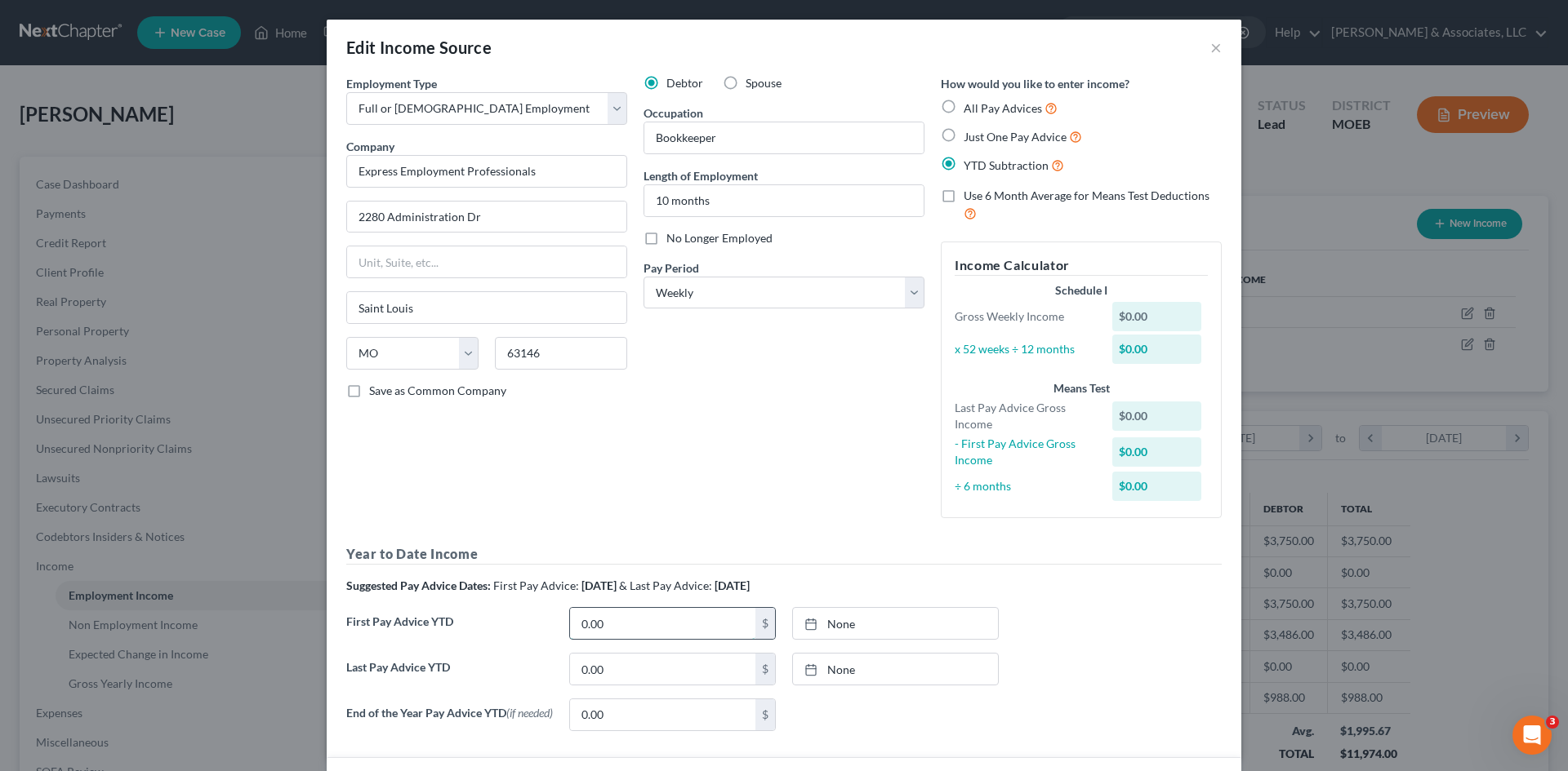
click at [626, 627] on input "0.00" at bounding box center [662, 623] width 185 height 31
click at [670, 631] on input "0.00" at bounding box center [662, 623] width 185 height 31
type input "0"
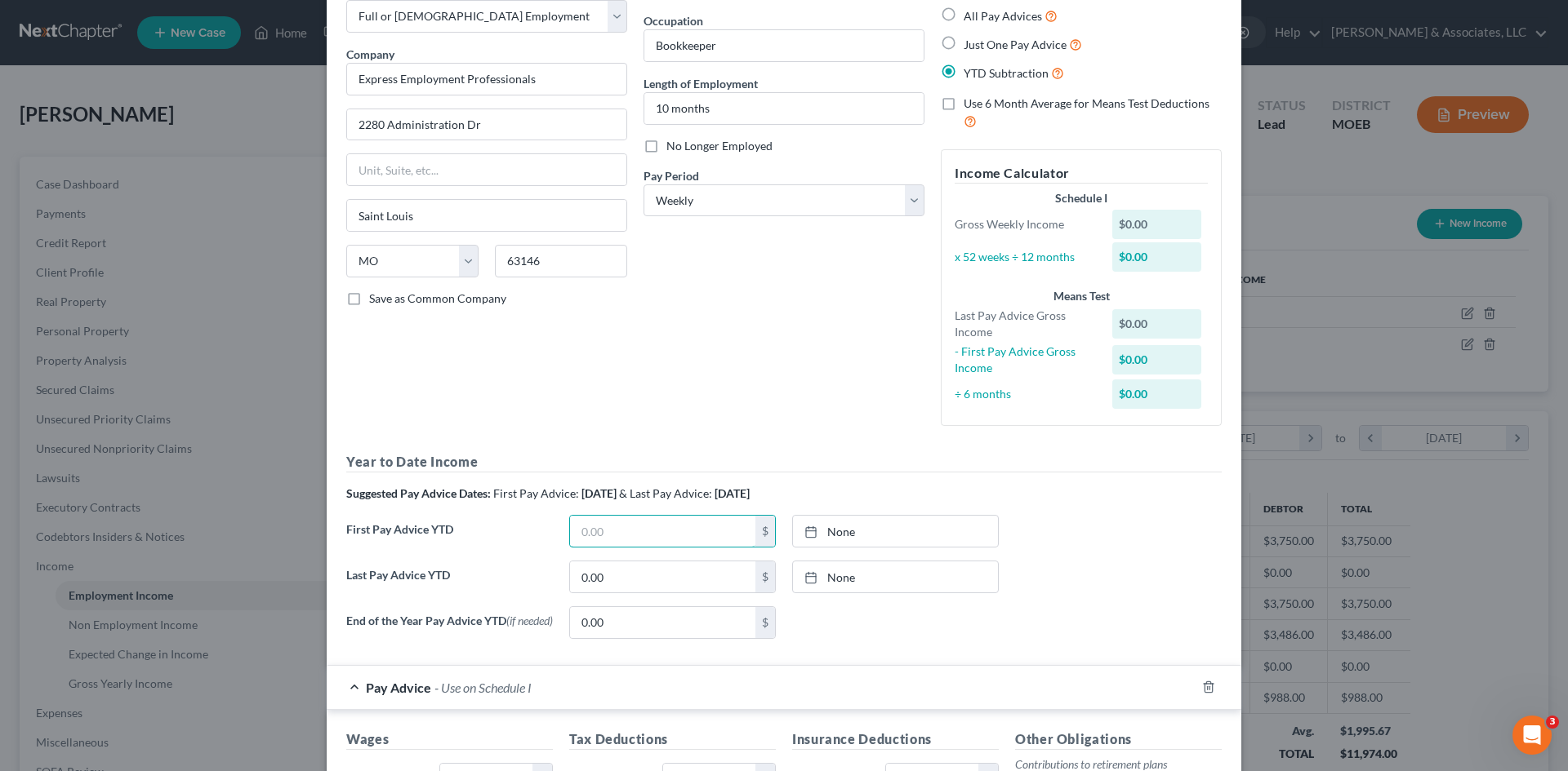
scroll to position [327, 0]
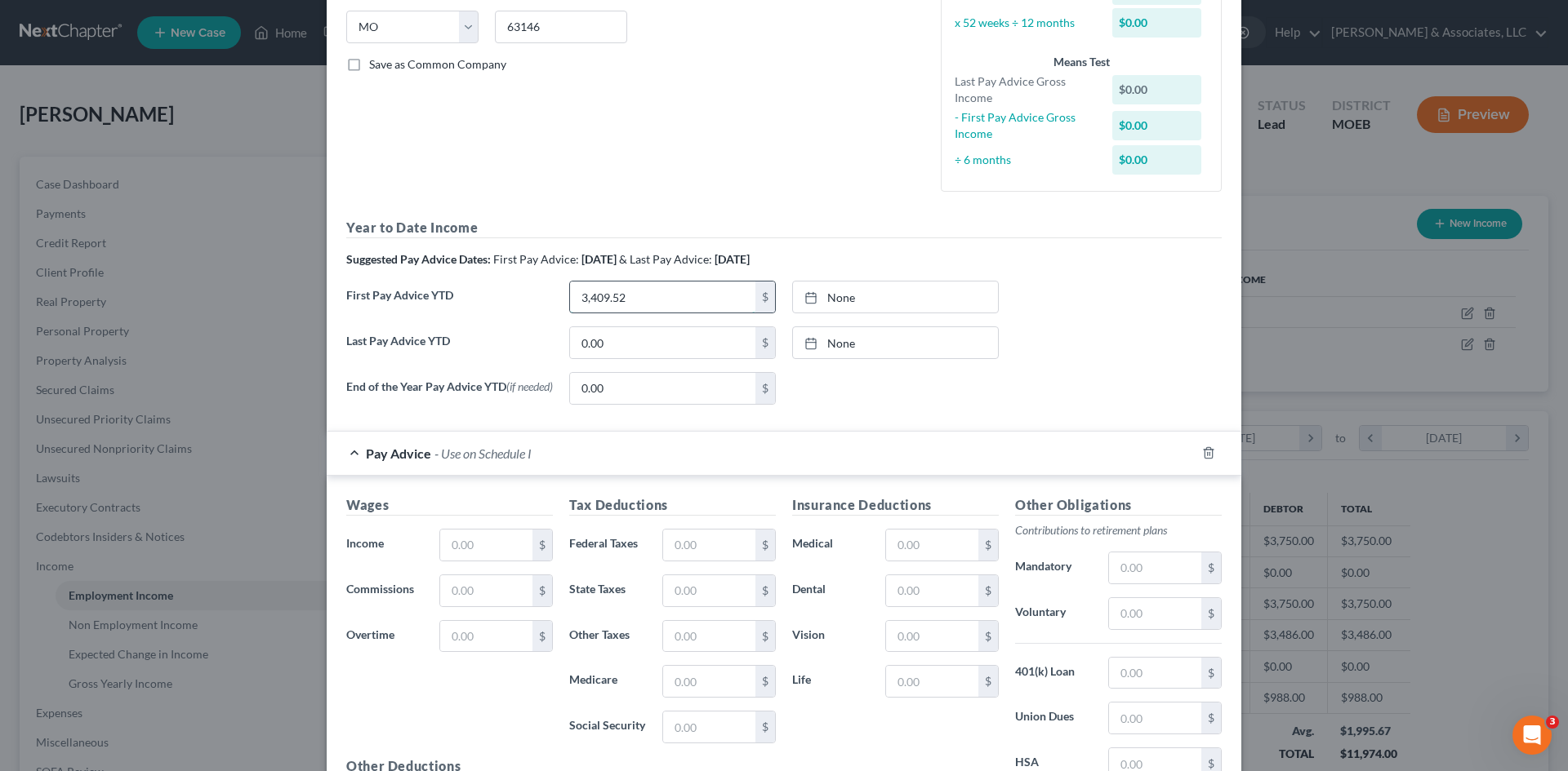
type input "3,409.52"
type input "8/12/2025"
click at [901, 283] on link "8/12/2025" at bounding box center [896, 297] width 205 height 31
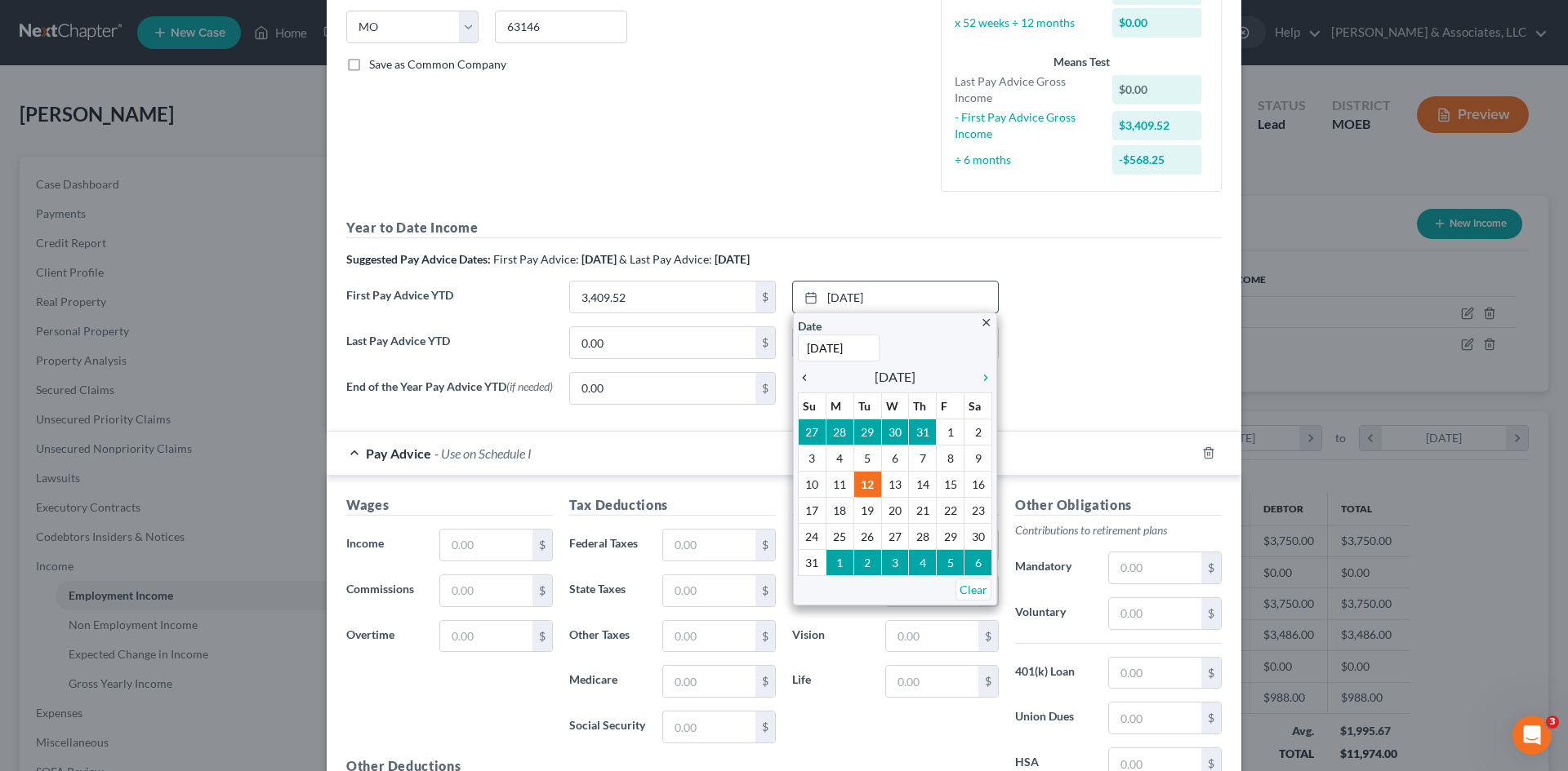
click at [798, 371] on icon "chevron_left" at bounding box center [807, 378] width 21 height 13
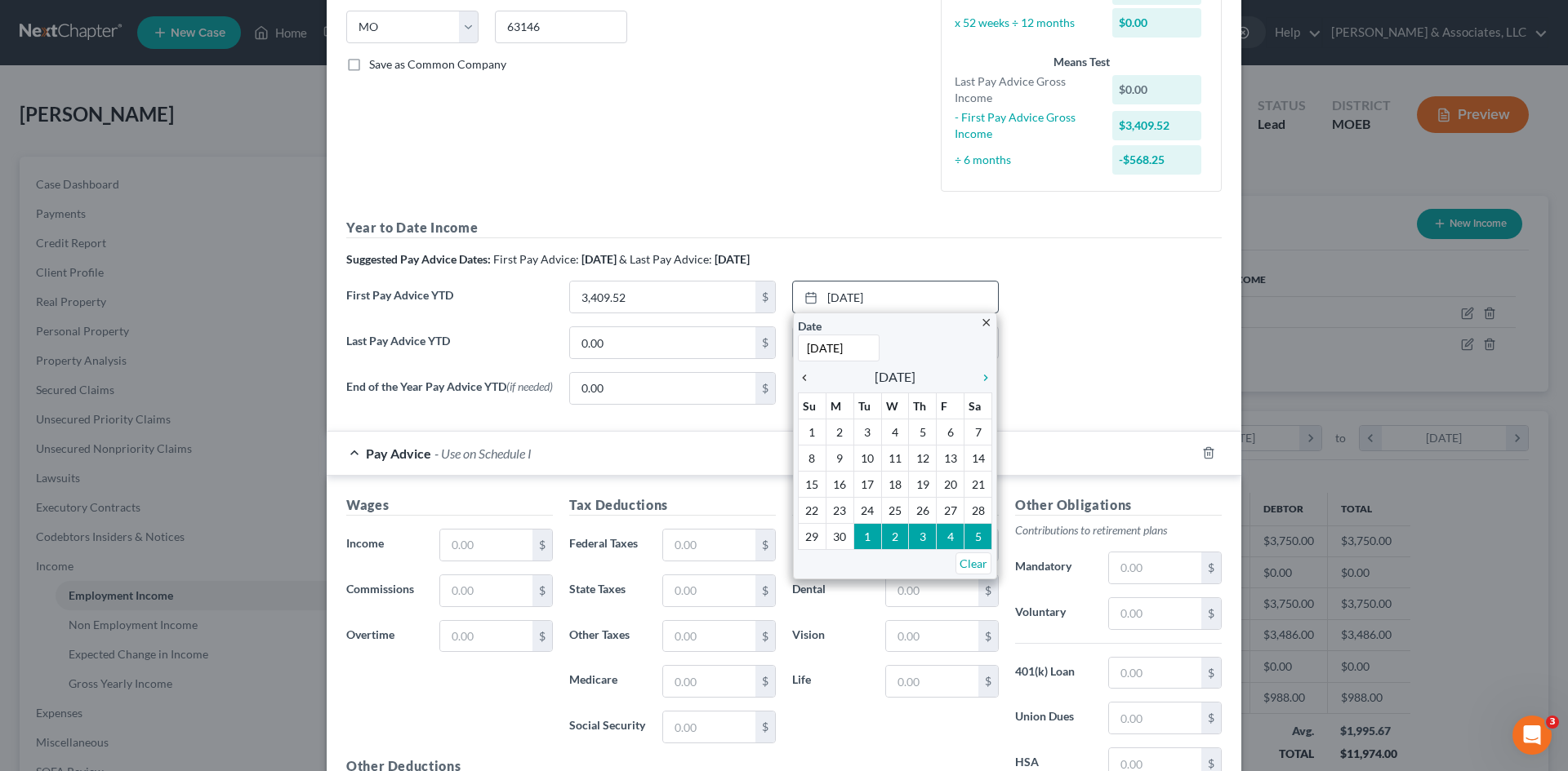
click at [798, 371] on icon "chevron_left" at bounding box center [807, 378] width 21 height 13
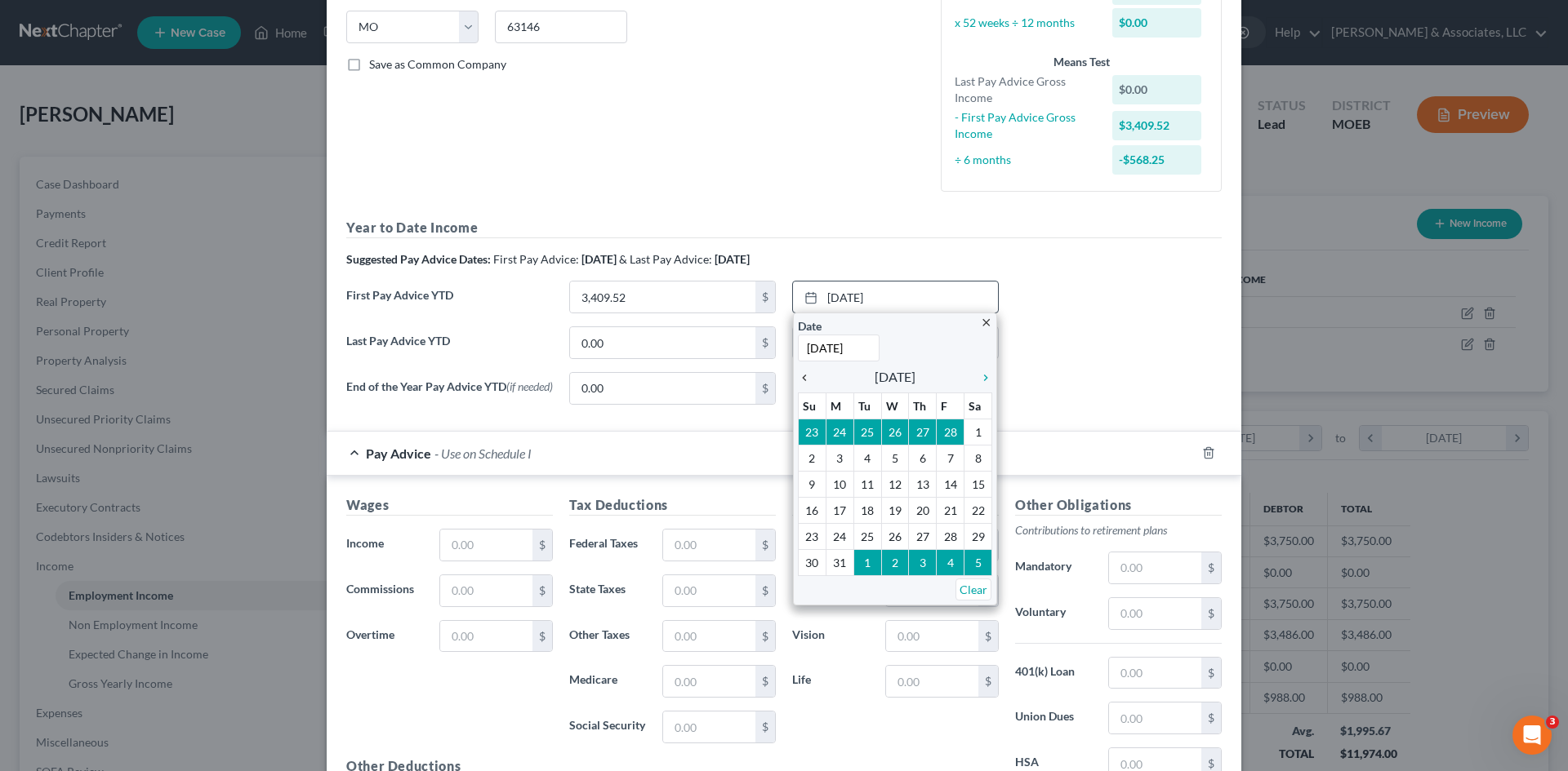
click at [798, 371] on icon "chevron_left" at bounding box center [807, 378] width 21 height 13
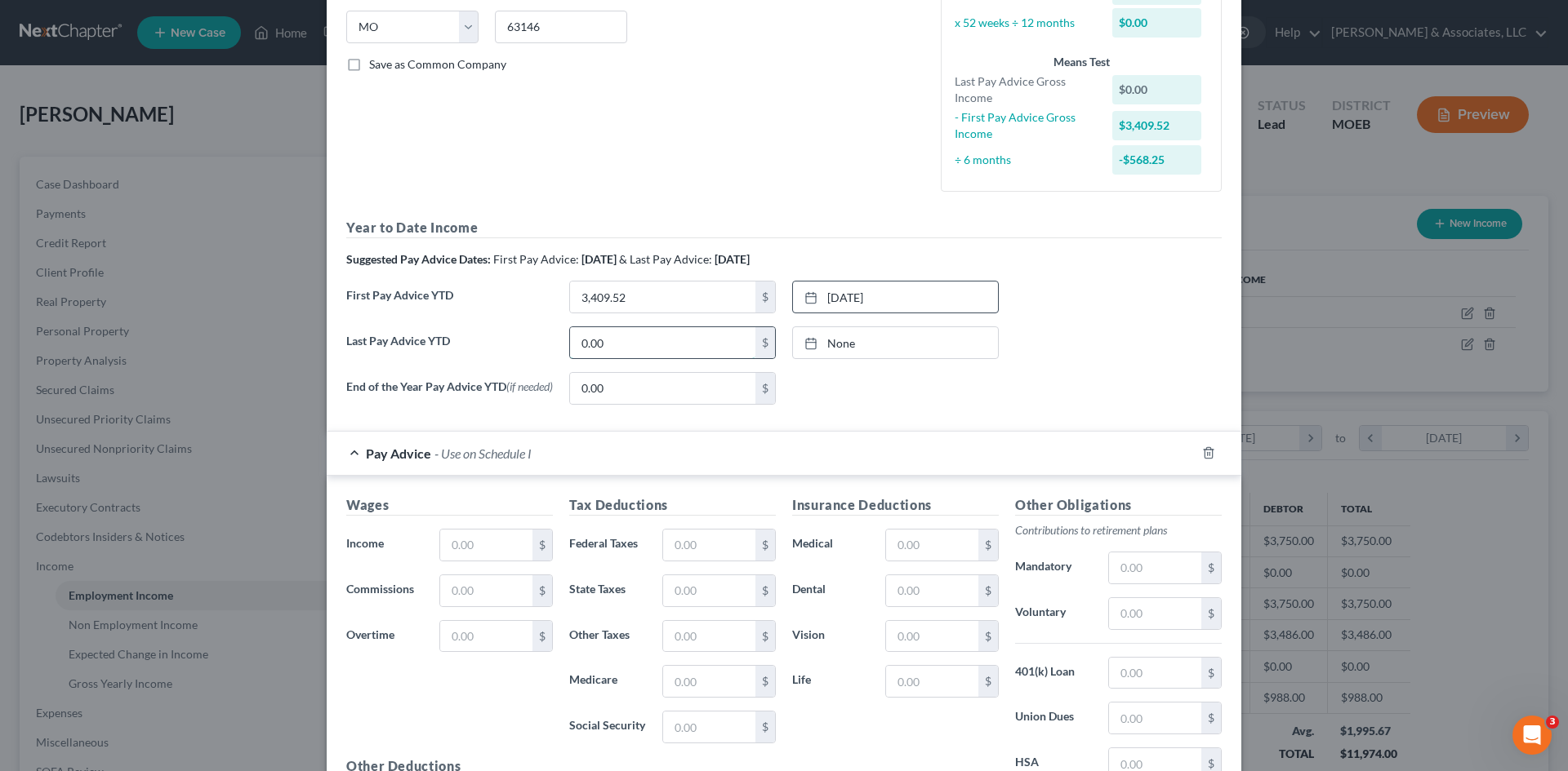
click at [651, 351] on input "0.00" at bounding box center [662, 342] width 185 height 31
click at [479, 551] on input "text" at bounding box center [486, 545] width 92 height 31
type input "869.40"
type input "65.13"
type input "24"
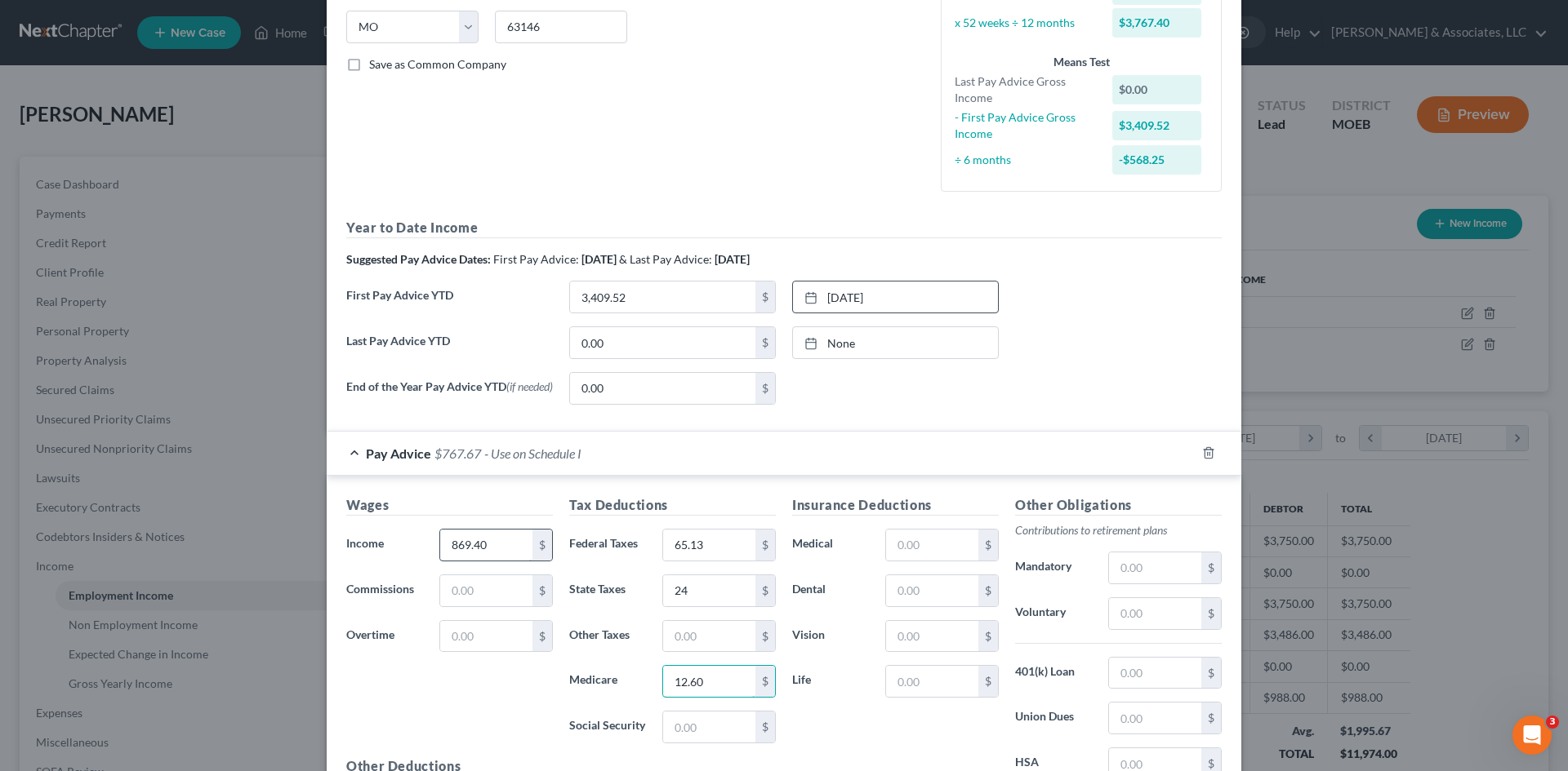
type input "12.60"
type input "53.90"
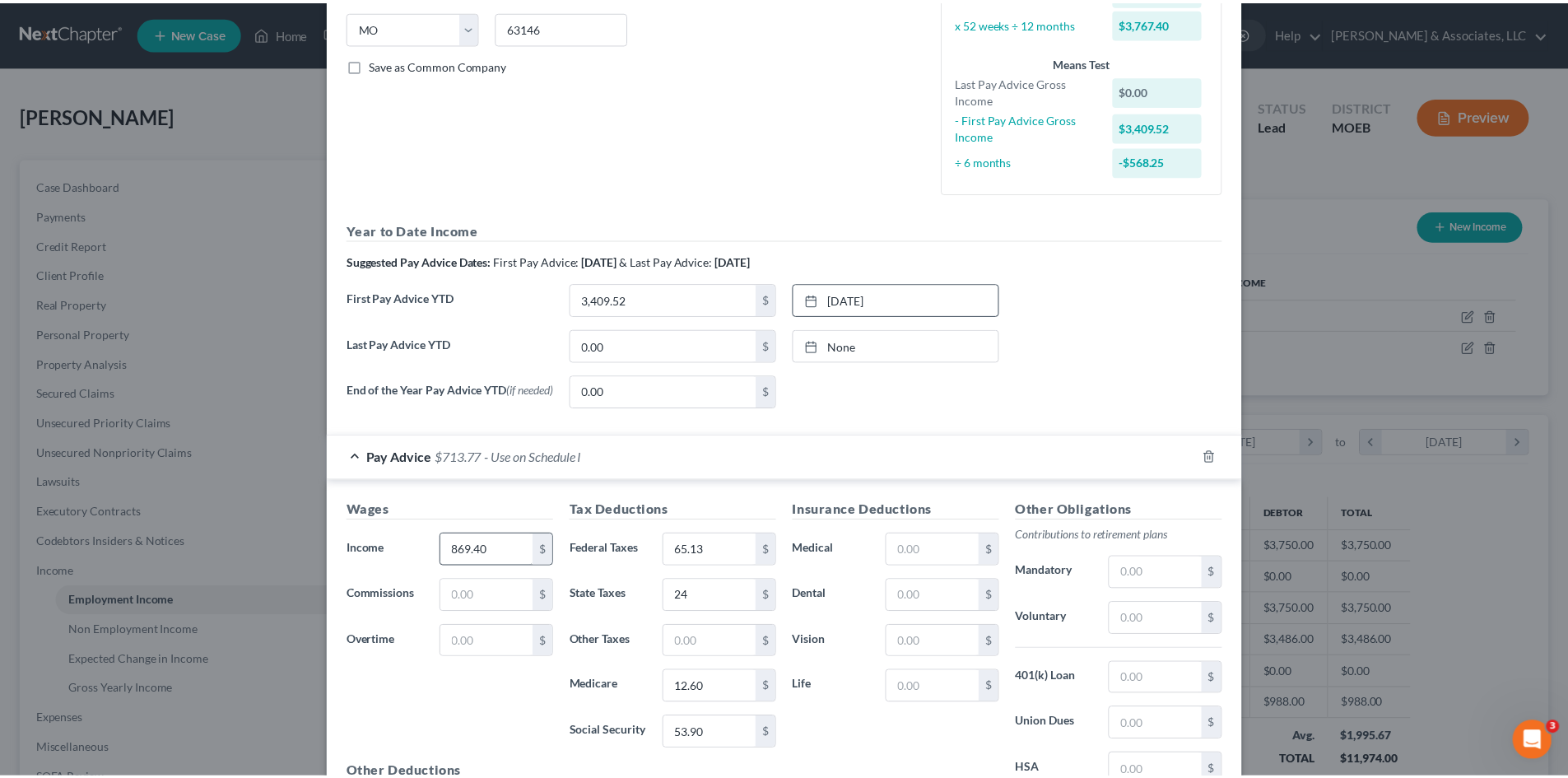
scroll to position [528, 0]
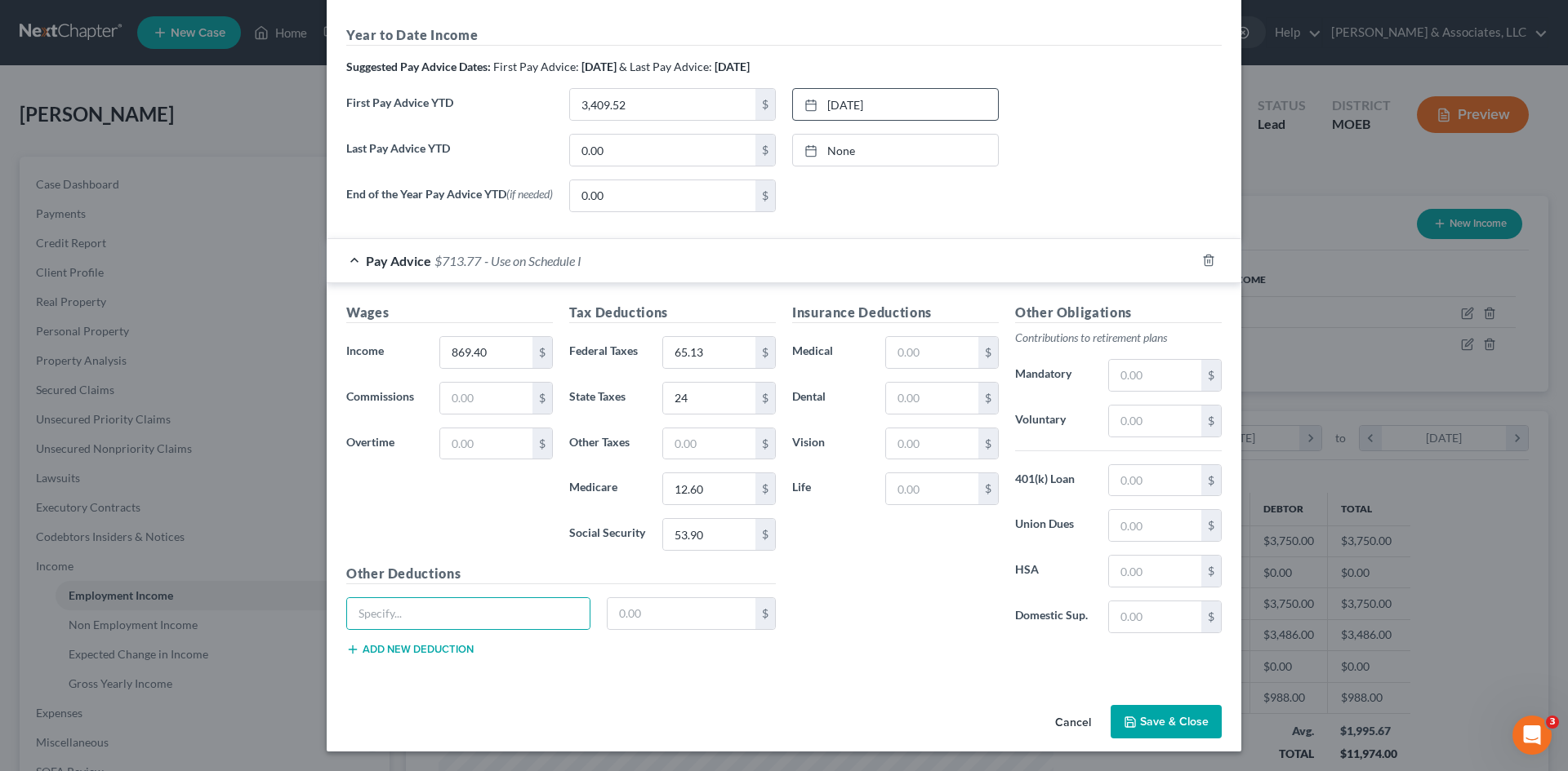
click at [1168, 717] on button "Save & Close" at bounding box center [1166, 722] width 111 height 34
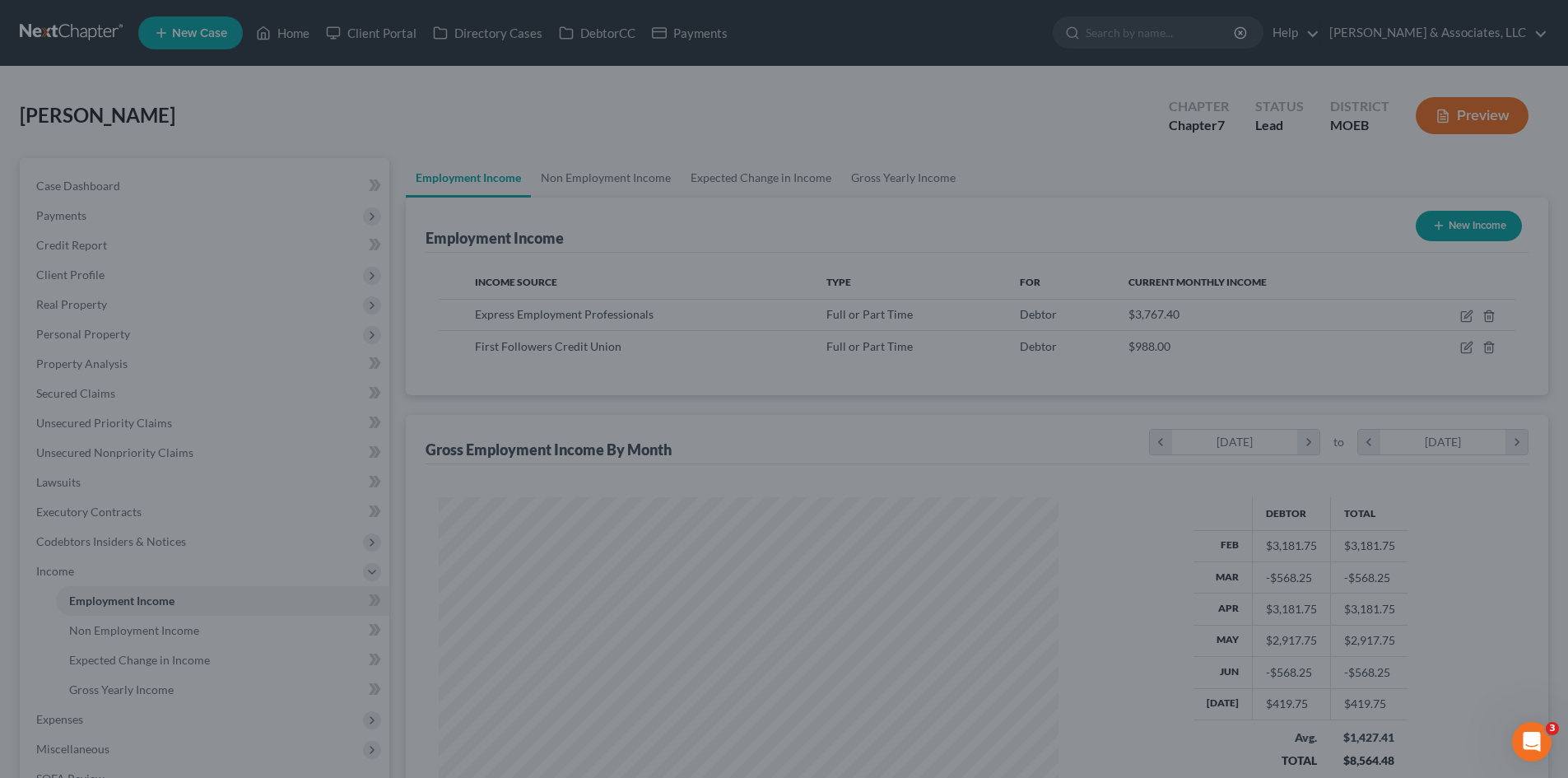
scroll to position [823176, 822476]
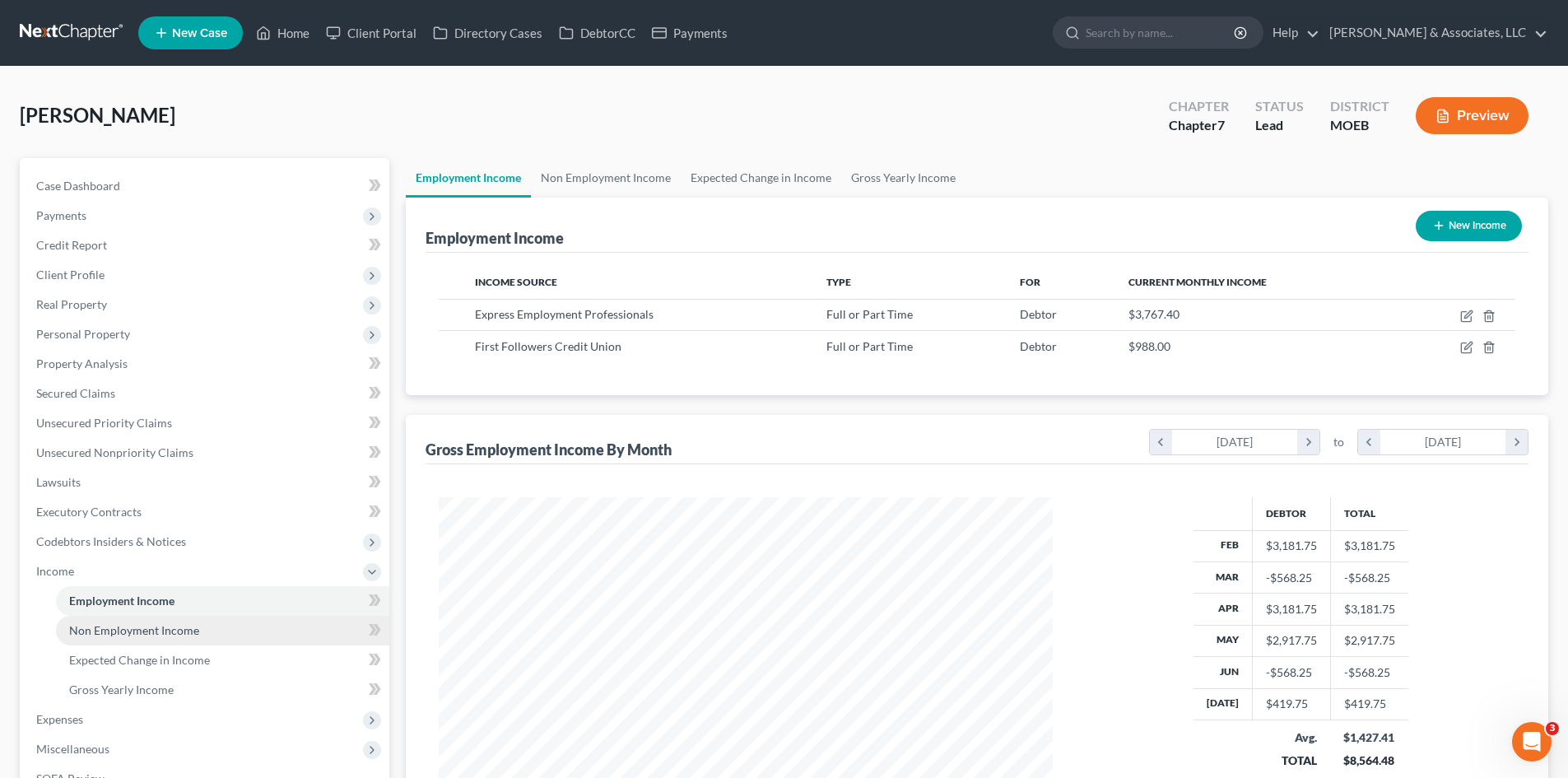
click at [180, 633] on span "Non Employment Income" at bounding box center [134, 630] width 130 height 14
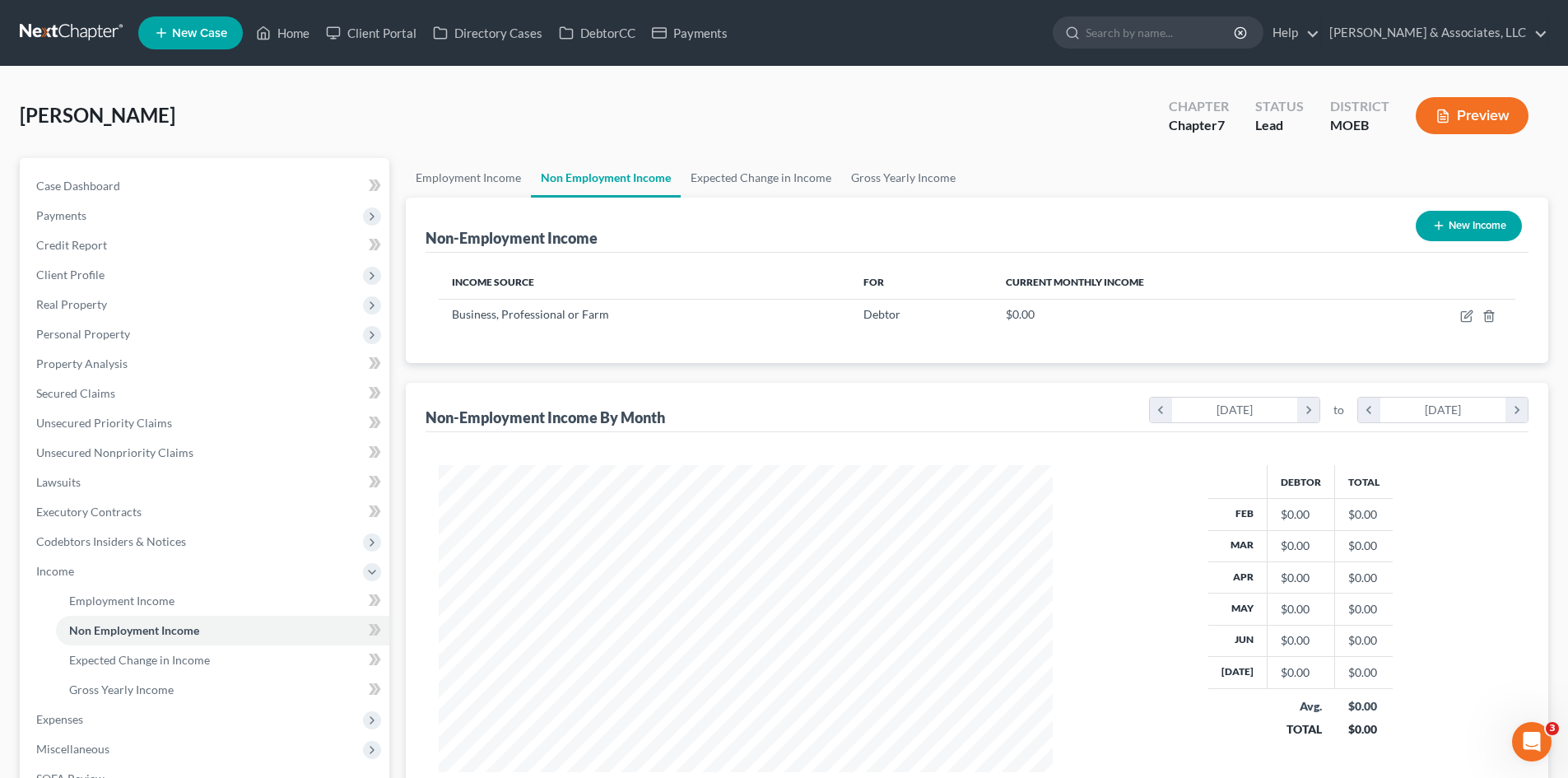
scroll to position [307, 647]
click at [100, 599] on span "Employment Income" at bounding box center [122, 600] width 106 height 14
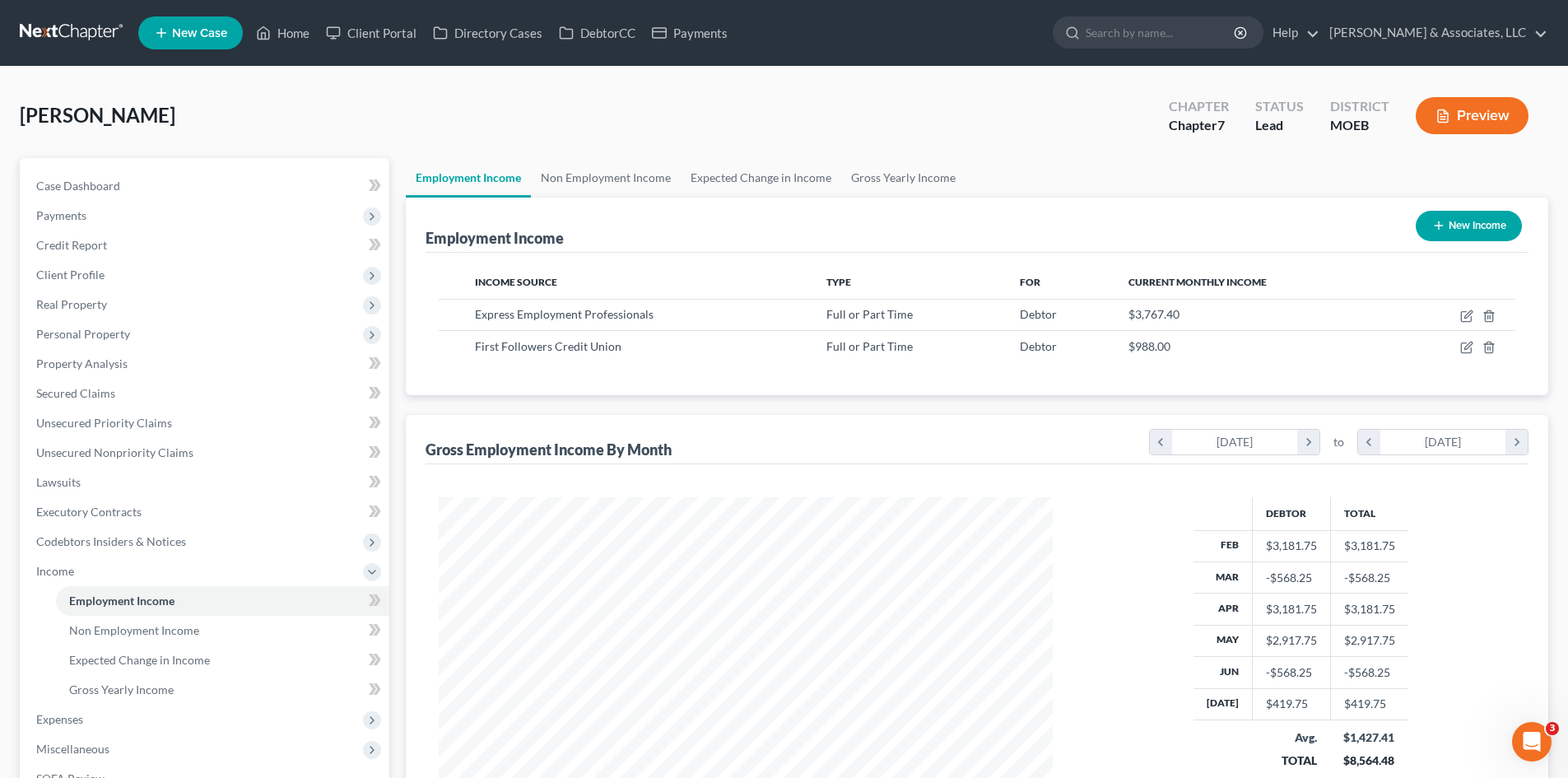
scroll to position [307, 647]
click at [194, 627] on span "Non Employment Income" at bounding box center [134, 630] width 130 height 14
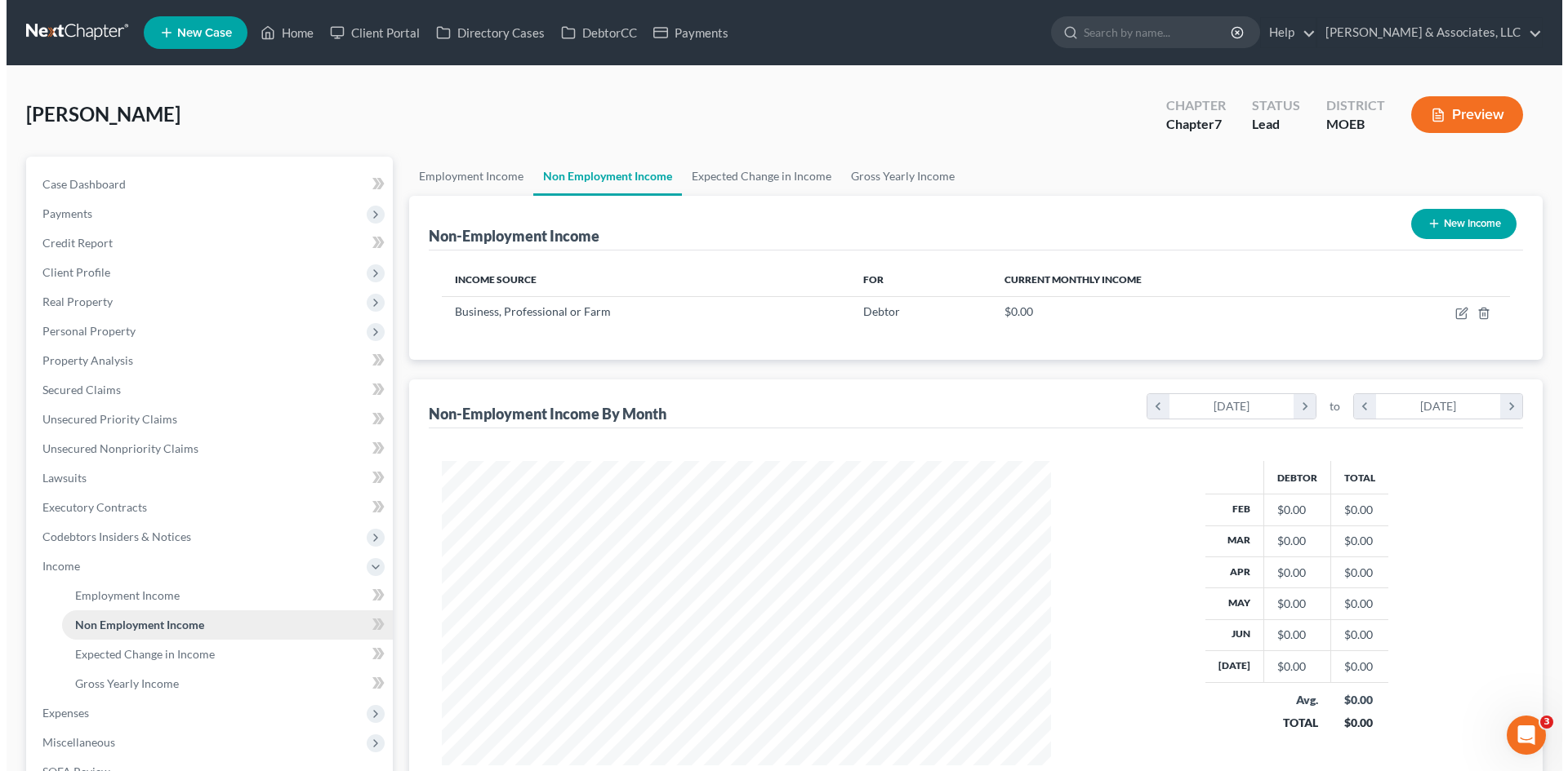
scroll to position [304, 641]
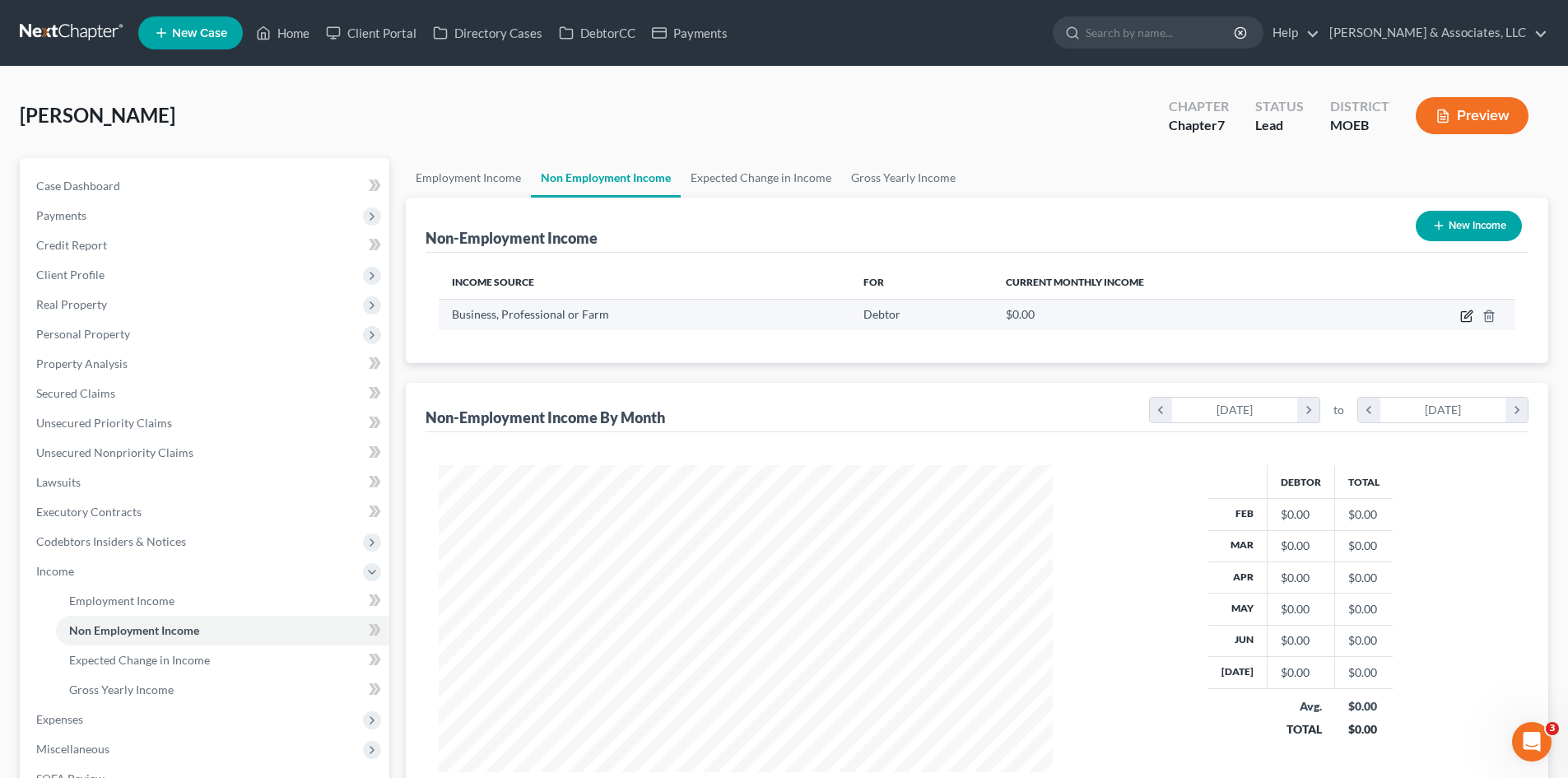
click at [1465, 315] on icon "button" at bounding box center [1467, 316] width 14 height 14
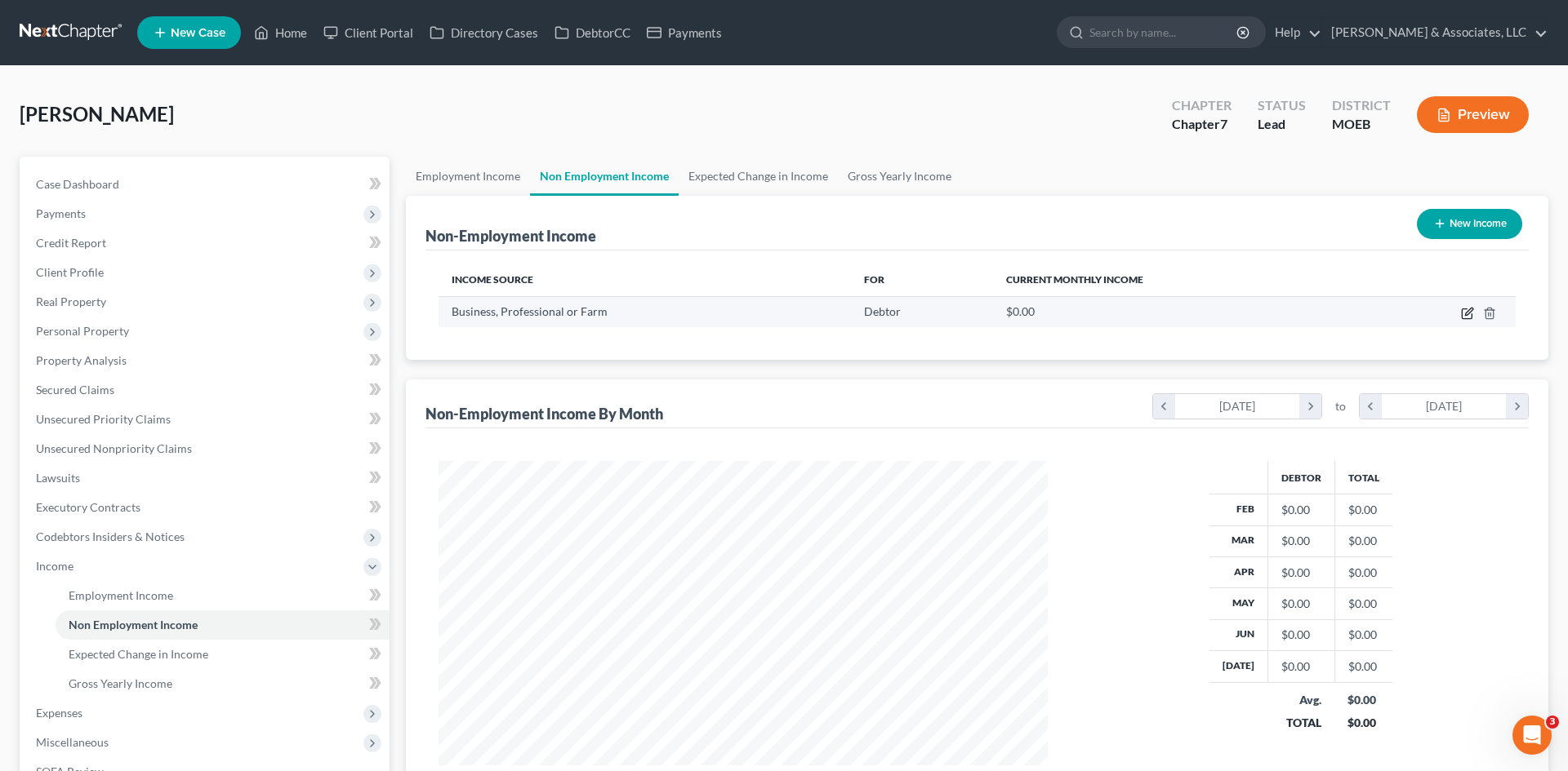
select select "10"
select select "0"
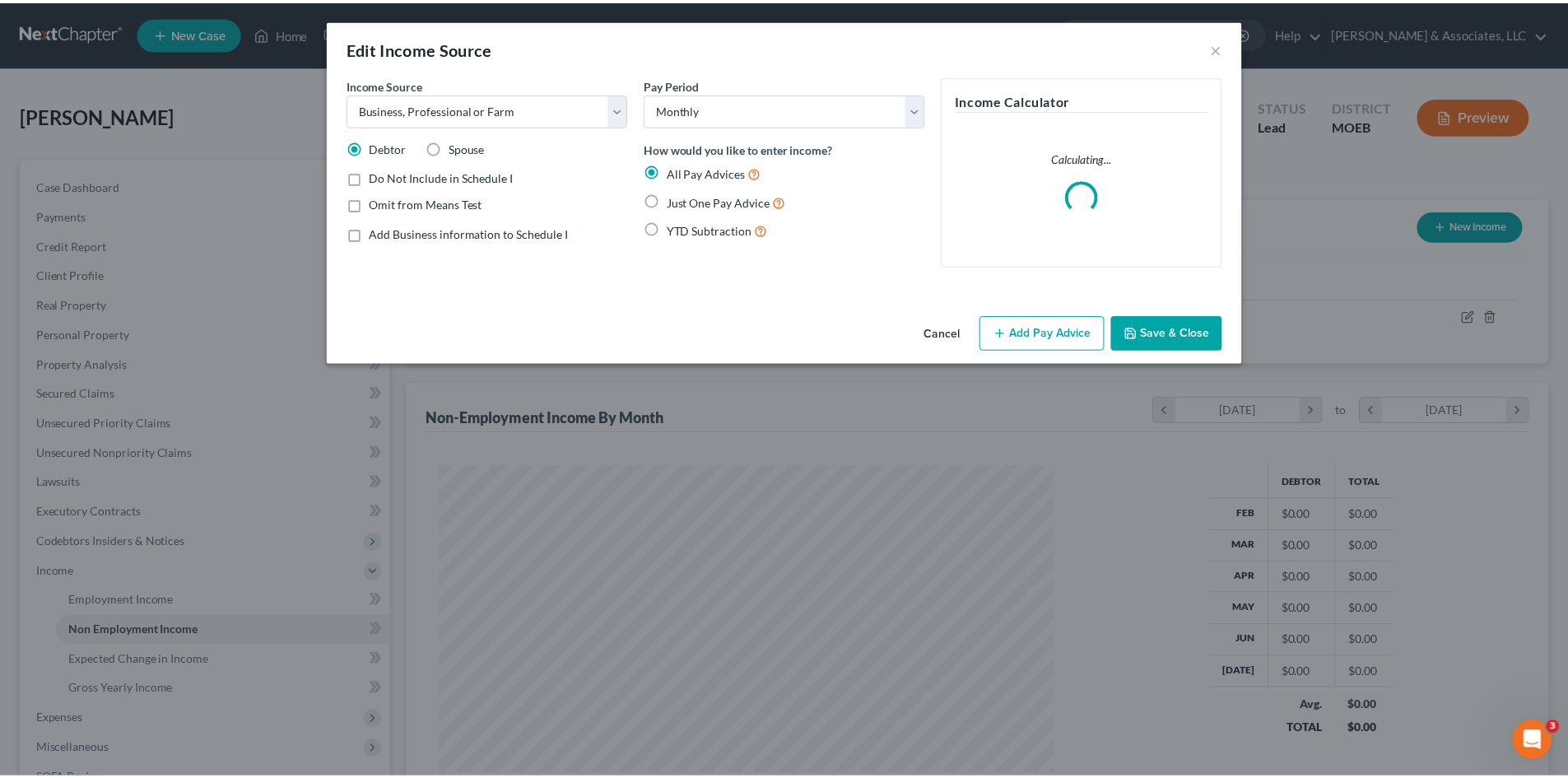
scroll to position [310, 653]
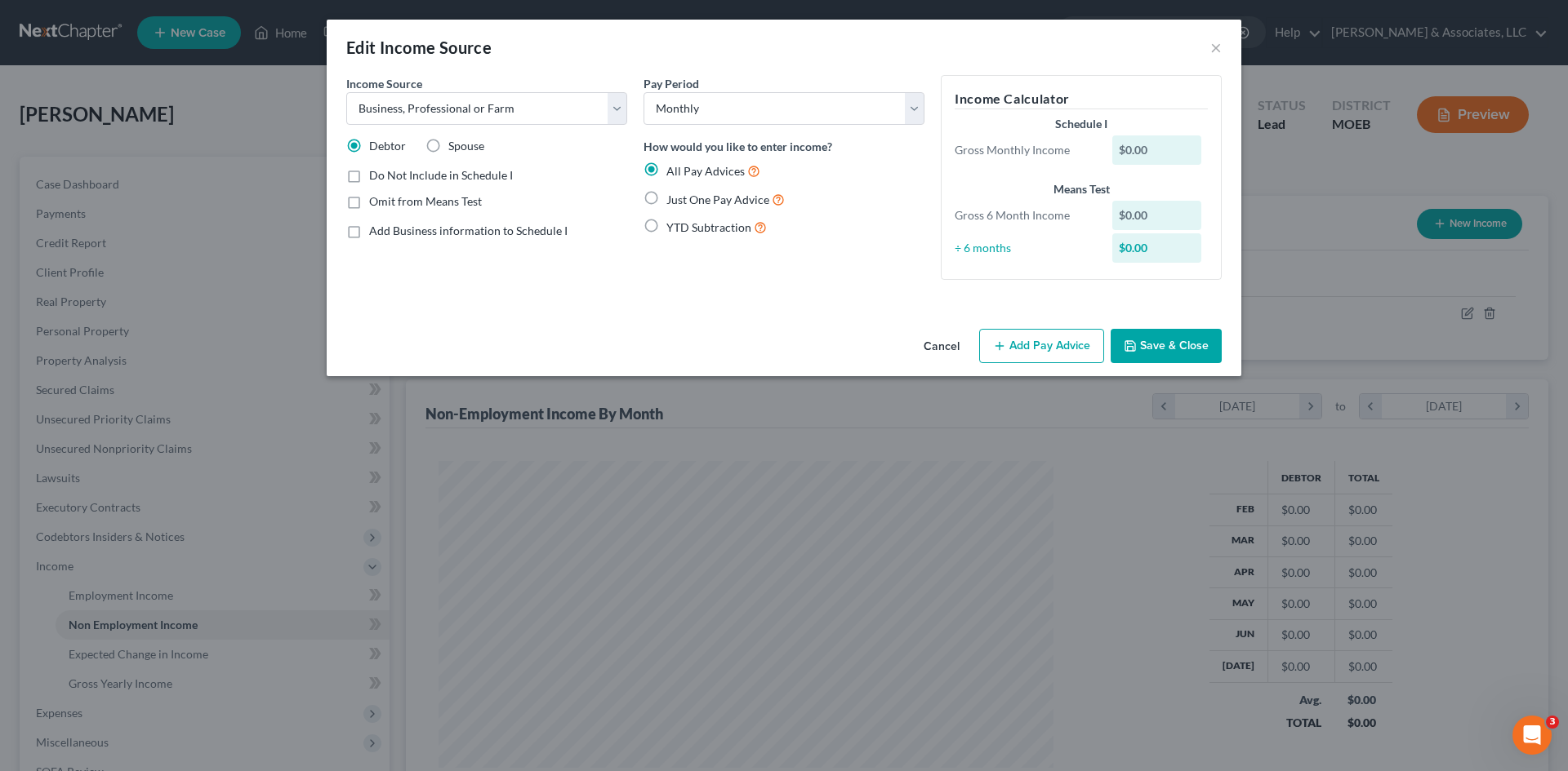
click at [932, 351] on button "Cancel" at bounding box center [942, 346] width 62 height 33
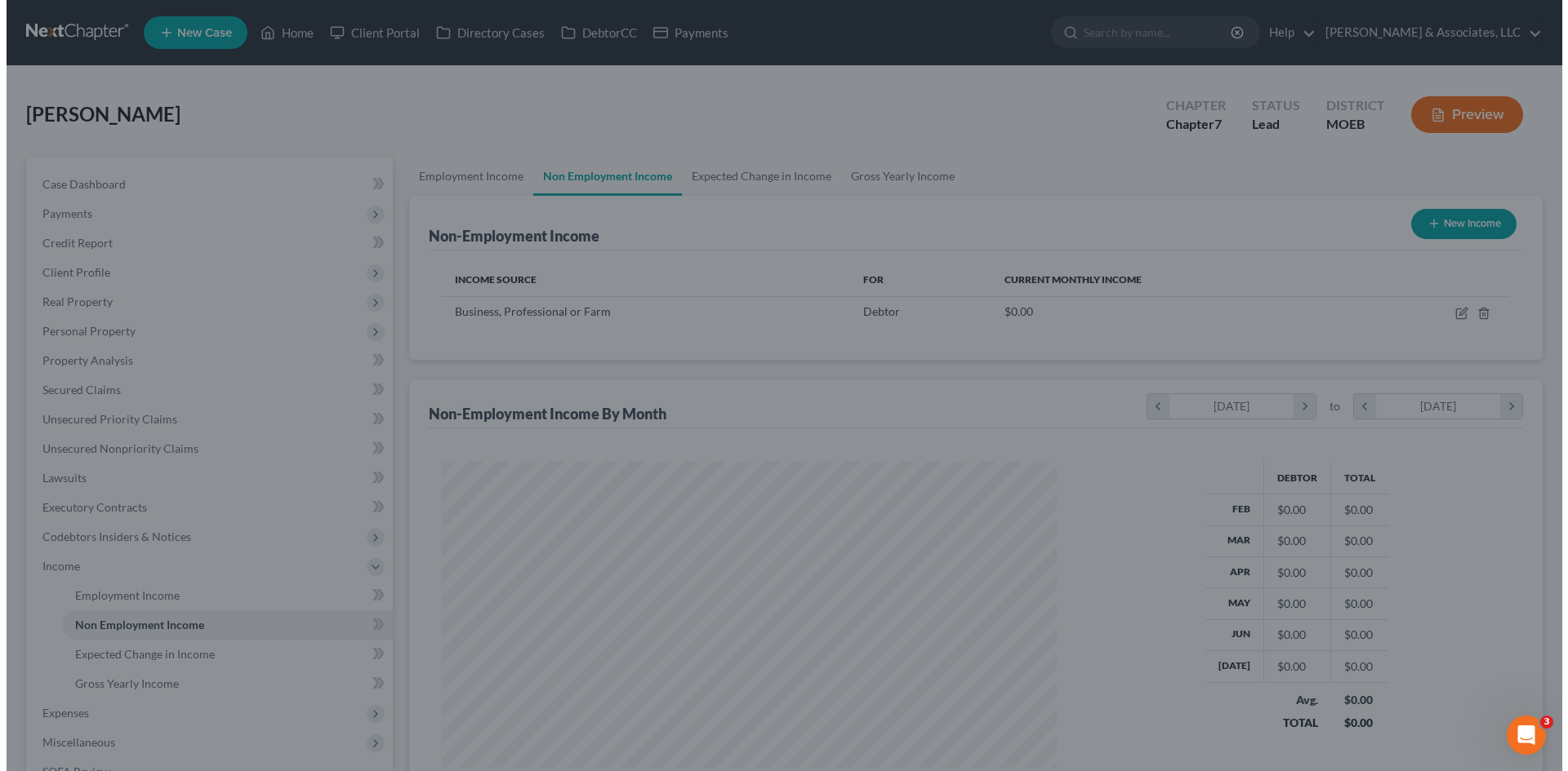
scroll to position [815769, 815879]
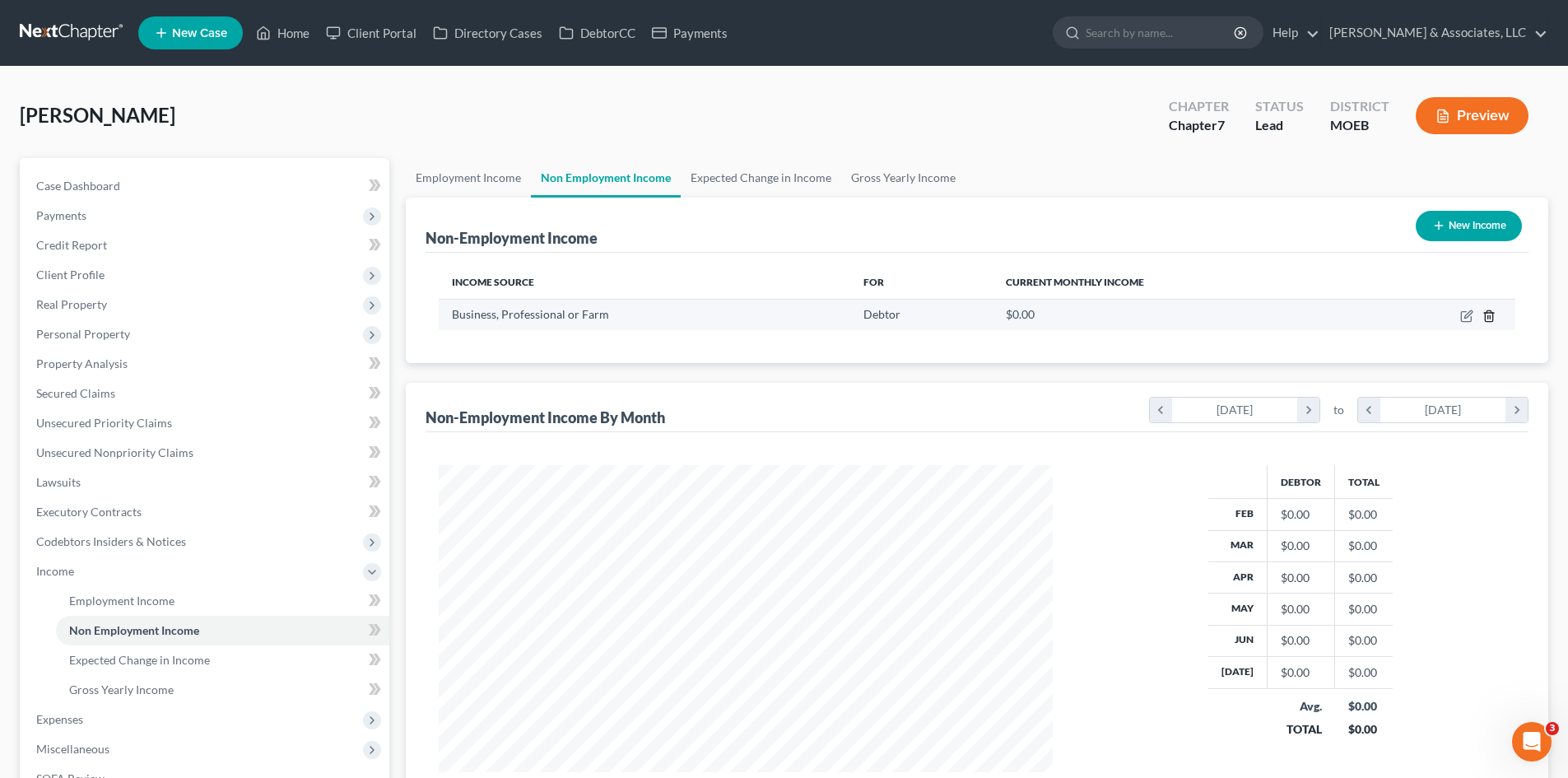
click at [1494, 318] on icon "button" at bounding box center [1489, 316] width 14 height 14
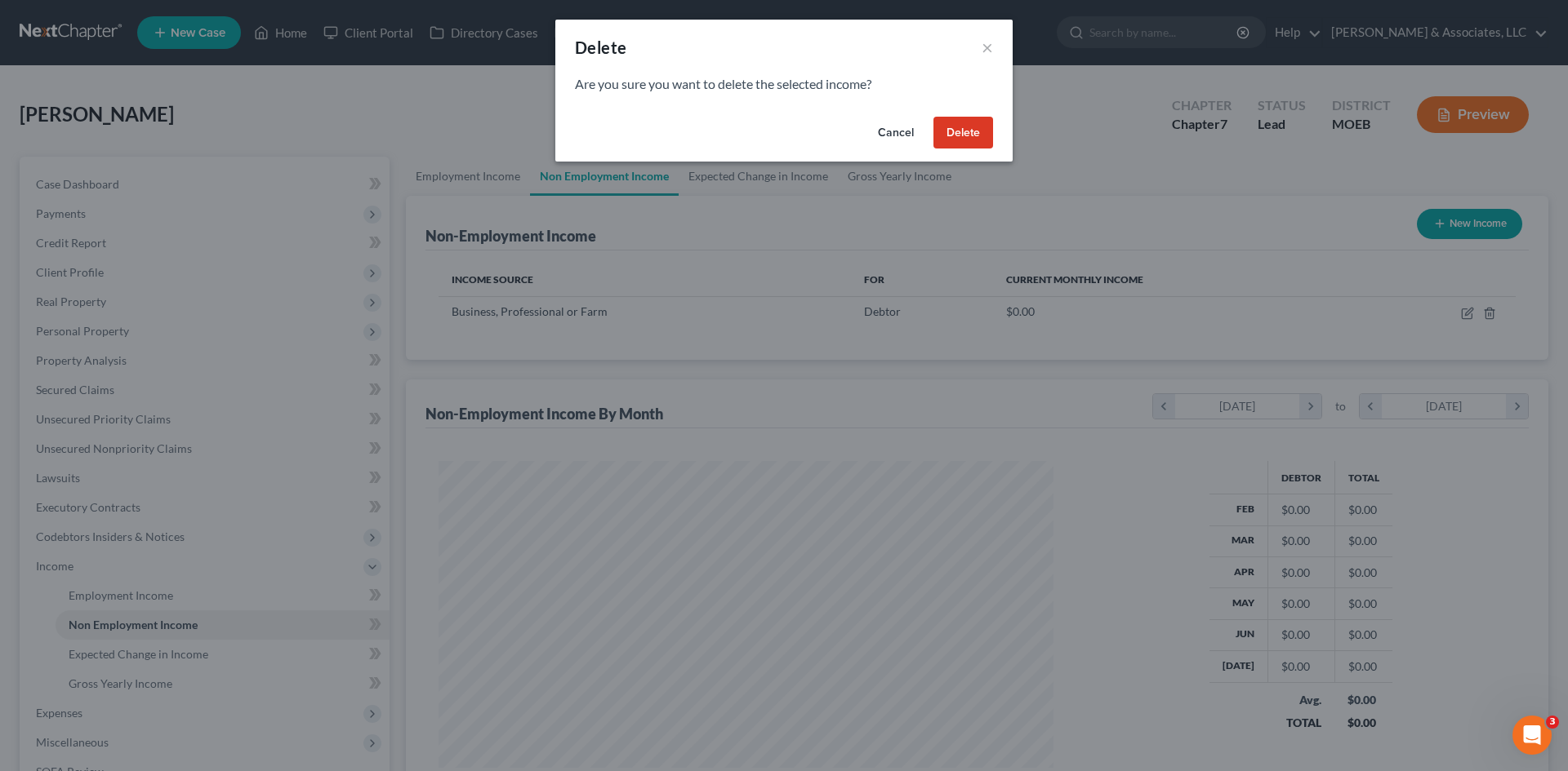
scroll to position [307, 647]
click at [965, 130] on button "Delete" at bounding box center [963, 132] width 60 height 33
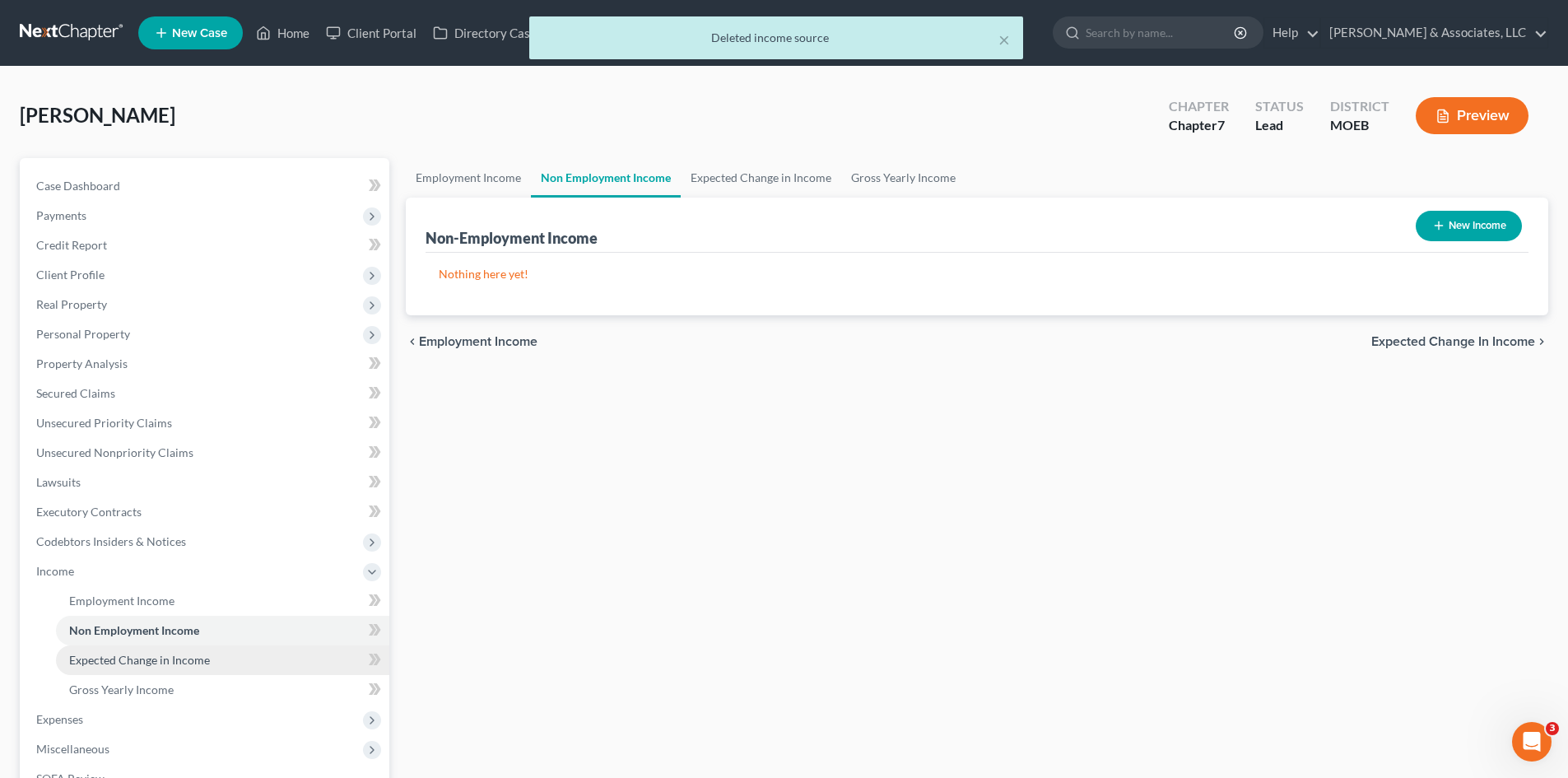
click at [163, 655] on span "Expected Change in Income" at bounding box center [139, 660] width 141 height 14
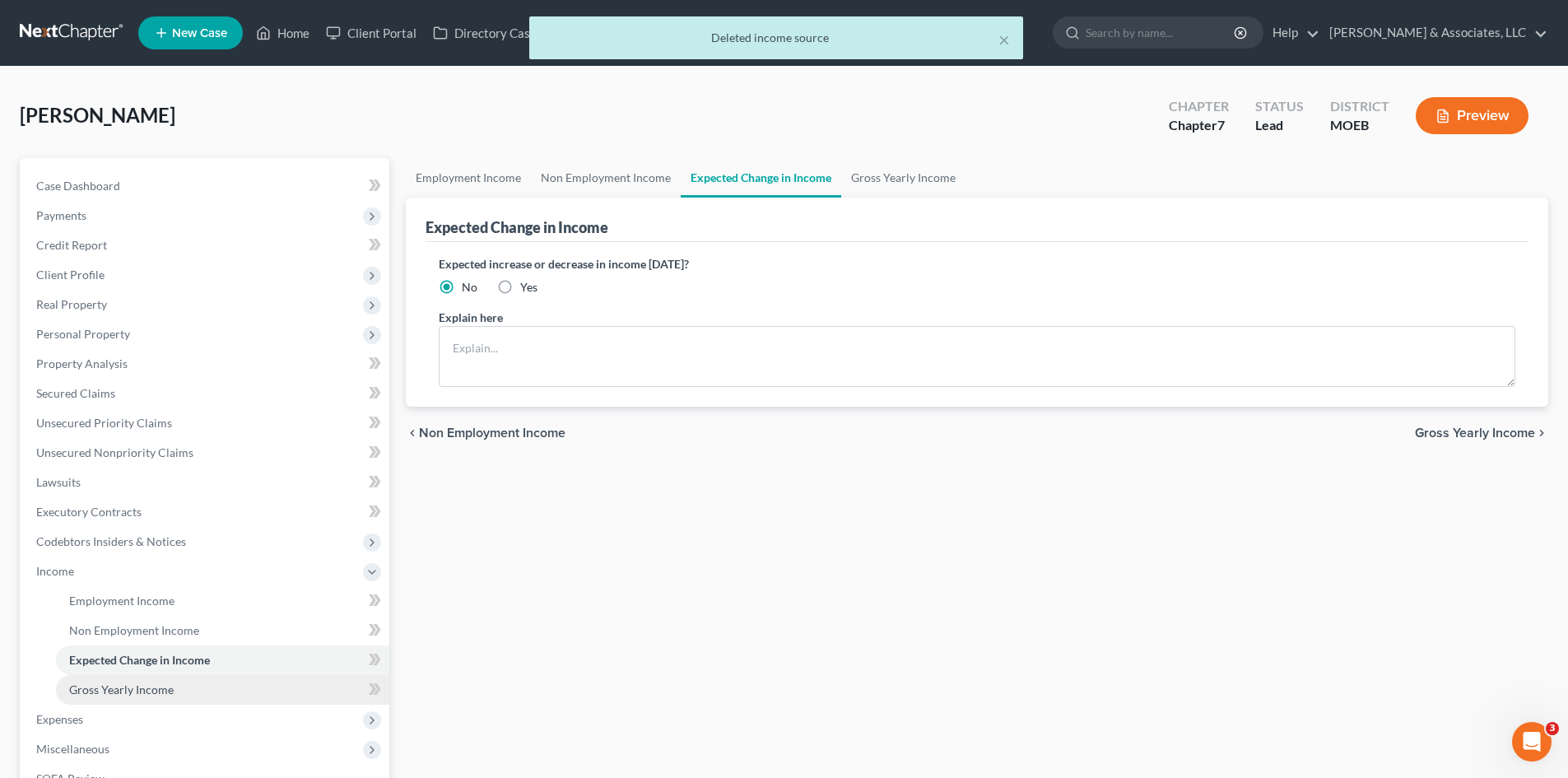
click at [154, 688] on span "Gross Yearly Income" at bounding box center [122, 689] width 105 height 14
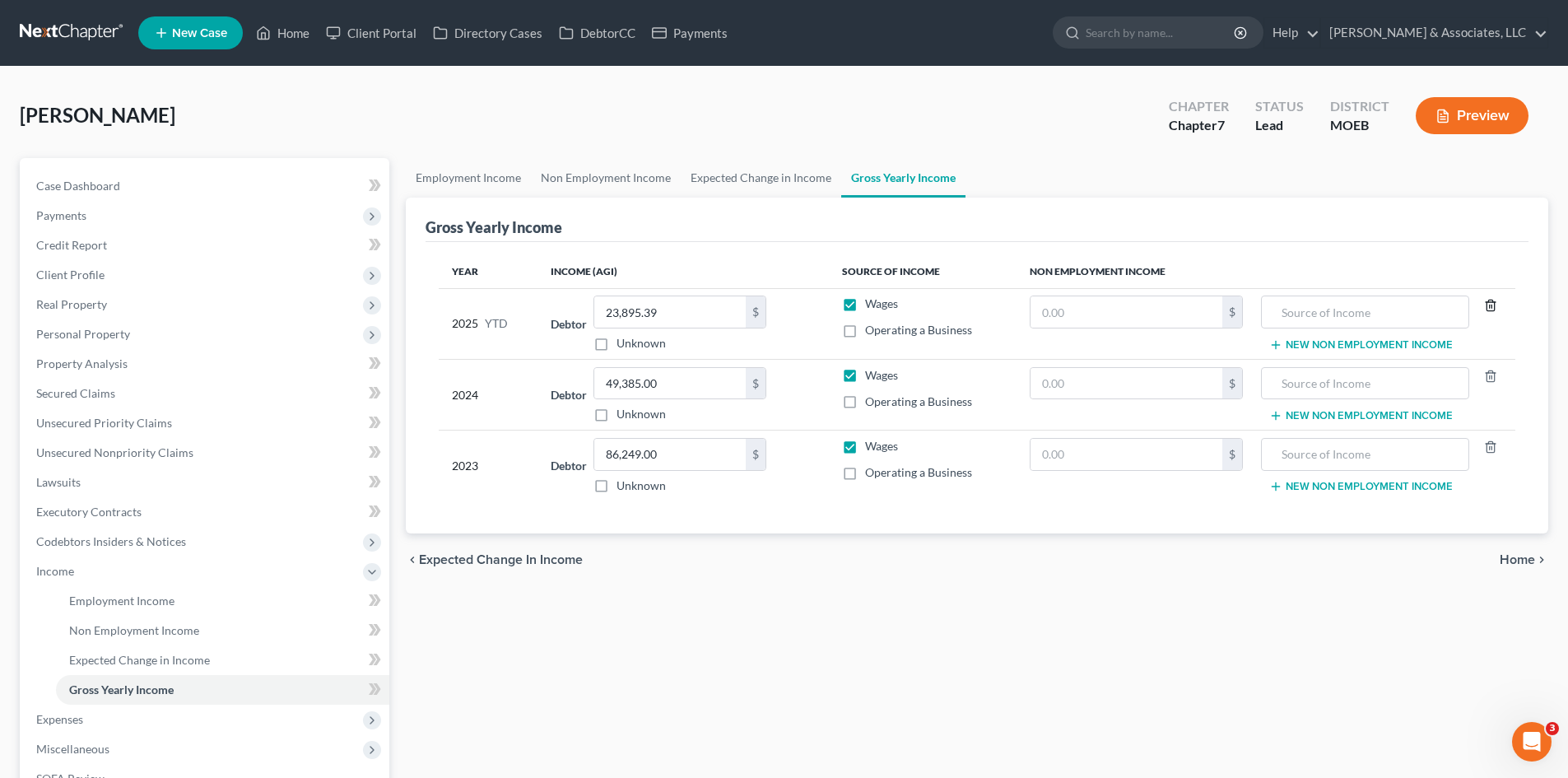
click at [1488, 304] on icon "button" at bounding box center [1491, 305] width 14 height 14
click at [1487, 376] on icon "button" at bounding box center [1491, 376] width 14 height 14
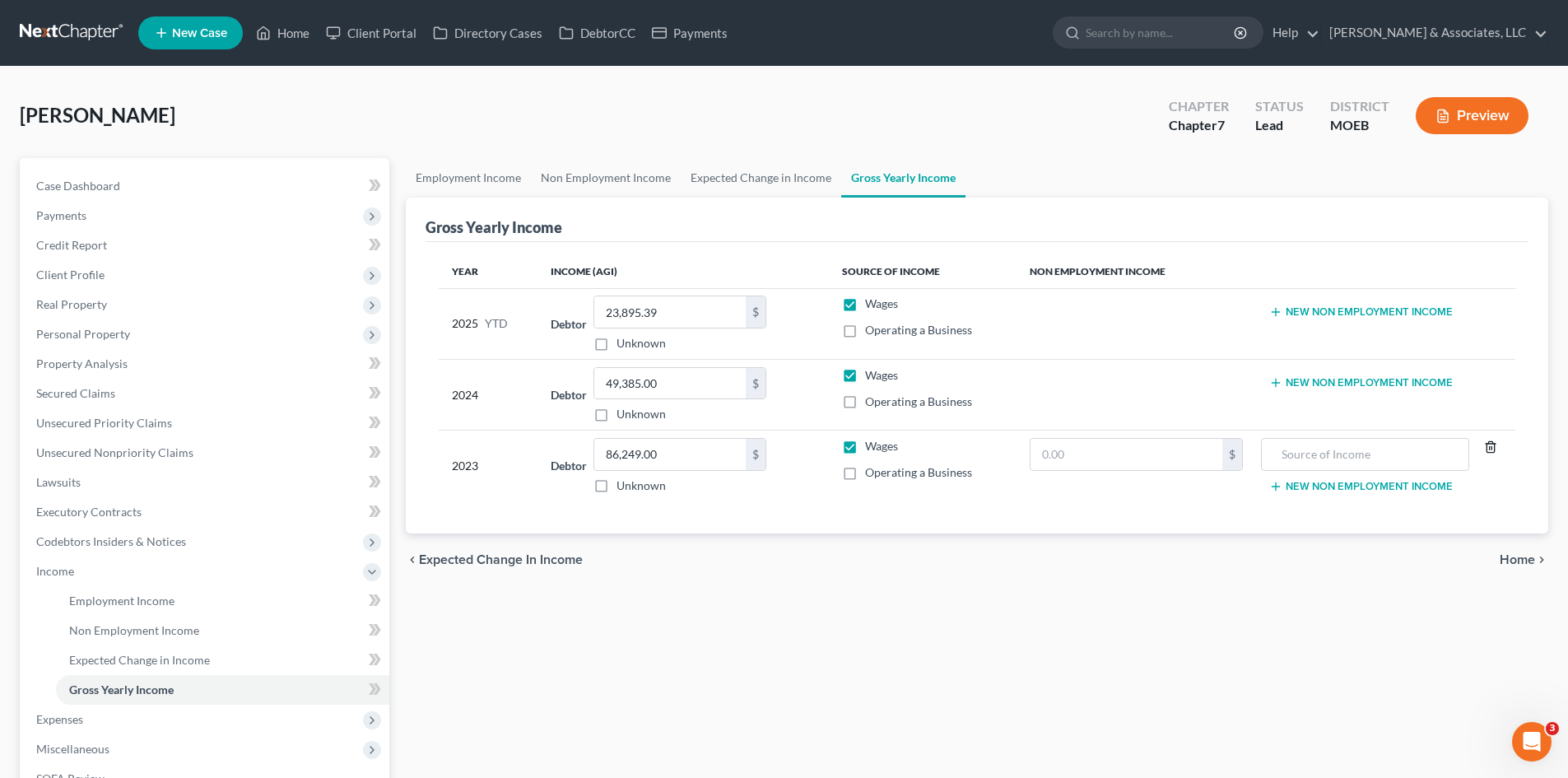
click at [1489, 449] on line "button" at bounding box center [1489, 449] width 0 height 3
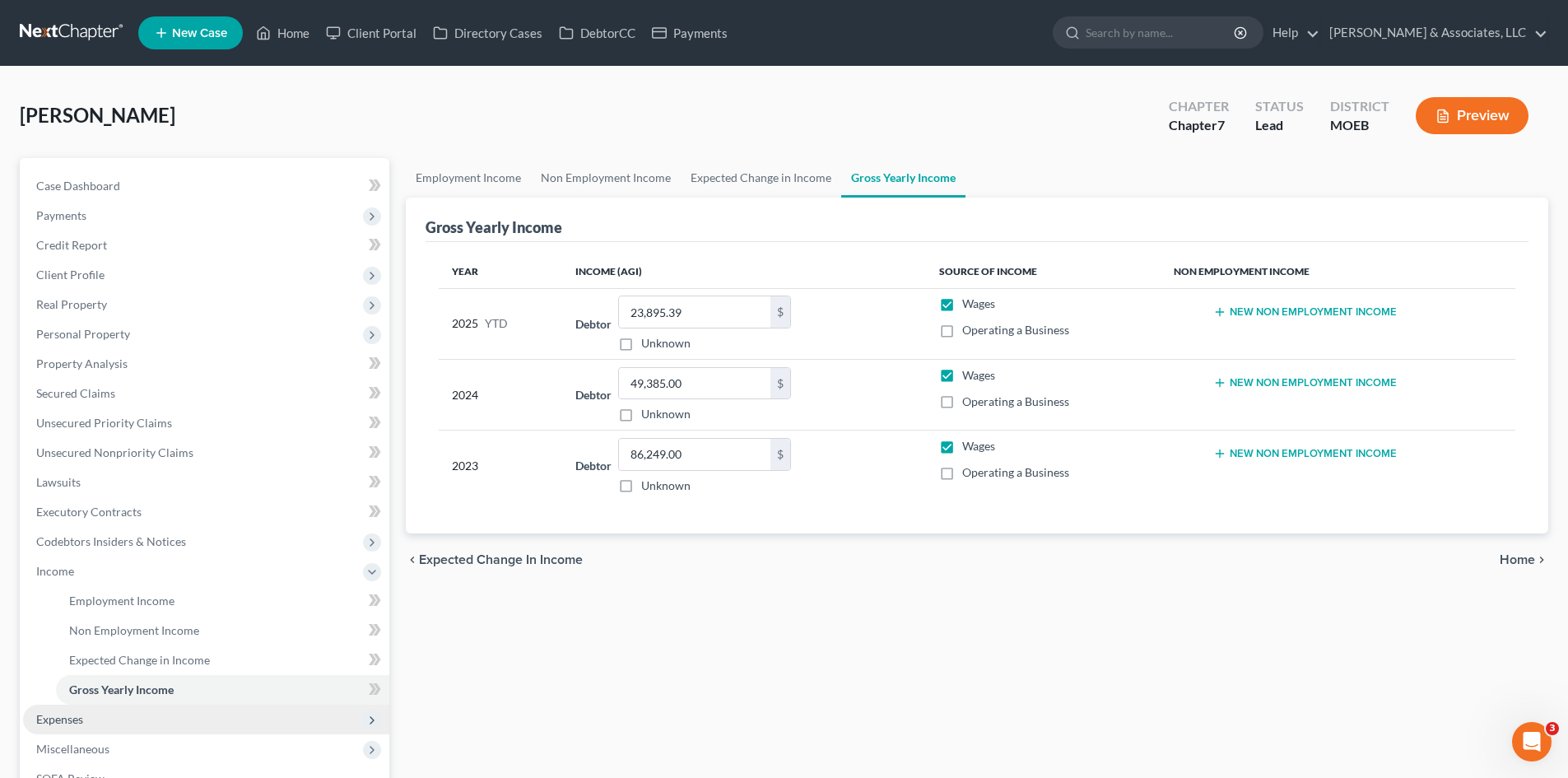
click at [63, 718] on span "Expenses" at bounding box center [60, 719] width 47 height 14
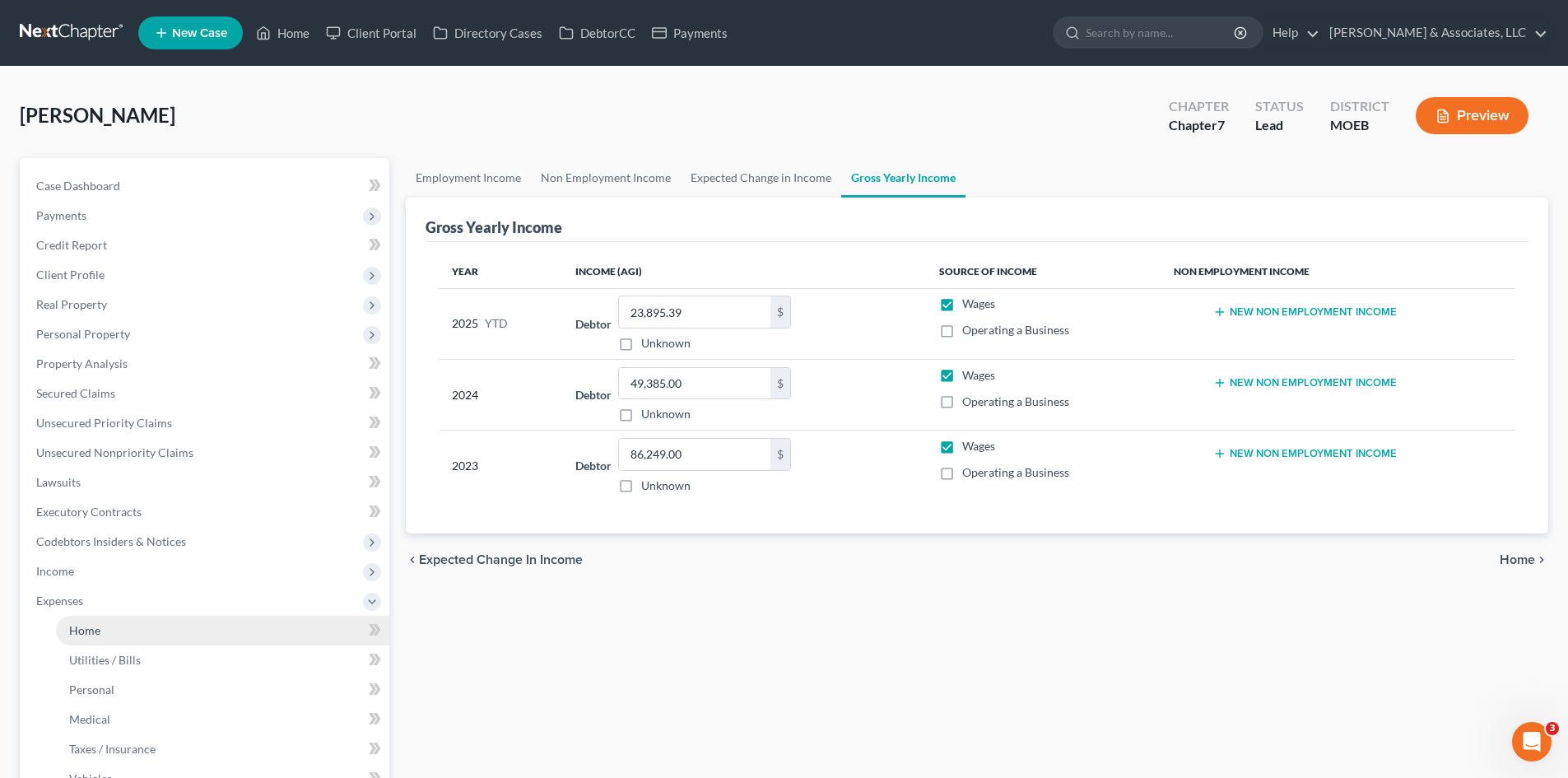
click at [114, 633] on link "Home" at bounding box center [222, 630] width 333 height 30
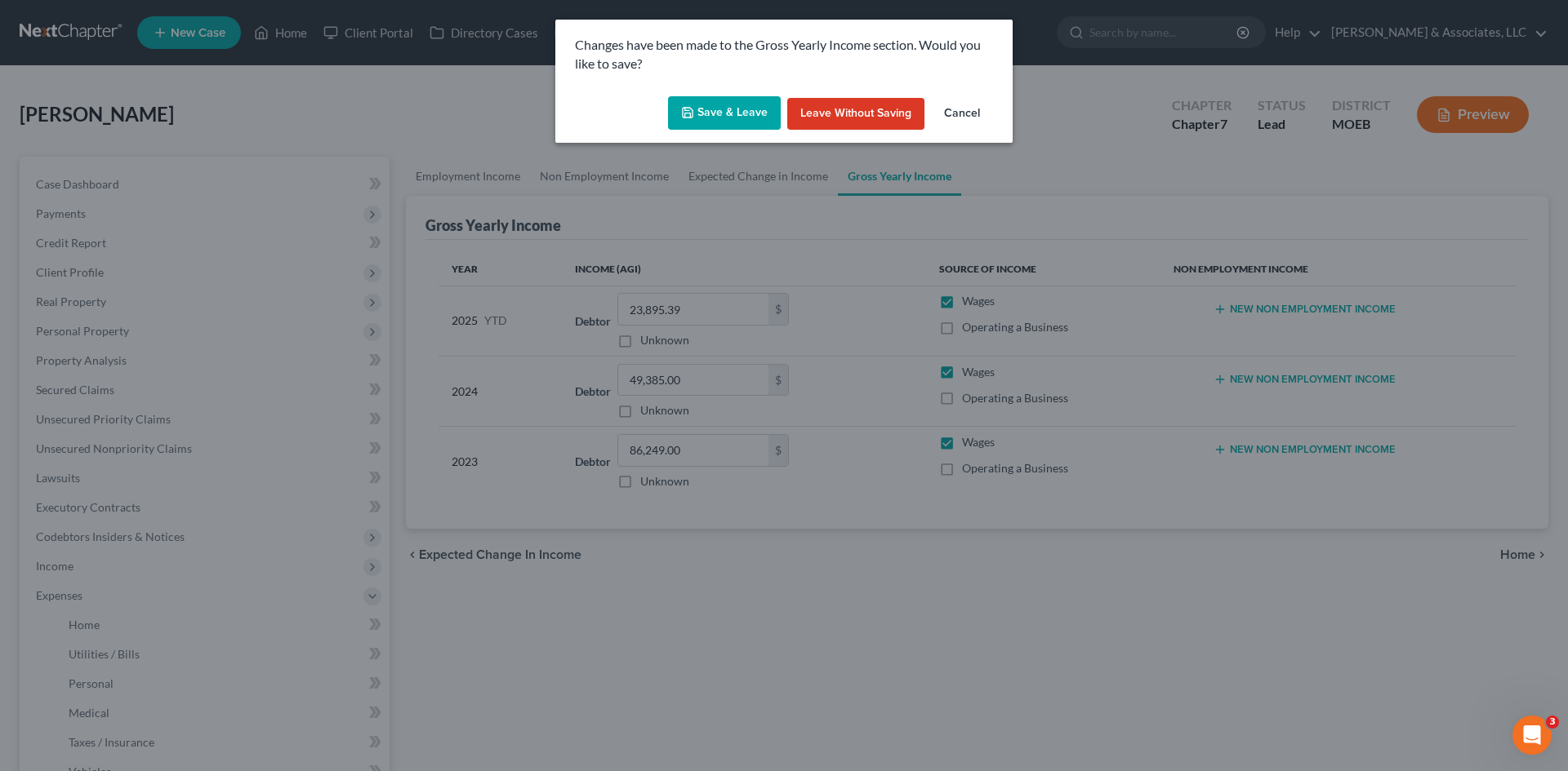
click at [703, 110] on button "Save & Leave" at bounding box center [724, 113] width 112 height 34
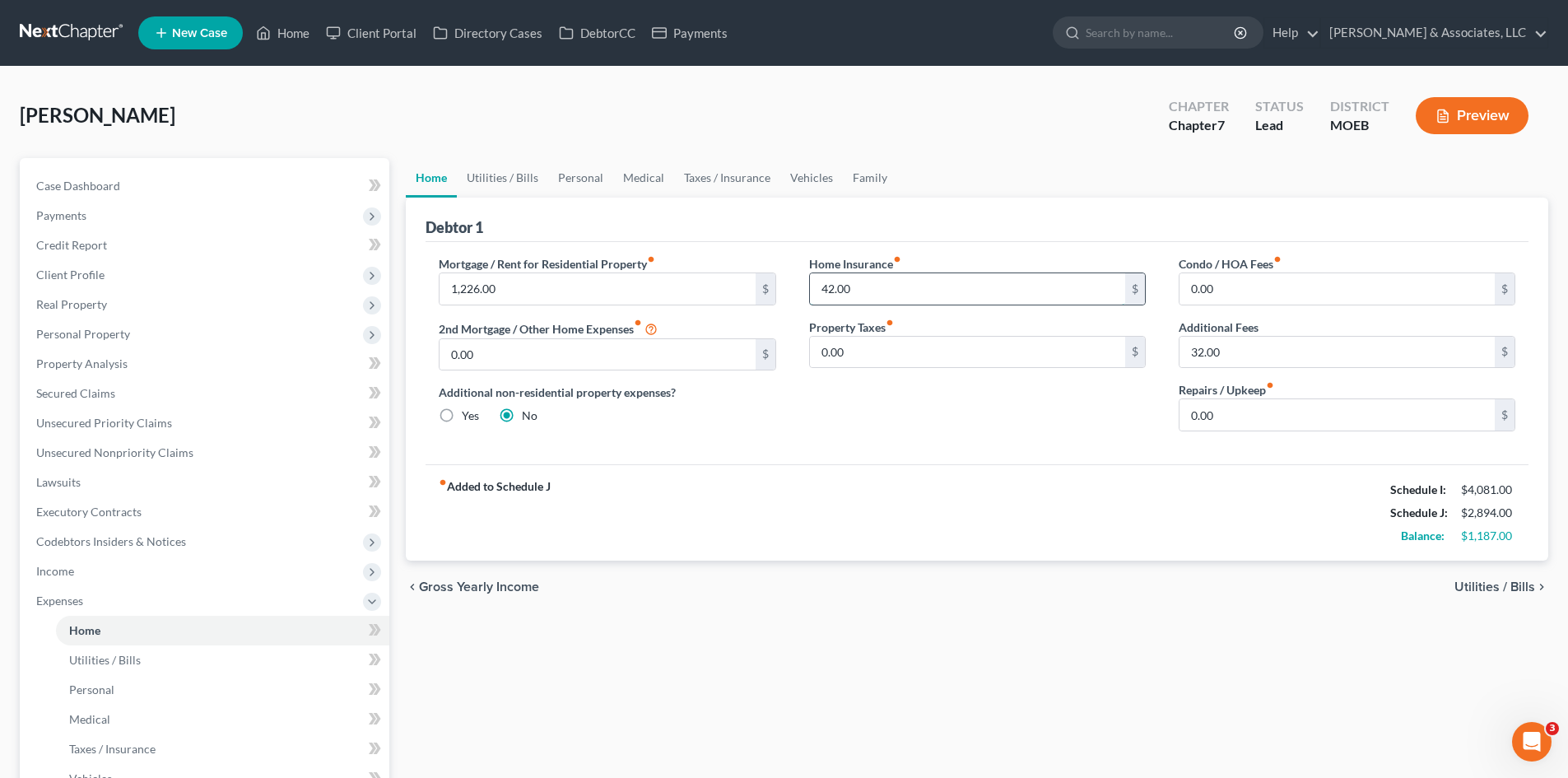
click at [861, 283] on input "42.00" at bounding box center [967, 288] width 315 height 31
type input "45.00"
click at [1256, 348] on input "32.00" at bounding box center [1336, 352] width 315 height 31
type input "35.00"
click at [495, 176] on link "Utilities / Bills" at bounding box center [502, 178] width 91 height 40
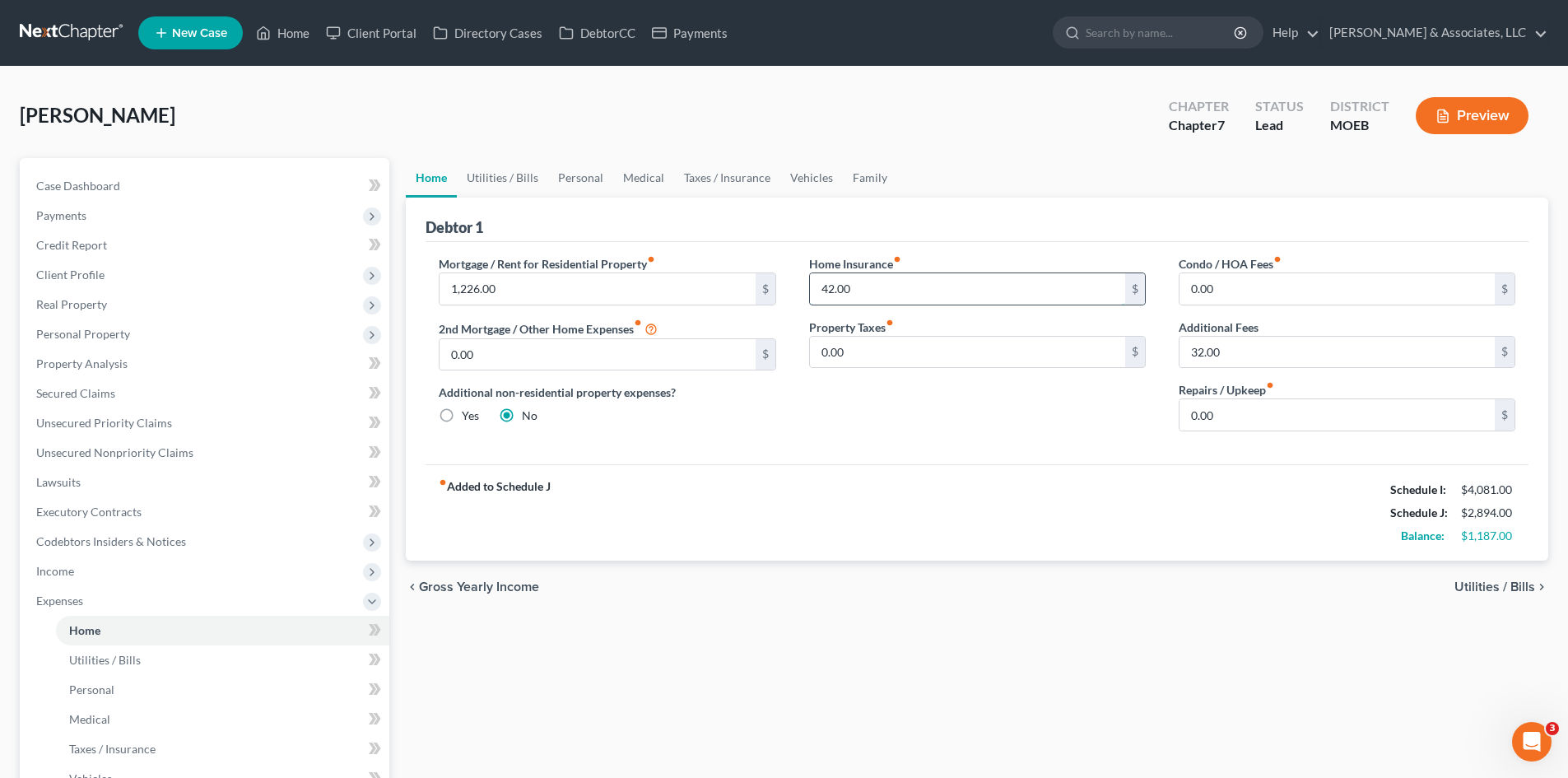
click at [936, 295] on input "42.00" at bounding box center [967, 288] width 315 height 31
type input "45.00"
click at [1227, 362] on input "32.00" at bounding box center [1336, 352] width 315 height 31
type input "35.00"
click at [492, 176] on link "Utilities / Bills" at bounding box center [502, 178] width 91 height 40
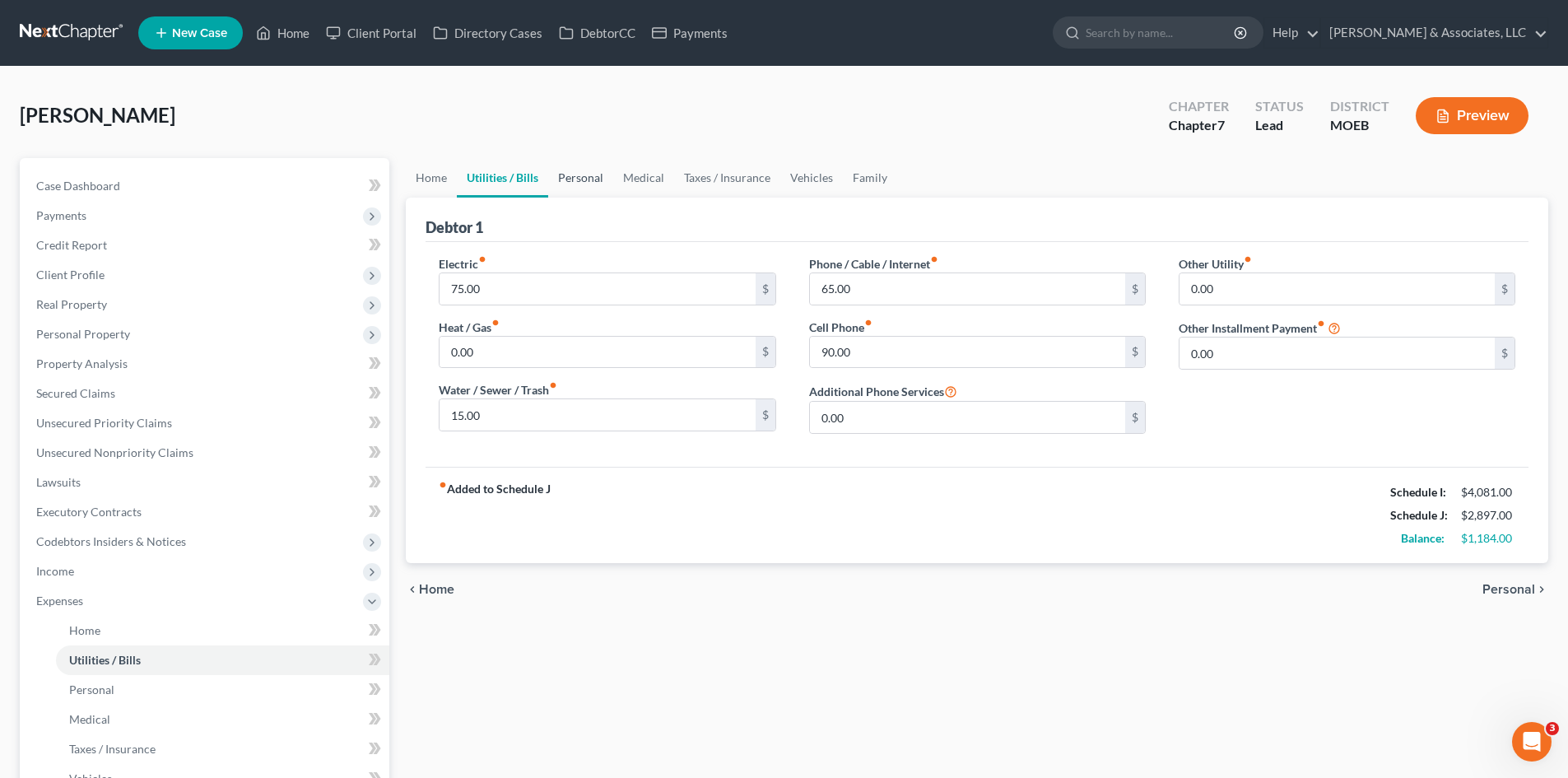
click at [588, 174] on link "Personal" at bounding box center [581, 178] width 65 height 40
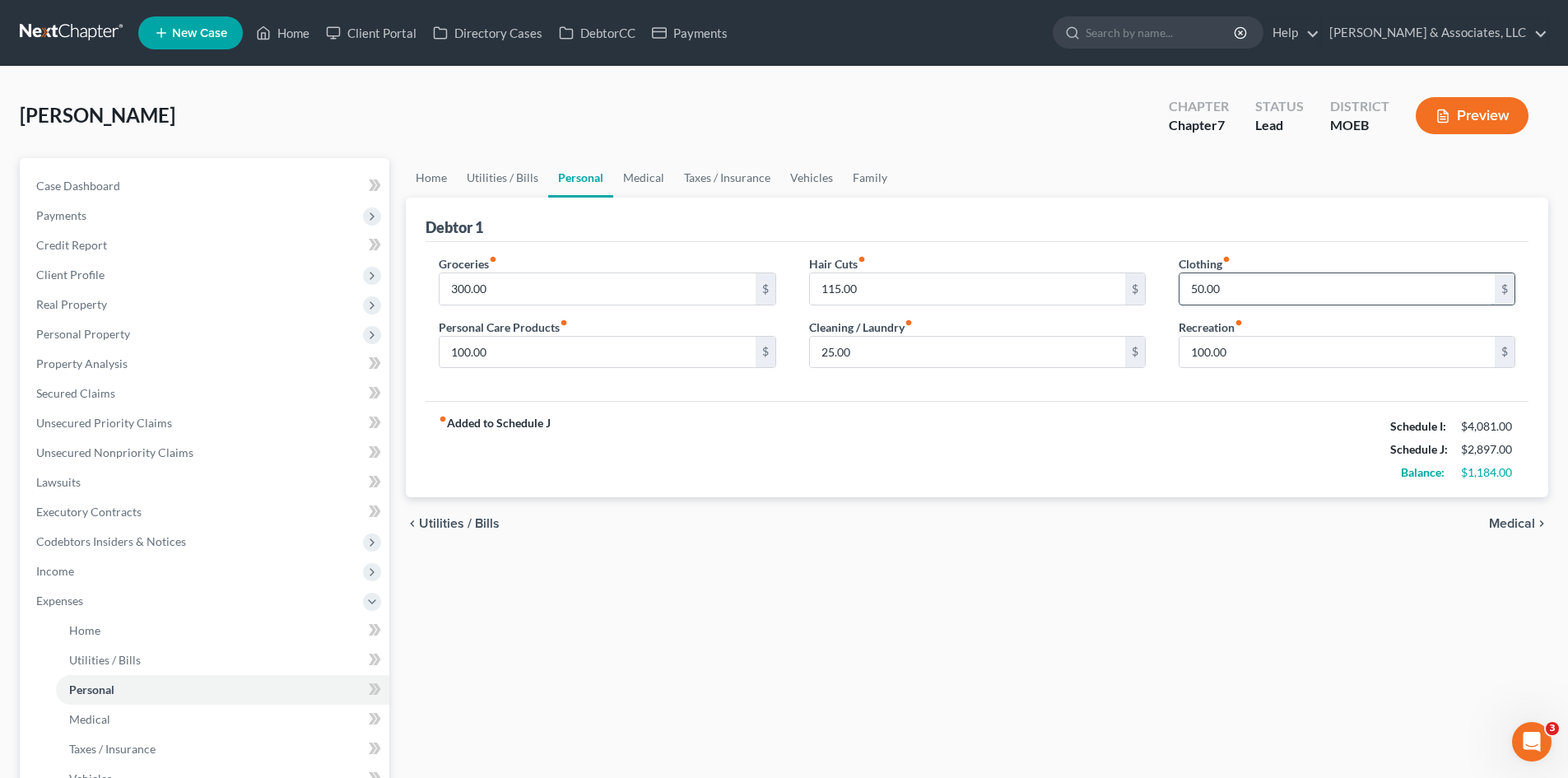
click at [1245, 287] on input "50.00" at bounding box center [1336, 288] width 315 height 31
type input "100.00"
click at [978, 453] on div "fiber_manual_record Added to Schedule J Schedule I: $4,081.00 Schedule J: $2,94…" at bounding box center [976, 449] width 1103 height 96
click at [857, 291] on input "115.00" at bounding box center [967, 288] width 315 height 31
type input "125.00"
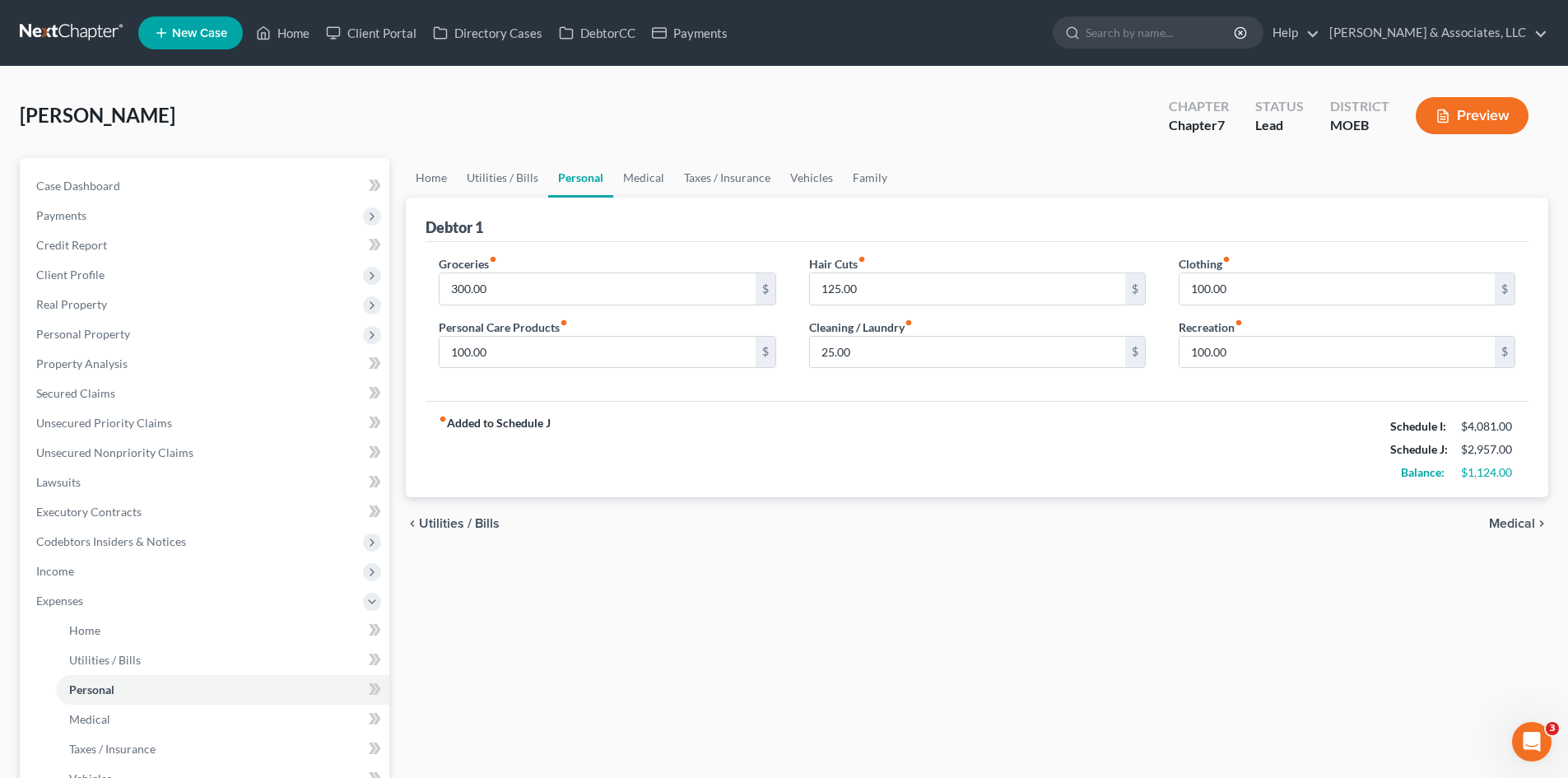
click at [823, 405] on div "fiber_manual_record Added to Schedule J Schedule I: $4,081.00 Schedule J: $2,95…" at bounding box center [976, 449] width 1103 height 96
click at [635, 179] on link "Medical" at bounding box center [643, 178] width 61 height 40
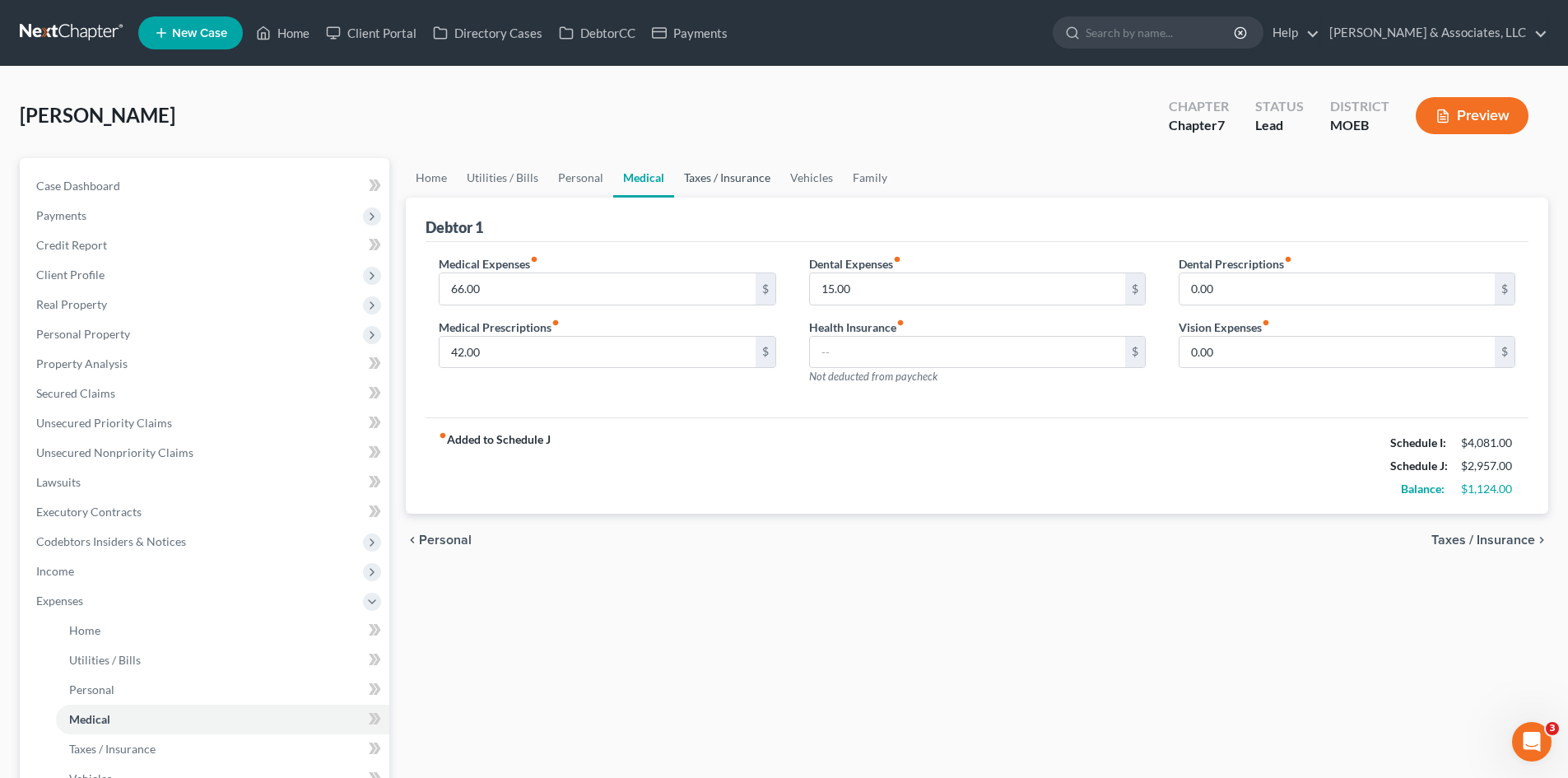
click at [731, 178] on link "Taxes / Insurance" at bounding box center [728, 178] width 107 height 40
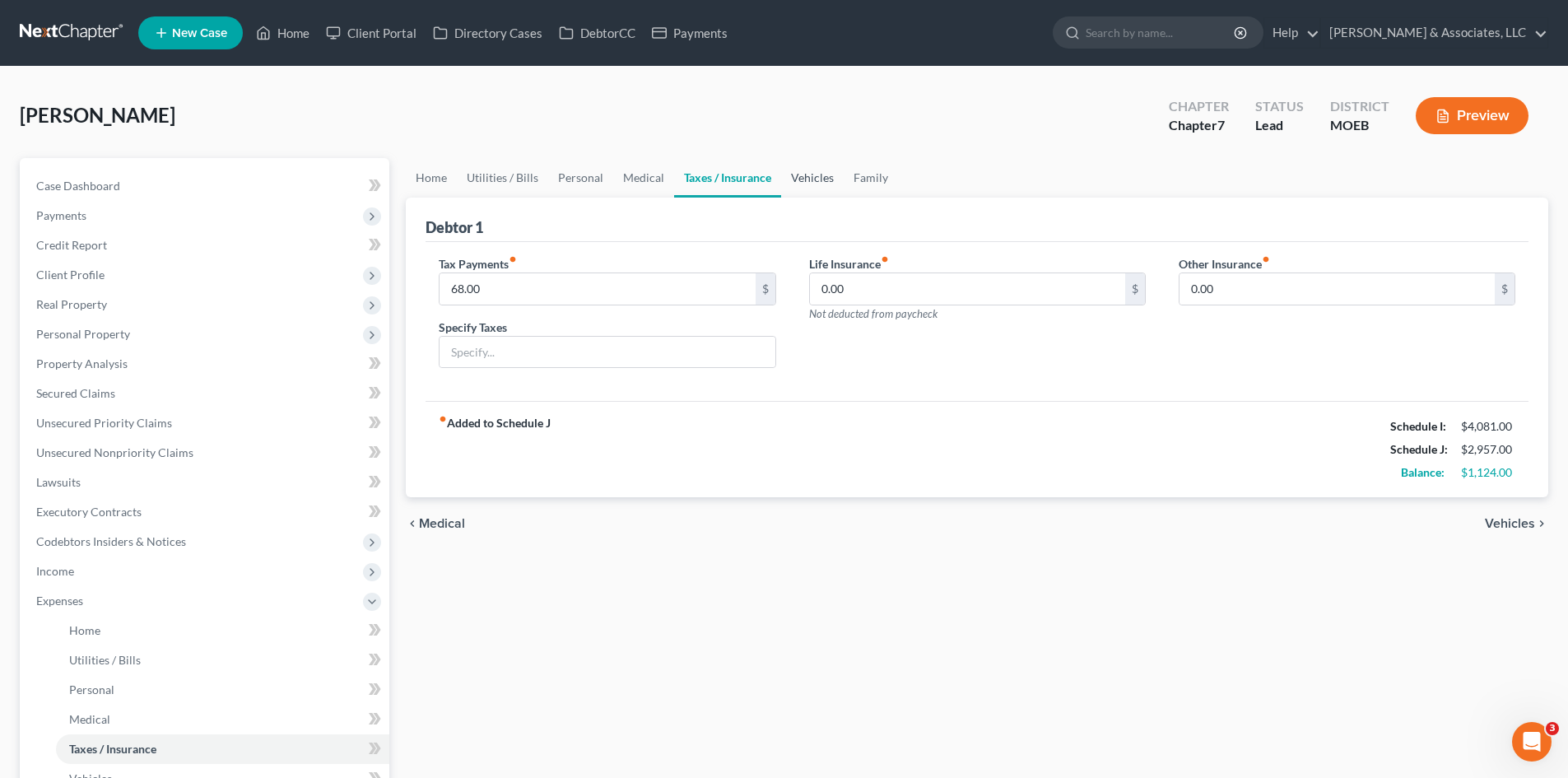
click at [810, 177] on link "Vehicles" at bounding box center [812, 178] width 63 height 40
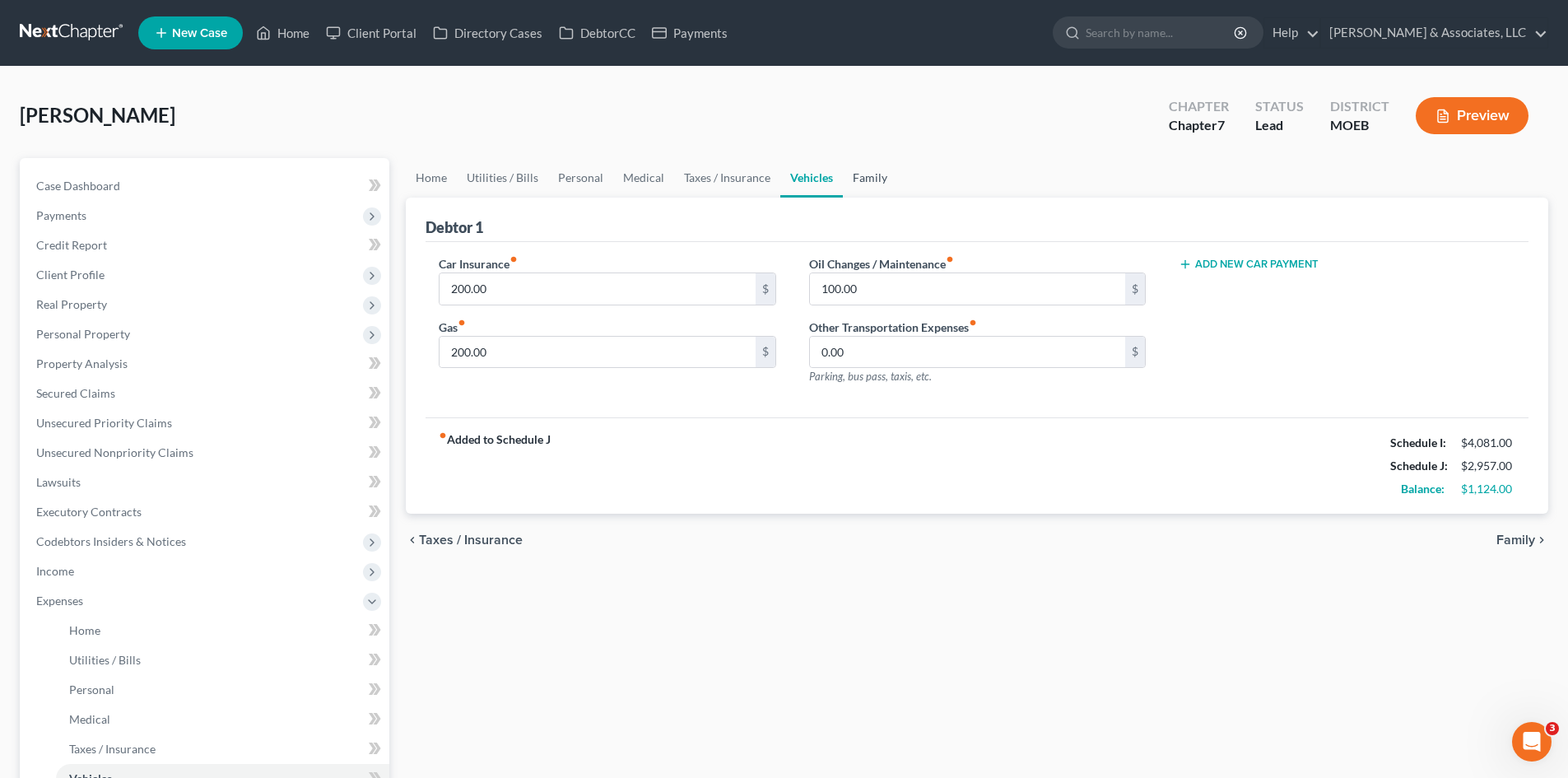
click at [854, 178] on link "Family" at bounding box center [870, 178] width 54 height 40
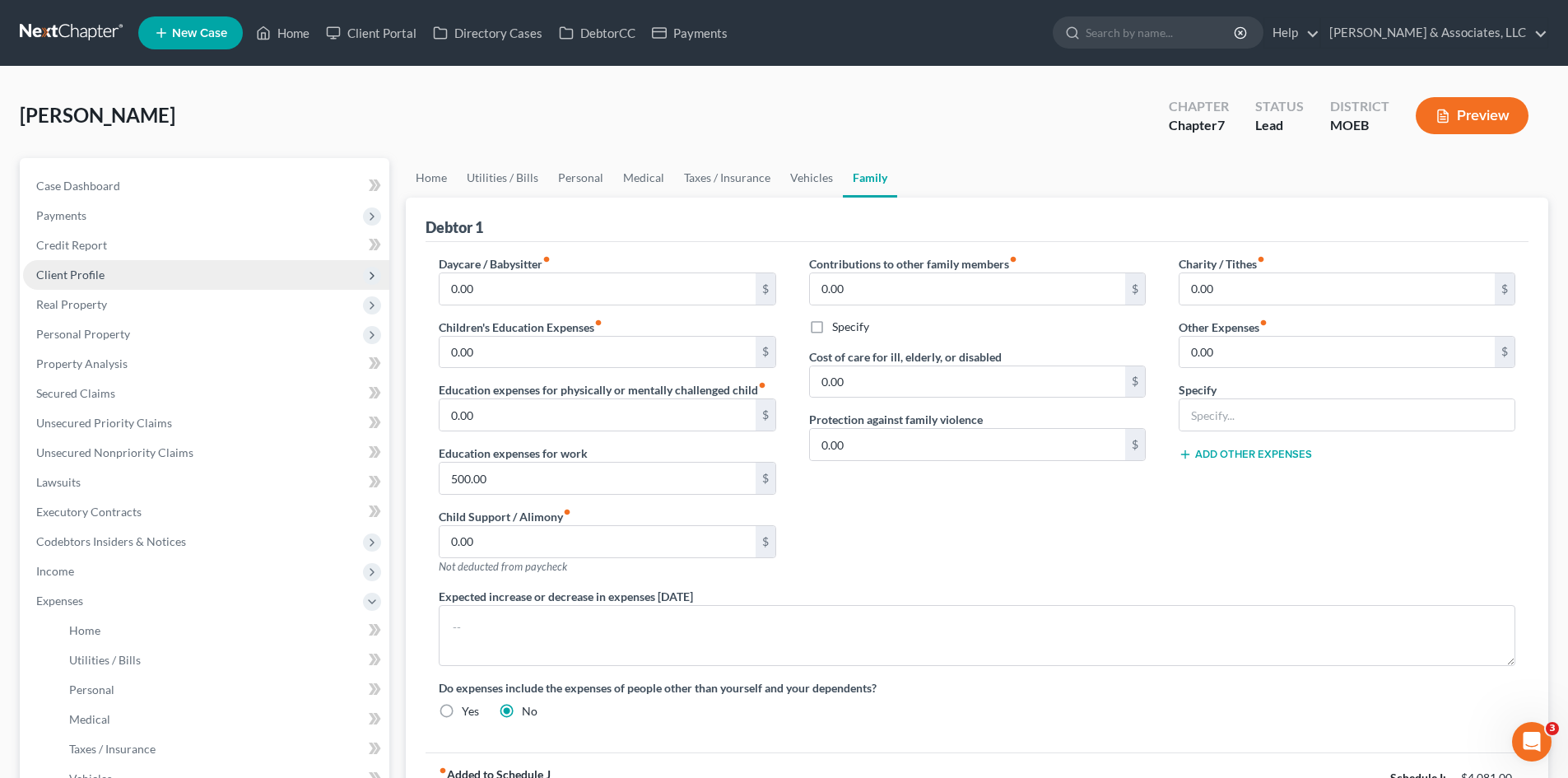
click at [81, 273] on span "Client Profile" at bounding box center [70, 274] width 68 height 14
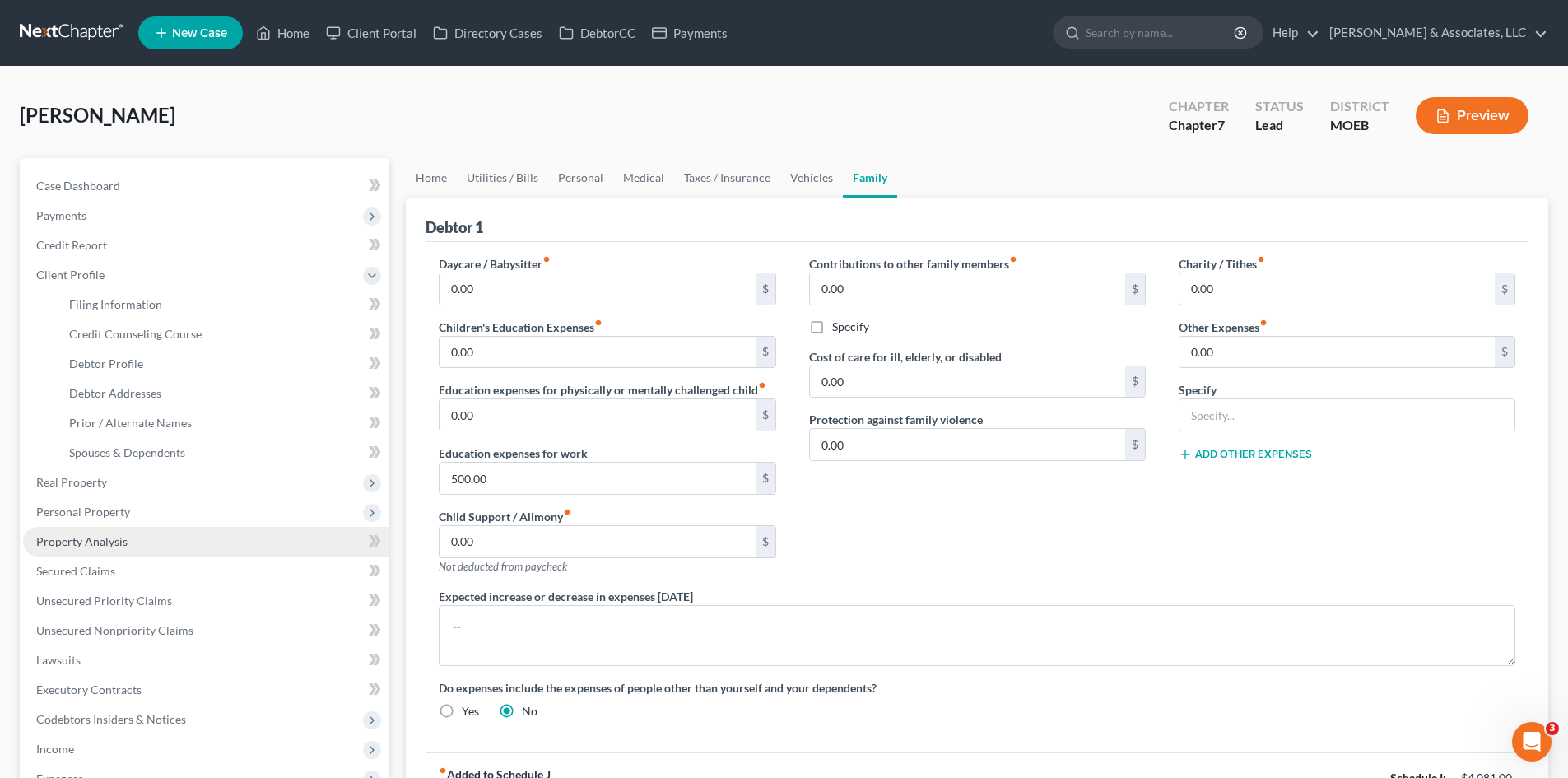
click at [79, 544] on span "Property Analysis" at bounding box center [82, 541] width 91 height 14
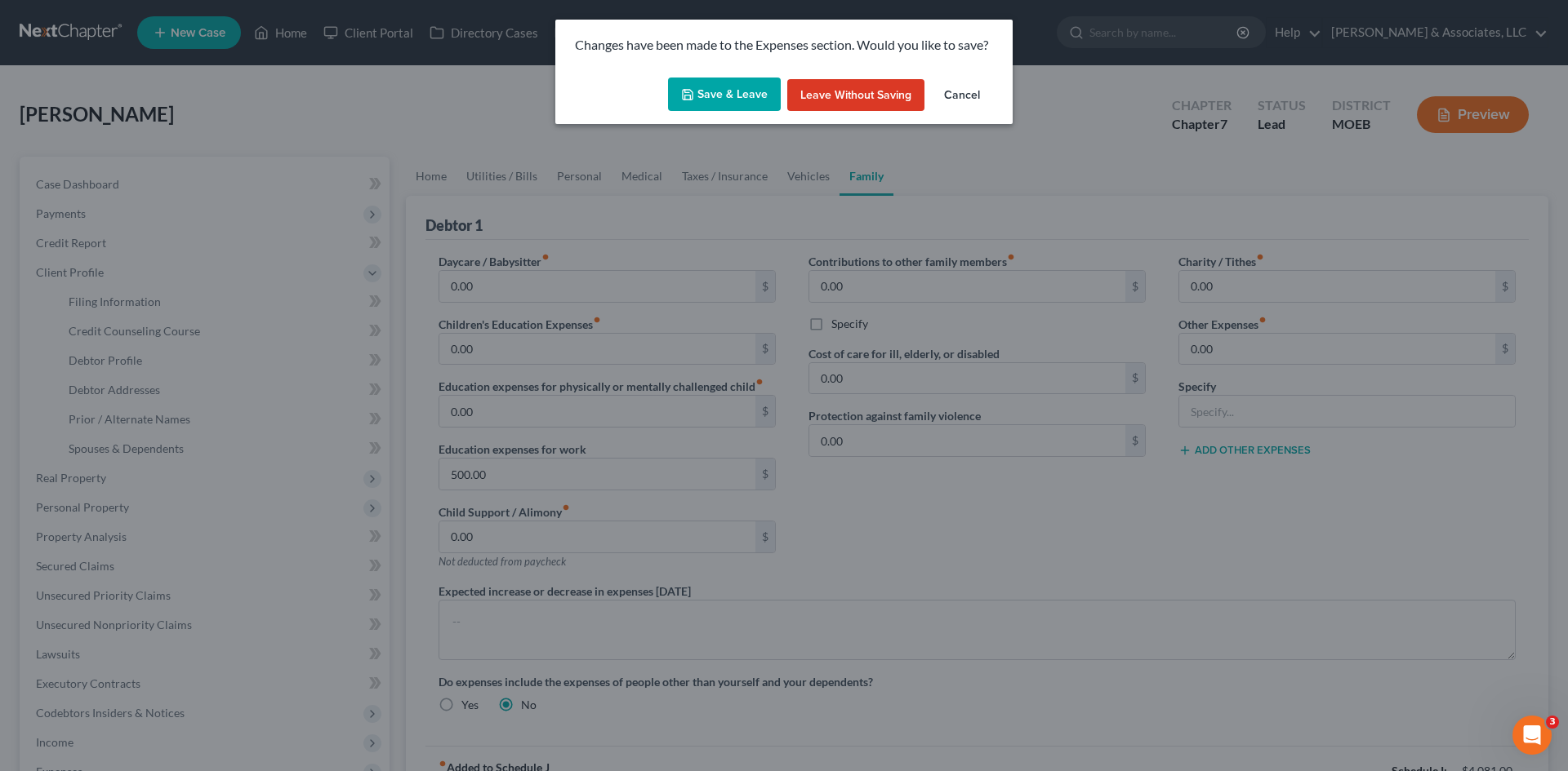
click at [757, 93] on button "Save & Leave" at bounding box center [724, 95] width 112 height 34
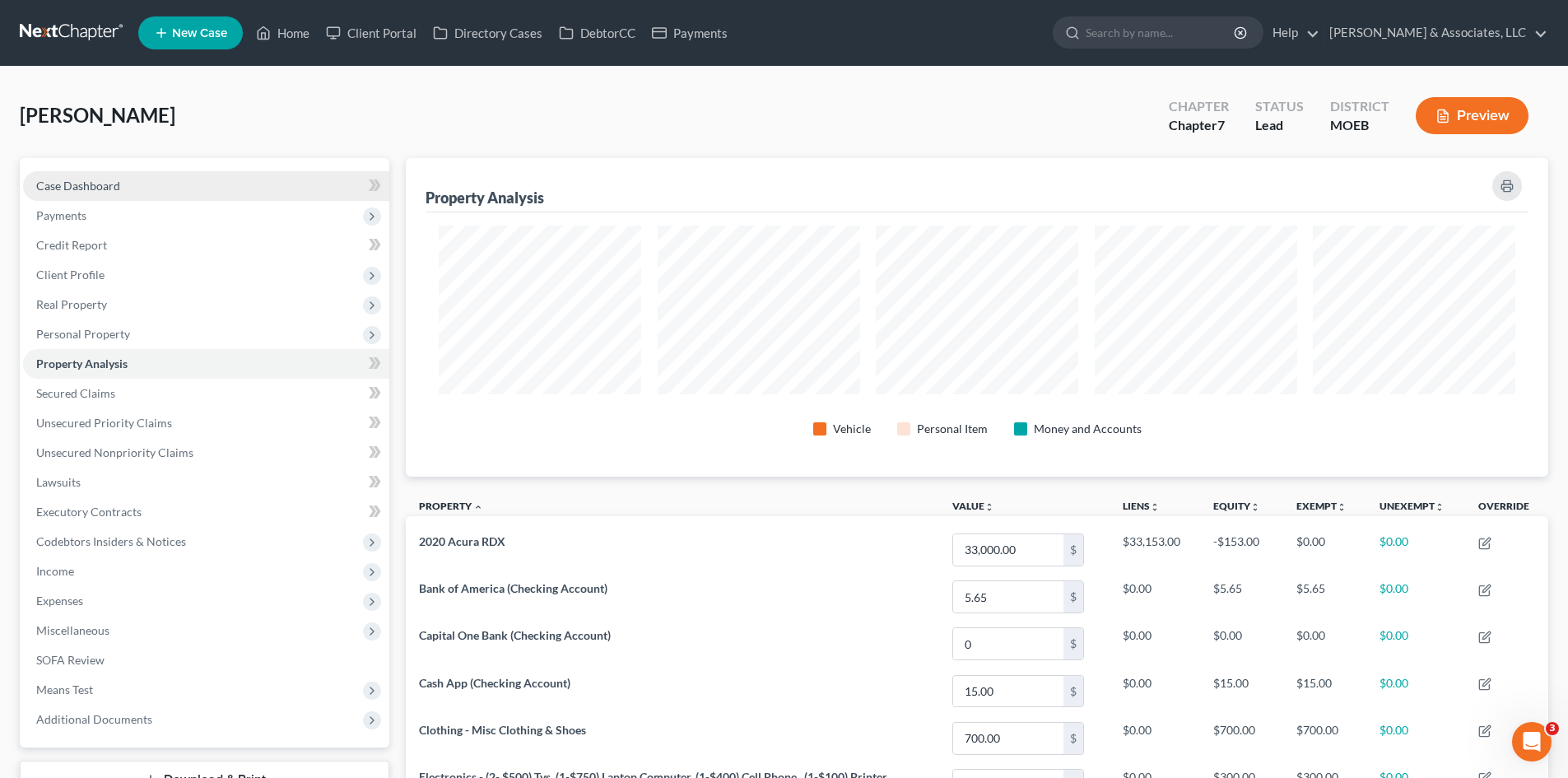
click at [73, 189] on span "Case Dashboard" at bounding box center [78, 185] width 84 height 14
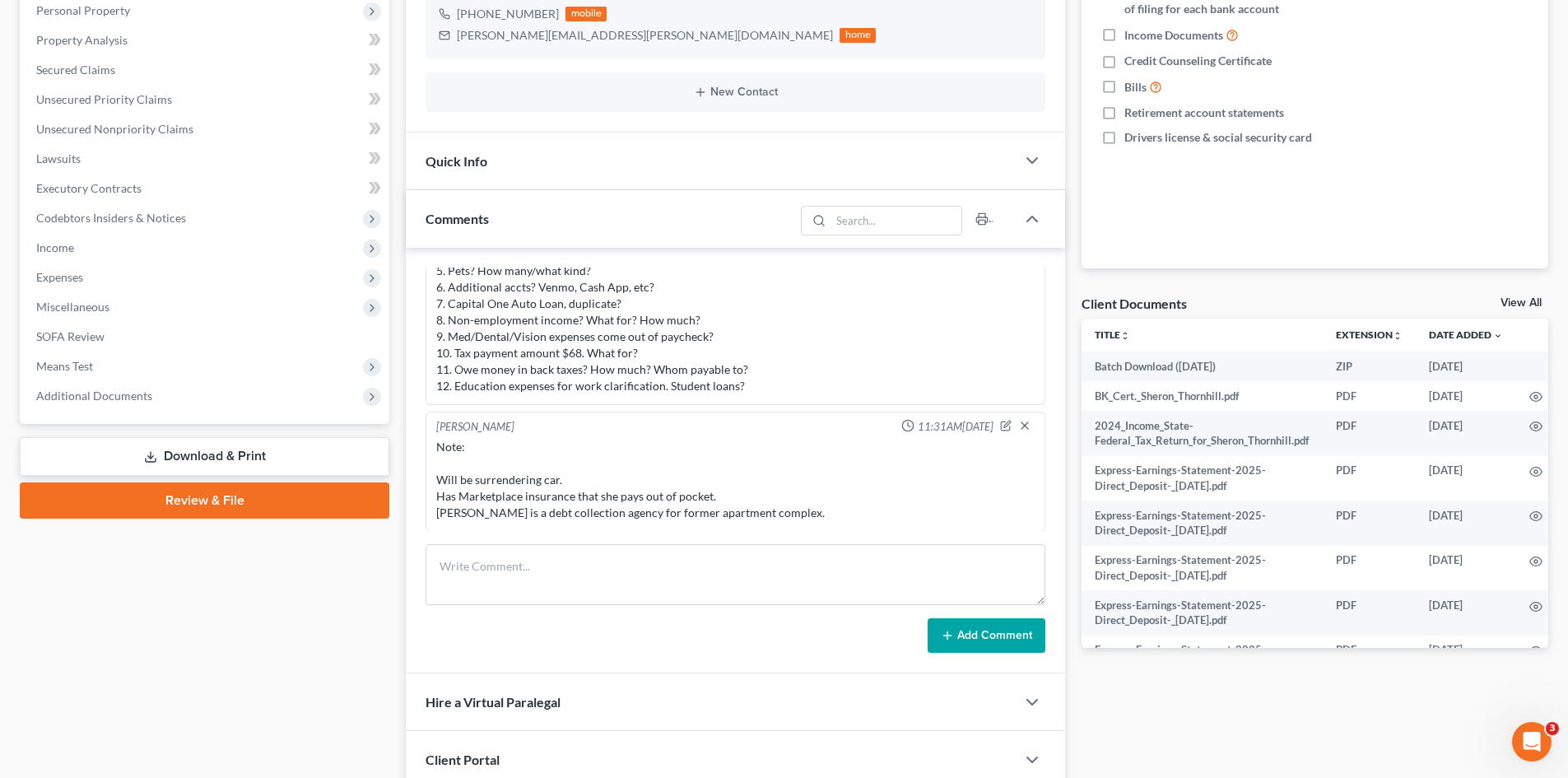
scroll to position [330, 0]
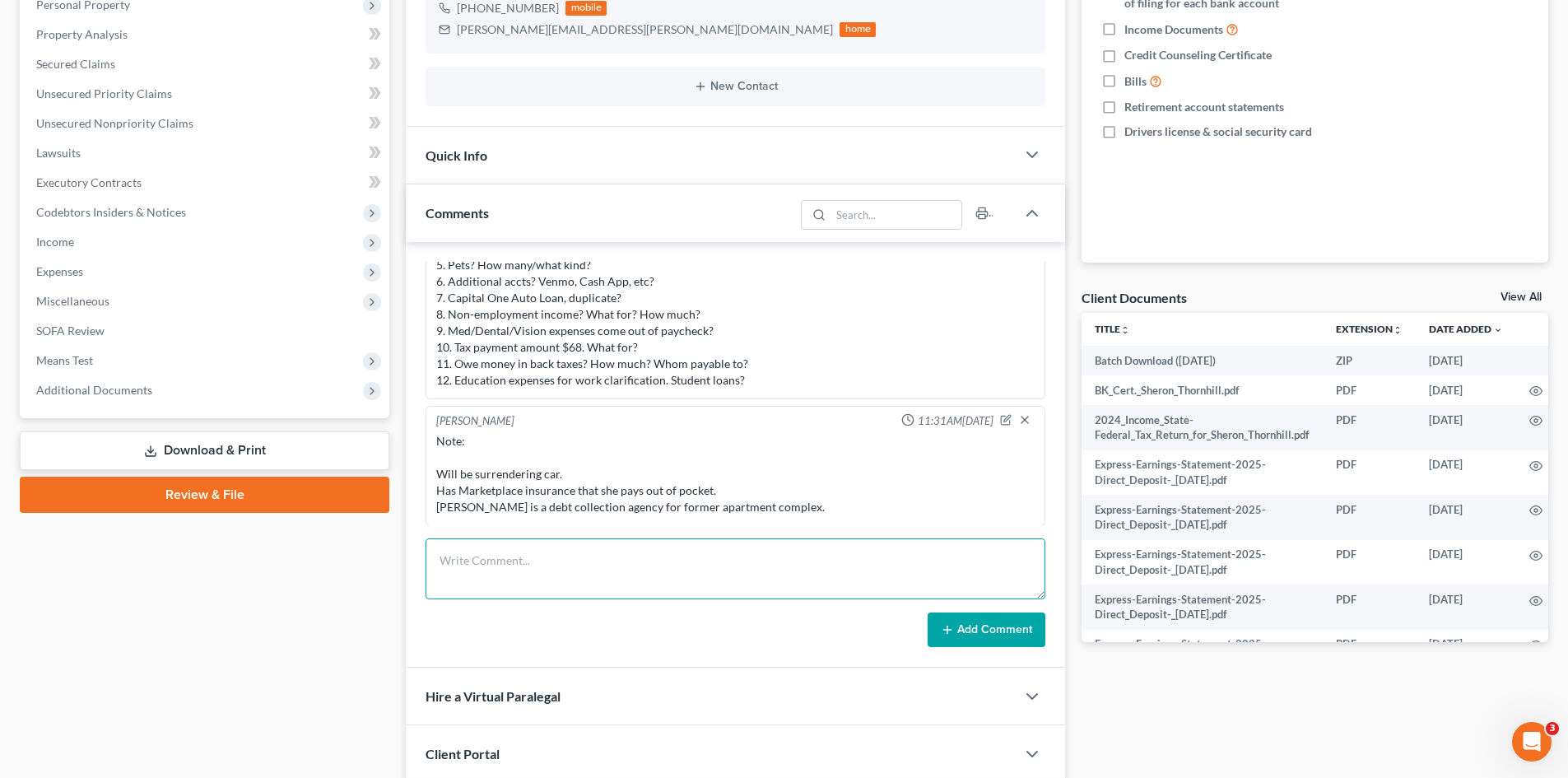
click at [516, 545] on textarea at bounding box center [735, 569] width 620 height 61
click at [719, 594] on textarea "STILL NEEDED as of [DATE]: 1. Is [PERSON_NAME] a lease you walked away from? 2.…" at bounding box center [735, 569] width 620 height 61
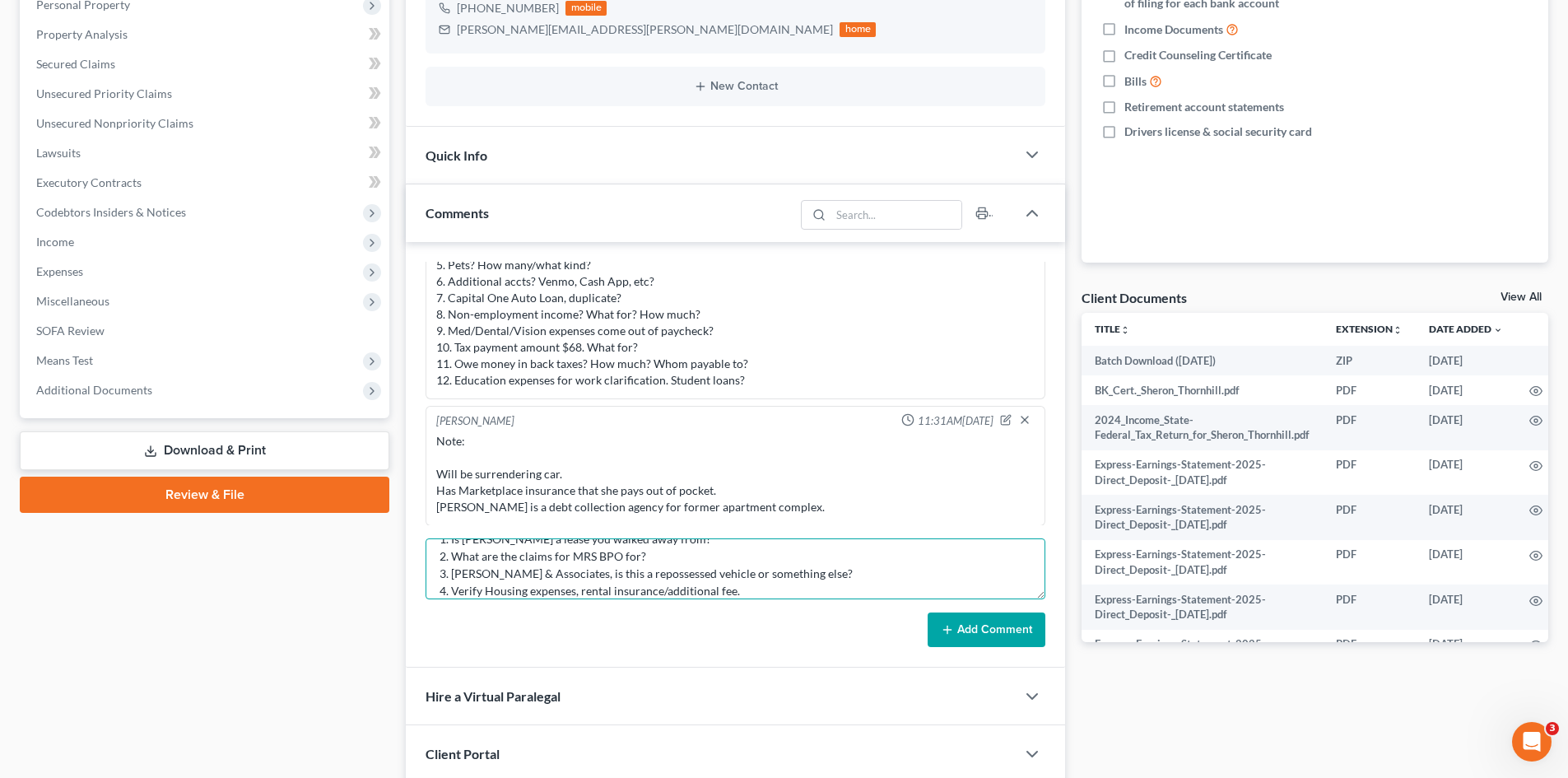
scroll to position [74, 0]
paste textarea "401K or retirement acct? Life insurance? Cash value?"
click at [595, 559] on textarea "STILL NEEDED as of [DATE]: 1. Is [PERSON_NAME] a lease you walked away from? 2.…" at bounding box center [735, 569] width 620 height 61
click at [473, 587] on textarea "STILL NEEDED as of [DATE]: 1. Is [PERSON_NAME] a lease you walked away from? 2.…" at bounding box center [735, 569] width 620 height 61
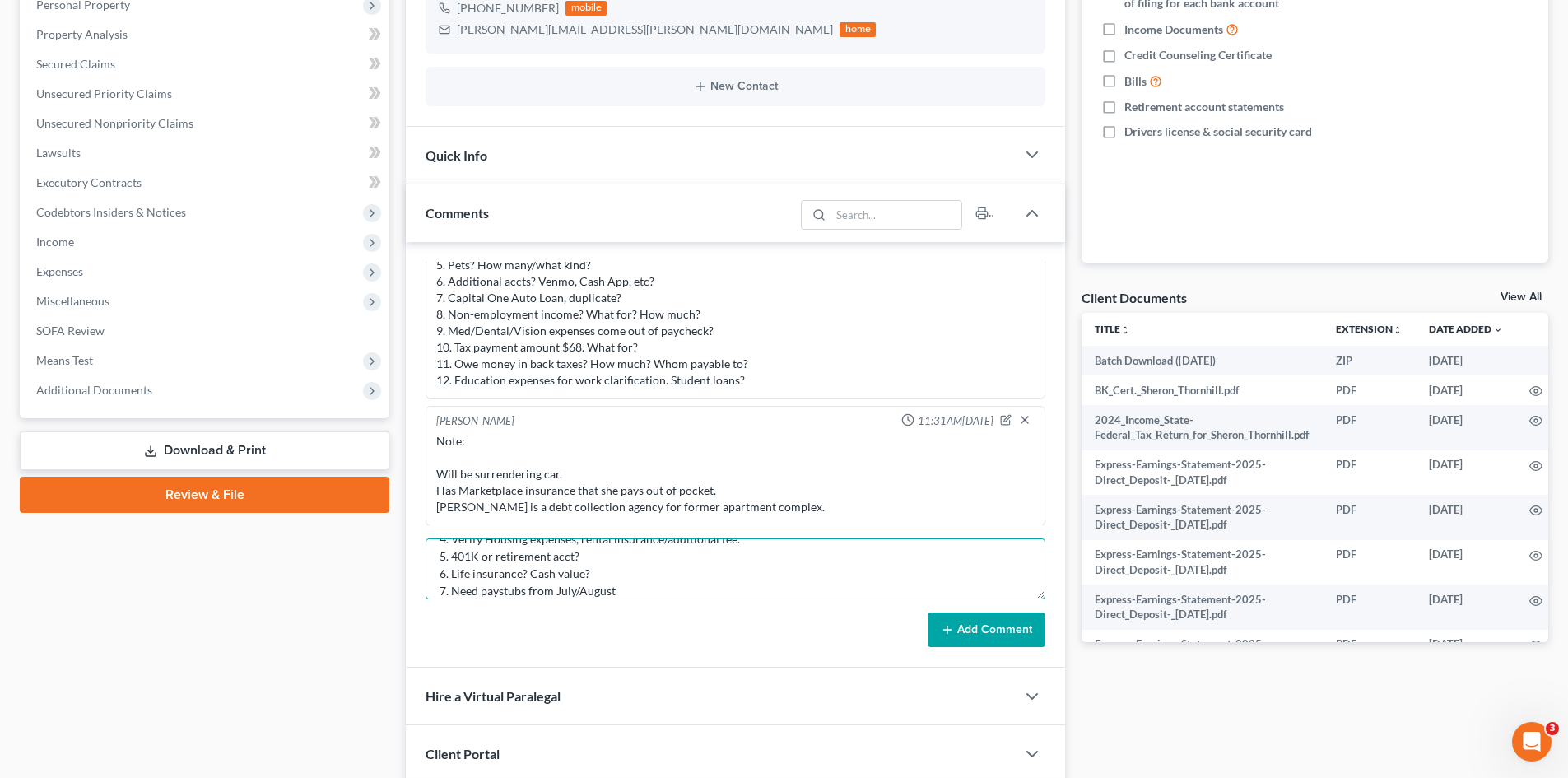
scroll to position [125, 0]
type textarea "STILL NEEDED as of [DATE]: 1. Is [PERSON_NAME] a lease you walked away from? 2.…"
click at [997, 630] on button "Add Comment" at bounding box center [986, 629] width 117 height 35
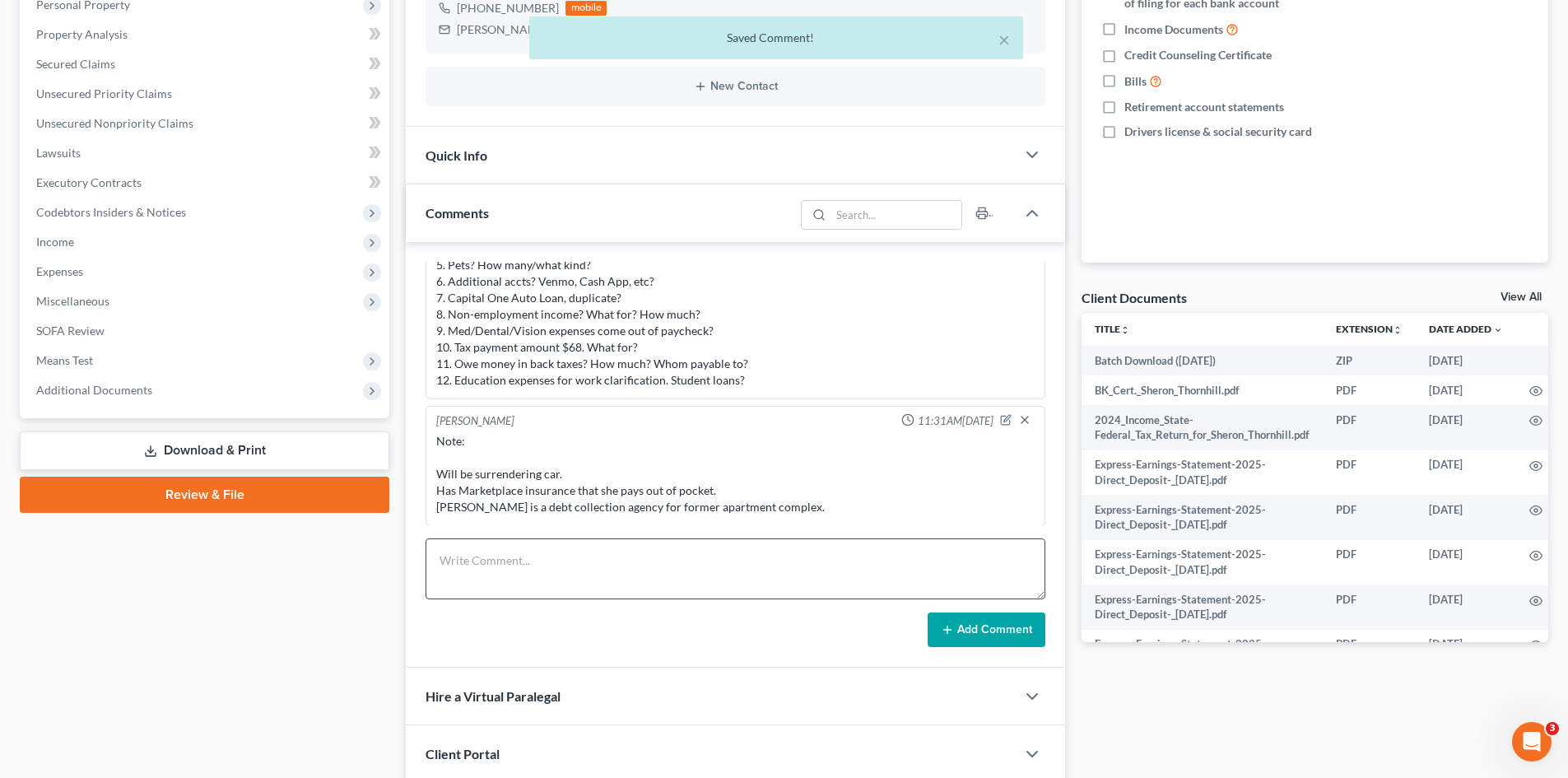
scroll to position [1106, 0]
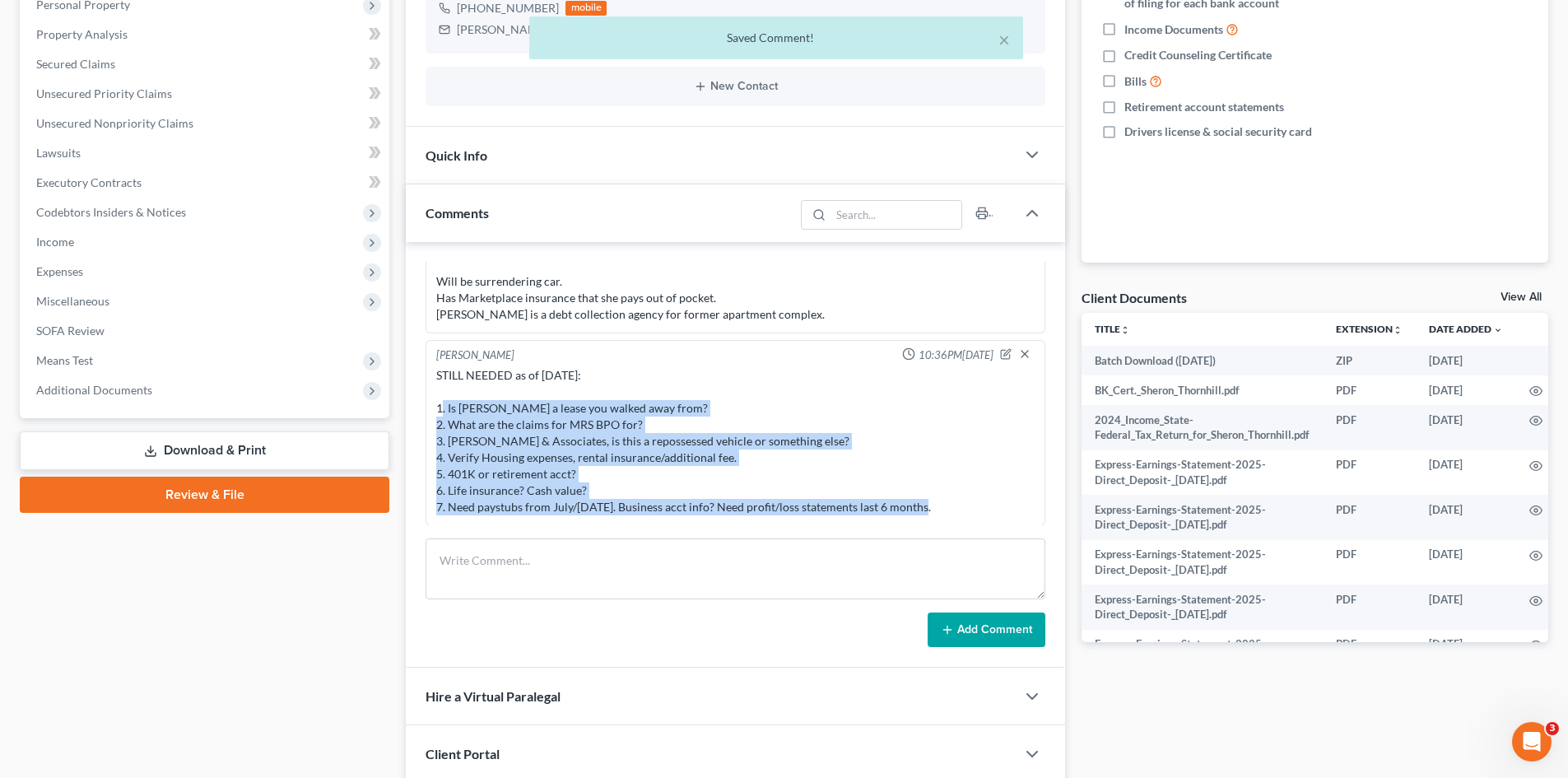
drag, startPoint x: 775, startPoint y: 511, endPoint x: 422, endPoint y: 392, distance: 372.5
click at [422, 392] on div "Import from MyChapter 03:58PM[DATE] MyChapter Response: SOFA Line 9: Claim subj…" at bounding box center [735, 454] width 659 height 425
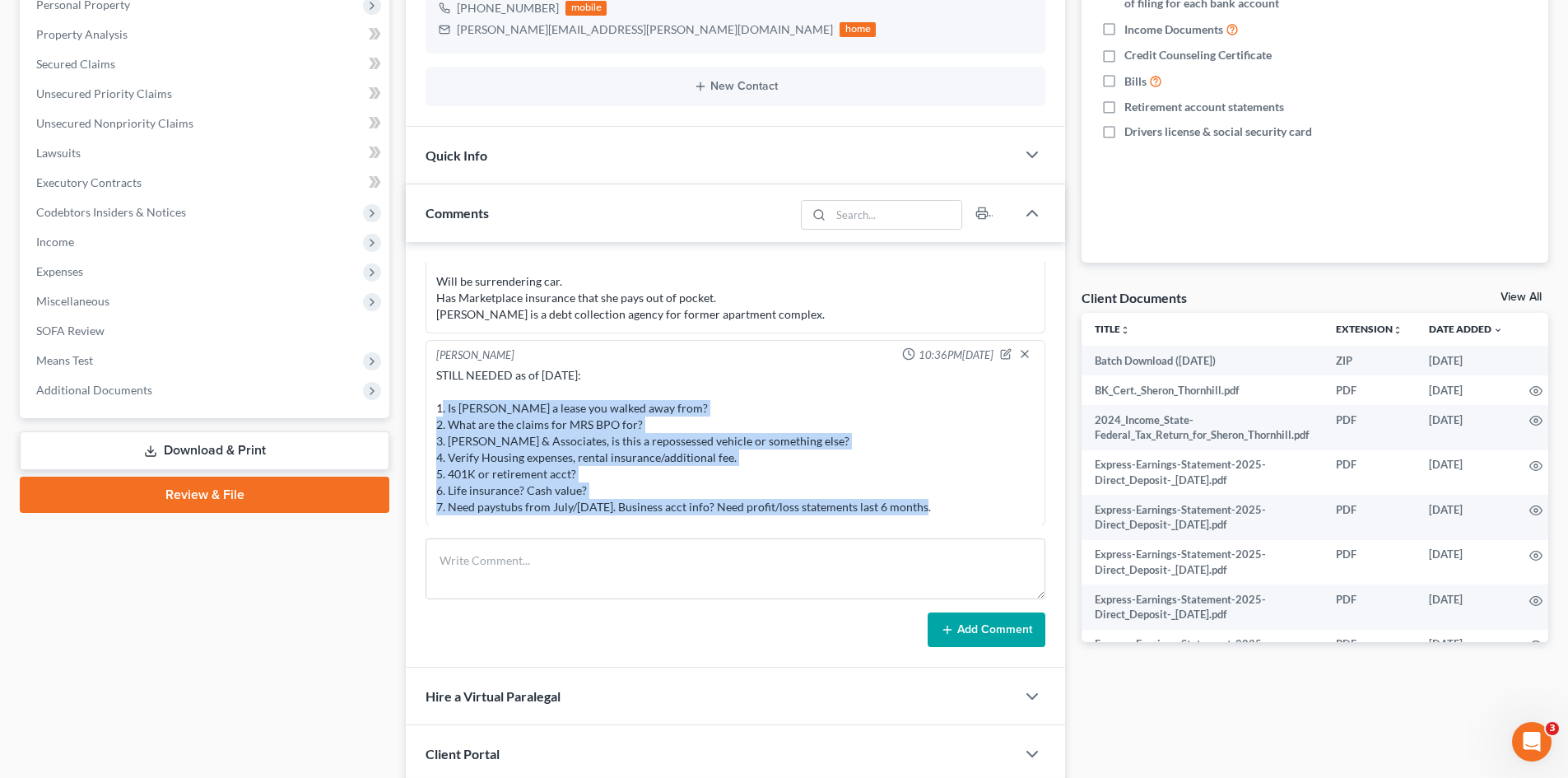
copy div "1. Is [PERSON_NAME] a lease you walked away from? 2. What are the claims for MR…"
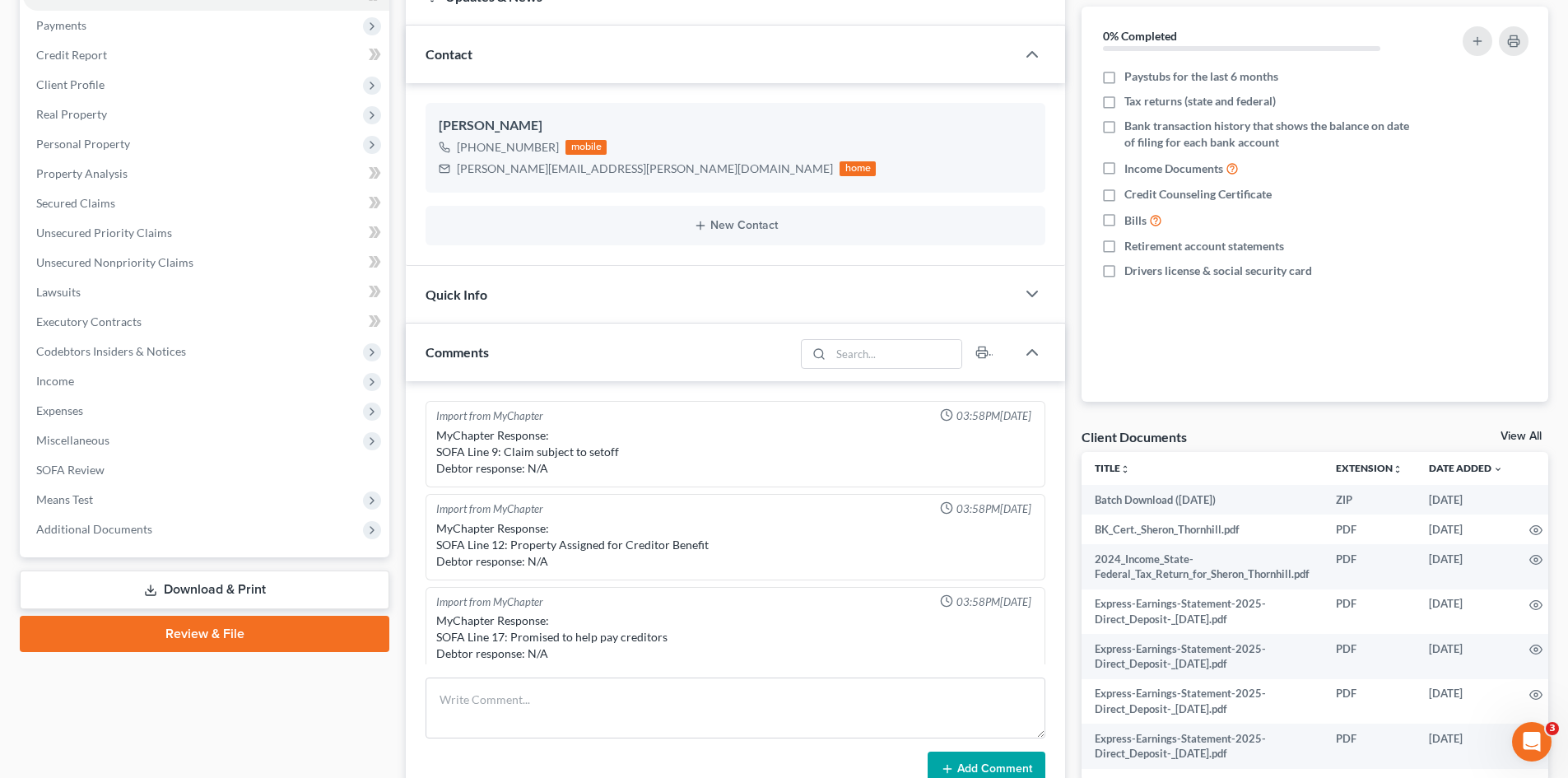
scroll to position [0, 0]
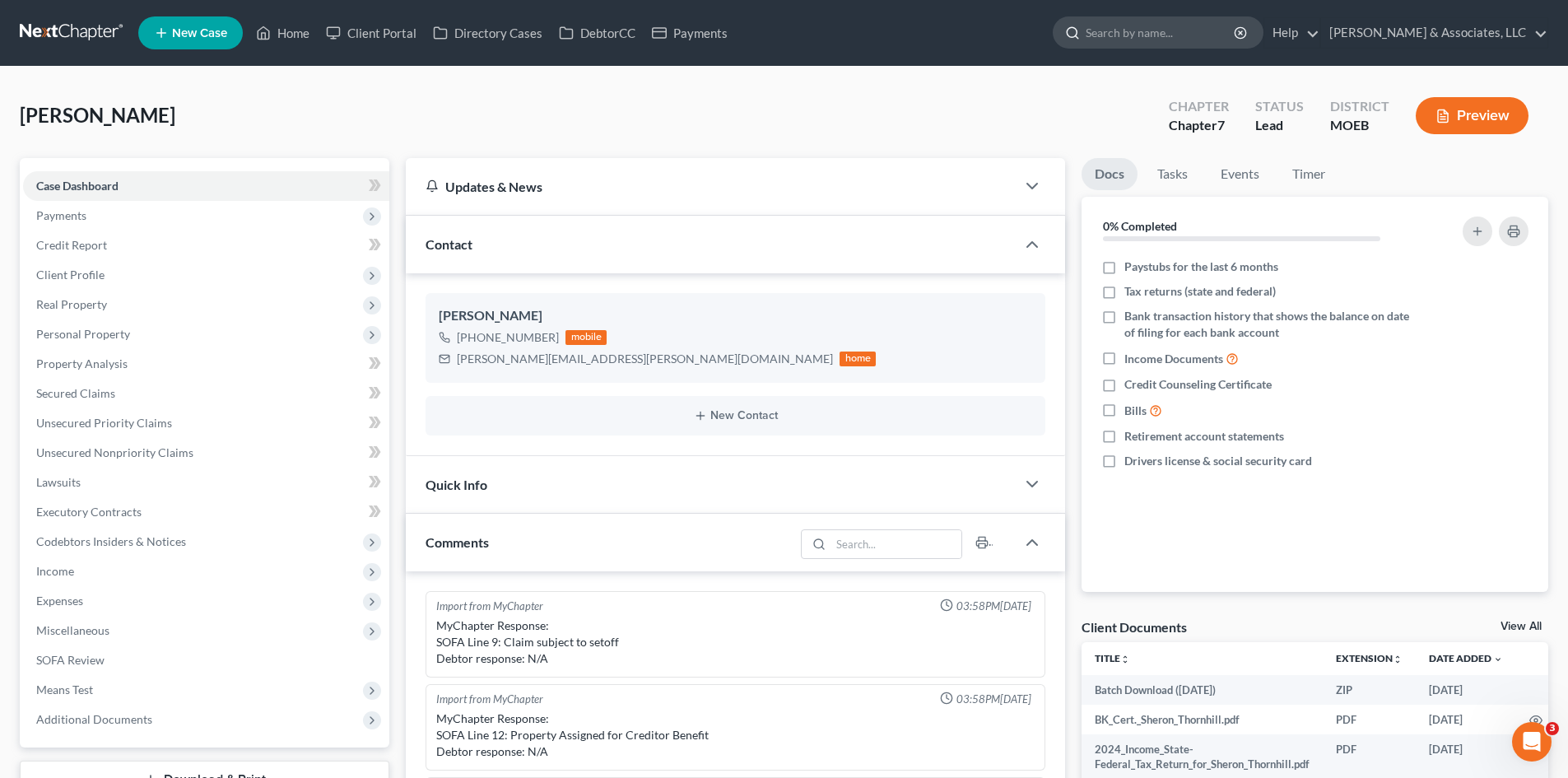
click at [1228, 33] on input "search" at bounding box center [1161, 32] width 150 height 30
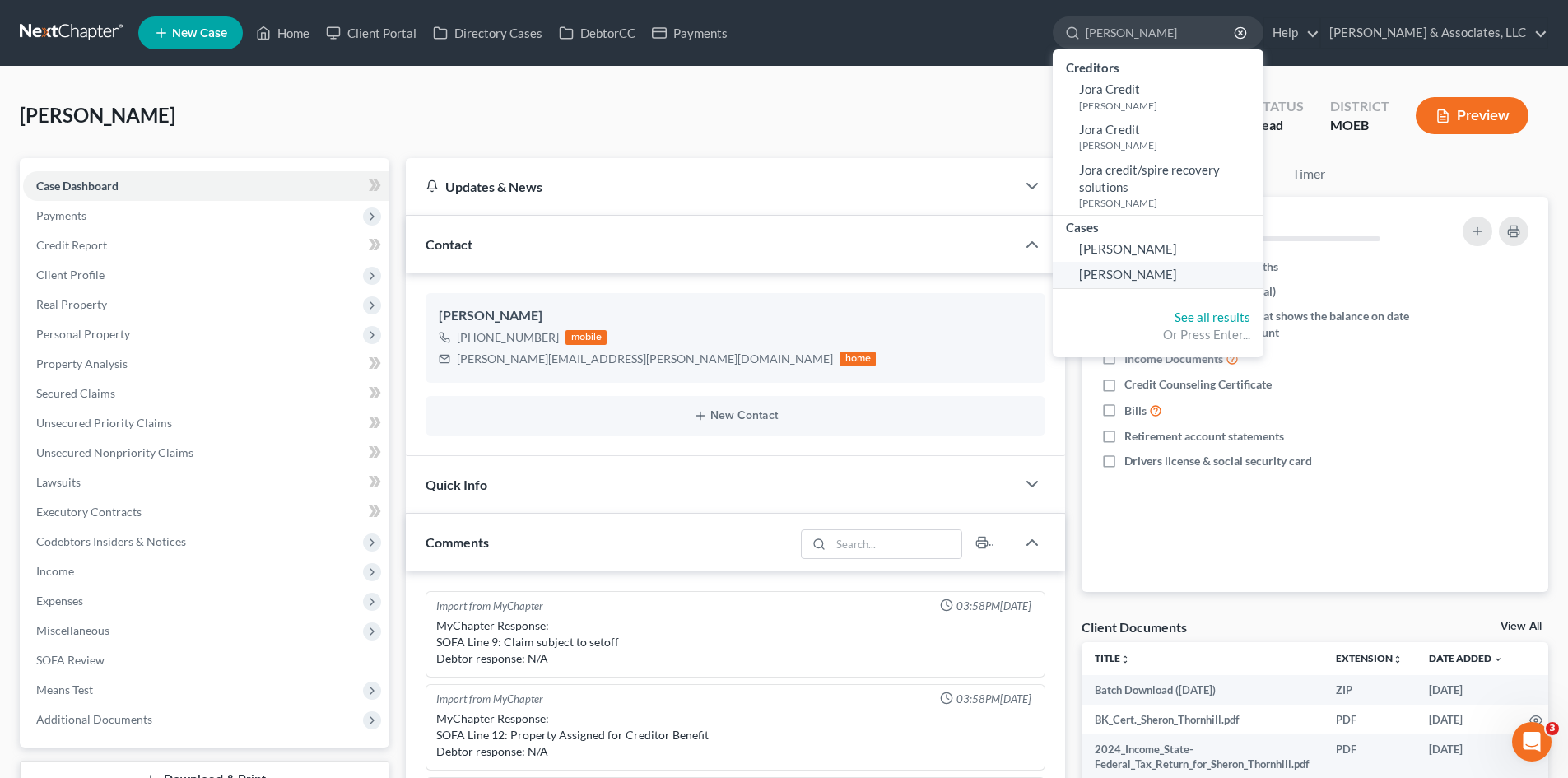
type input "[PERSON_NAME]"
click at [1177, 271] on span "[PERSON_NAME]" at bounding box center [1128, 275] width 98 height 15
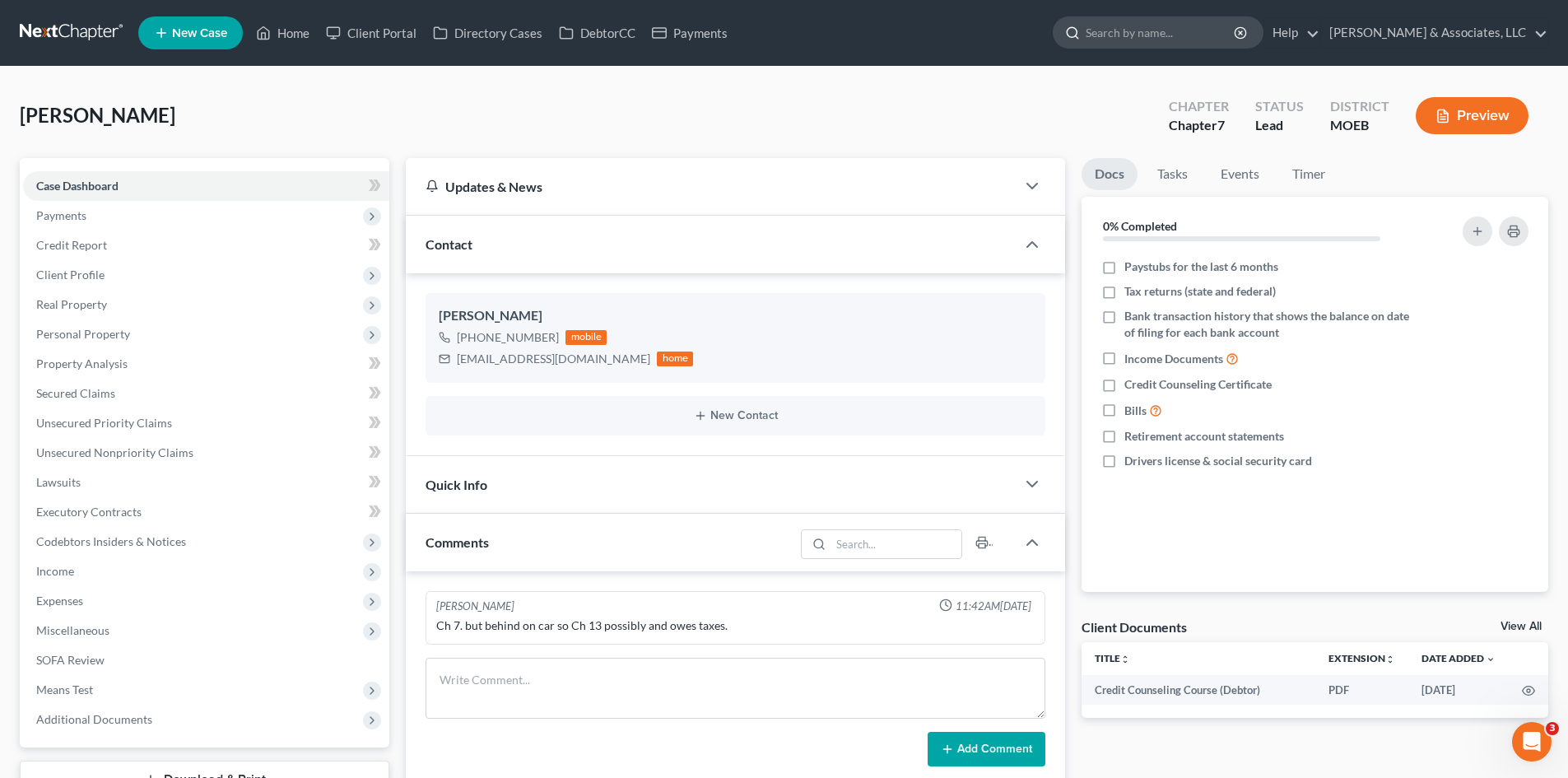
click at [1210, 28] on input "search" at bounding box center [1161, 32] width 150 height 30
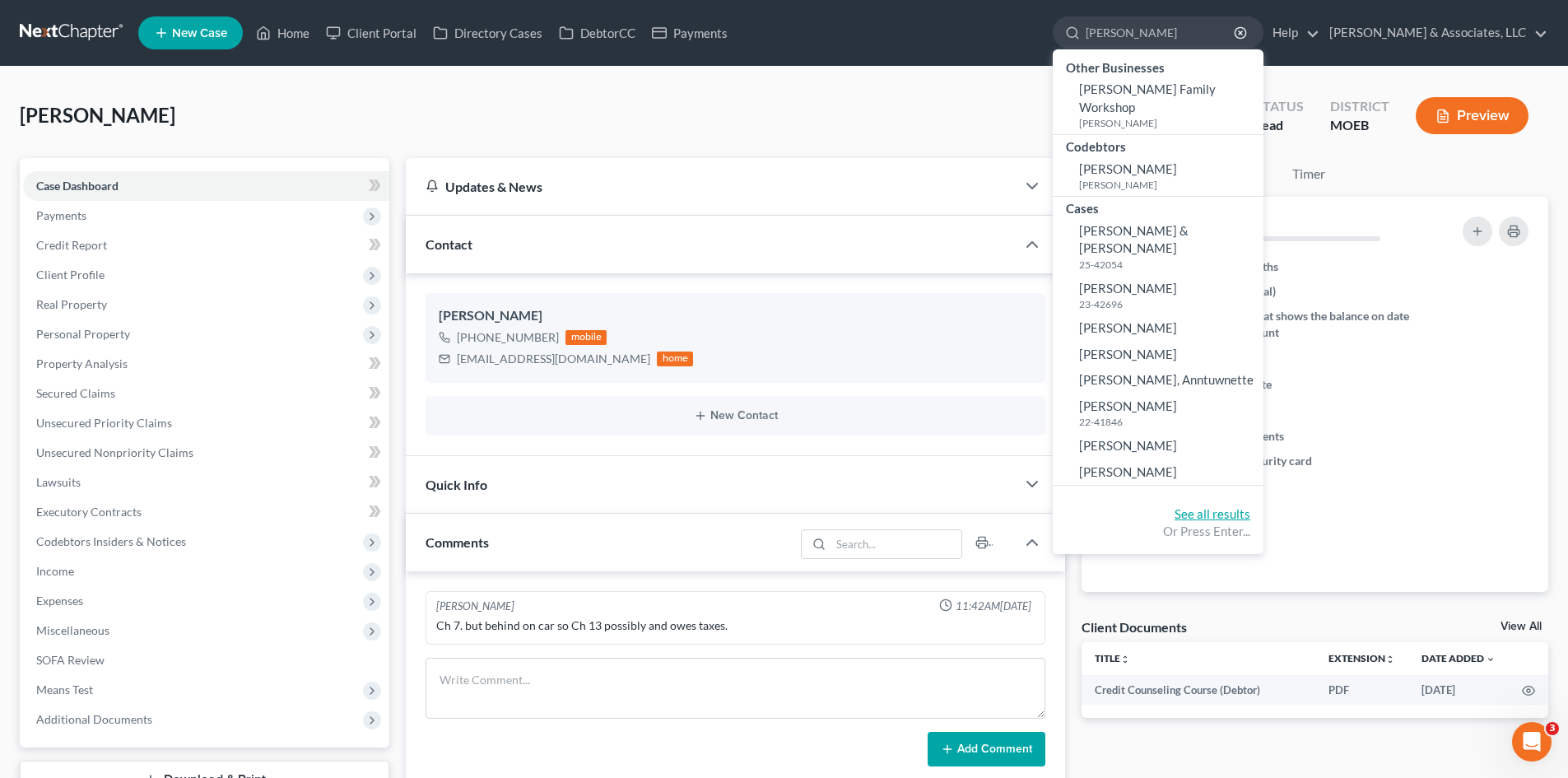
type input "[PERSON_NAME]"
click at [1250, 507] on link "See all results" at bounding box center [1213, 514] width 76 height 15
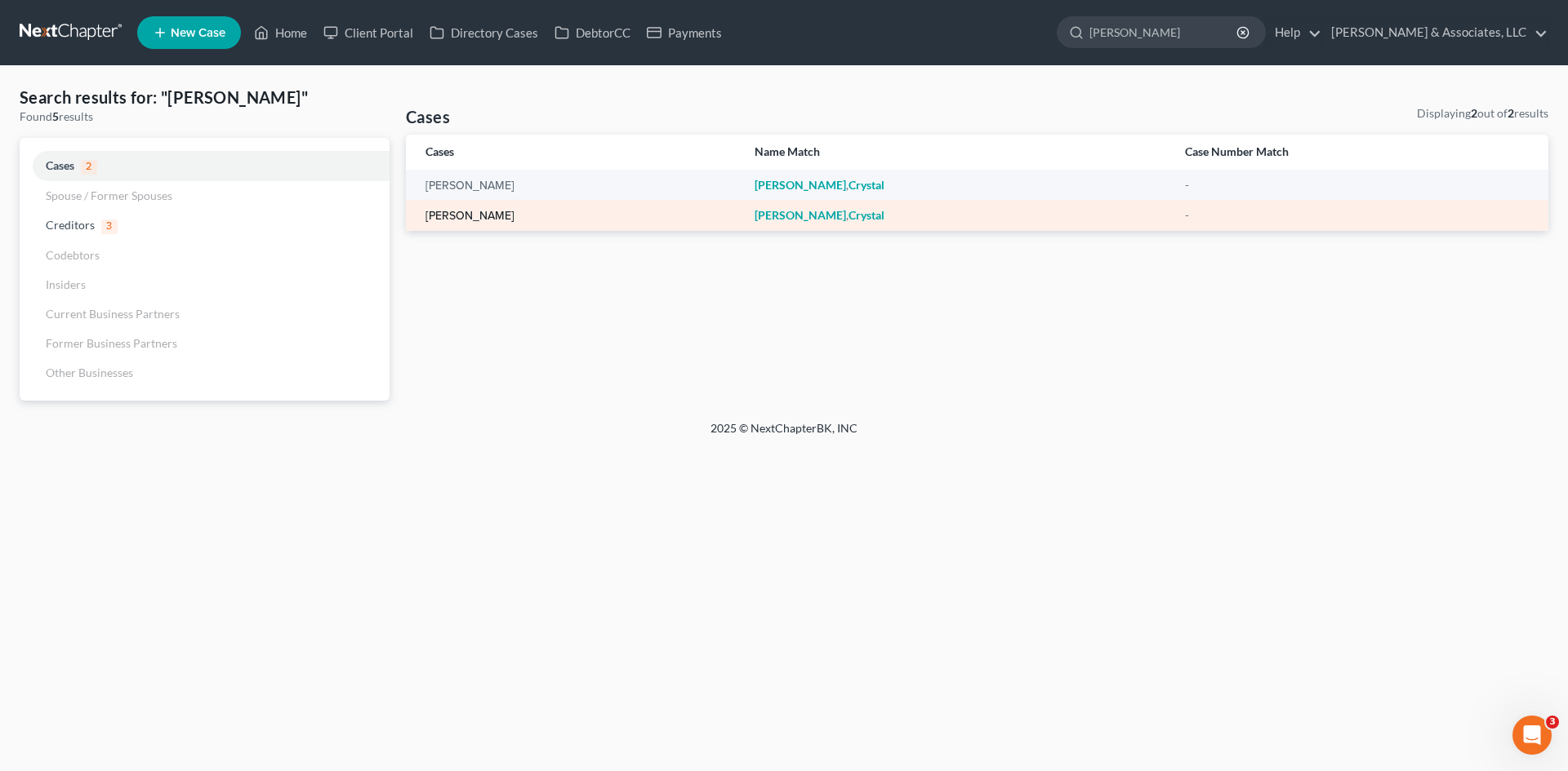
click at [465, 219] on link "[PERSON_NAME]" at bounding box center [470, 216] width 89 height 12
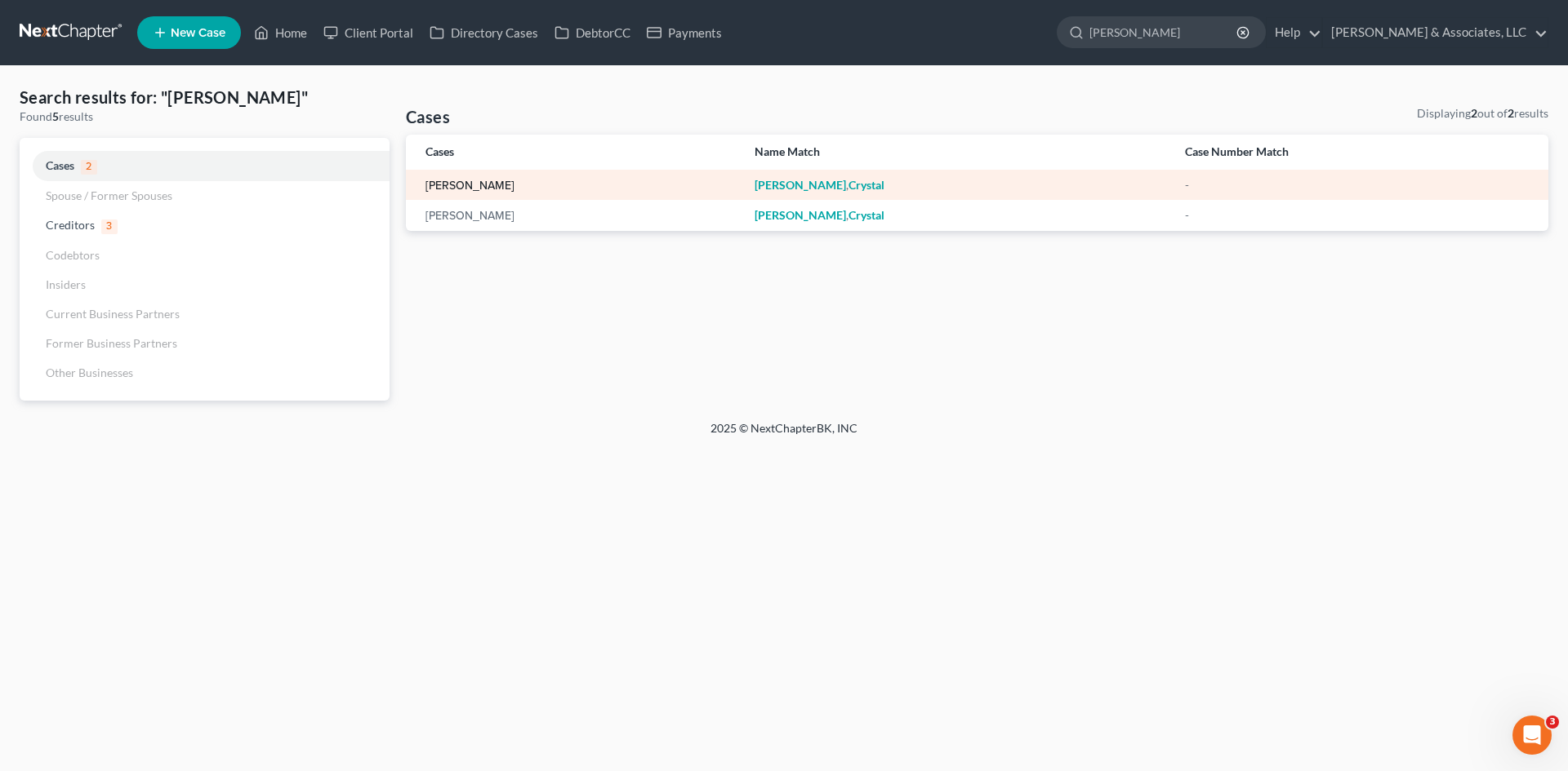
click at [480, 183] on link "[PERSON_NAME]" at bounding box center [470, 186] width 89 height 12
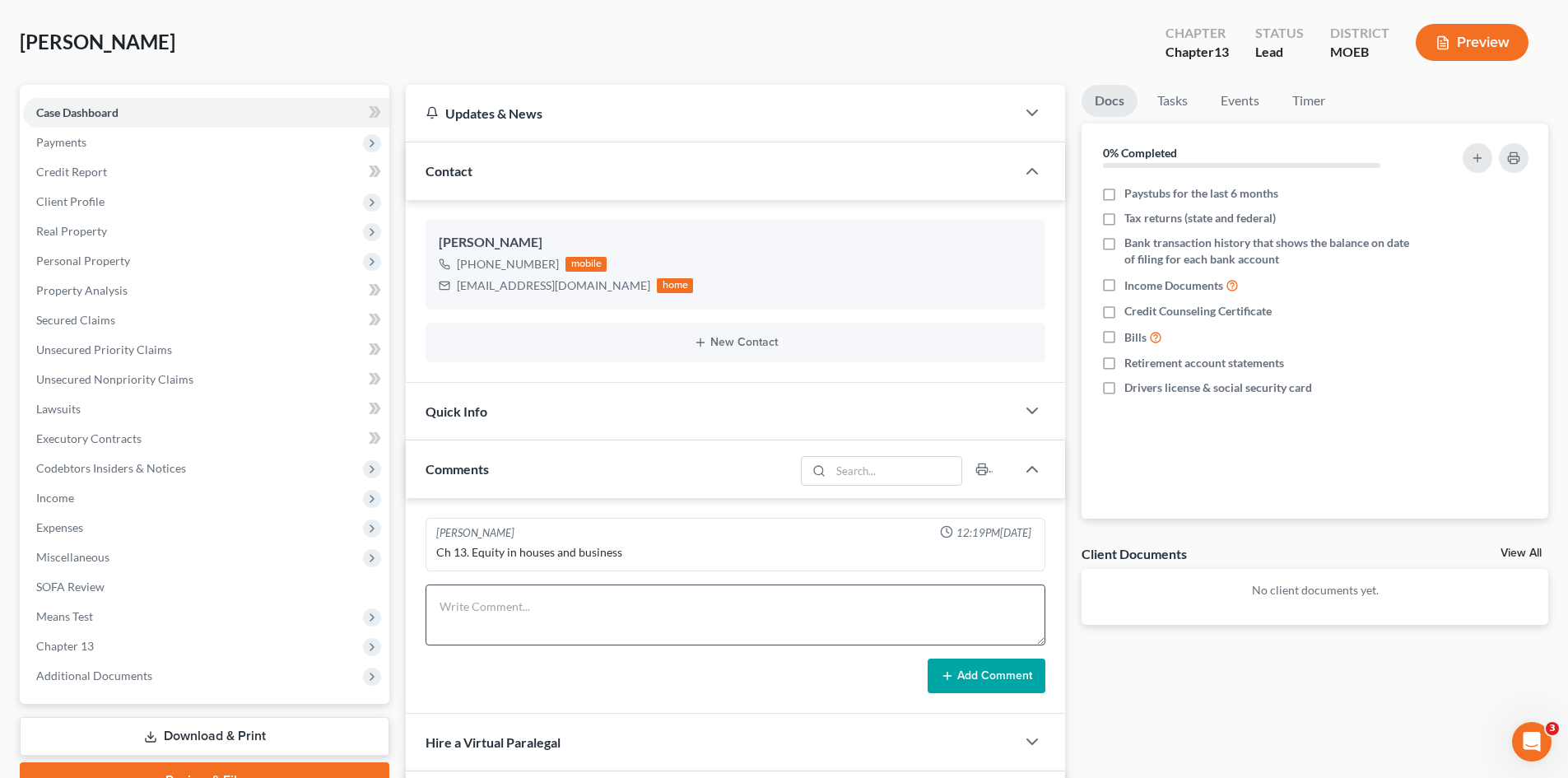
scroll to position [165, 0]
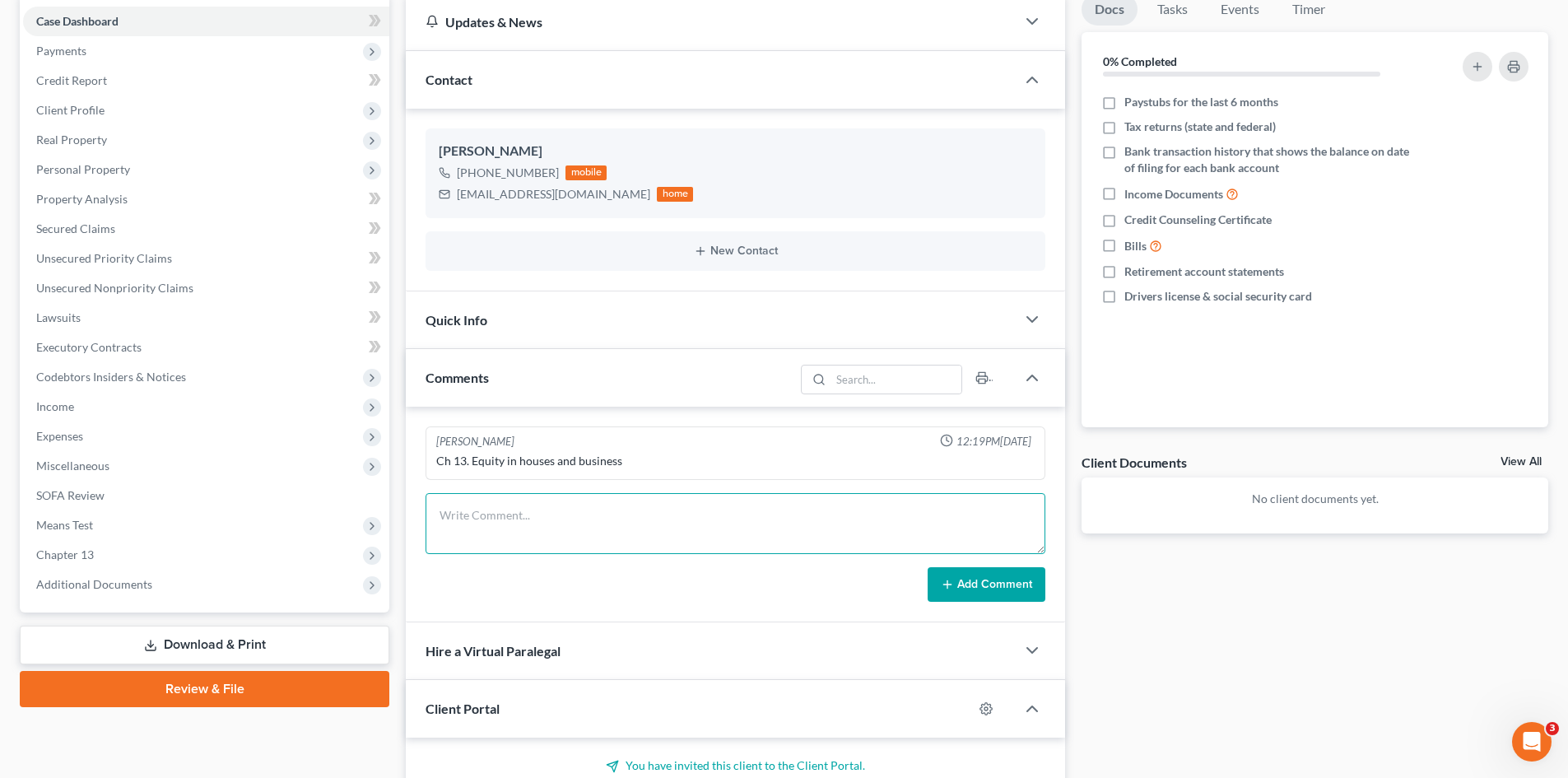
click at [646, 519] on textarea at bounding box center [735, 523] width 620 height 61
type textarea "N"
drag, startPoint x: 620, startPoint y: 526, endPoint x: 635, endPoint y: 529, distance: 15.3
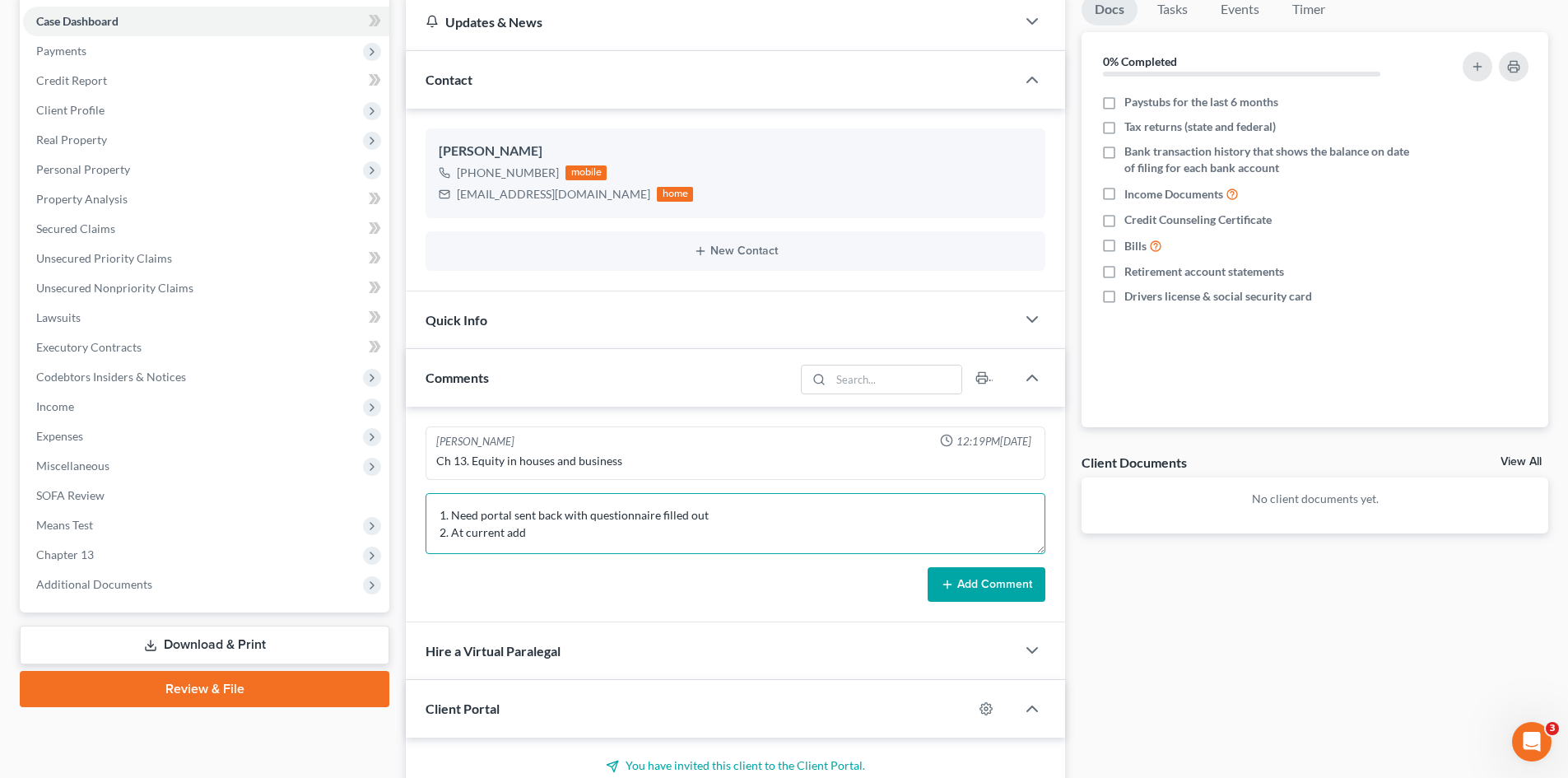
drag, startPoint x: 529, startPoint y: 529, endPoint x: 452, endPoint y: 545, distance: 78.6
click at [452, 545] on textarea "STILL NEED as of [DATE]: 1. Need portal sent back with questionnaire filled out…" at bounding box center [735, 523] width 620 height 61
paste textarea "Lived at current address 3 years? If not, previous address with dates move in/m…"
click at [471, 549] on textarea "STILL NEED as of [DATE]: 1. Need portal sent back with questionnaire filled out…" at bounding box center [735, 523] width 620 height 61
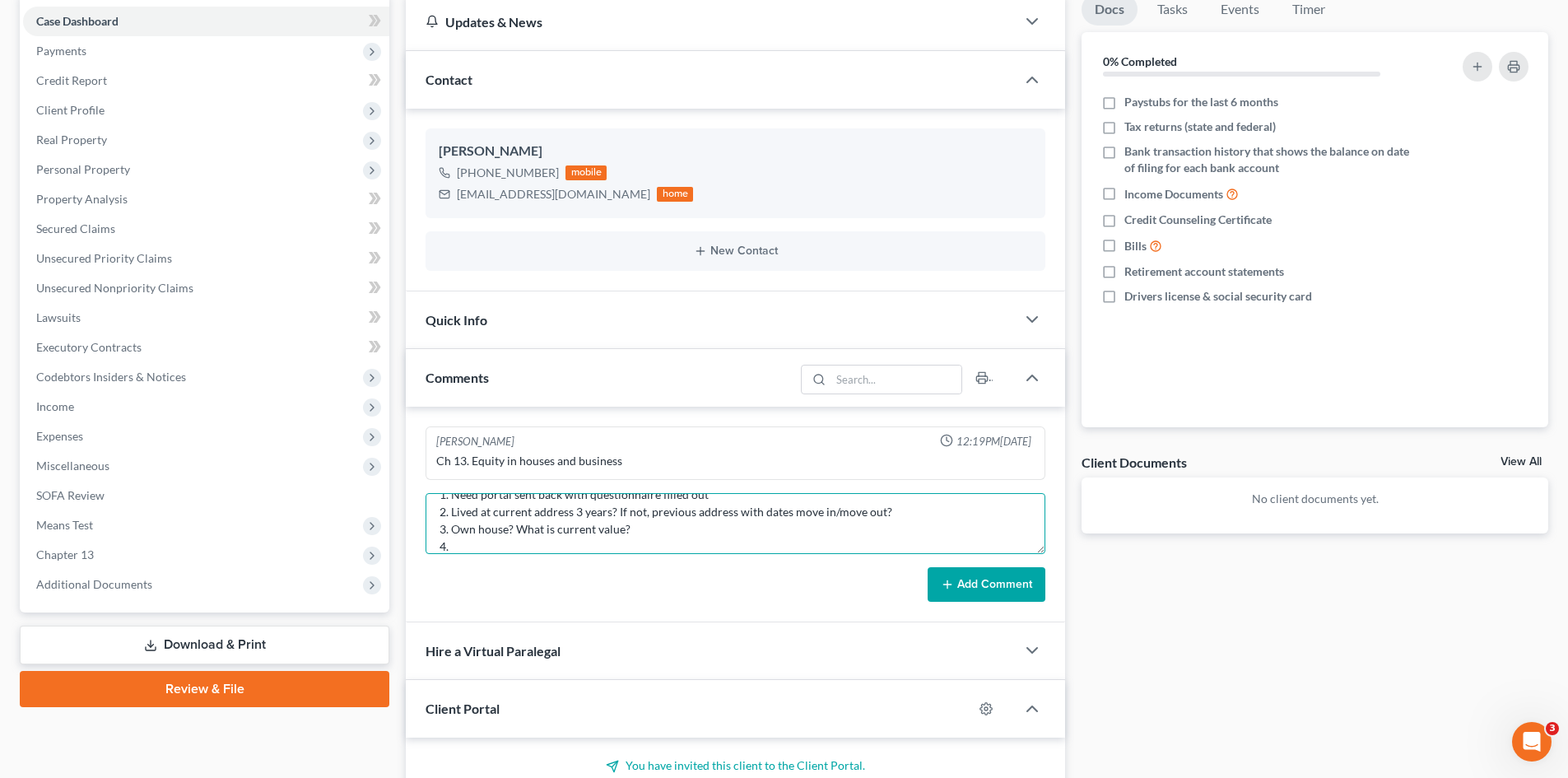
paste textarea "Need Gross Yearly Income 2023"
click at [473, 542] on textarea "STILL NEED as of [DATE]: 1. Need portal sent back with questionnaire filled out…" at bounding box center [735, 523] width 620 height 61
paste textarea "Copy of SSN Card"
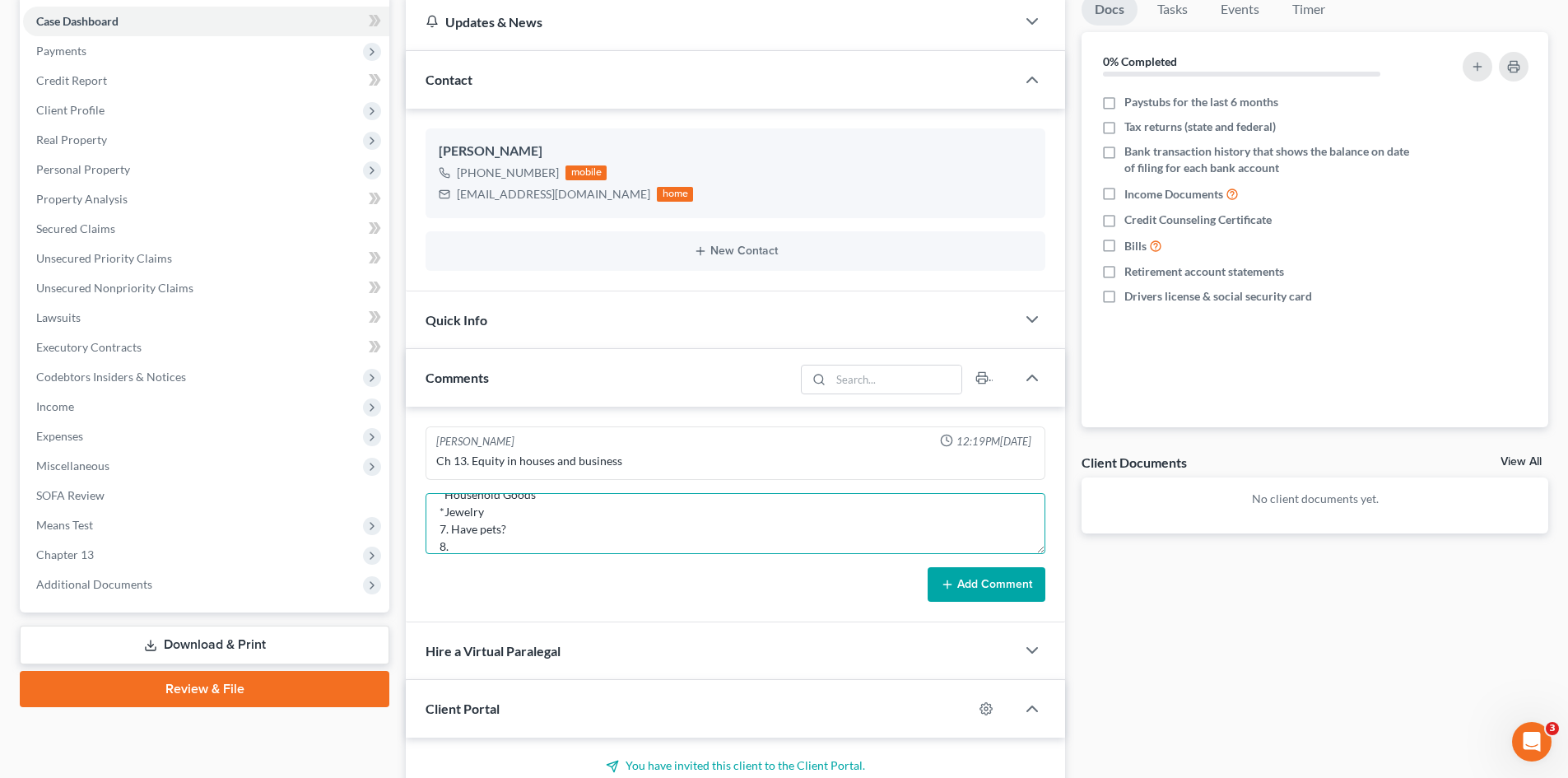
click at [544, 528] on textarea "STILL NEED as of [DATE]: 1. Need portal sent back with questionnaire filled out…" at bounding box center [735, 523] width 620 height 61
click at [464, 544] on textarea "STILL NEED as of [DATE]: 1. Need portal sent back with questionnaire filled out…" at bounding box center [735, 523] width 620 height 61
paste textarea "Any additional accounts, Cash App, Venmo, etc.?"
click at [466, 547] on textarea "STILL NEED as of [DATE]: 1. Need portal sent back with questionnaire filled out…" at bounding box center [735, 523] width 620 height 61
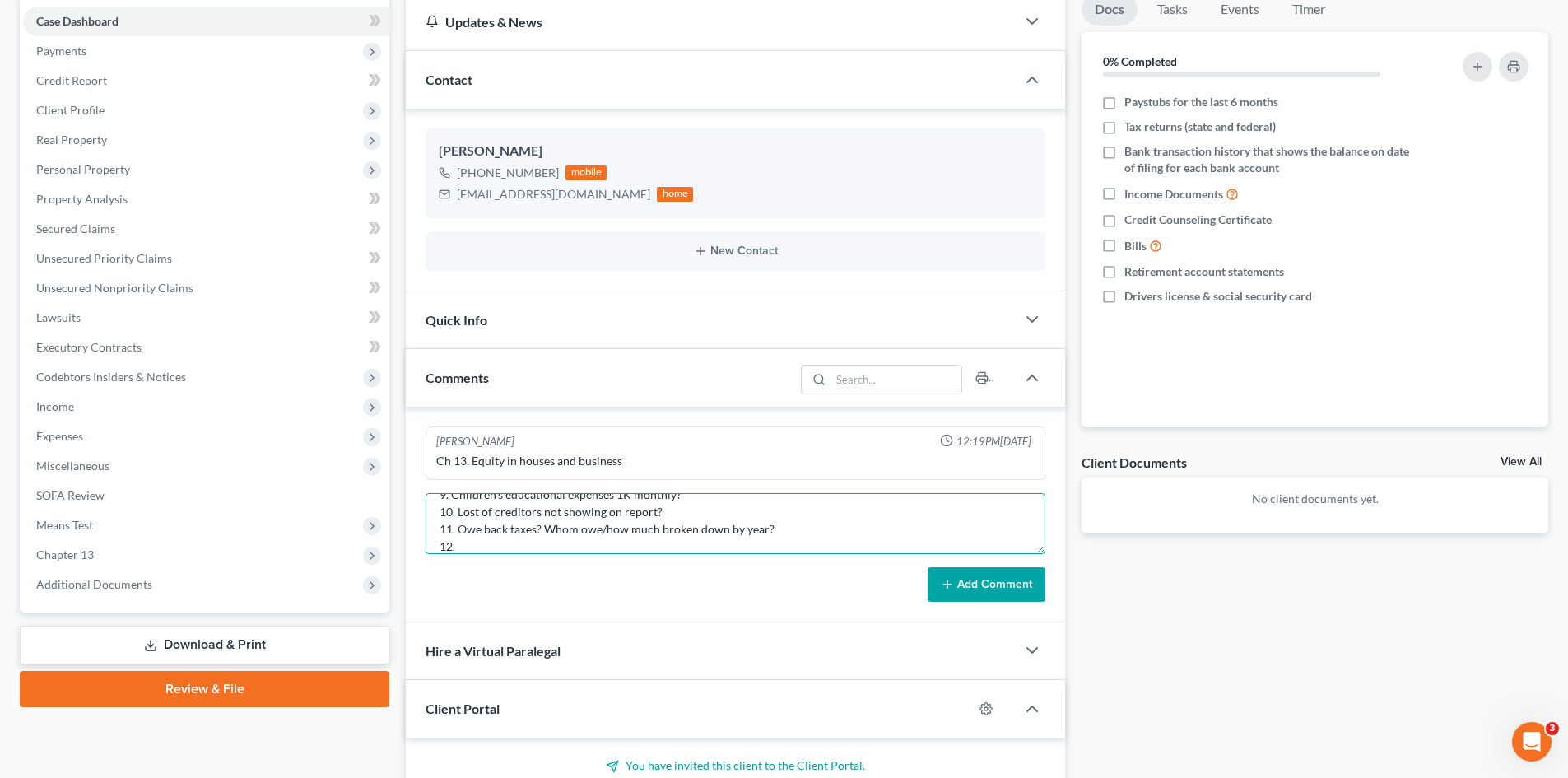
paste textarea "401K or retirement acct? Life insurance? Cash value?"
click at [463, 545] on textarea "STILL NEED as of [DATE]: 1. Need portal sent back with questionnaire filled out…" at bounding box center [735, 523] width 620 height 61
paste textarea "Disabled veteran? Reservist/National Guard member?"
type textarea "STILL NEED as of [DATE]: 1. Need portal sent back with questionnaire filled out…"
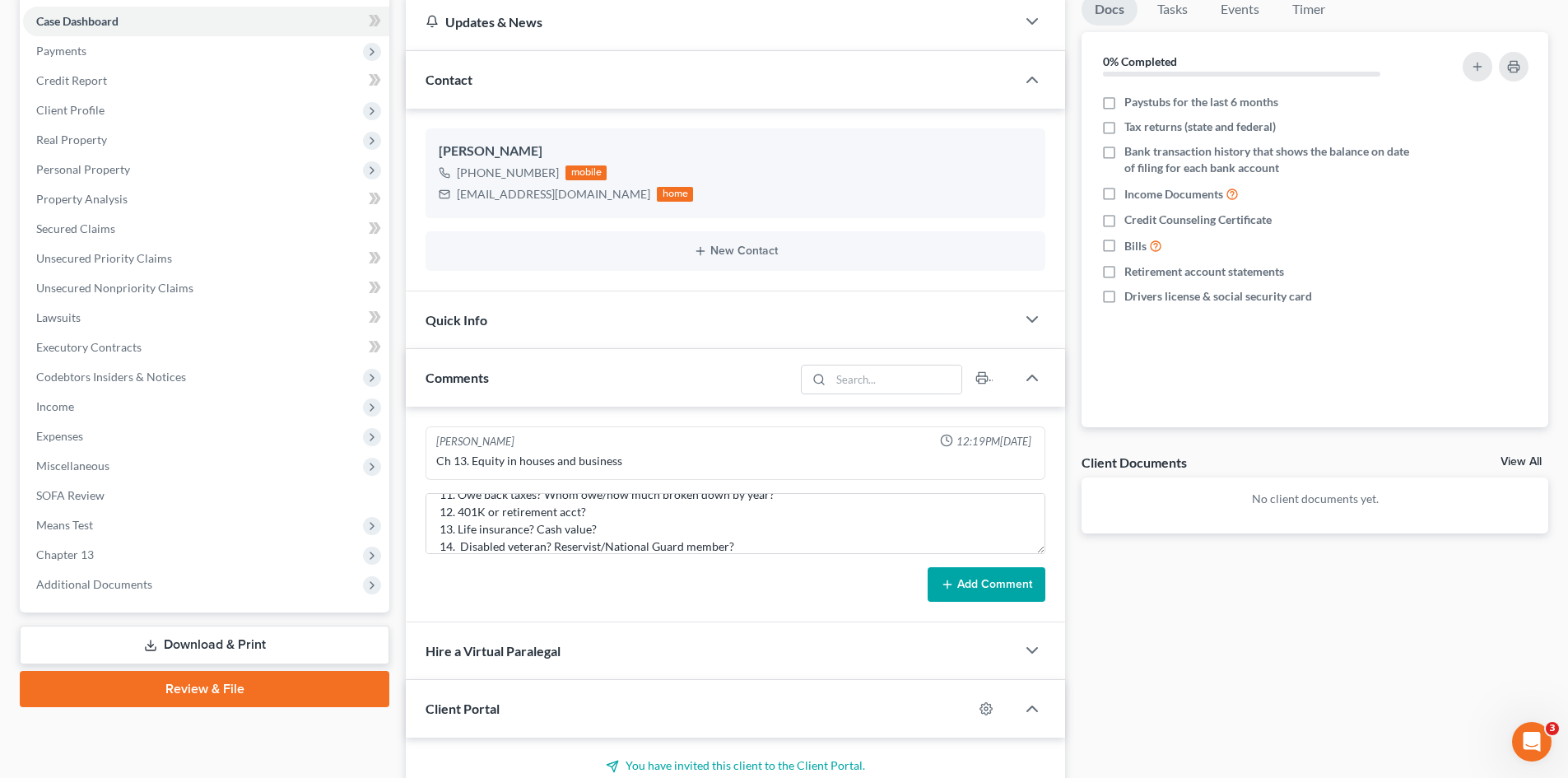
click at [975, 586] on button "Add Comment" at bounding box center [986, 584] width 117 height 35
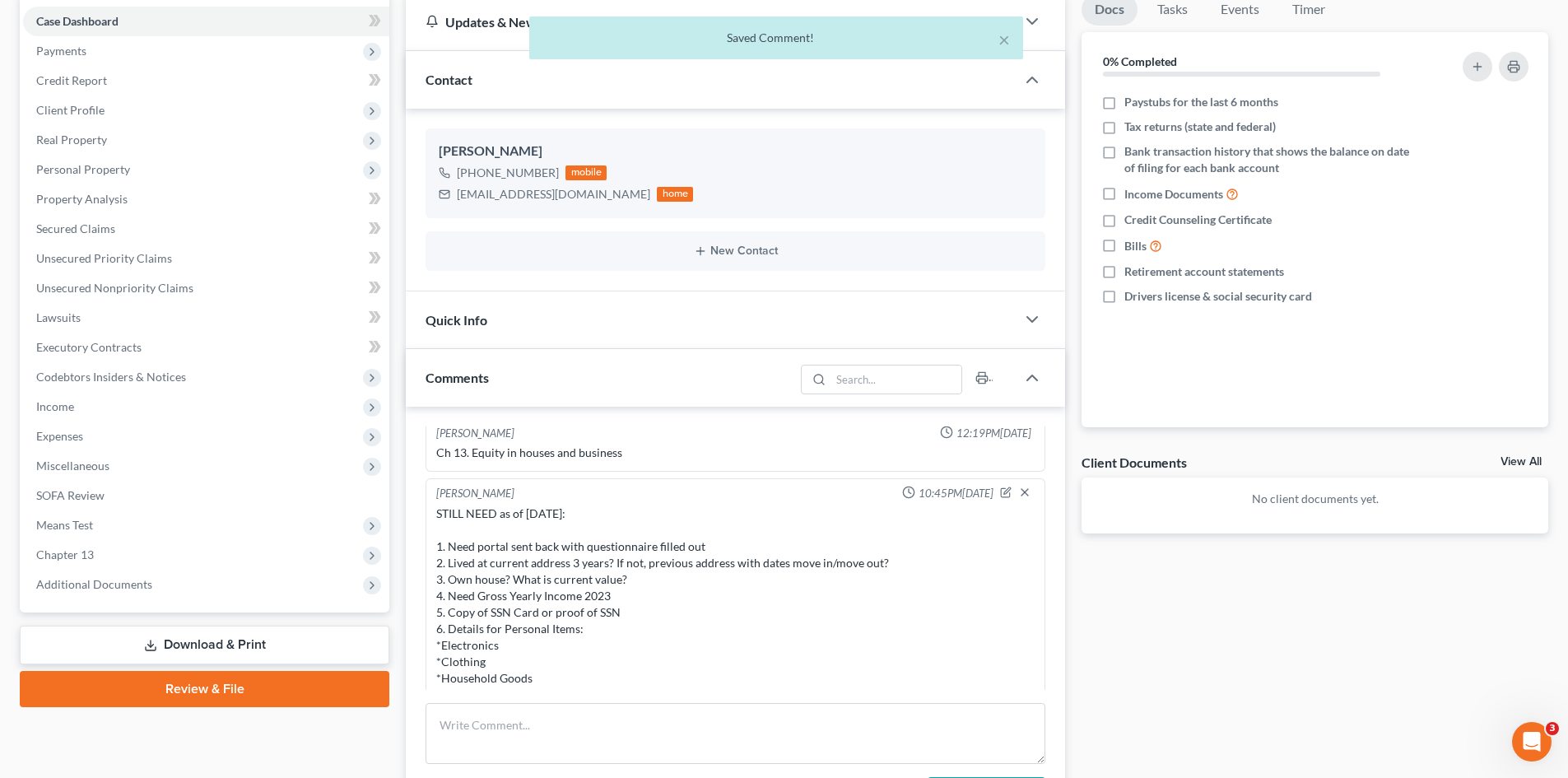
scroll to position [0, 0]
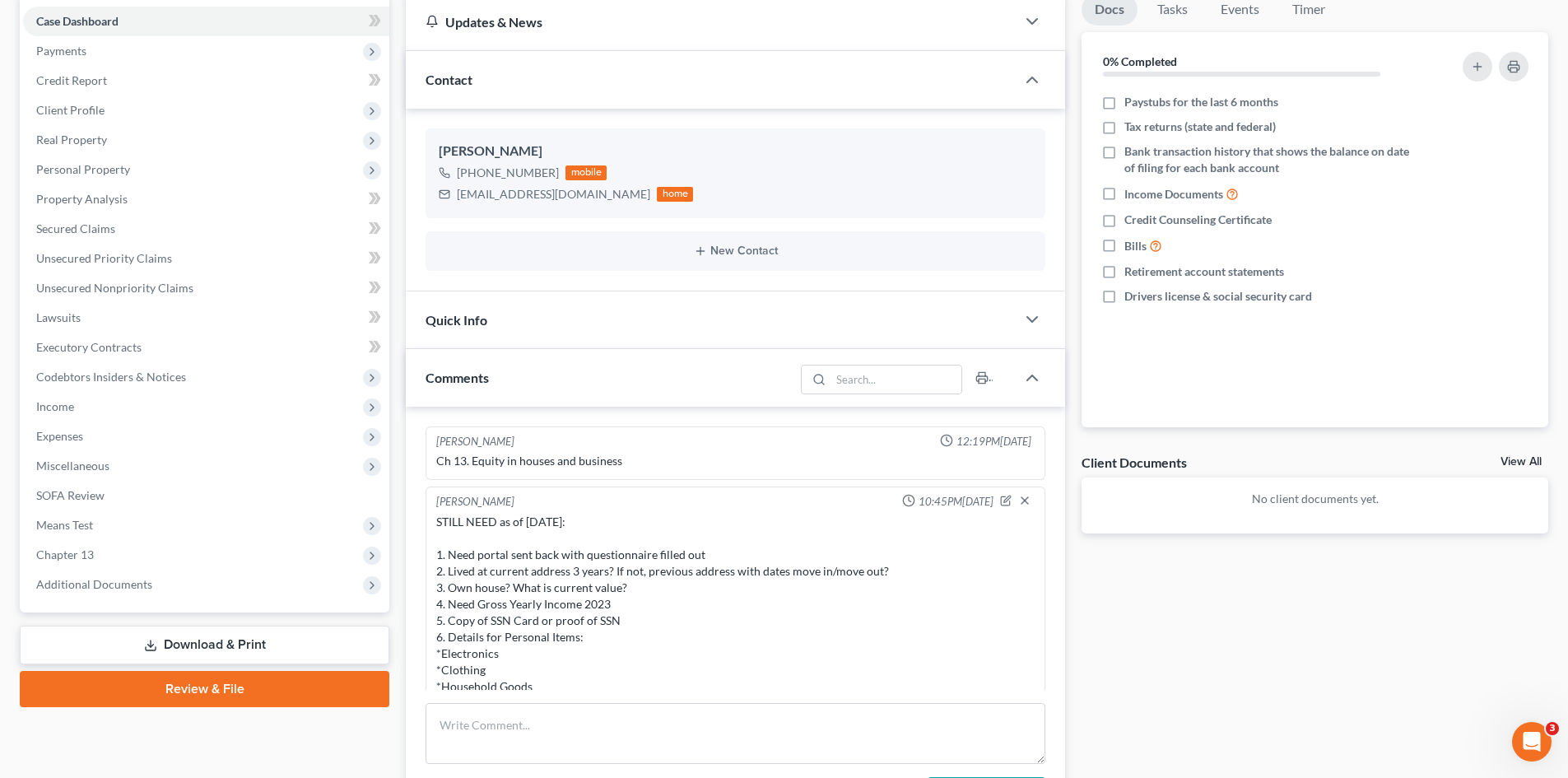
drag, startPoint x: 729, startPoint y: 674, endPoint x: 429, endPoint y: 551, distance: 324.2
click at [429, 551] on div "[PERSON_NAME] 10:45PM[DATE] STILL NEED as of [DATE]: 1. Need portal sent back w…" at bounding box center [735, 671] width 620 height 367
copy div "1. Need portal sent back with questionnaire filled out 2. Lived at current addr…"
click at [1000, 503] on icon "button" at bounding box center [1006, 501] width 12 height 12
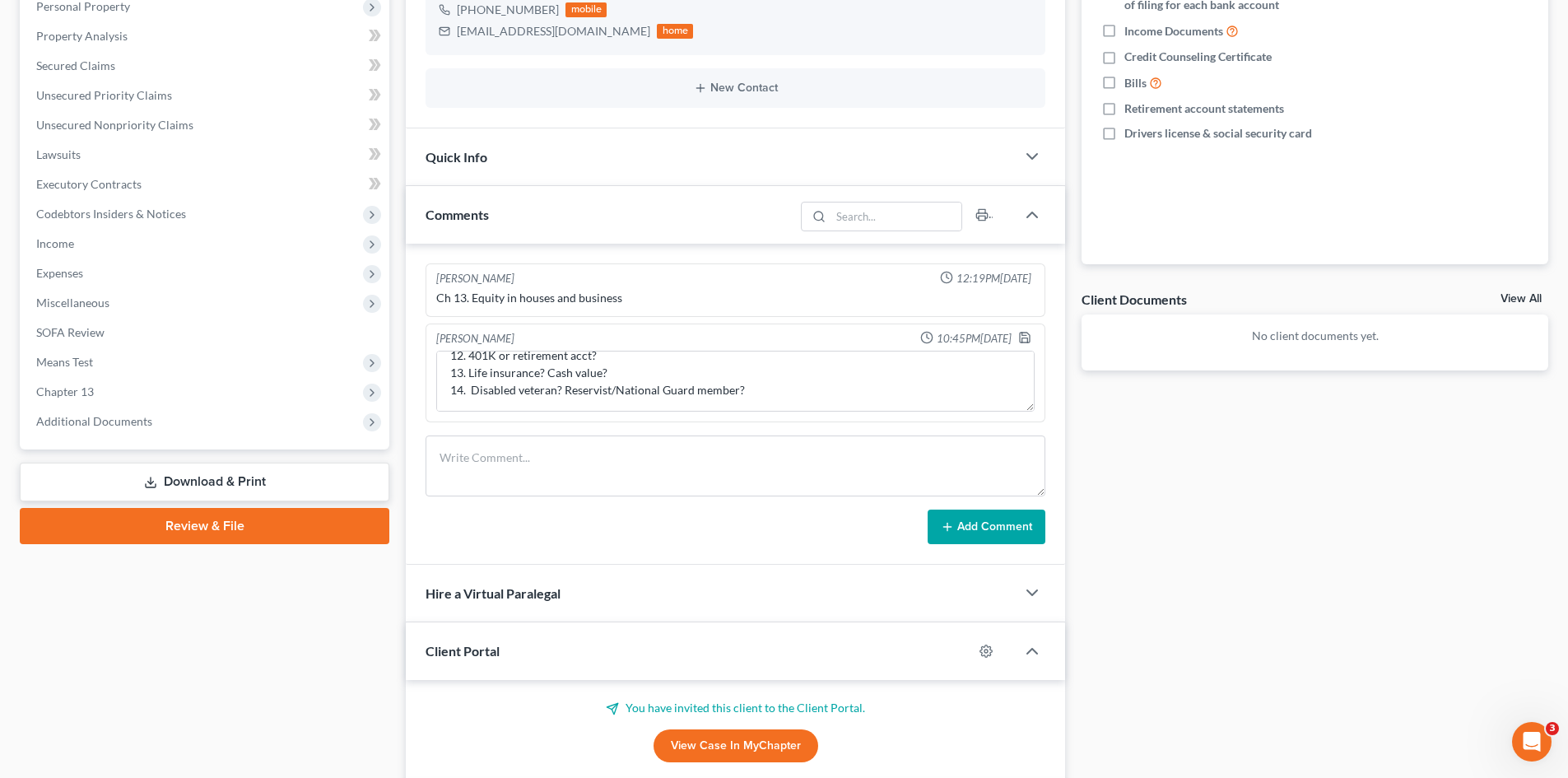
scroll to position [330, 0]
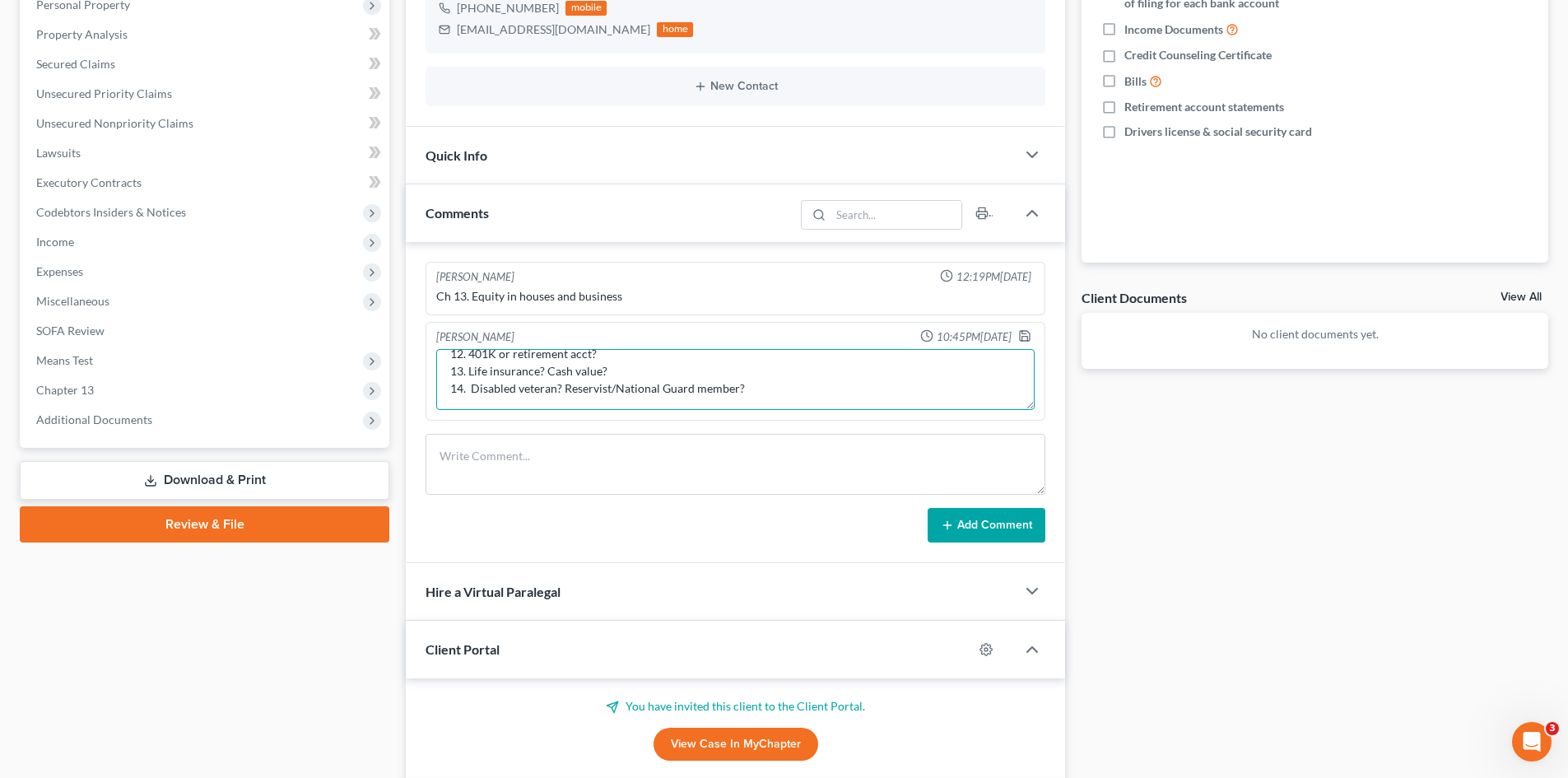
click at [745, 392] on textarea "STILL NEED as of [DATE]: 1. Need portal sent back with questionnaire filled out…" at bounding box center [735, 380] width 598 height 61
type textarea "STILL NEED as of [DATE]: 1. Need portal sent back with questionnaire filled out…"
click at [1030, 334] on icon "button" at bounding box center [1025, 336] width 10 height 10
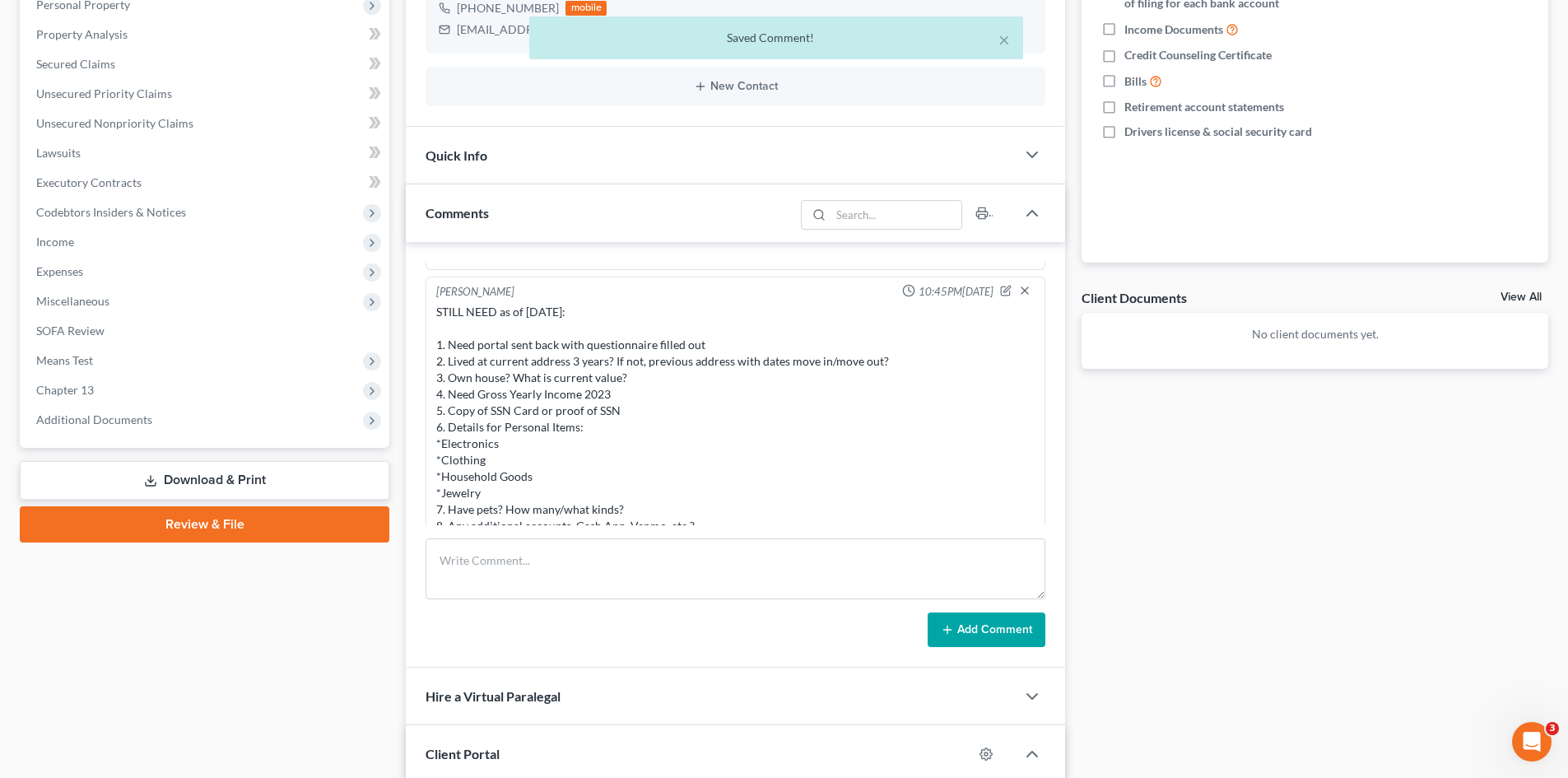
scroll to position [41, 0]
drag, startPoint x: 789, startPoint y: 505, endPoint x: 433, endPoint y: 351, distance: 387.9
click at [433, 351] on div "STILL NEED as of [DATE]: 1. Need portal sent back with questionnaire filled out…" at bounding box center [735, 481] width 605 height 353
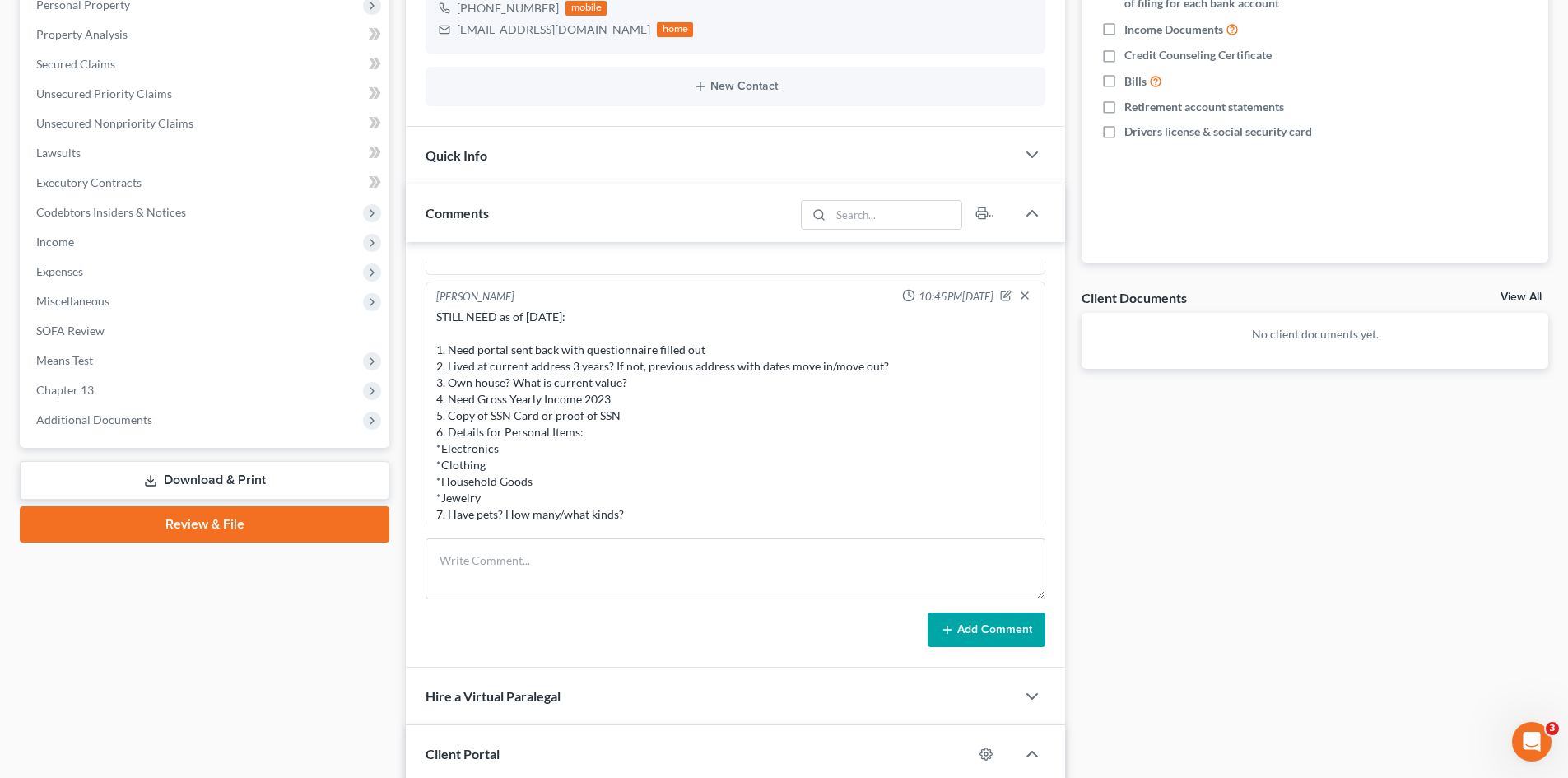
copy div "1. Need portal sent back with questionnaire filled out 2. Lived at current addr…"
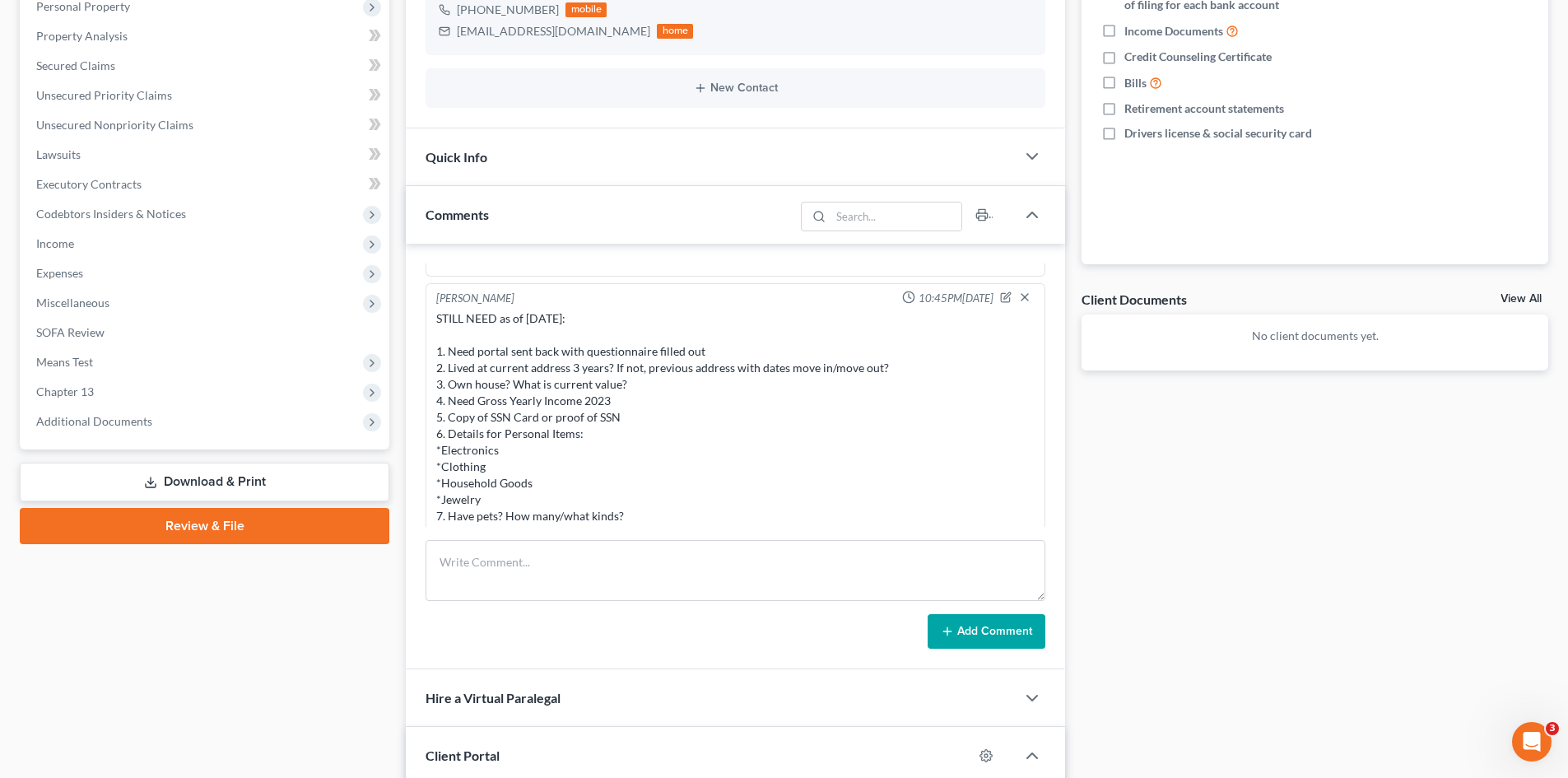
scroll to position [330, 0]
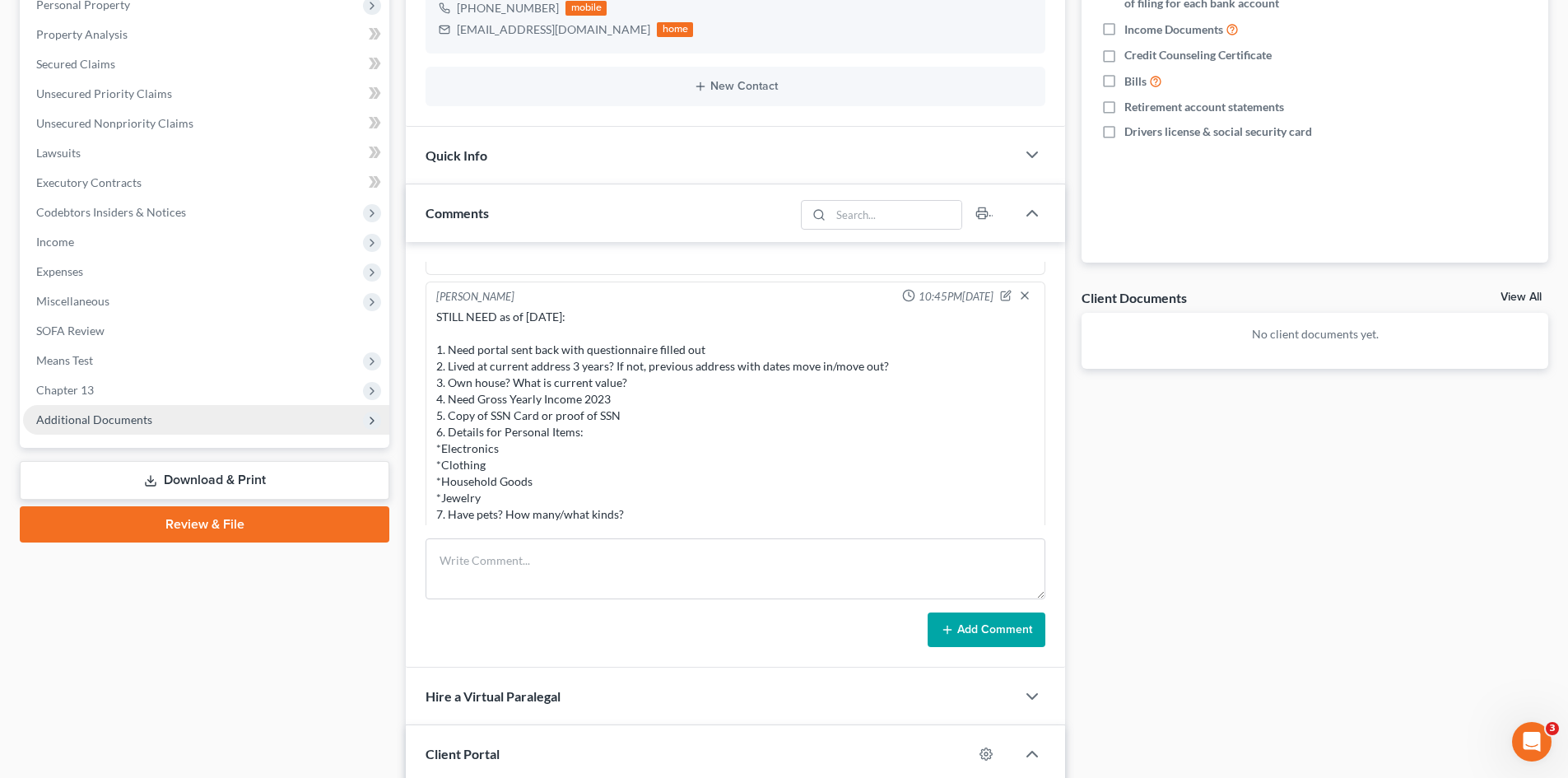
click at [96, 423] on span "Additional Documents" at bounding box center [94, 419] width 116 height 14
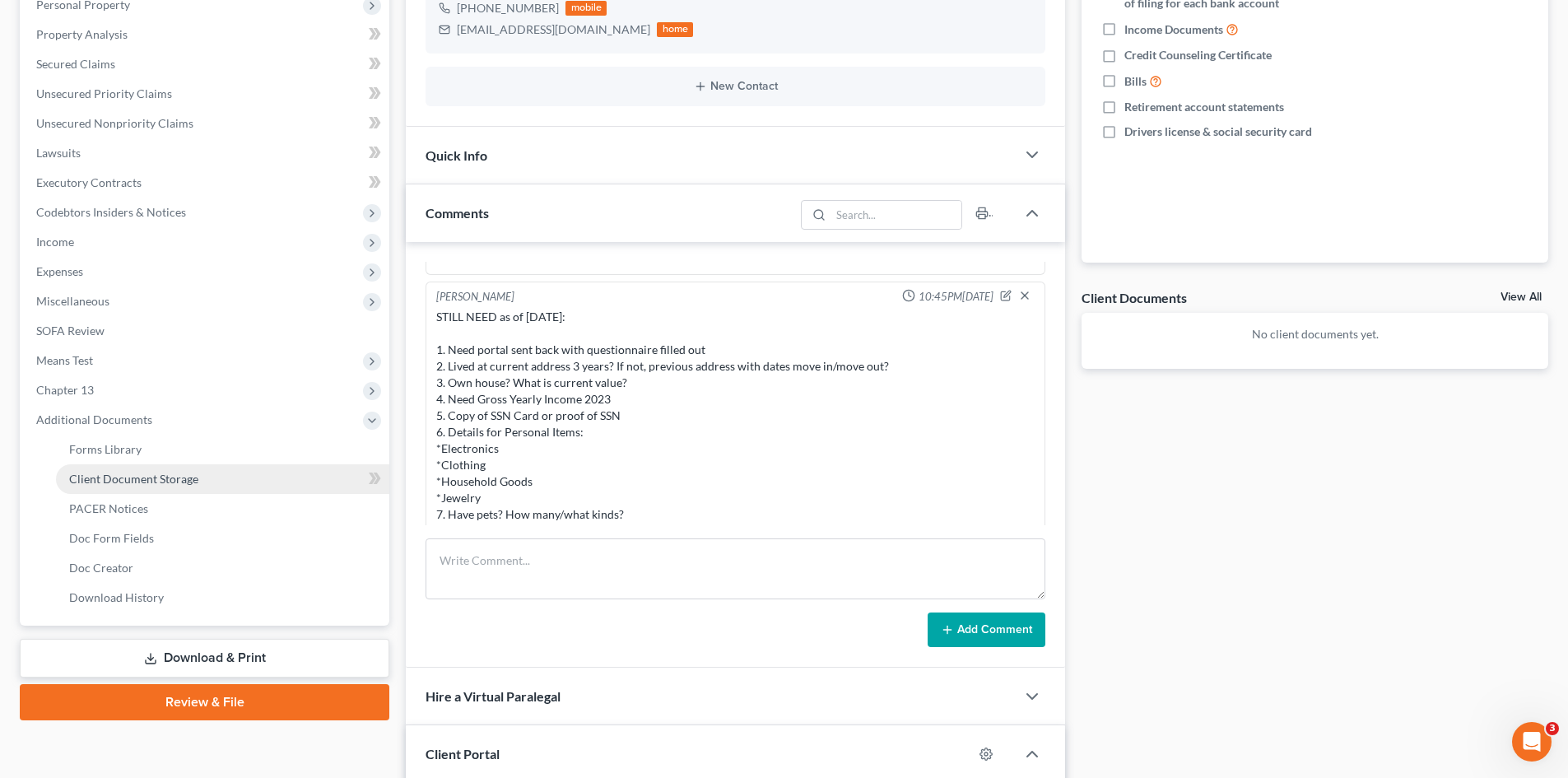
click at [170, 479] on span "Client Document Storage" at bounding box center [134, 479] width 129 height 14
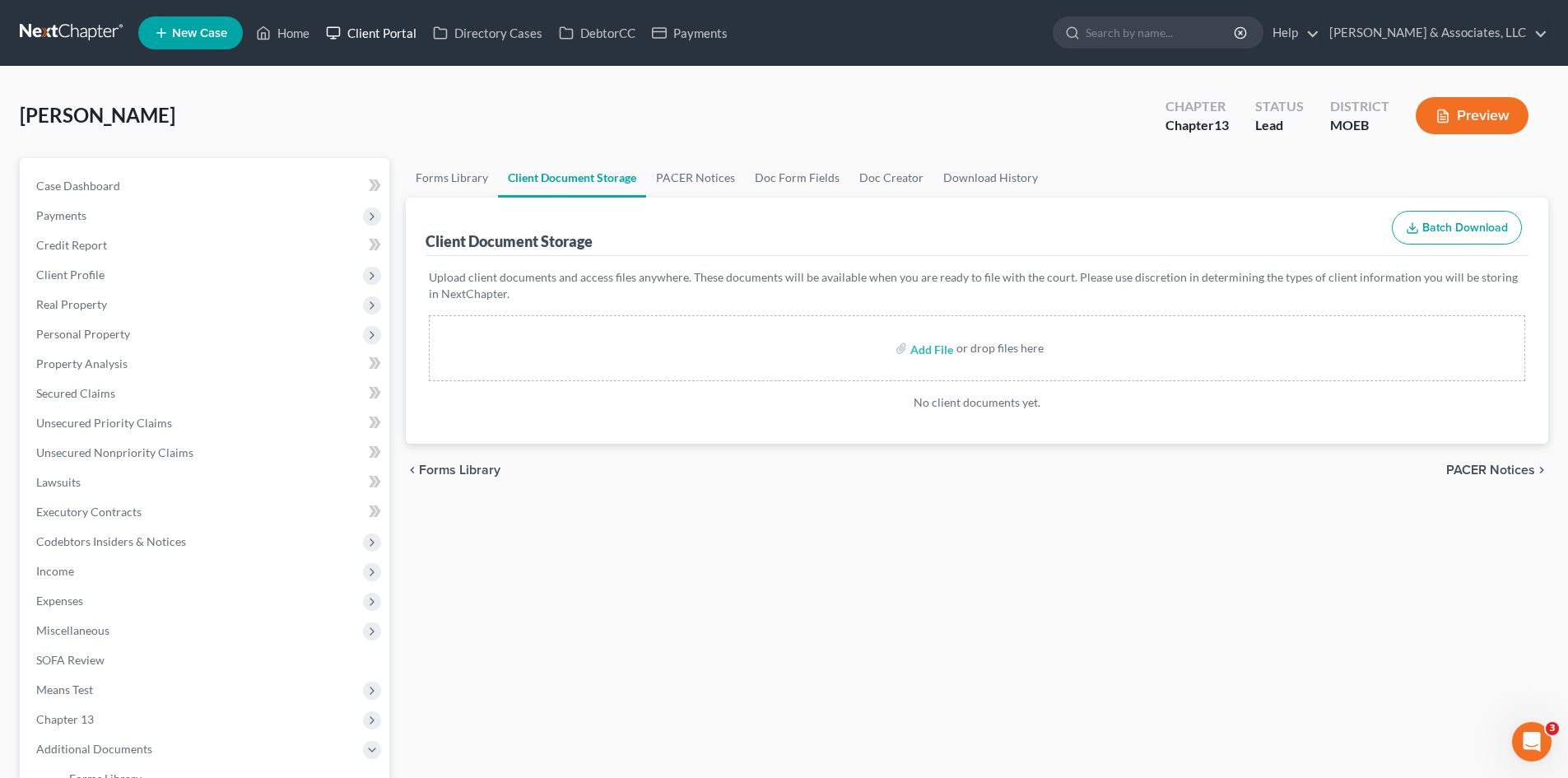
click at [399, 30] on link "Client Portal" at bounding box center [371, 32] width 107 height 30
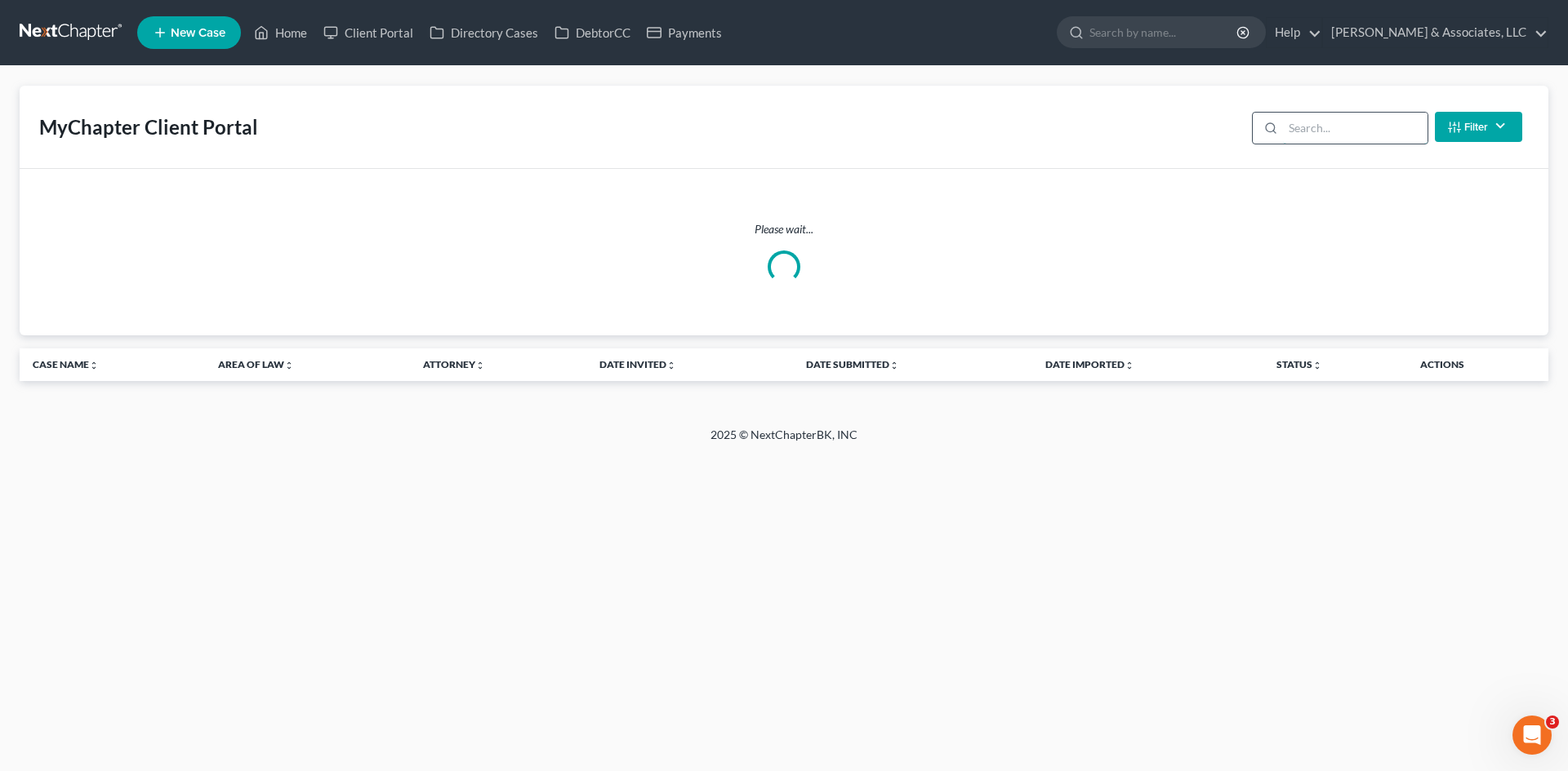
click at [1318, 132] on input "search" at bounding box center [1355, 127] width 144 height 31
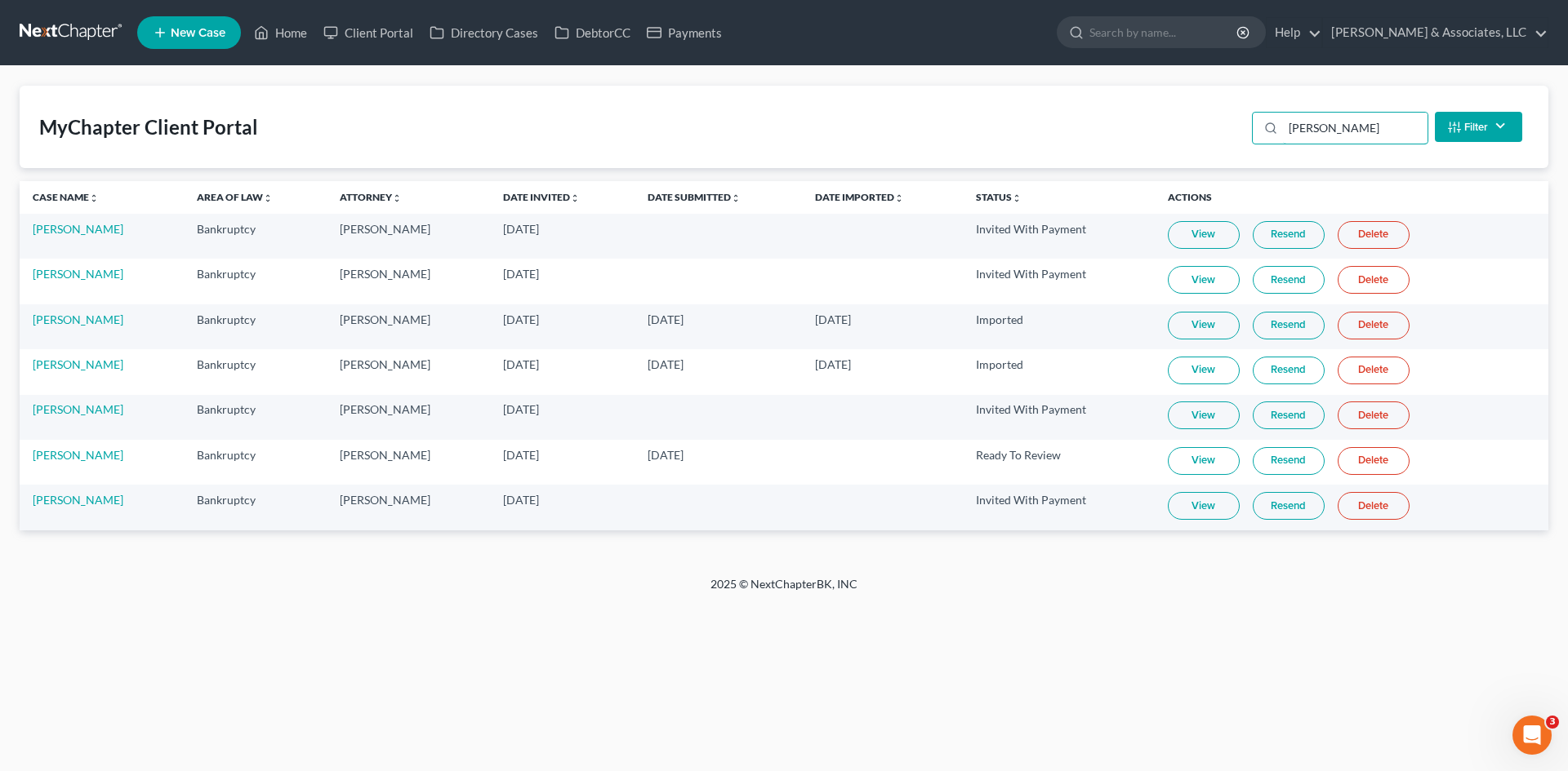
type input "[PERSON_NAME]"
click at [1202, 461] on link "View" at bounding box center [1204, 461] width 72 height 28
click at [77, 453] on link "[PERSON_NAME]" at bounding box center [78, 455] width 91 height 14
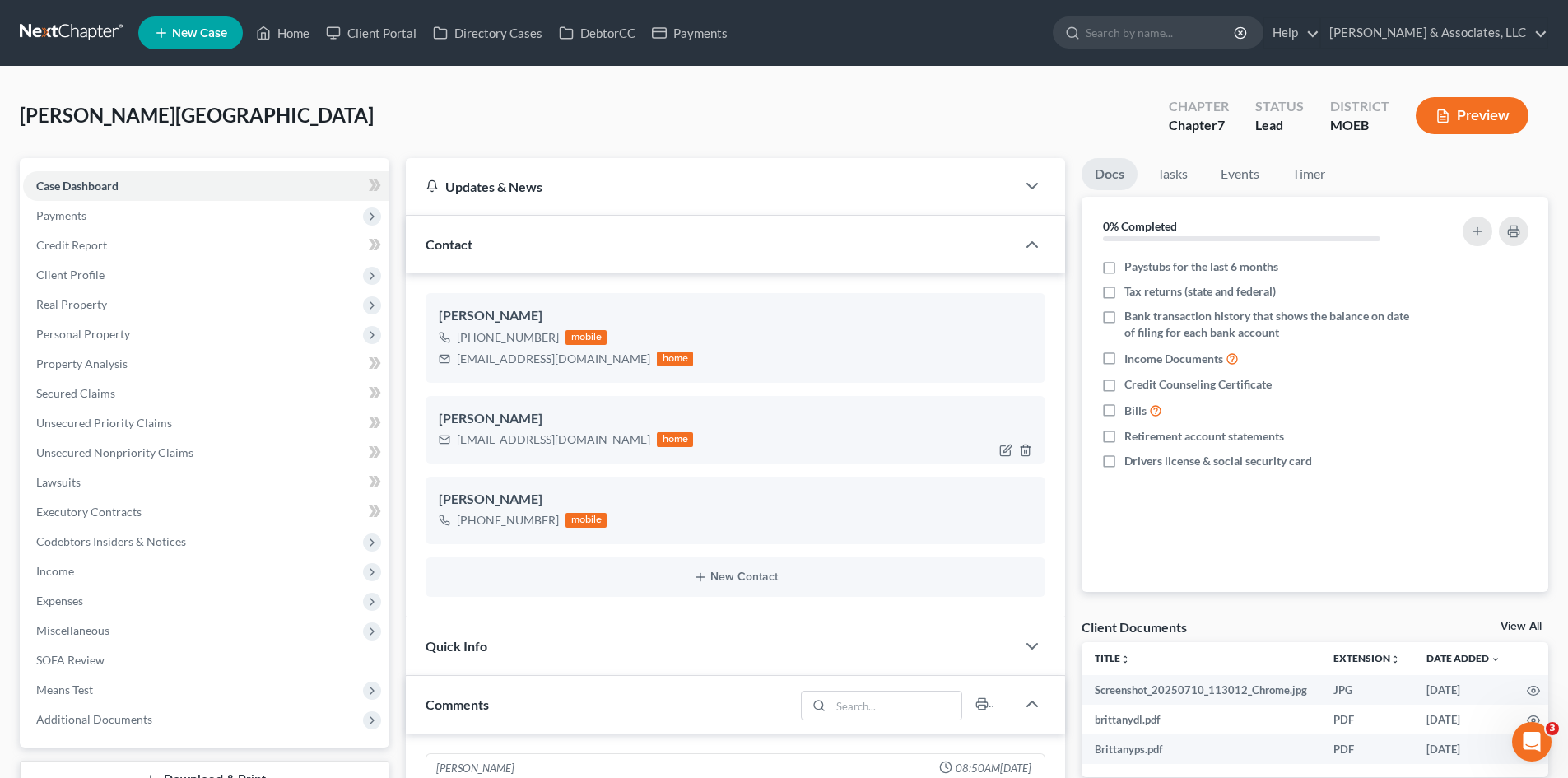
scroll to position [346, 0]
click at [1025, 526] on icon "button" at bounding box center [1025, 531] width 8 height 11
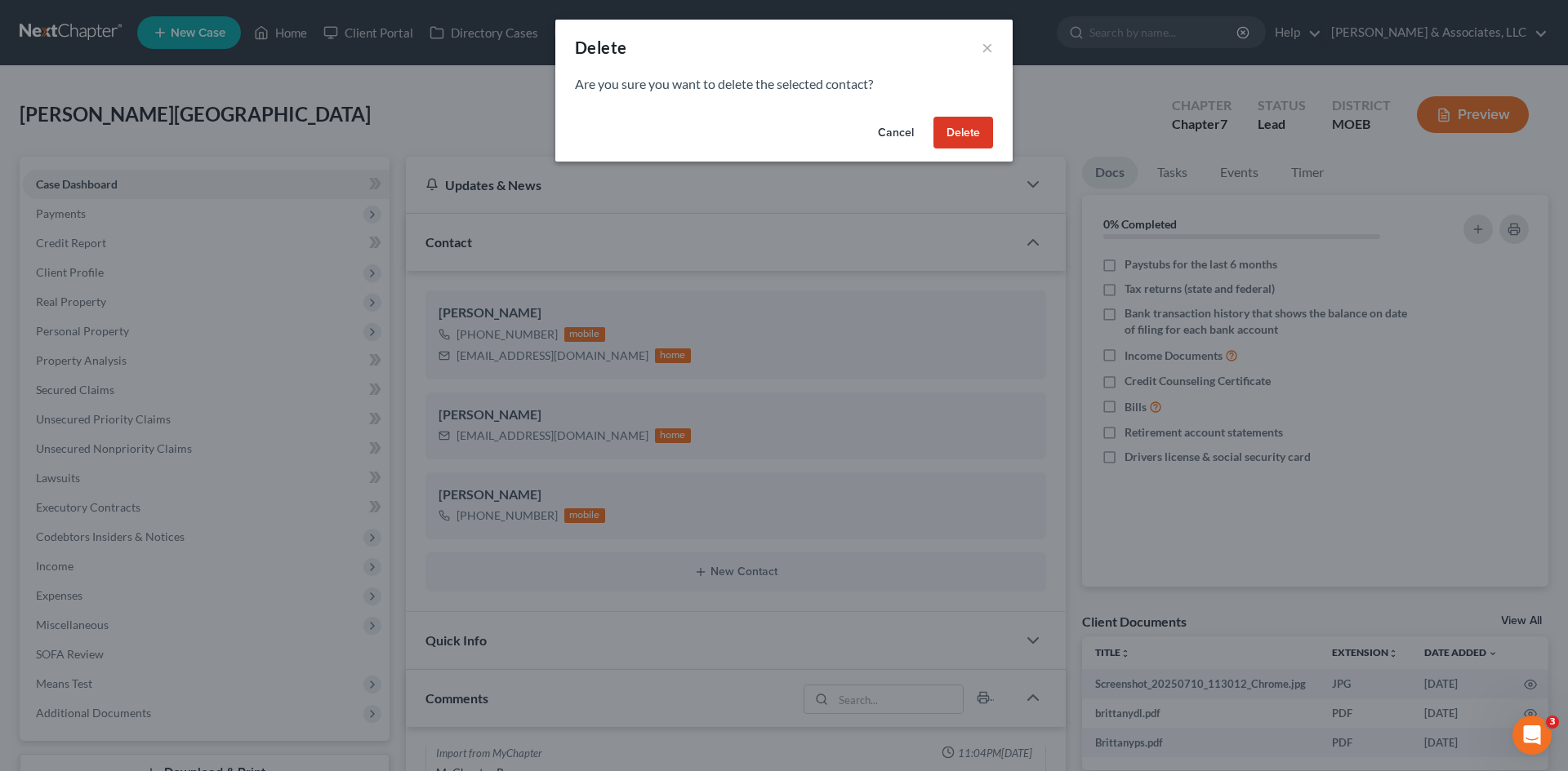
click at [959, 134] on button "Delete" at bounding box center [963, 132] width 60 height 33
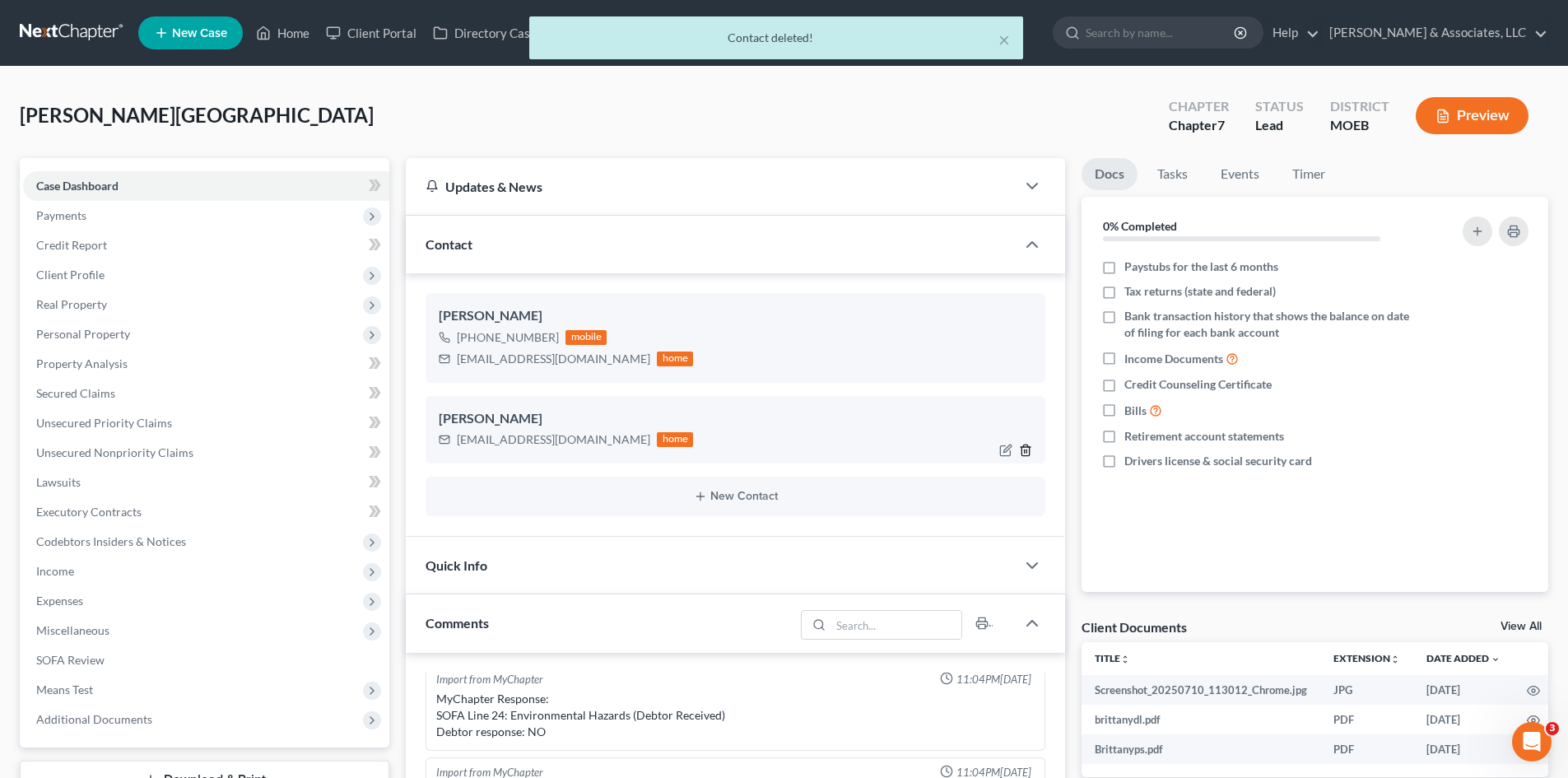
click at [1024, 451] on icon "button" at bounding box center [1026, 451] width 14 height 14
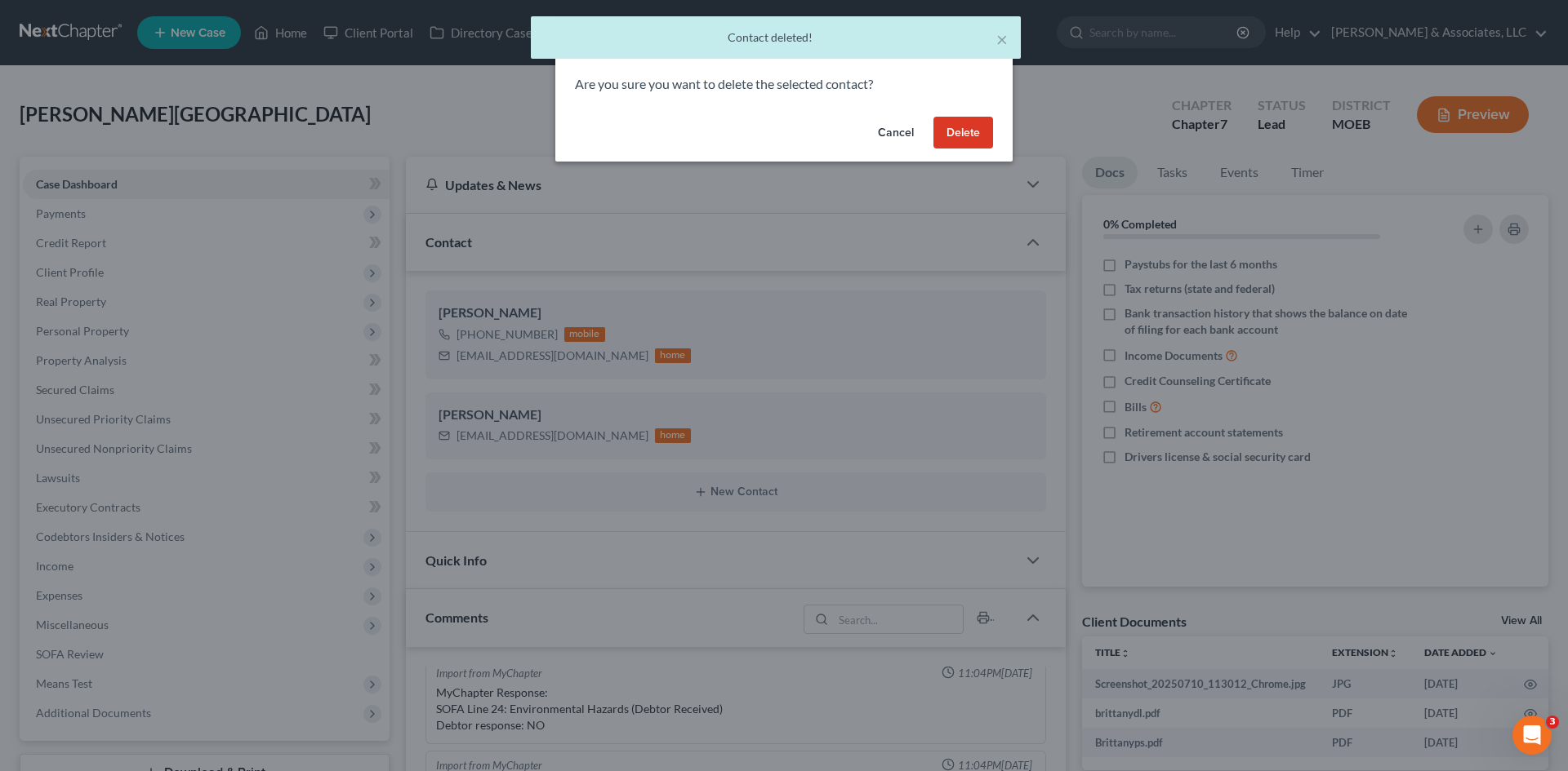
click at [977, 122] on button "Delete" at bounding box center [963, 132] width 60 height 33
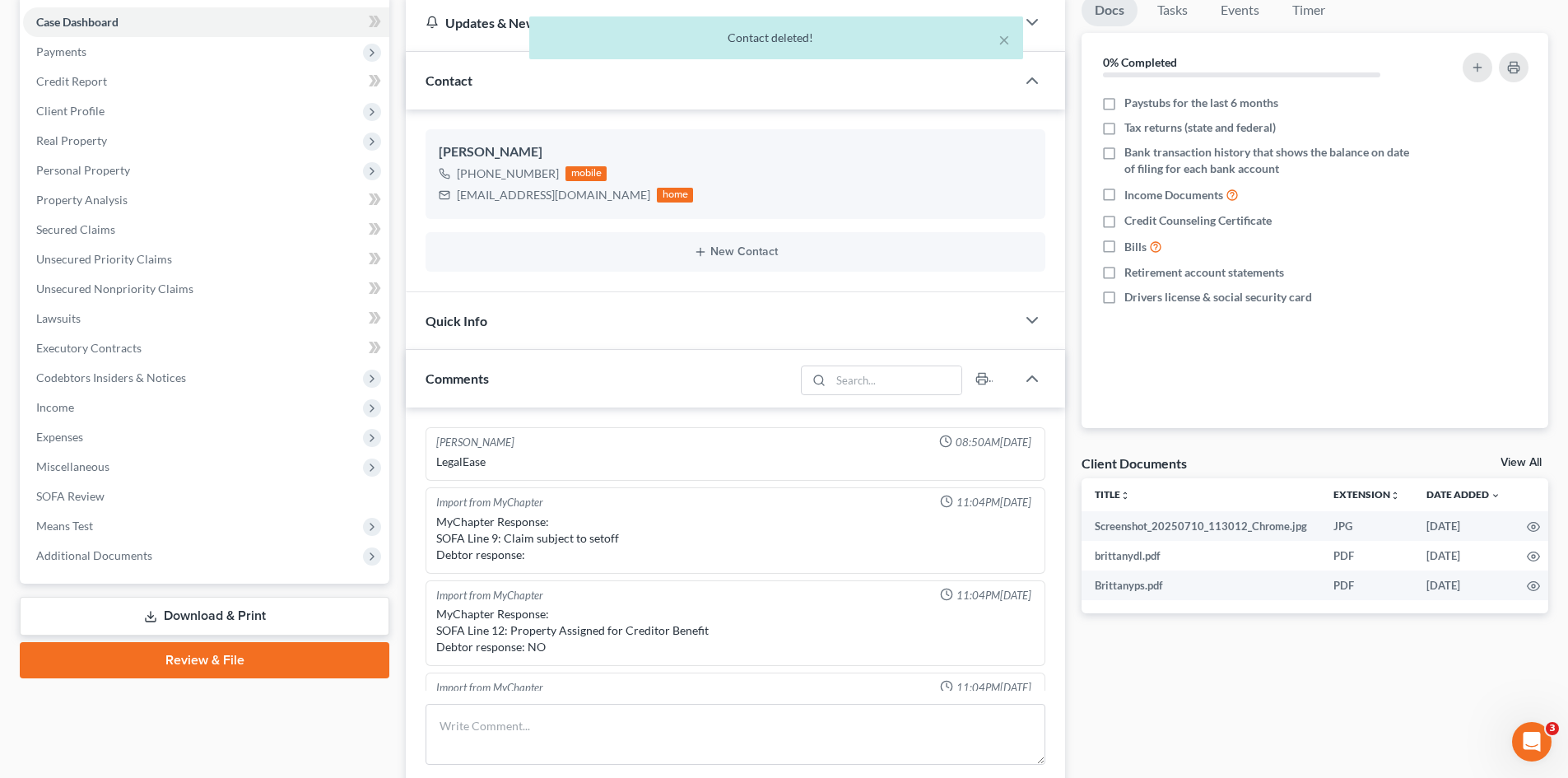
scroll to position [165, 0]
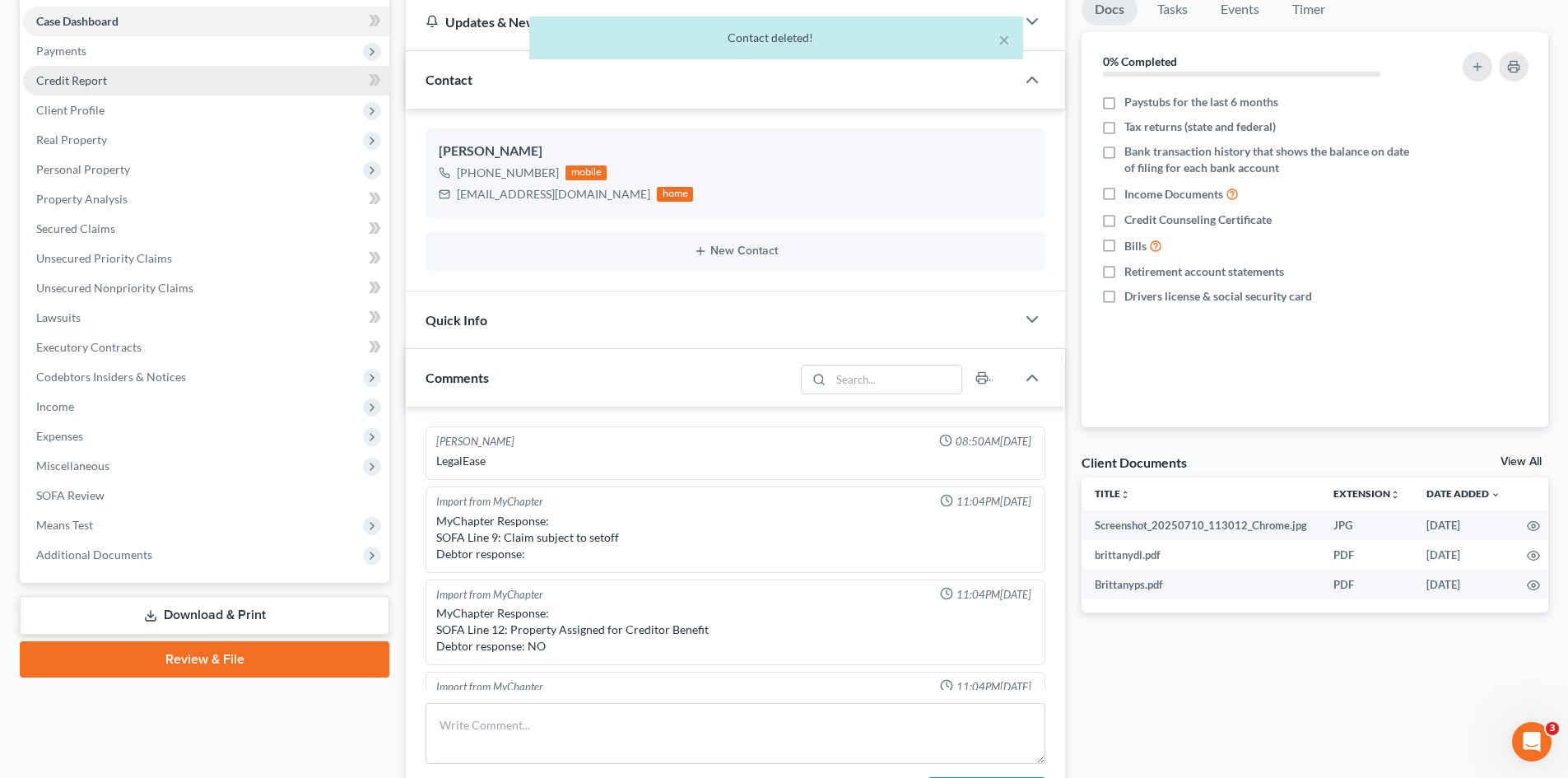
click at [106, 85] on span "Credit Report" at bounding box center [72, 80] width 71 height 14
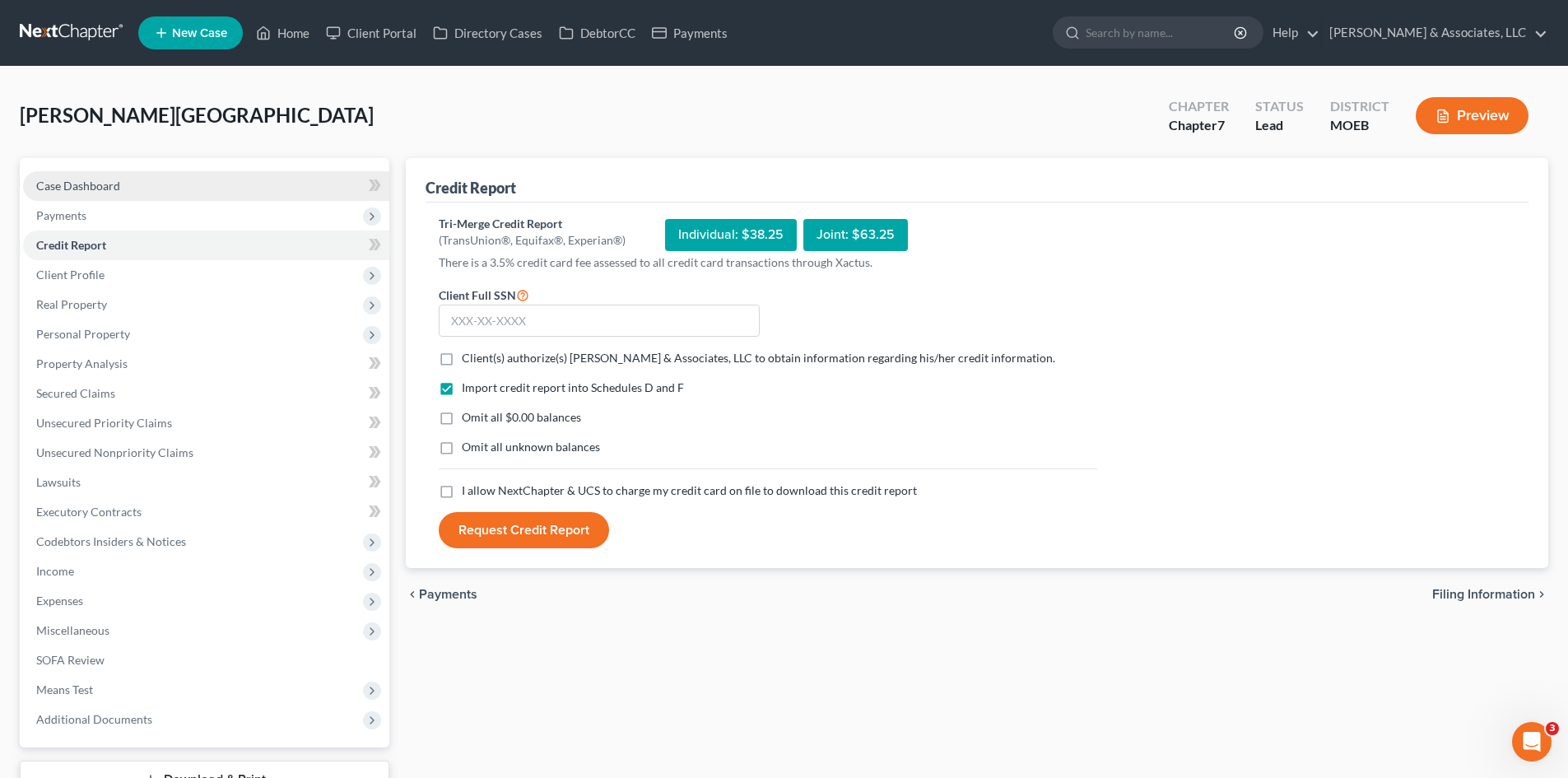
click at [93, 180] on span "Case Dashboard" at bounding box center [78, 185] width 84 height 14
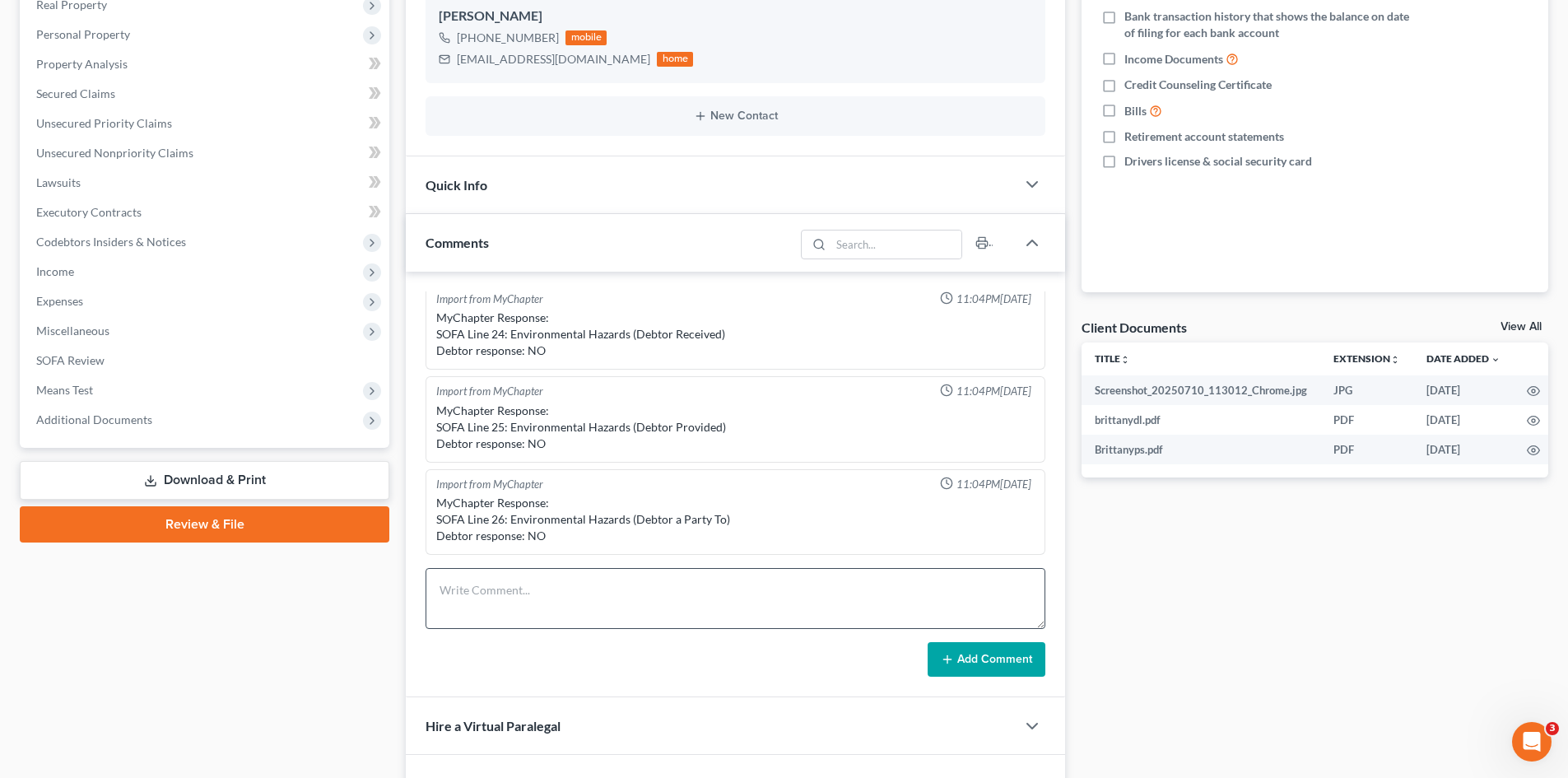
scroll to position [330, 0]
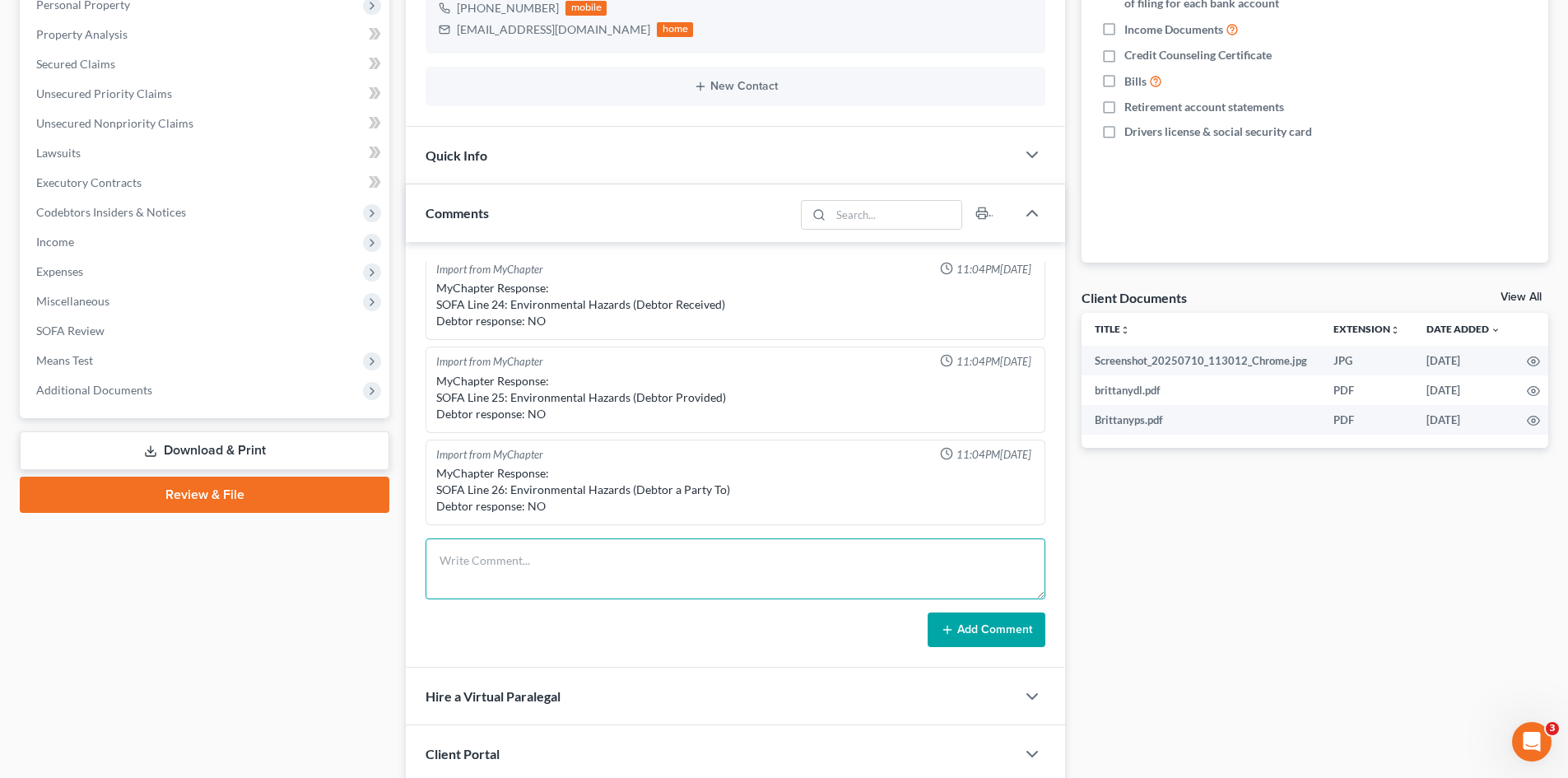
click at [509, 556] on textarea at bounding box center [735, 569] width 620 height 61
click at [706, 588] on textarea "STILL NEED as of [DATE]: 1. Columbia address current address? Own or rent?" at bounding box center [735, 569] width 620 height 61
paste textarea "Name/address of landlord/leasing company?"
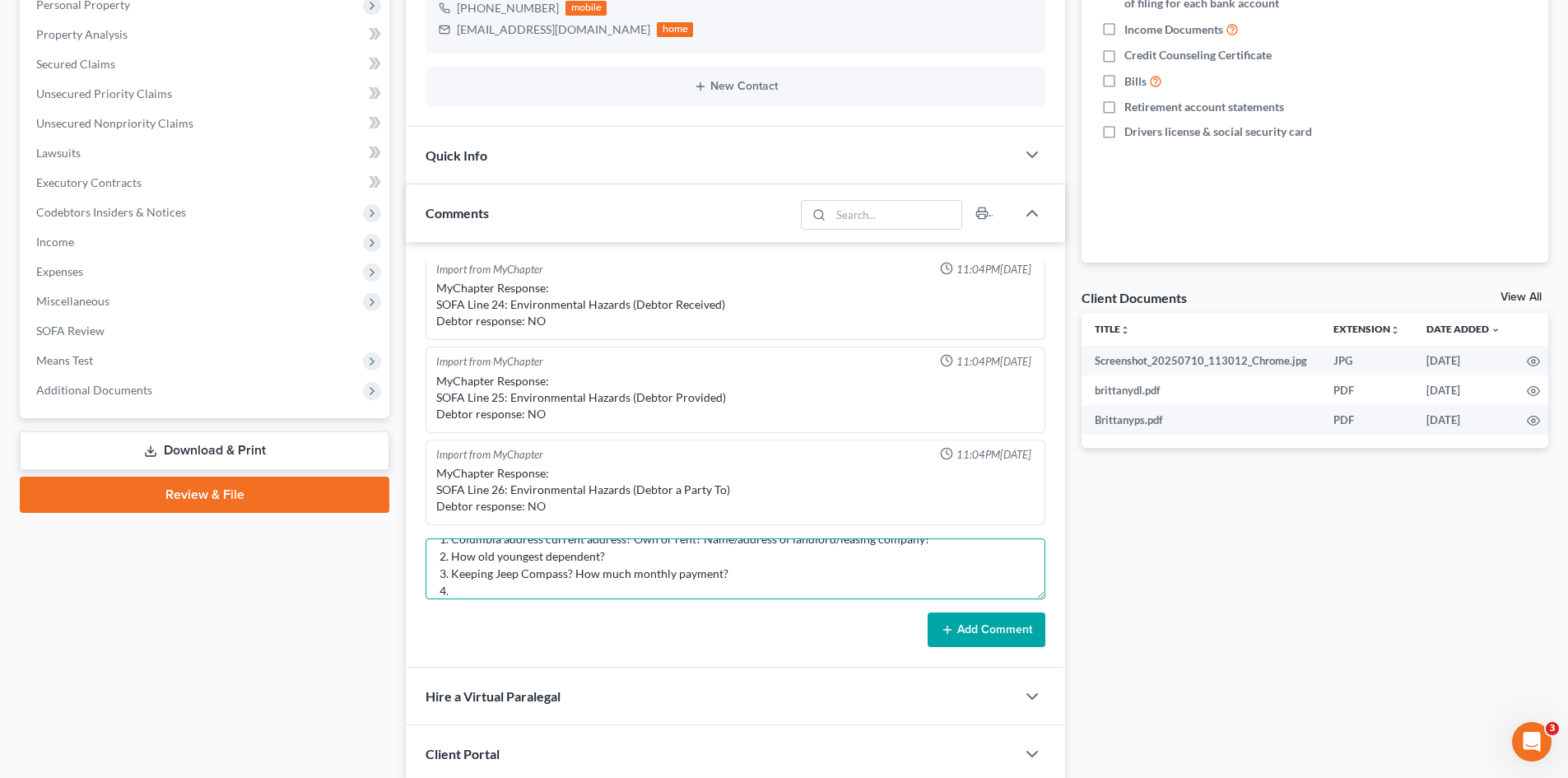
click at [459, 589] on textarea "STILL NEED as of [DATE]: 1. Columbia address current address? Own or rent? Name…" at bounding box center [735, 569] width 620 height 61
paste textarea "Any additional accounts, Cash App, Venmo, etc.?"
click at [702, 576] on textarea "STILL NEED as of [DATE]: 1. Columbia address current address? Own or rent? Name…" at bounding box center [735, 569] width 620 height 61
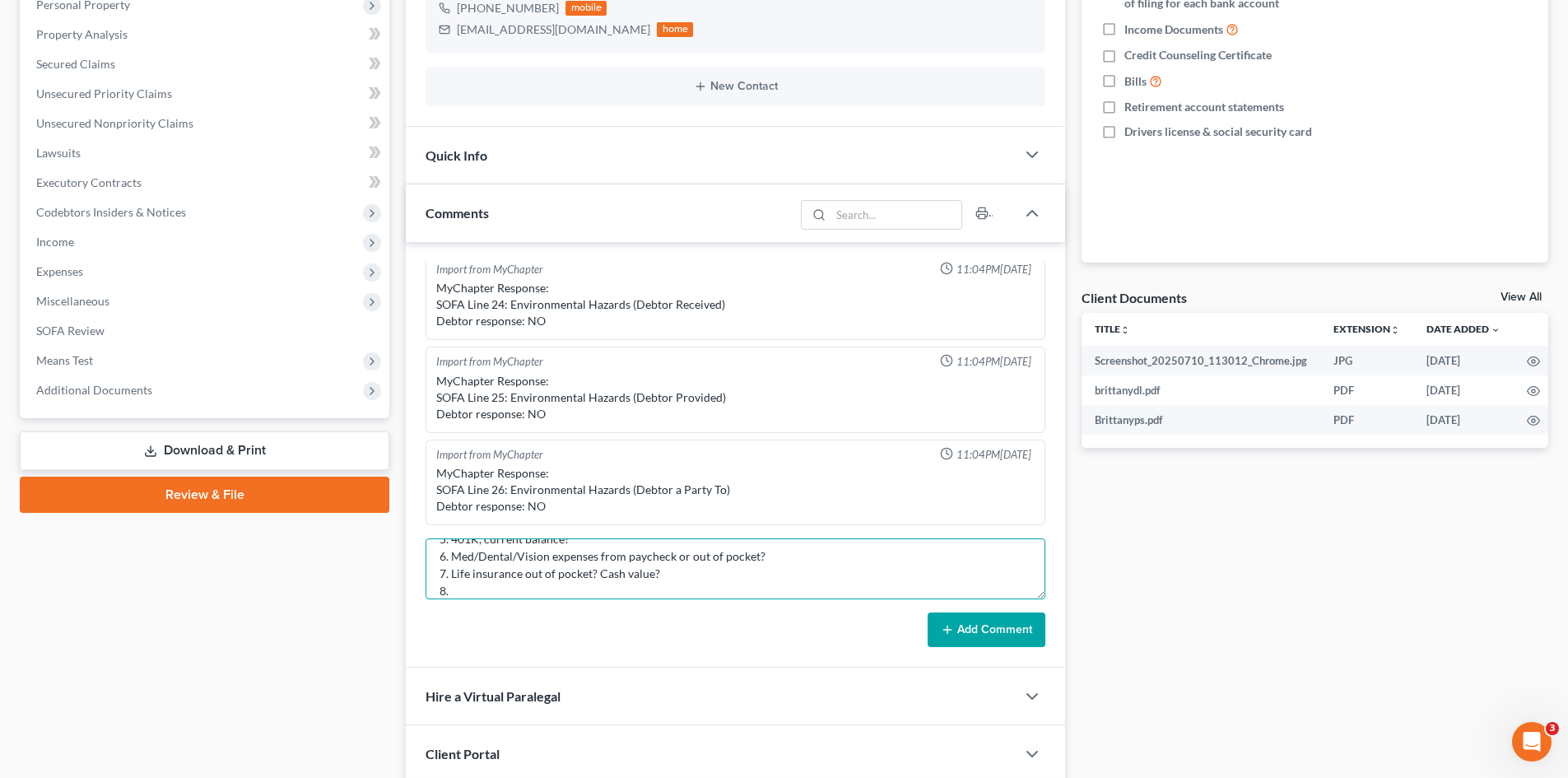
click at [458, 590] on textarea "STILL NEED as of [DATE]: 1. Columbia address current address? Own or rent? Name…" at bounding box center [735, 569] width 620 height 61
paste textarea "Owe any back taxes? How much, whom owed to?"
type textarea "STILL NEED as of [DATE]: 1. Columbia address current address? Own or rent? Name…"
click at [965, 629] on button "Add Comment" at bounding box center [986, 629] width 117 height 35
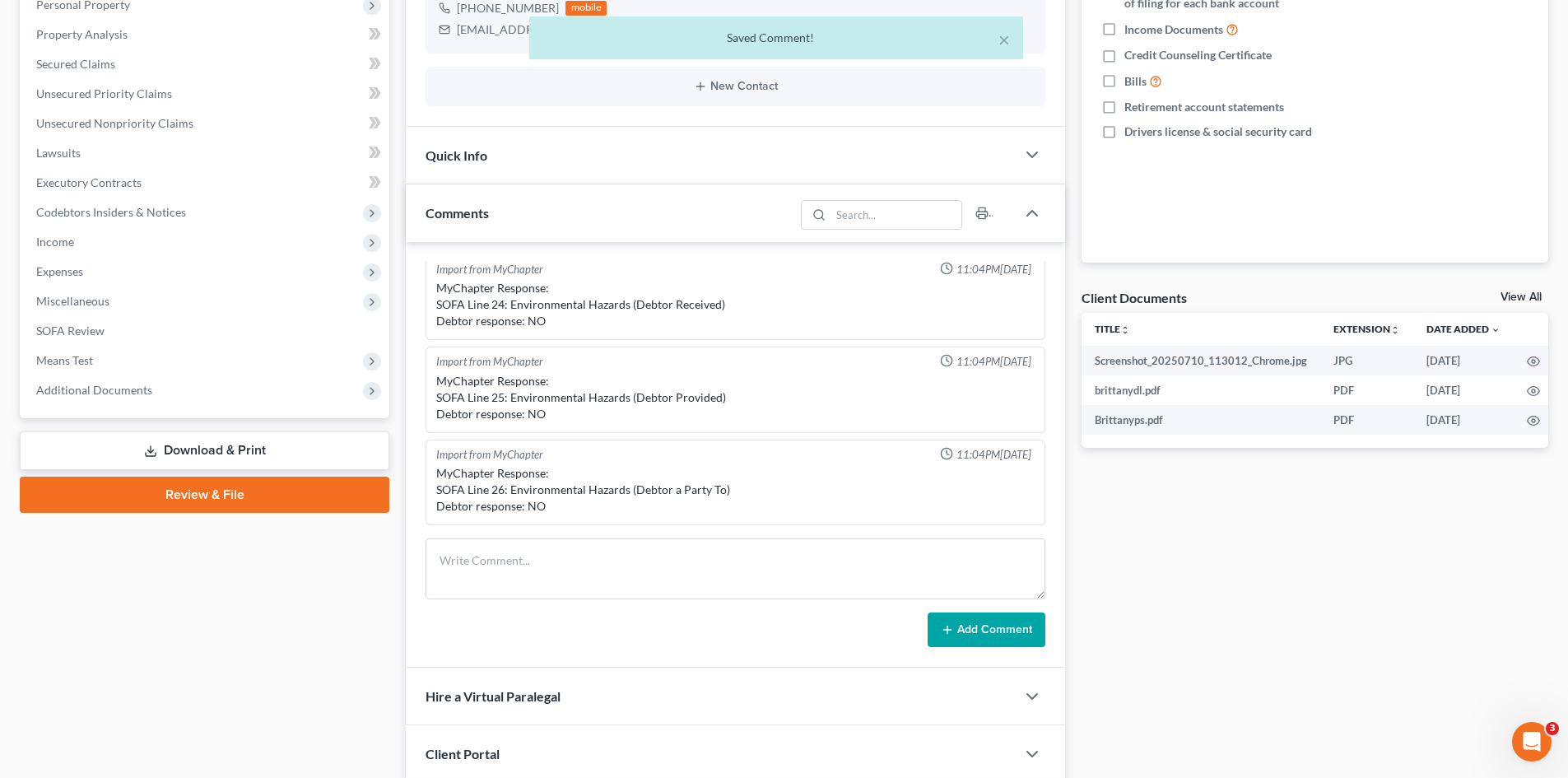
scroll to position [572, 0]
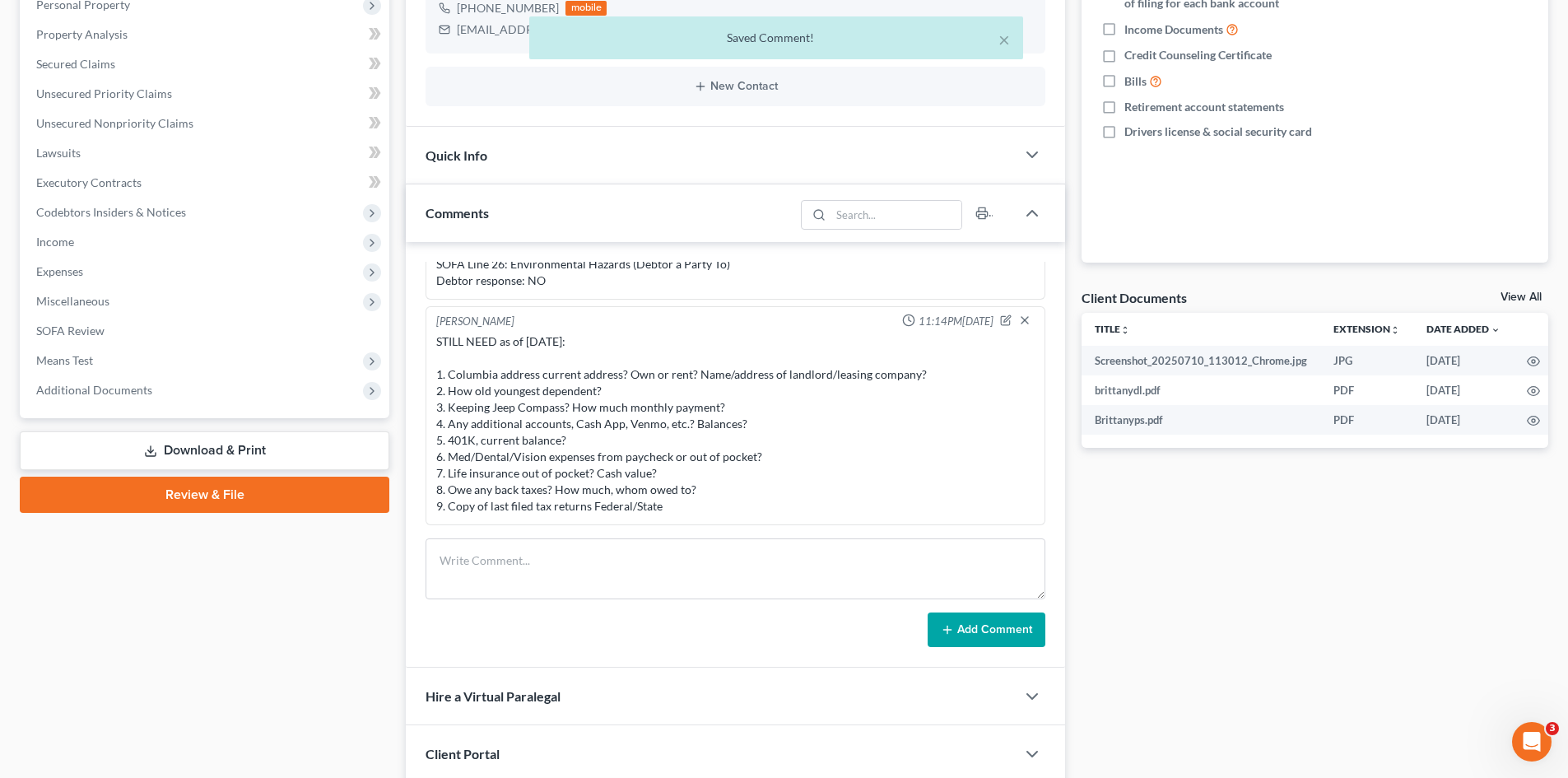
drag, startPoint x: 660, startPoint y: 508, endPoint x: 423, endPoint y: 372, distance: 273.2
click at [423, 372] on div "[PERSON_NAME] 08:50AM[DATE] LegalEase Import from MyChapter 11:04PM[DATE] MyCha…" at bounding box center [735, 454] width 659 height 425
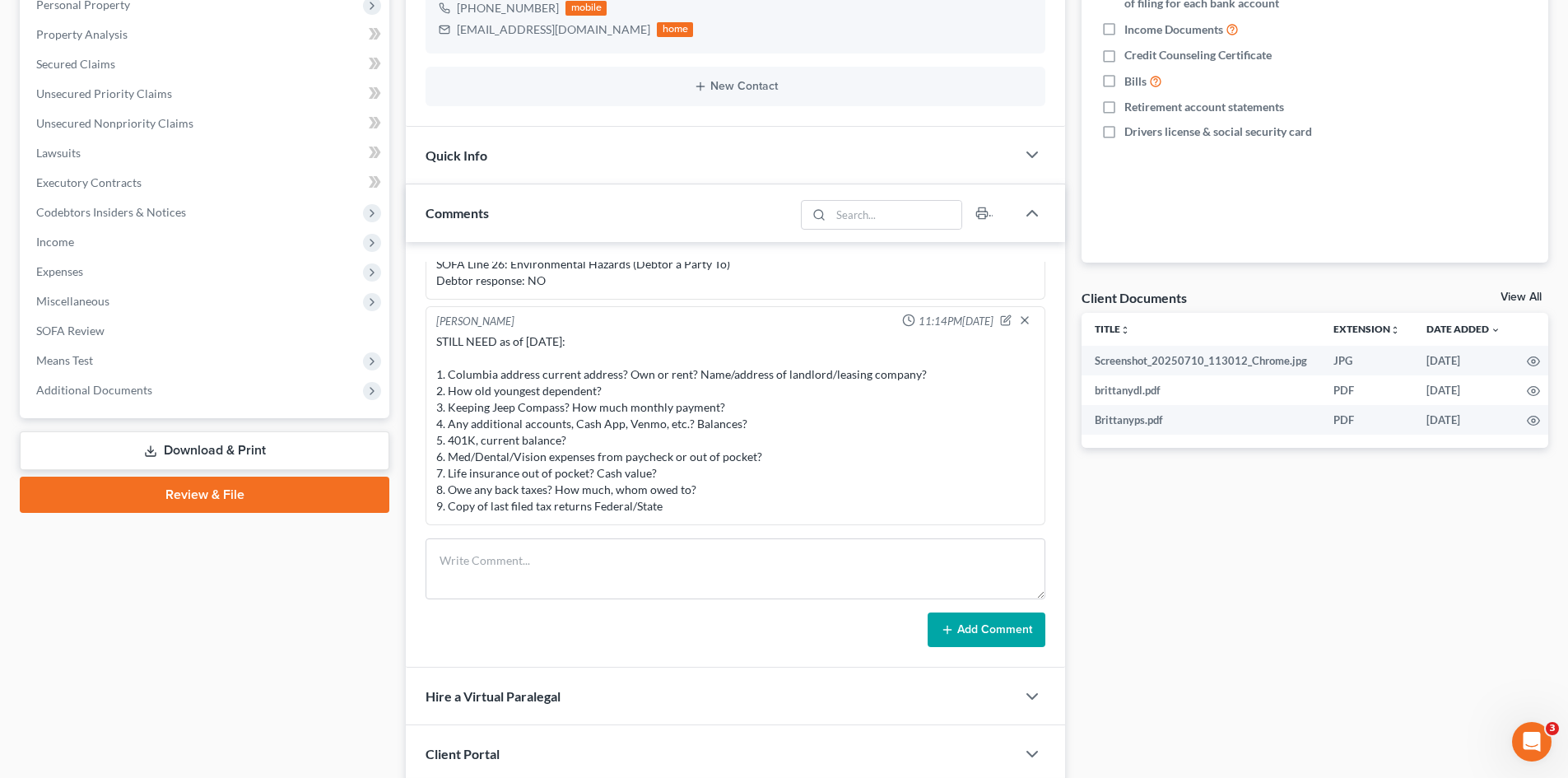
copy div "1. Columbia address current address? Own or rent? Name/address of landlord/leas…"
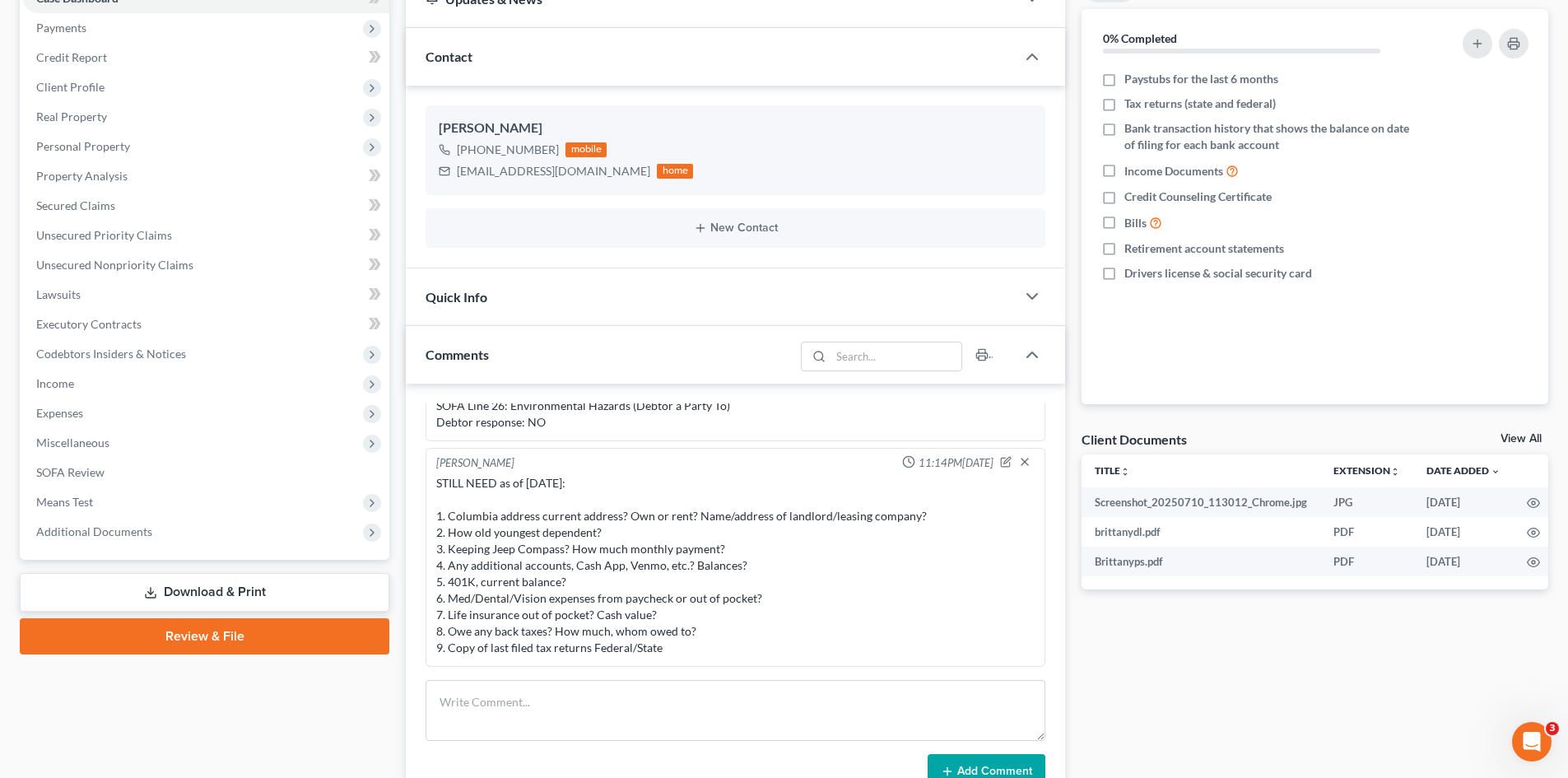
scroll to position [0, 0]
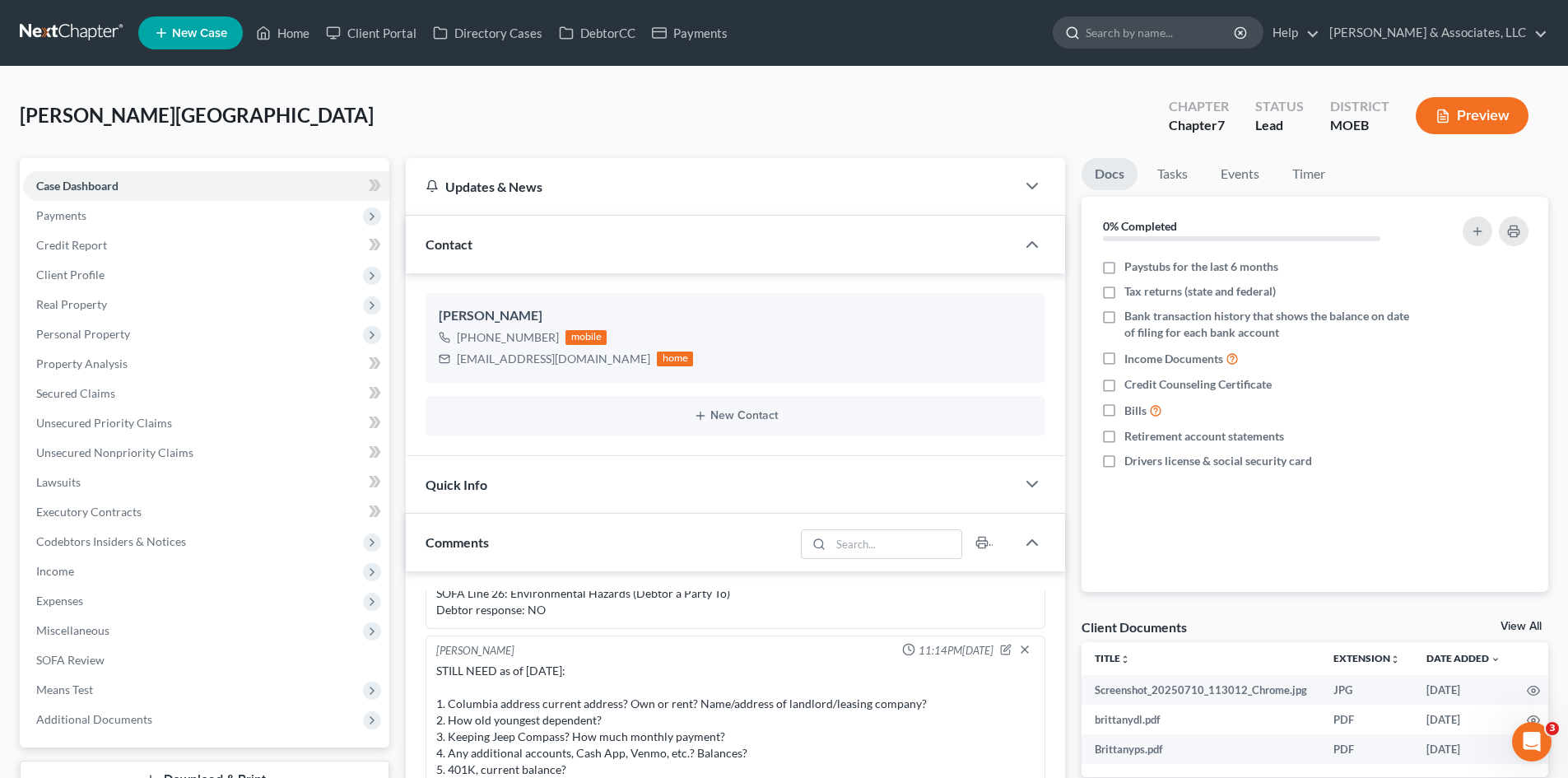
click at [1215, 40] on input "search" at bounding box center [1161, 32] width 150 height 30
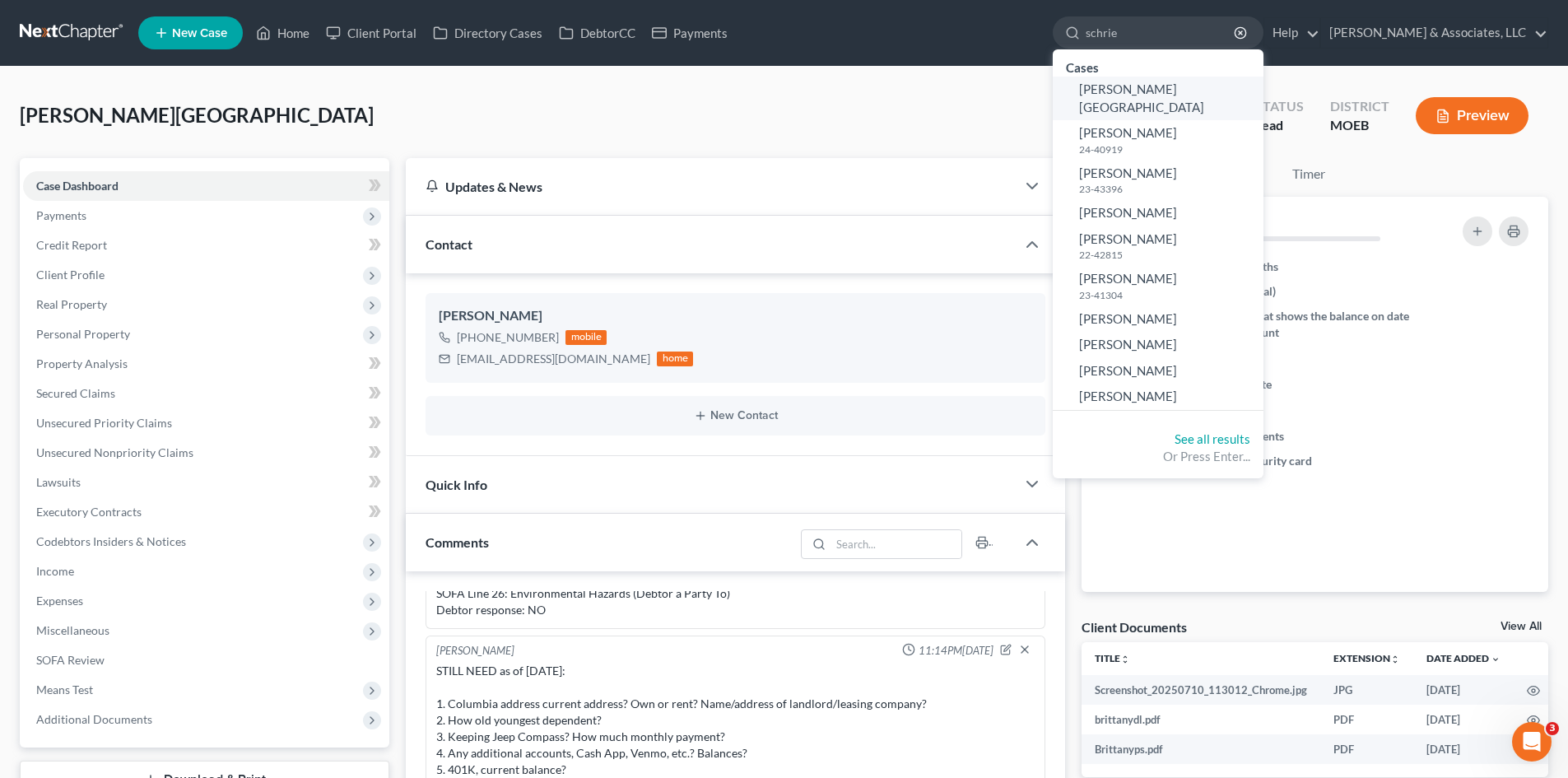
type input "schrie"
click at [1197, 89] on span "[PERSON_NAME][GEOGRAPHIC_DATA]" at bounding box center [1142, 97] width 125 height 32
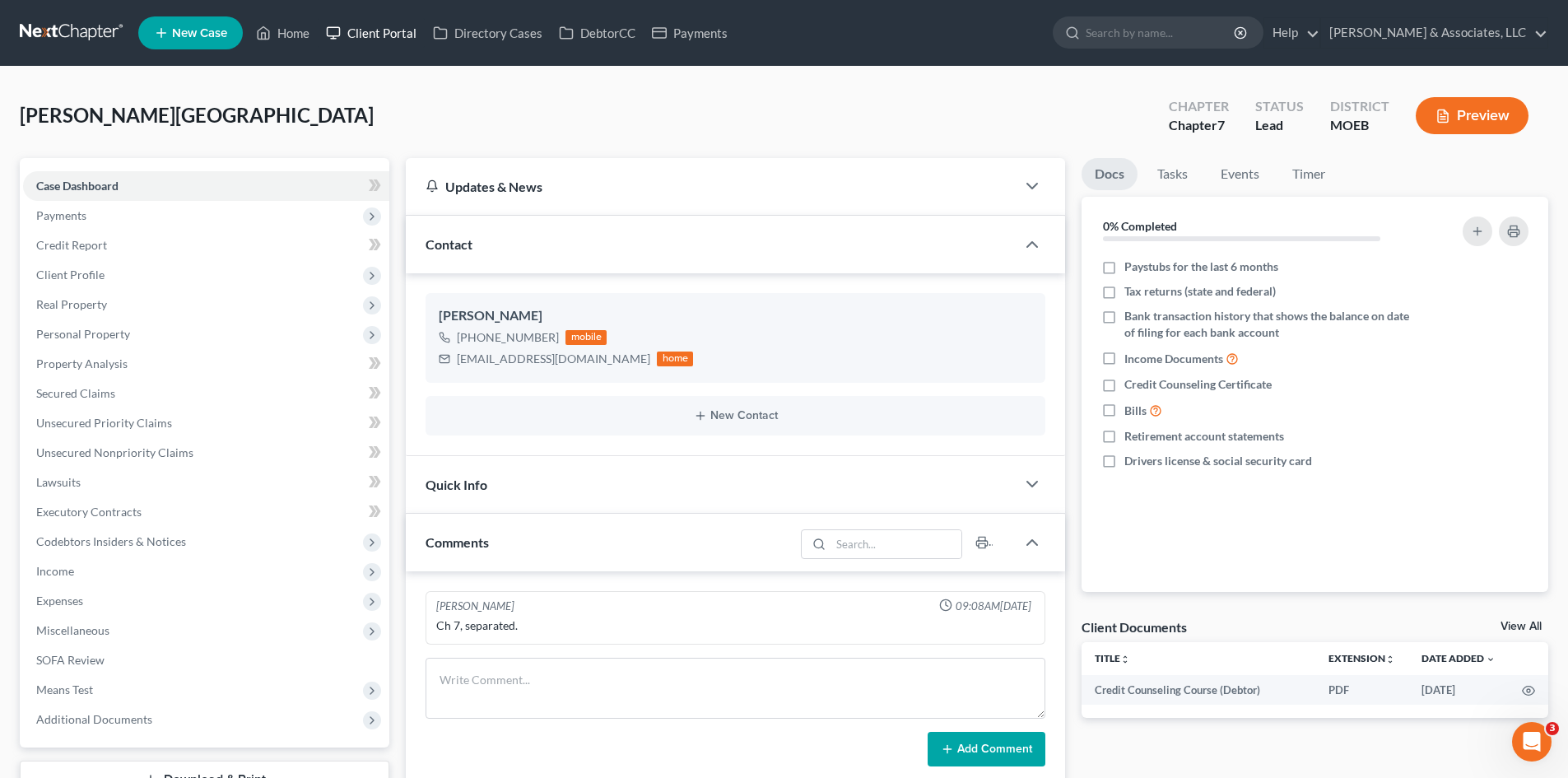
click at [376, 32] on link "Client Portal" at bounding box center [371, 32] width 107 height 30
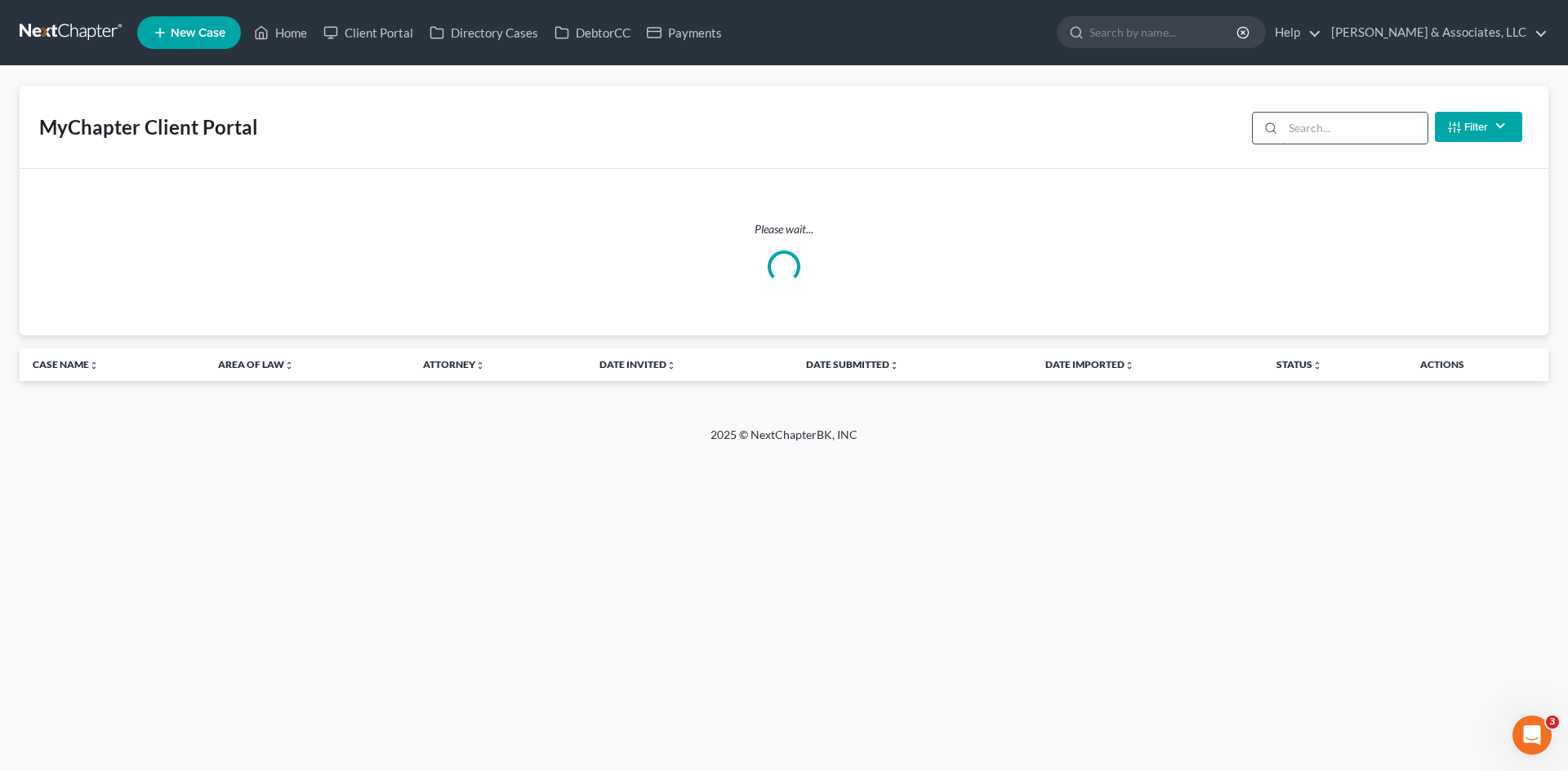
click at [1334, 128] on input "search" at bounding box center [1355, 127] width 144 height 31
type input "Schr"
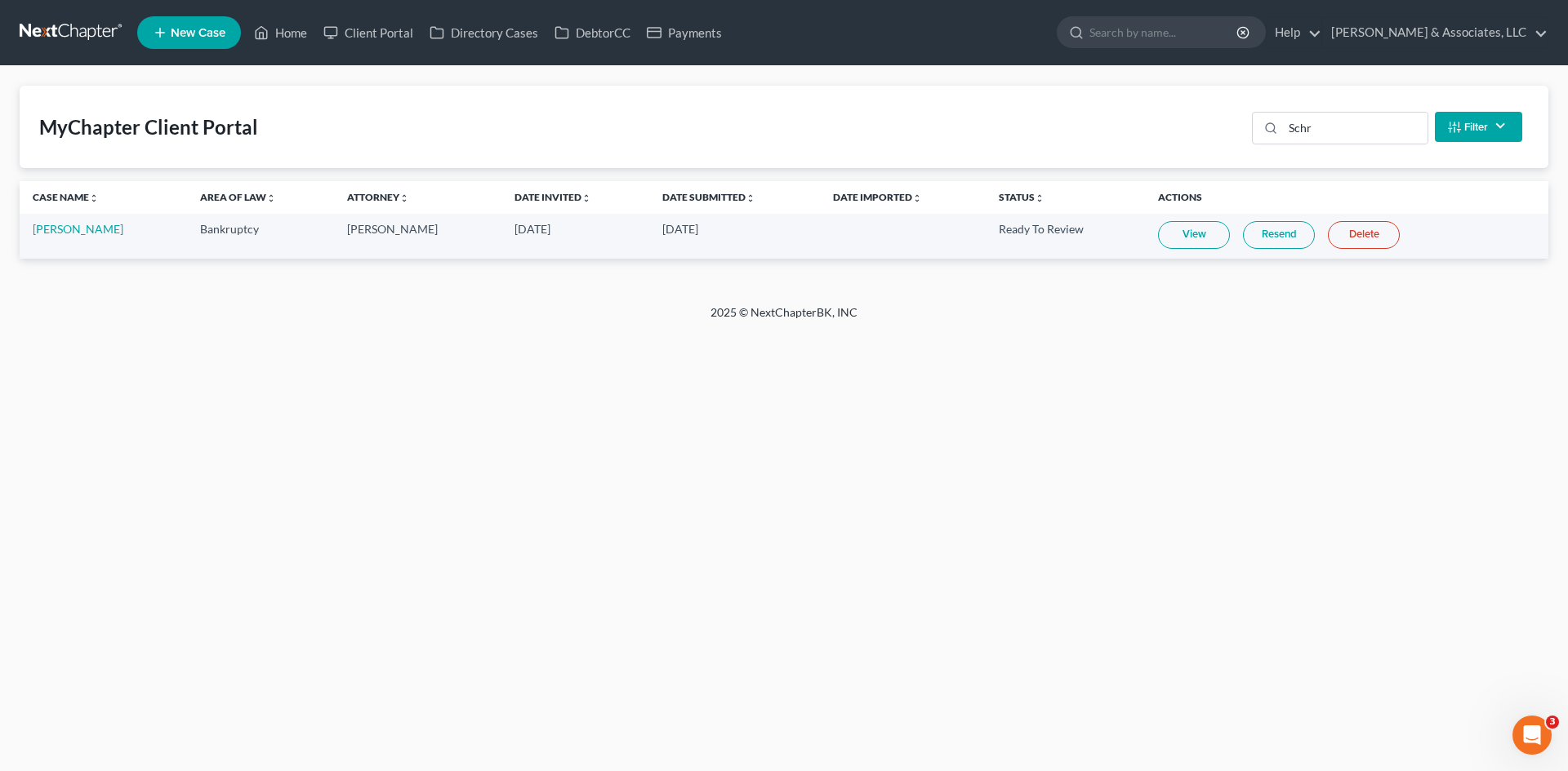
click at [1185, 237] on link "View" at bounding box center [1194, 235] width 72 height 28
click at [78, 232] on link "[PERSON_NAME]" at bounding box center [78, 229] width 91 height 14
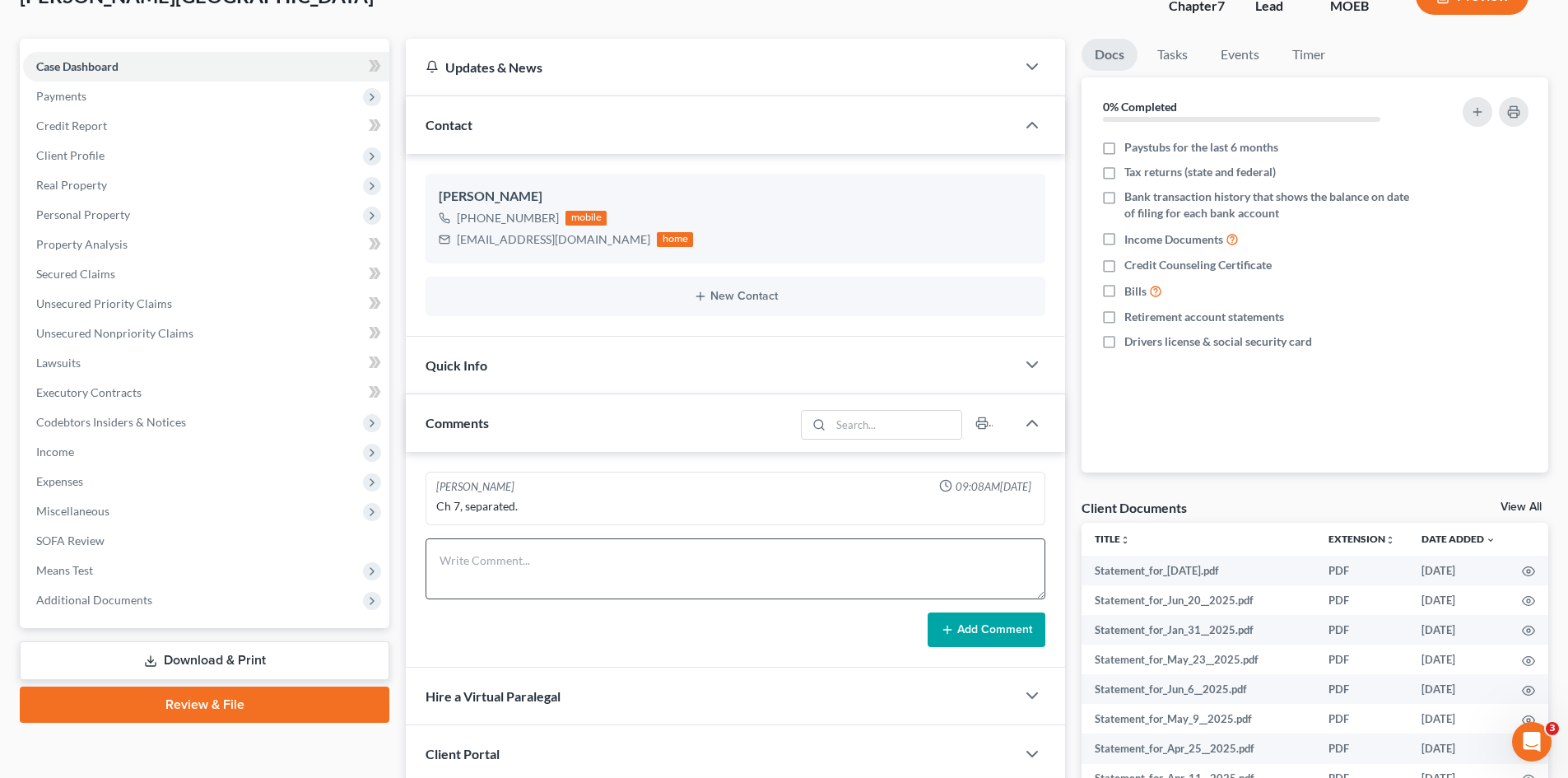
scroll to position [165, 0]
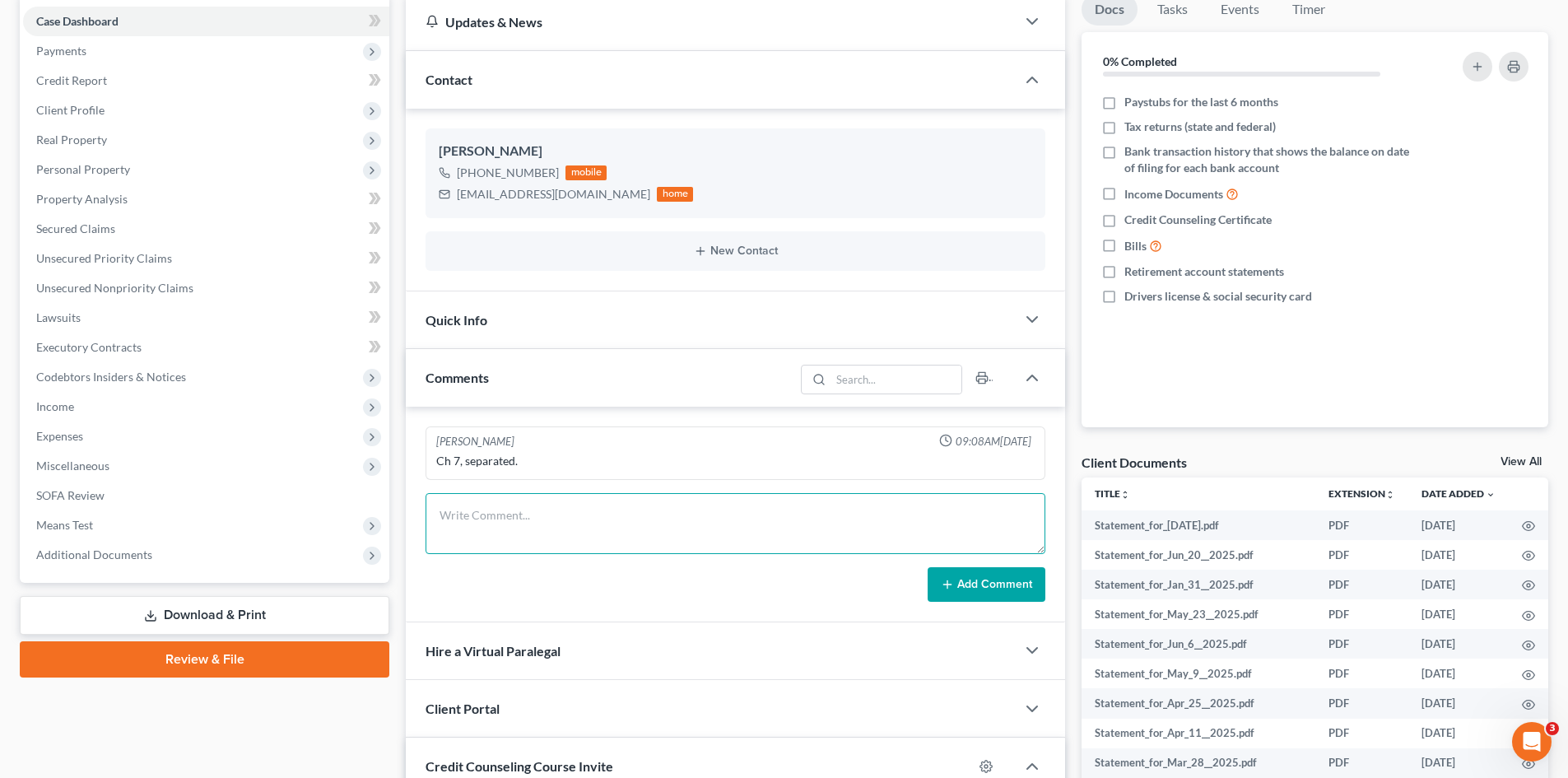
click at [480, 520] on textarea at bounding box center [735, 523] width 620 height 61
click at [478, 545] on textarea "STILL NEED as of [DATE] 1." at bounding box center [735, 523] width 620 height 61
paste textarea "Need Gross Yearly Income 2023"
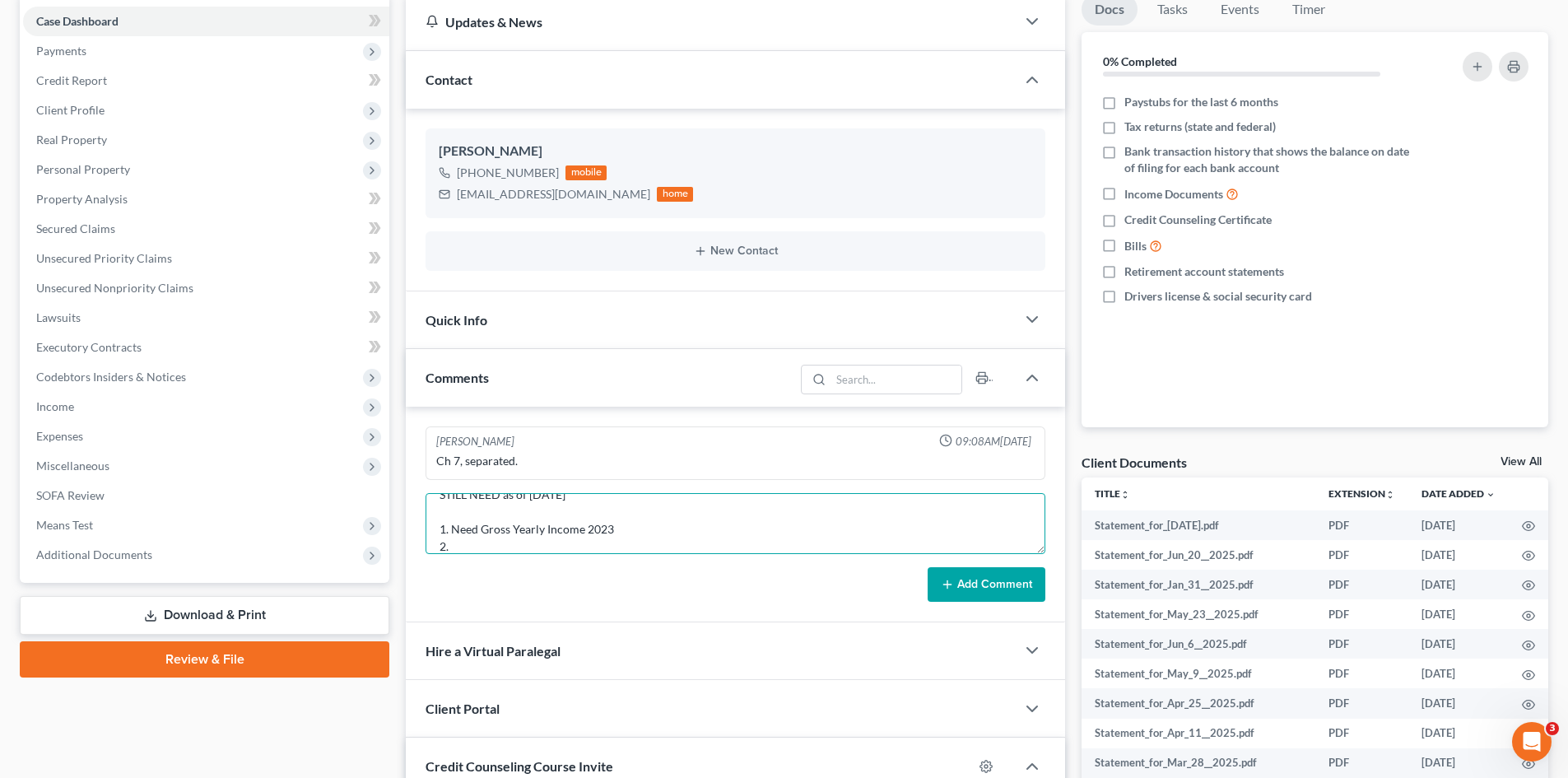
click at [466, 547] on textarea "STILL NEED as of [DATE] 1. Need Gross Yearly Income 2023 2." at bounding box center [735, 523] width 620 height 61
paste textarea "Lived at current address 3 years? If not, previous address with dates move in/m…"
click at [471, 547] on textarea "STILL NEED as of [DATE] 1. Need Gross Yearly Income 2023 2. Lived at current ad…" at bounding box center [735, 523] width 620 height 61
paste textarea "Any additional accounts, Cash App, Venmo, etc.?"
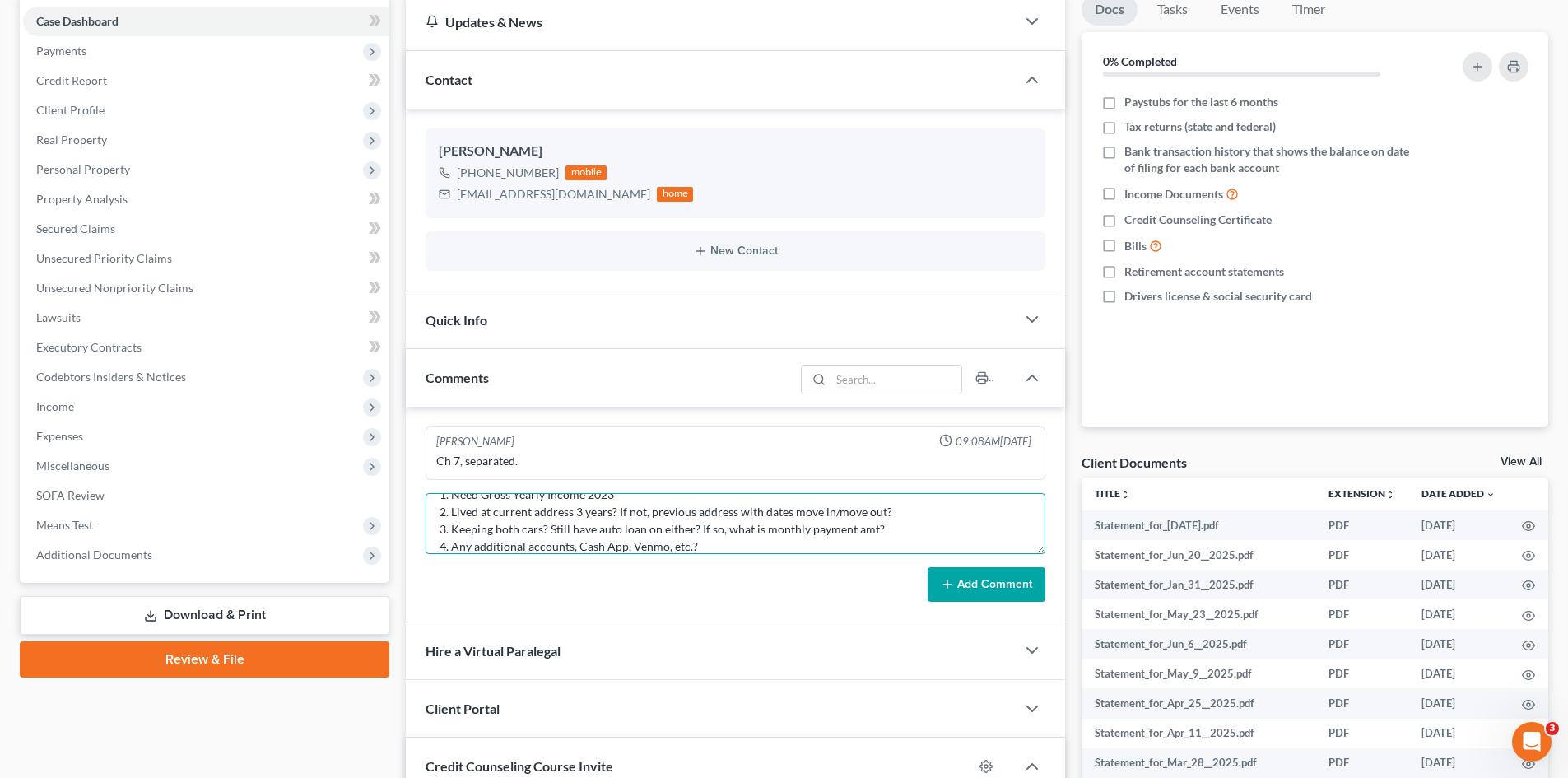
scroll to position [73, 0]
click at [456, 547] on textarea "STILL NEED as of [DATE] 1. Need Gross Yearly Income 2023 2. Lived at current ad…" at bounding box center [735, 523] width 620 height 61
paste textarea "401K or retirement acct? Life insurance? Cash value?"
click at [606, 535] on textarea "STILL NEED as of [DATE] 1. Need Gross Yearly Income 2023 2. Lived at current ad…" at bounding box center [735, 523] width 620 height 61
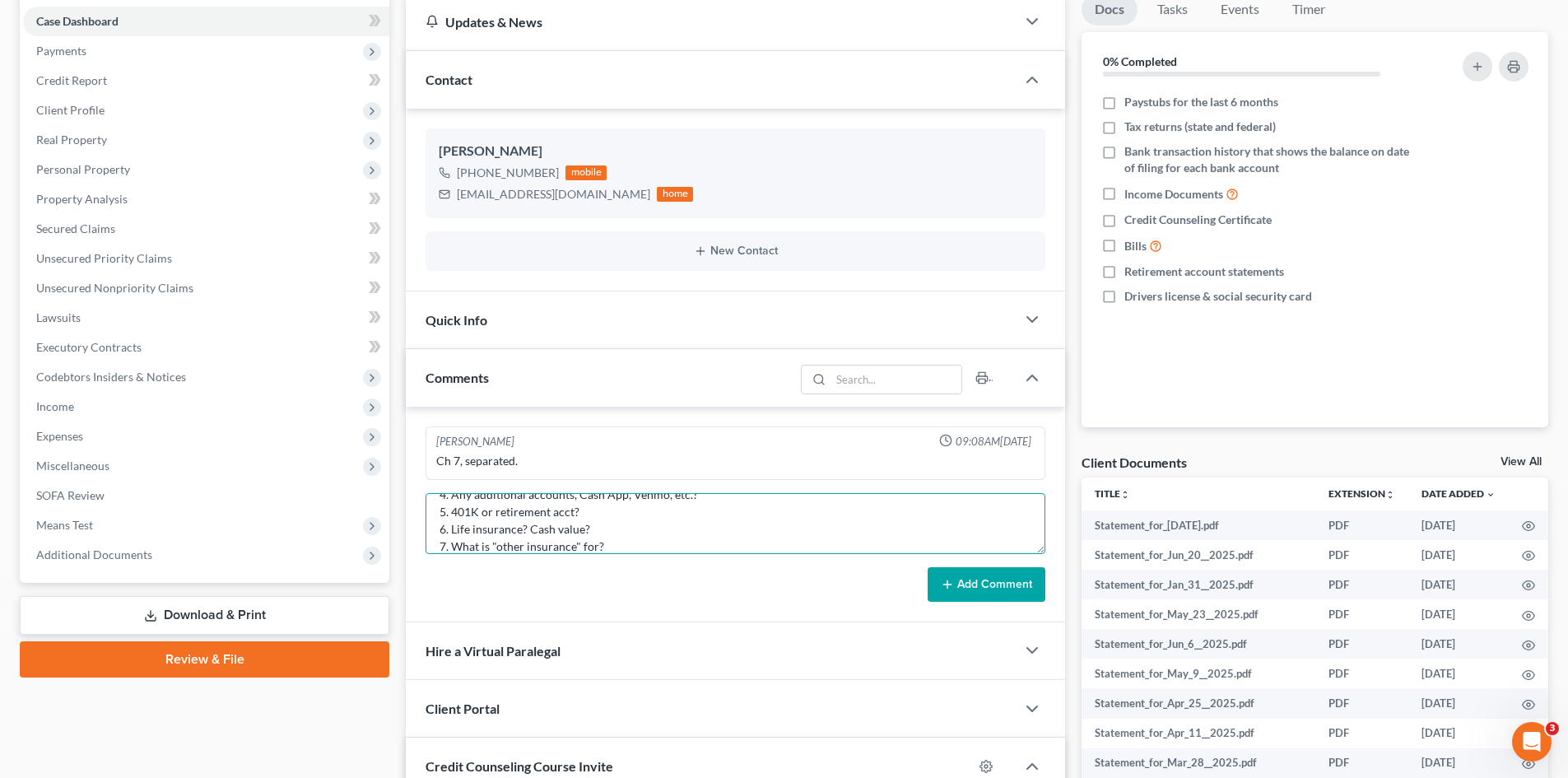
scroll to position [124, 0]
type textarea "STILL NEED as of [DATE] 1. Need Gross Yearly Income 2023 2. Lived at current ad…"
click at [973, 583] on button "Add Comment" at bounding box center [986, 584] width 117 height 35
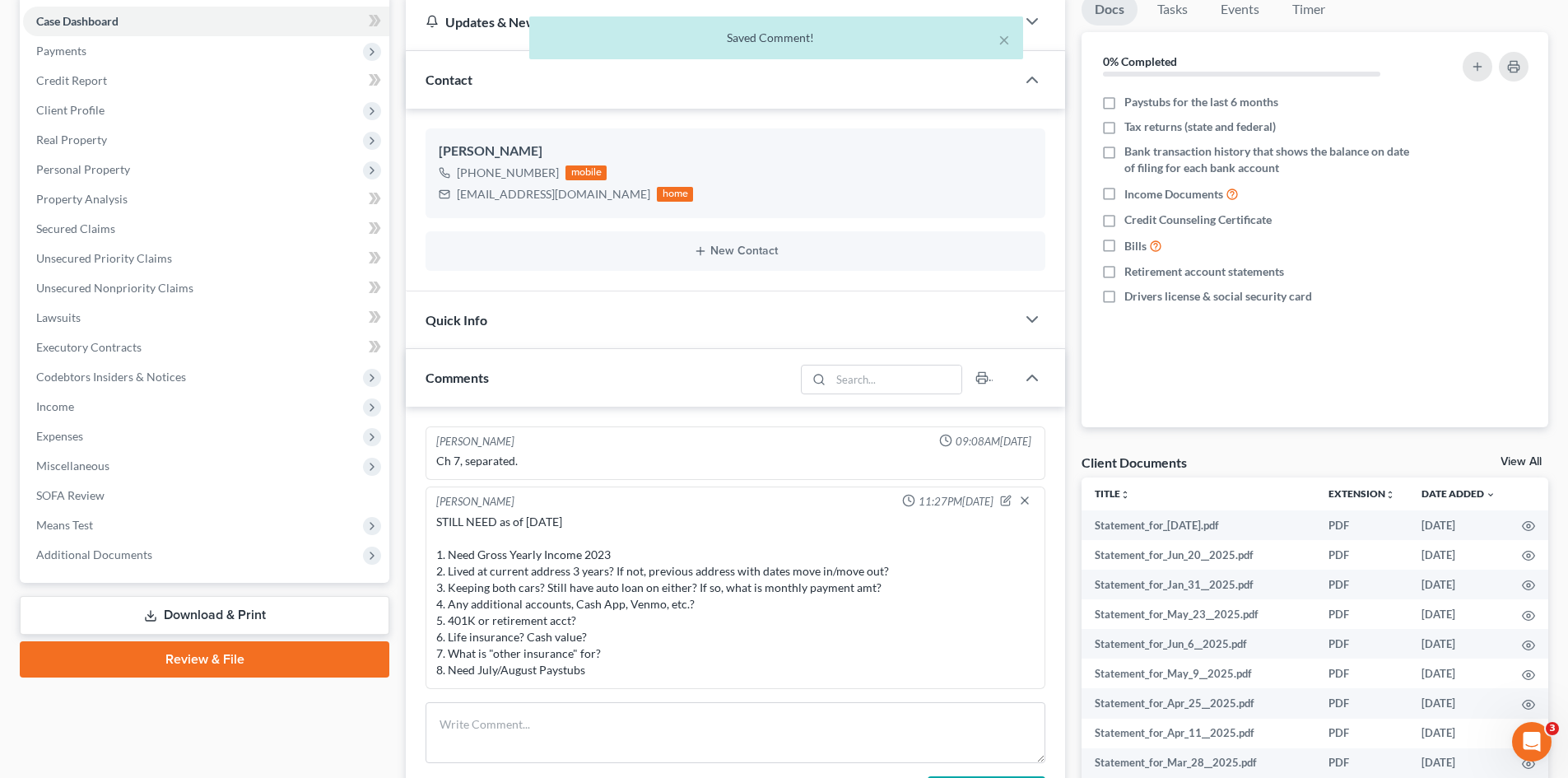
scroll to position [0, 0]
drag, startPoint x: 607, startPoint y: 670, endPoint x: 435, endPoint y: 557, distance: 205.8
click at [435, 557] on div "STILL NEED as of [DATE] 1. Need Gross Yearly Income 2023 2. Lived at current ad…" at bounding box center [735, 596] width 605 height 172
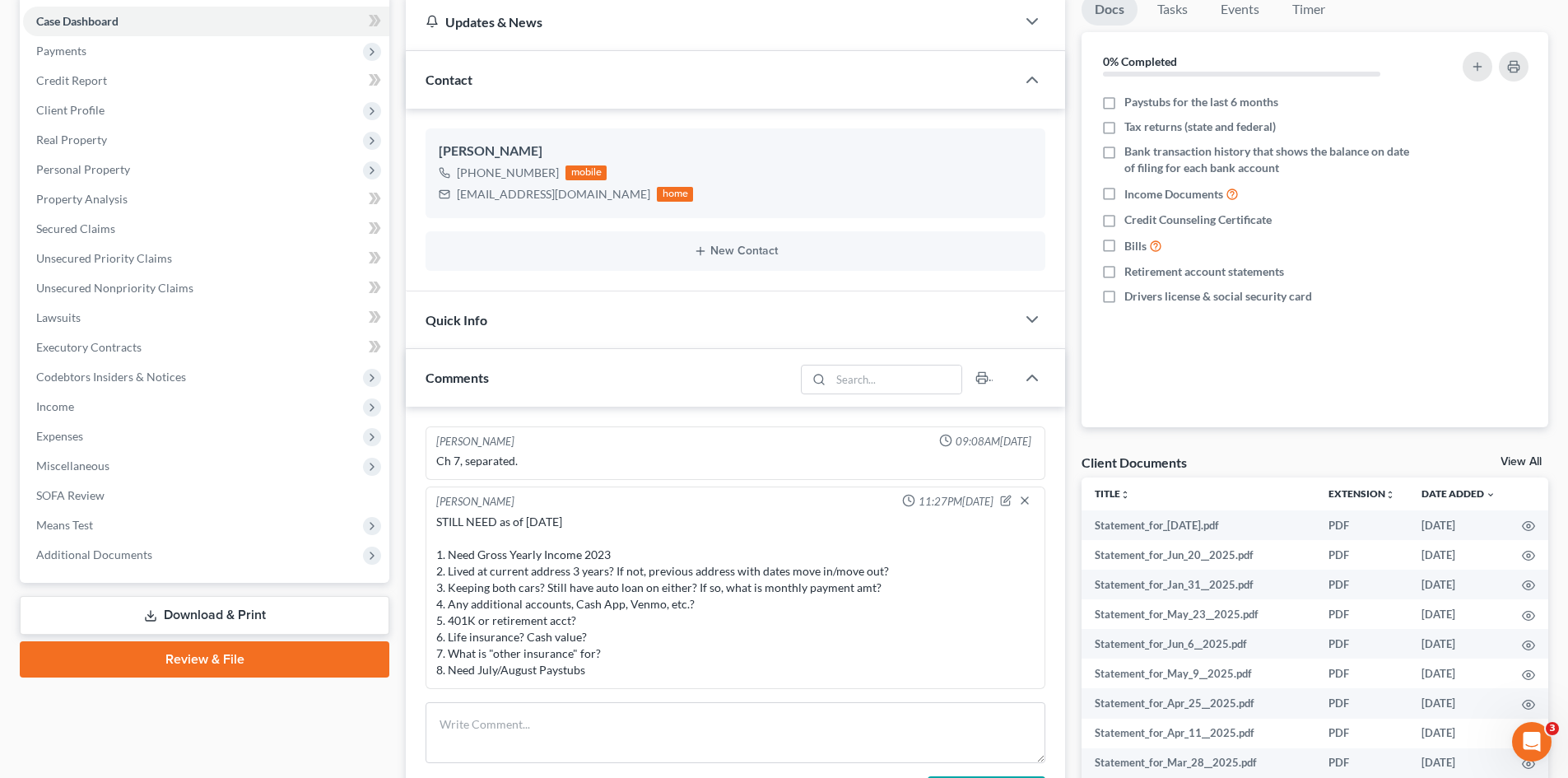
copy div "1. Need Gross Yearly Income 2023 2. Lived at current address 3 years? If not, p…"
